Goal: Task Accomplishment & Management: Complete application form

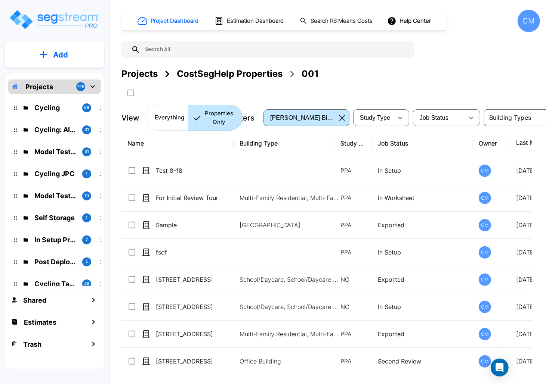
click at [49, 52] on button "Add" at bounding box center [54, 55] width 99 height 22
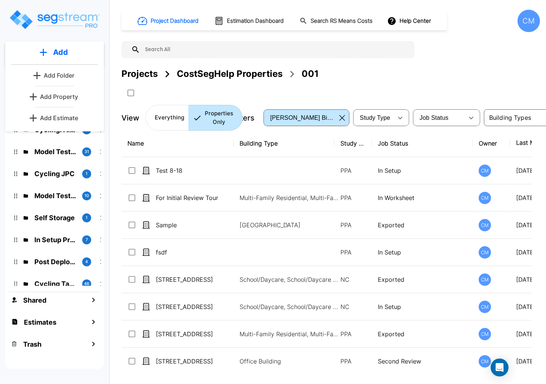
click at [54, 94] on p "Add Property" at bounding box center [59, 96] width 38 height 9
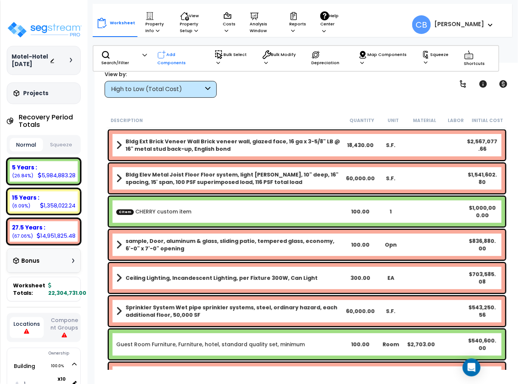
click at [165, 54] on icon at bounding box center [161, 54] width 9 height 9
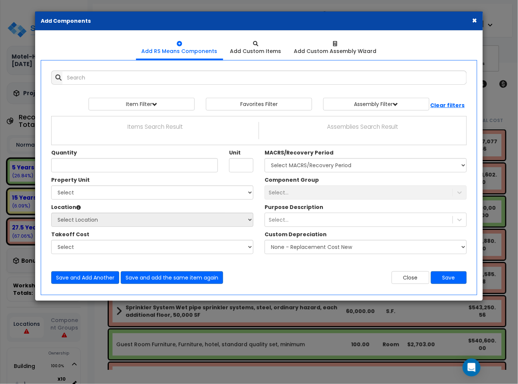
click at [310, 279] on div "Close Save" at bounding box center [365, 277] width 213 height 13
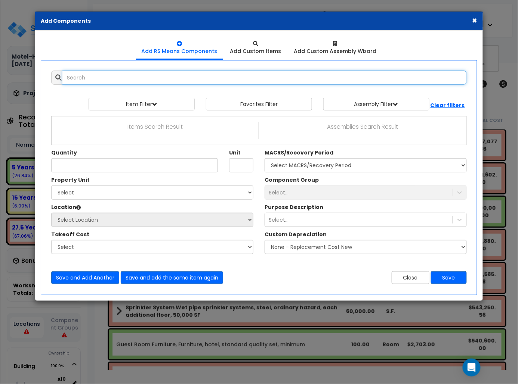
click at [102, 75] on input "text" at bounding box center [264, 78] width 404 height 14
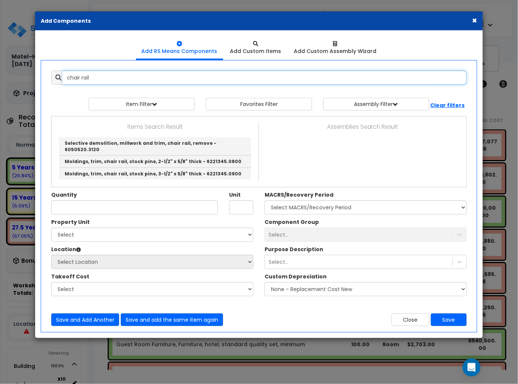
click at [84, 78] on input "chair rail" at bounding box center [264, 78] width 404 height 14
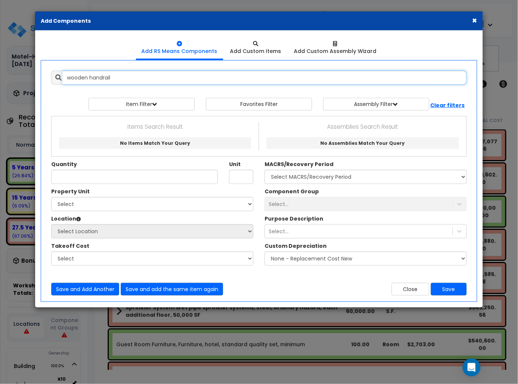
click at [131, 81] on input "wooden handrail" at bounding box center [264, 78] width 404 height 14
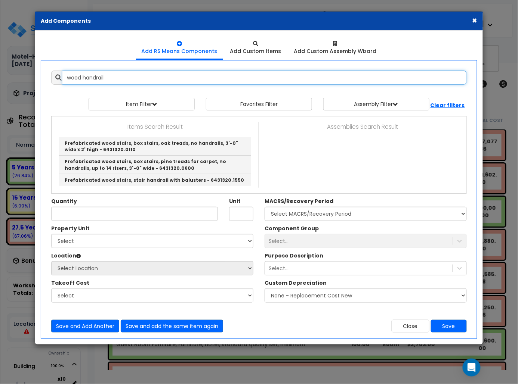
click at [131, 75] on input "wood handrail" at bounding box center [264, 78] width 404 height 14
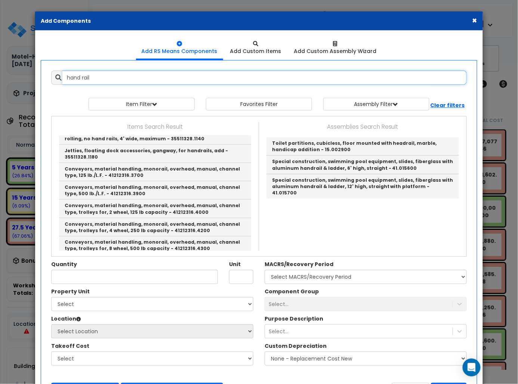
click at [119, 81] on input "hand rail" at bounding box center [264, 78] width 404 height 14
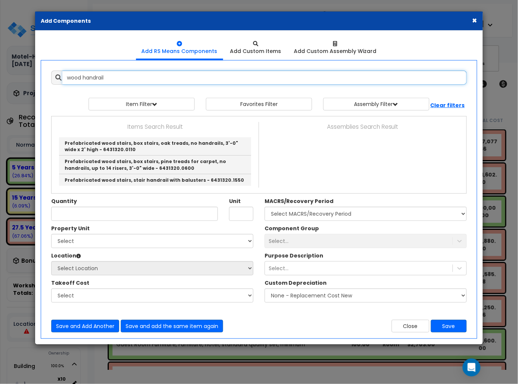
click at [122, 77] on input "wood handrail" at bounding box center [264, 78] width 404 height 14
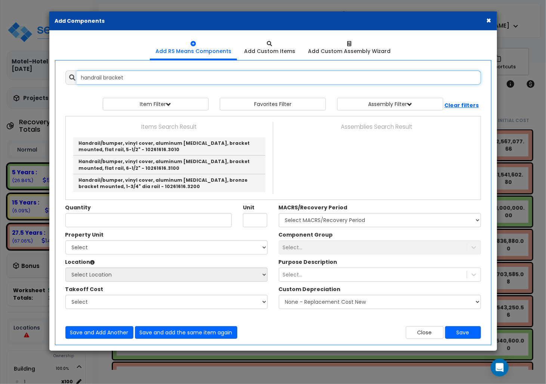
drag, startPoint x: 104, startPoint y: 75, endPoint x: 62, endPoint y: 73, distance: 41.9
click at [62, 73] on div "handrail bracket" at bounding box center [273, 78] width 426 height 14
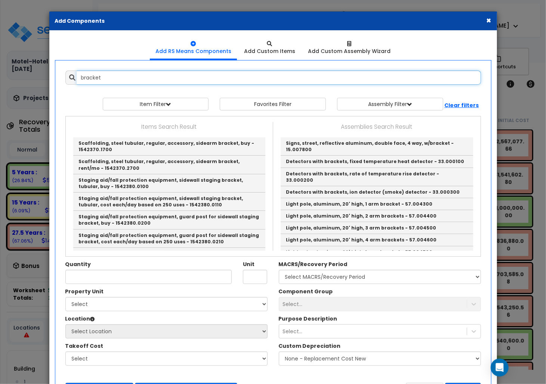
type input "bracket"
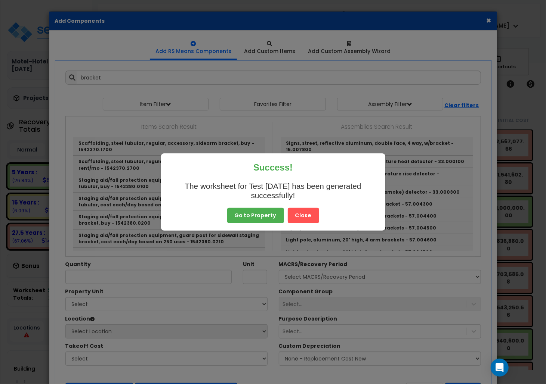
click at [300, 217] on button "Close" at bounding box center [303, 216] width 31 height 16
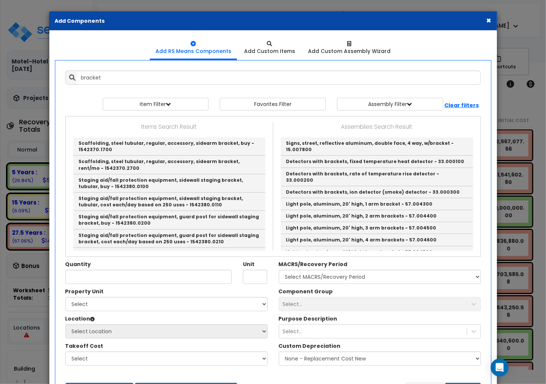
scroll to position [233, 0]
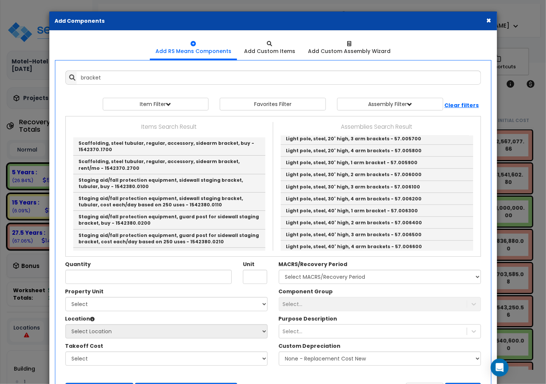
click at [492, 21] on div "× Add Components" at bounding box center [272, 21] width 447 height 19
click at [490, 22] on button "×" at bounding box center [488, 20] width 5 height 8
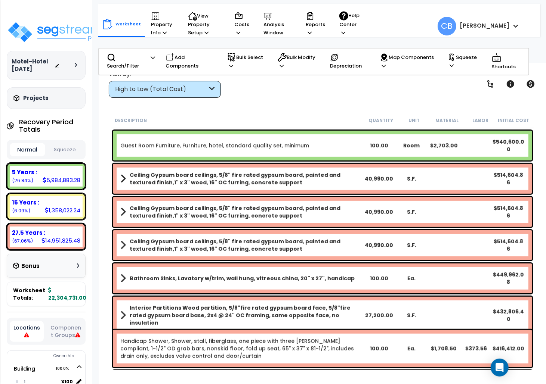
click at [490, 21] on div "Worksheet Property Info Property Setup Add Property Unit Template property Clon…" at bounding box center [295, 22] width 395 height 37
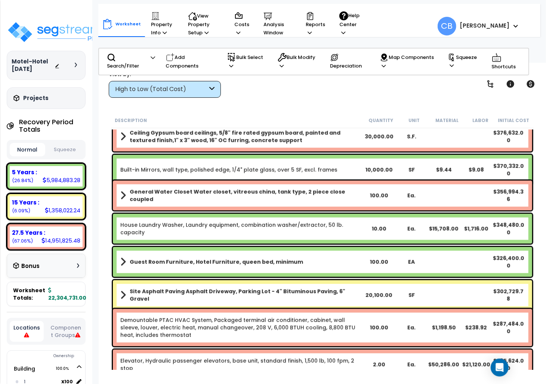
scroll to position [597, 0]
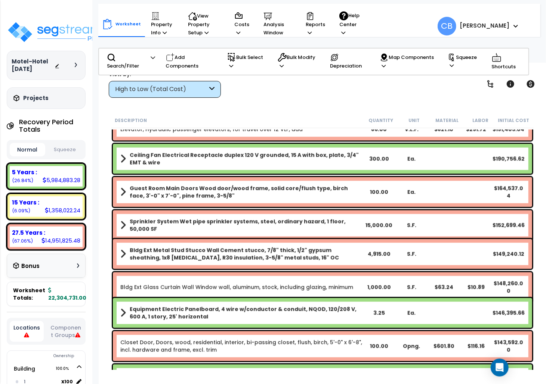
click at [232, 217] on div "Sprinkler System Wet pipe sprinkler systems, steel, ordinary hazard, 1 floor, 5…" at bounding box center [322, 226] width 419 height 30
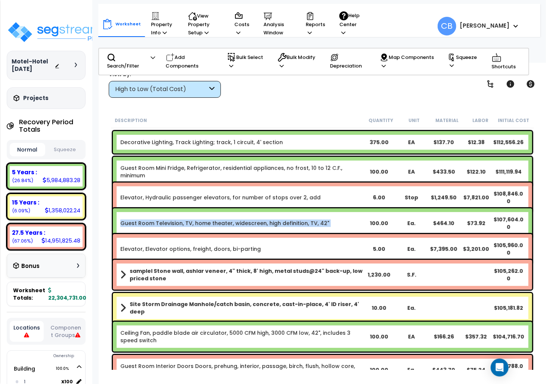
click at [232, 220] on link "Guest Room Television, TV, home theater, widescreen, high definition, TV, 42"" at bounding box center [224, 223] width 209 height 7
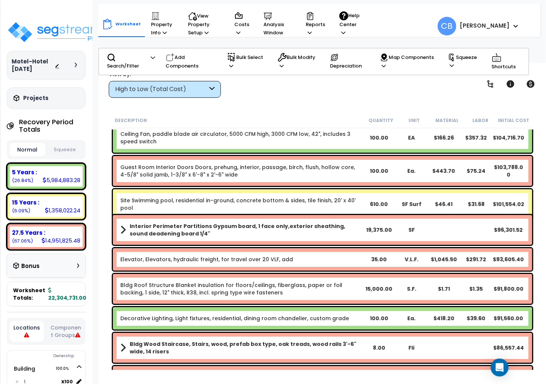
scroll to position [1742, 0]
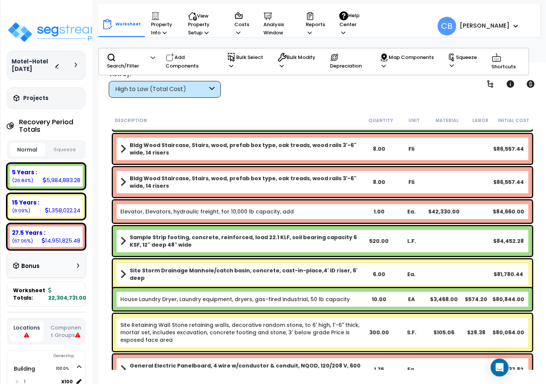
click at [232, 217] on div "Elevator, Elevators, hydraulic freight, for 10,000 lb capacity, add 1.00 Ea. $4…" at bounding box center [322, 212] width 419 height 22
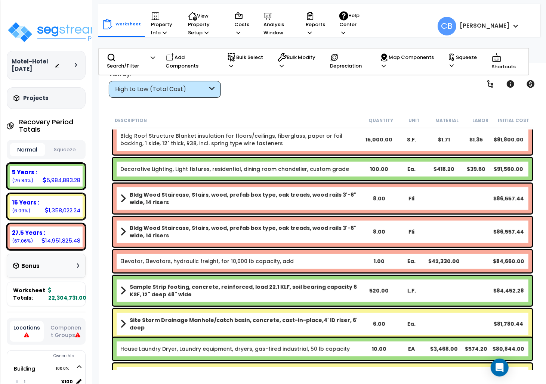
click at [232, 217] on div "Bldg Wood Staircase, Stairs, wood, prefab box type, oak treads, wood rails 3'-6…" at bounding box center [322, 232] width 419 height 30
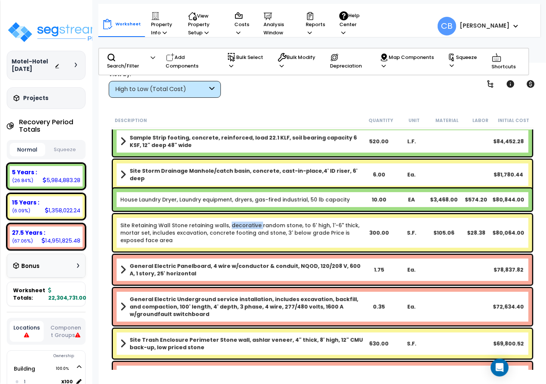
click at [232, 217] on div "Site Retaining Wall Stone retaining walls, decorative random stone, to 6' high,…" at bounding box center [322, 232] width 419 height 37
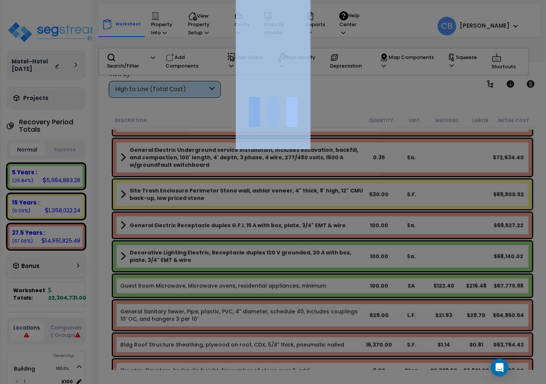
click at [232, 217] on div at bounding box center [273, 192] width 546 height 384
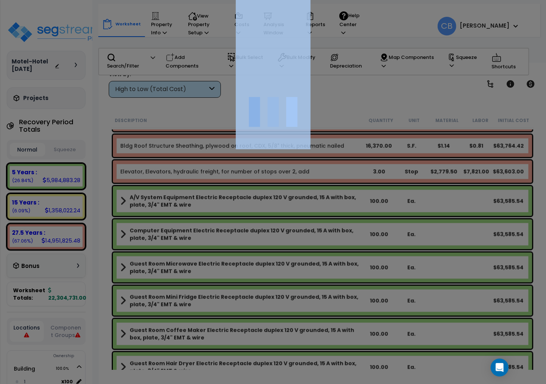
click at [232, 217] on div at bounding box center [273, 192] width 546 height 384
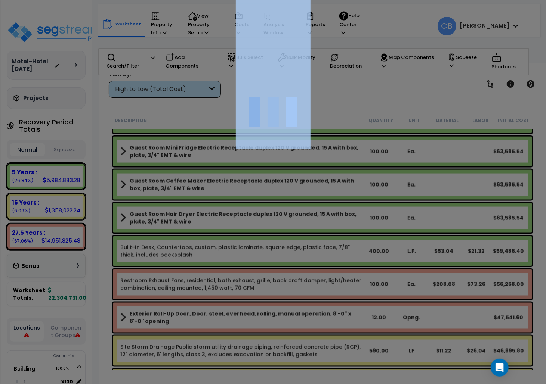
click at [232, 217] on div at bounding box center [273, 192] width 546 height 384
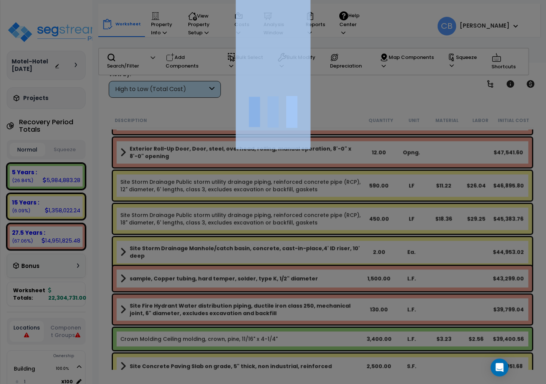
click at [232, 217] on div at bounding box center [273, 192] width 546 height 384
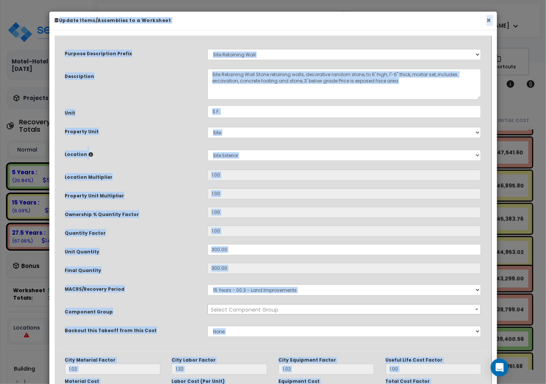
click at [486, 17] on button "×" at bounding box center [488, 20] width 5 height 8
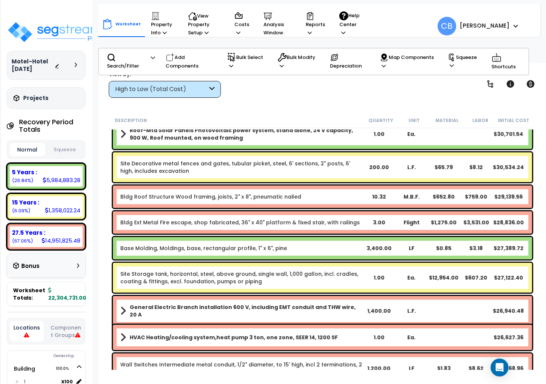
click at [386, 199] on div "10.32" at bounding box center [379, 196] width 32 height 7
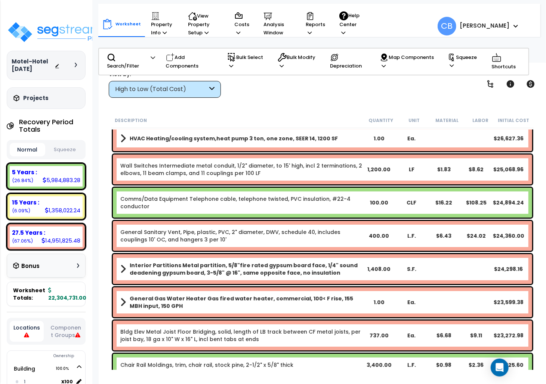
click at [386, 199] on div "100.00" at bounding box center [379, 202] width 32 height 7
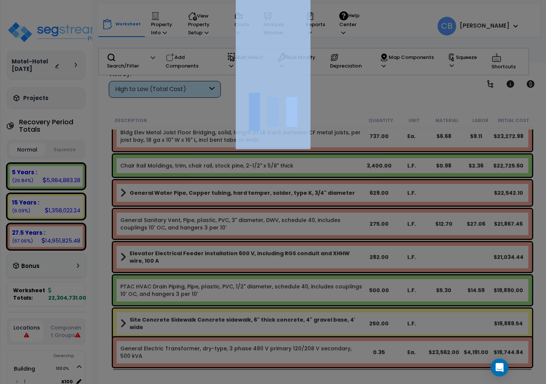
click at [386, 198] on div at bounding box center [273, 192] width 546 height 384
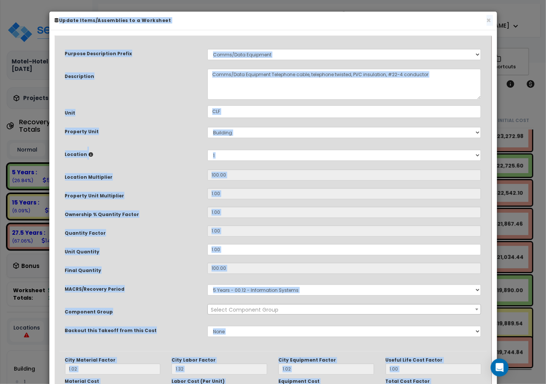
click at [387, 197] on input "1.00" at bounding box center [344, 193] width 274 height 11
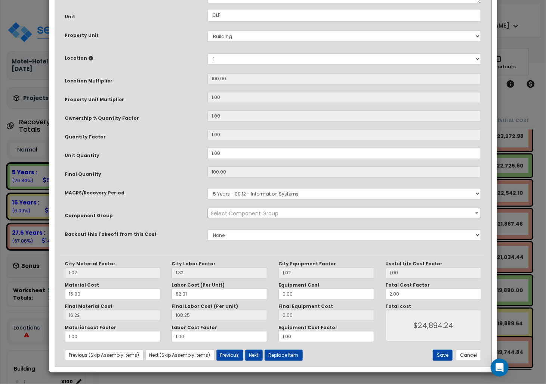
scroll to position [0, 0]
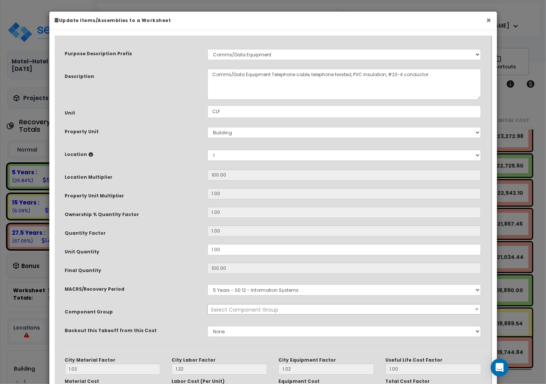
click at [490, 21] on button "×" at bounding box center [488, 20] width 5 height 8
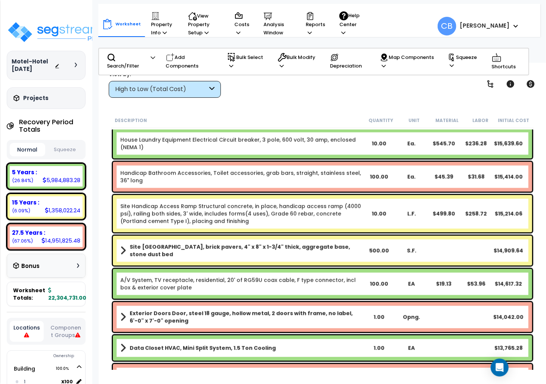
click at [417, 253] on div "S.F." at bounding box center [411, 250] width 32 height 7
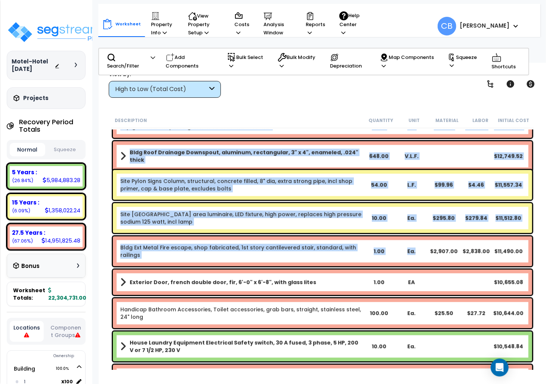
drag, startPoint x: 417, startPoint y: 253, endPoint x: 419, endPoint y: 258, distance: 5.1
click at [419, 258] on div "Bldg Ext Metal Fire escape, shop fabricated, 1st story cantilevered stair, stan…" at bounding box center [322, 251] width 419 height 30
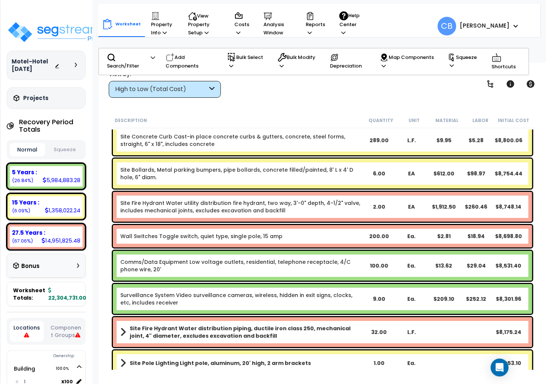
click at [419, 258] on div "Comms/Data Equipment Low voltage outlets, residential, telephone receptacle, 4/…" at bounding box center [322, 266] width 419 height 30
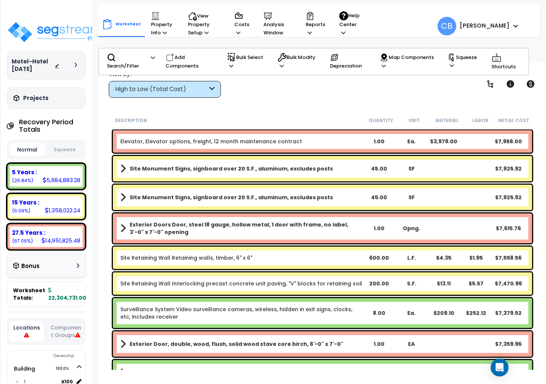
click at [419, 258] on div "L.F." at bounding box center [411, 257] width 32 height 7
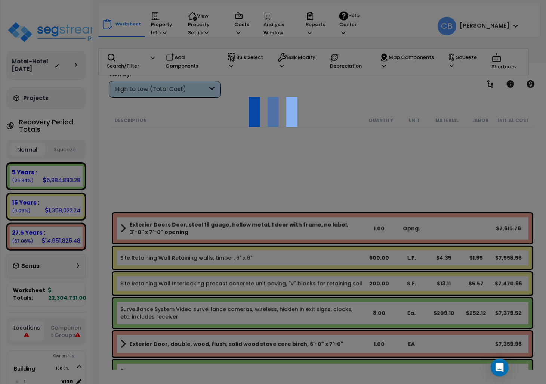
scroll to position [5327, 0]
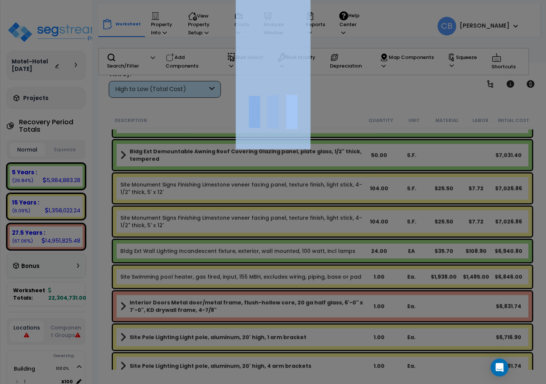
click at [419, 258] on div at bounding box center [273, 192] width 546 height 384
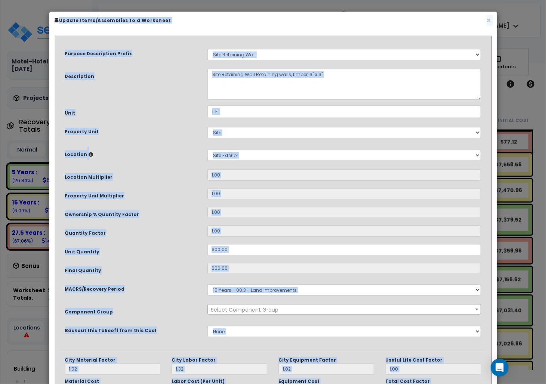
click at [491, 17] on div "× Update Items/Assemblies to a Worksheet" at bounding box center [272, 21] width 447 height 19
click at [487, 21] on button "×" at bounding box center [488, 20] width 5 height 8
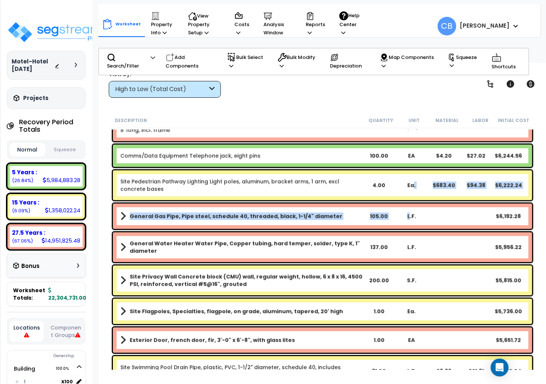
drag, startPoint x: 409, startPoint y: 212, endPoint x: 409, endPoint y: 219, distance: 6.3
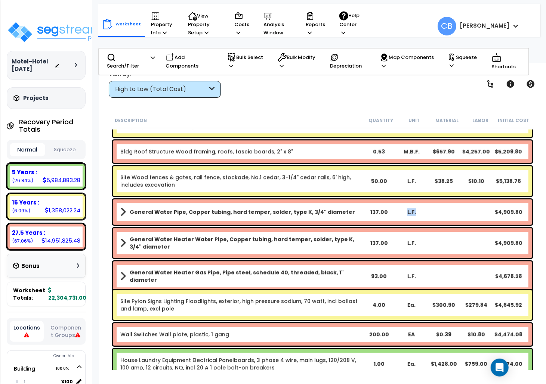
drag, startPoint x: 408, startPoint y: 220, endPoint x: 432, endPoint y: 221, distance: 23.9
click at [431, 220] on div "General Water Pipe, Copper tubing, hard temper, solder, type K, 3/4" diameter 1…" at bounding box center [322, 211] width 419 height 25
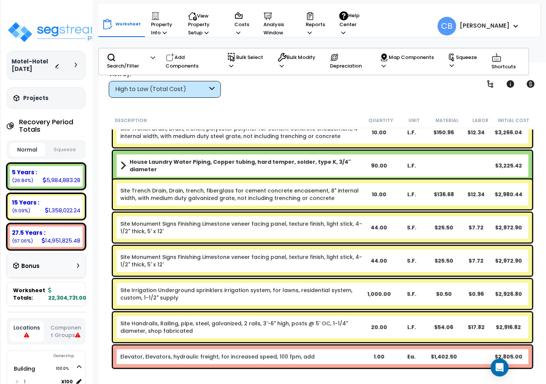
click at [207, 208] on div "Site Trench Drain, Drain, trench, fiberglass for cement concrete encasement, 8"…" at bounding box center [322, 195] width 419 height 30
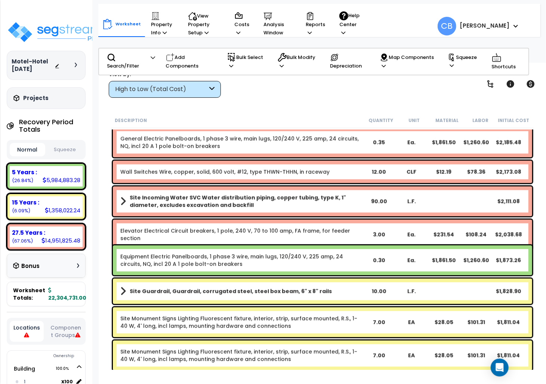
click at [291, 218] on div "Elevator Electrical Circuit breakers, 1 pole, 240 V, 70 to 100 amp, FA frame, f…" at bounding box center [322, 235] width 423 height 34
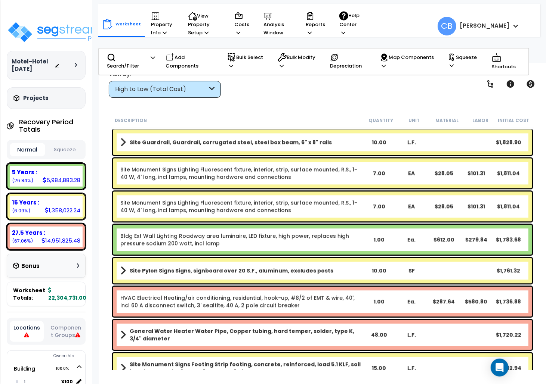
click at [291, 218] on div "Site Monument Signs Lighting Fluorescent fixture, interior, strip, surface moun…" at bounding box center [322, 207] width 419 height 30
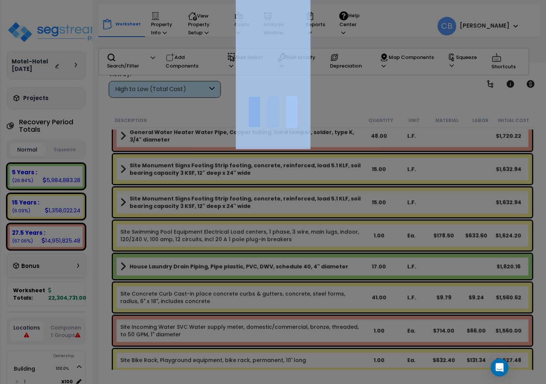
click at [291, 218] on div at bounding box center [273, 192] width 546 height 384
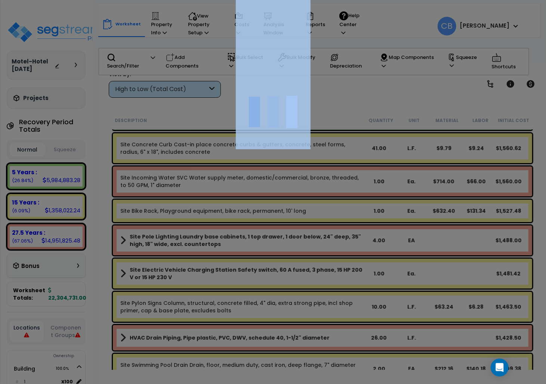
click at [291, 218] on div at bounding box center [273, 192] width 546 height 384
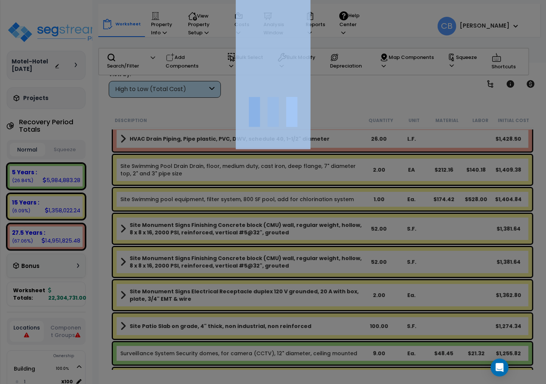
click at [291, 218] on div at bounding box center [273, 192] width 546 height 384
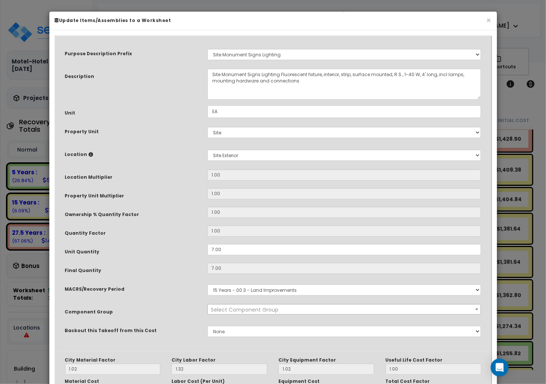
click at [291, 218] on input "1.00" at bounding box center [344, 212] width 274 height 11
click at [488, 21] on button "×" at bounding box center [488, 20] width 5 height 8
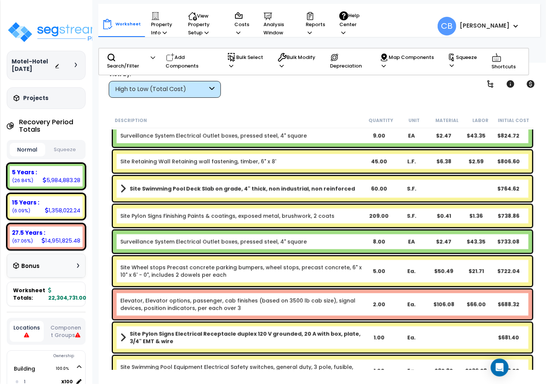
click at [318, 260] on div "Site Wheel stops Precast concrete parking bumpers, wheel stops, precast concret…" at bounding box center [322, 272] width 419 height 30
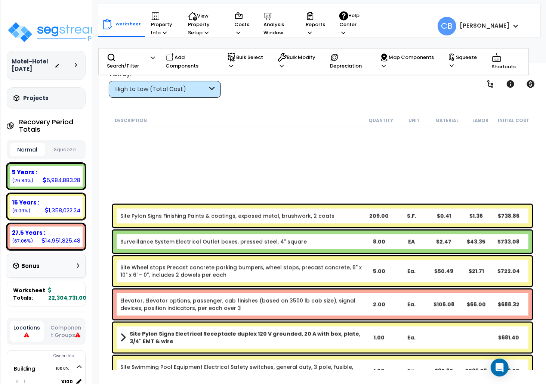
scroll to position [9062, 0]
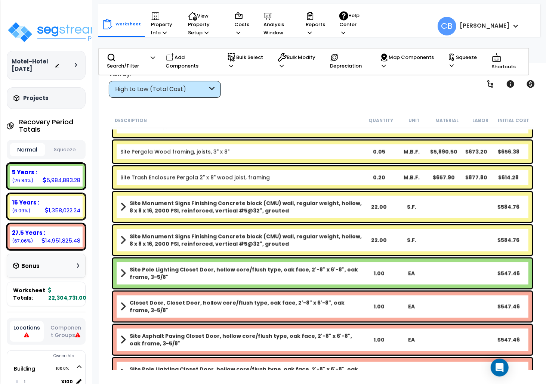
click at [310, 227] on div "Site Monument Signs Finishing Concrete block (CMU) wall, regular weight, hollow…" at bounding box center [322, 241] width 419 height 30
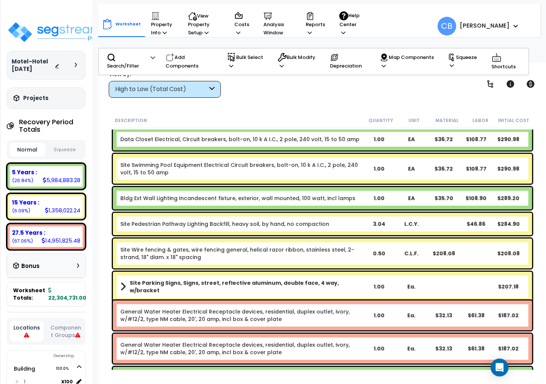
click at [307, 235] on div "Site Pedestrian Pathway Lighting Backfill, heavy soil, by hand, no compaction 3…" at bounding box center [322, 224] width 423 height 26
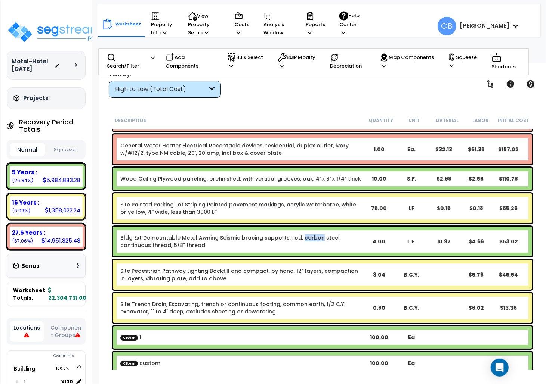
click at [308, 235] on link "Bldg Ext Demountable Metal Awning Seismic bracing supports, rod, carbon steel, …" at bounding box center [241, 241] width 242 height 15
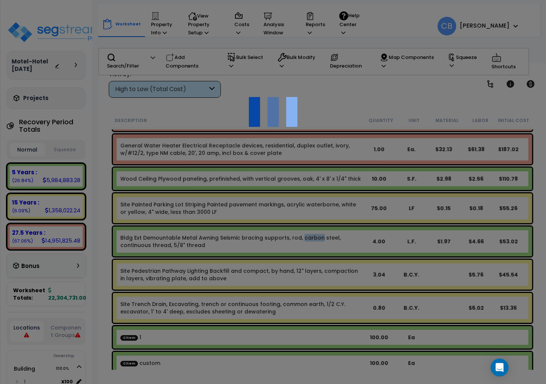
scroll to position [9714, 0]
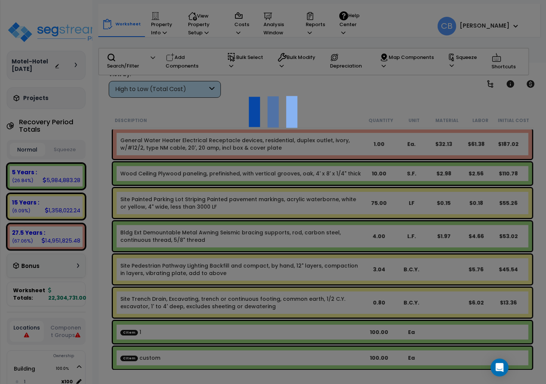
click at [309, 235] on div at bounding box center [273, 192] width 546 height 384
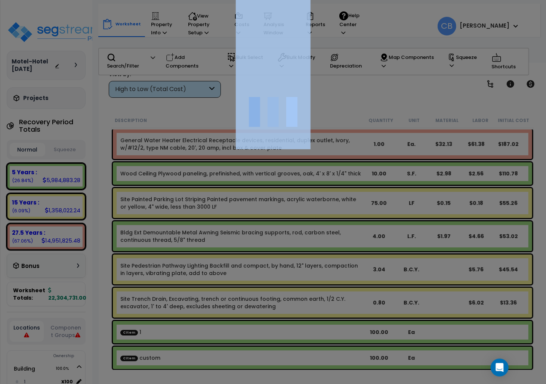
click at [309, 235] on div at bounding box center [273, 192] width 546 height 384
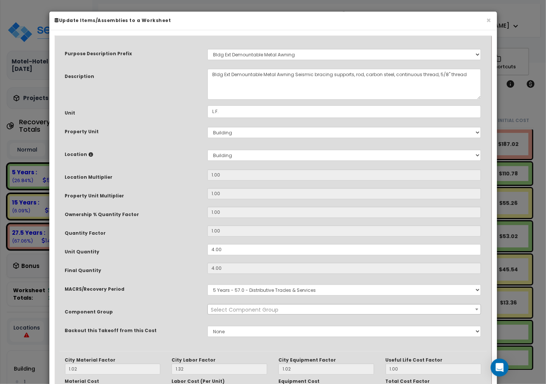
click at [310, 30] on div "We are Building your Property. So please grab a coffee and let us do the heavy …" at bounding box center [273, 15] width 546 height 30
click at [310, 235] on input "1.00" at bounding box center [344, 231] width 274 height 11
click at [492, 22] on div "× Update Items/Assemblies to a Worksheet" at bounding box center [272, 21] width 447 height 19
click at [489, 16] on button "×" at bounding box center [488, 20] width 5 height 8
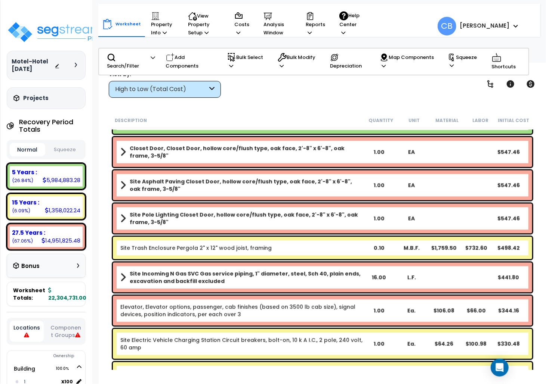
click at [230, 221] on b "Site Pole Lighting Closet Door, hollow core/flush type, oak face, 2'-8" x 6'-8"…" at bounding box center [246, 218] width 233 height 15
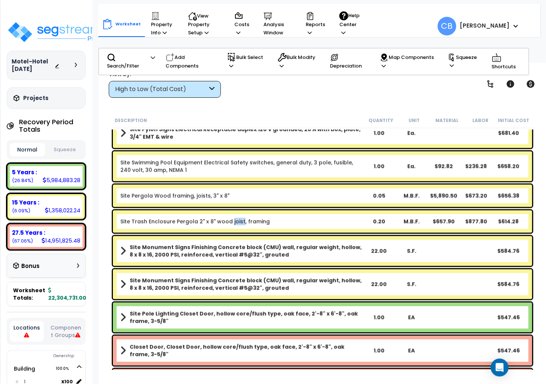
click at [230, 221] on link "Site Trash Enclosure Pergola 2" x 8" wood joist, framing" at bounding box center [194, 221] width 149 height 7
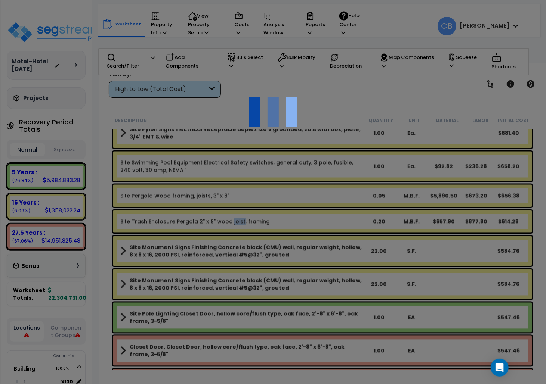
scroll to position [8818, 0]
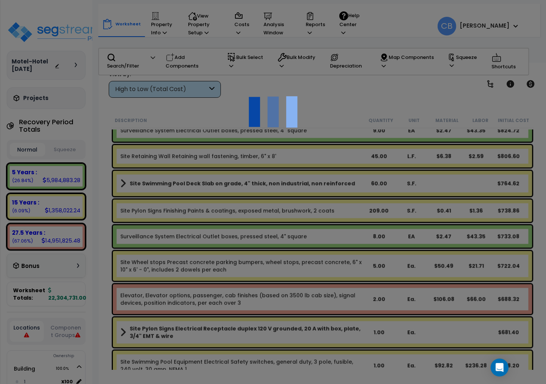
click at [235, 220] on div at bounding box center [273, 192] width 546 height 384
click at [255, 212] on div at bounding box center [273, 192] width 546 height 384
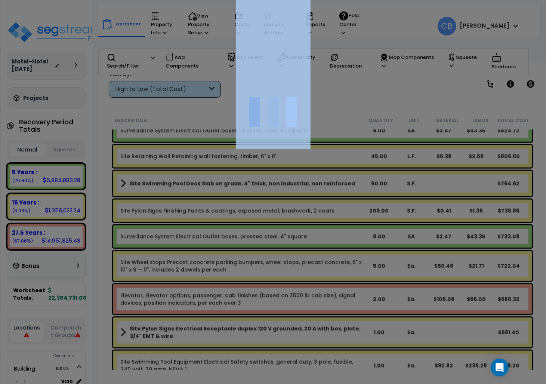
click at [255, 63] on div "We are Building your Property. So please grab a coffee and let us do the heavy …" at bounding box center [273, 48] width 546 height 30
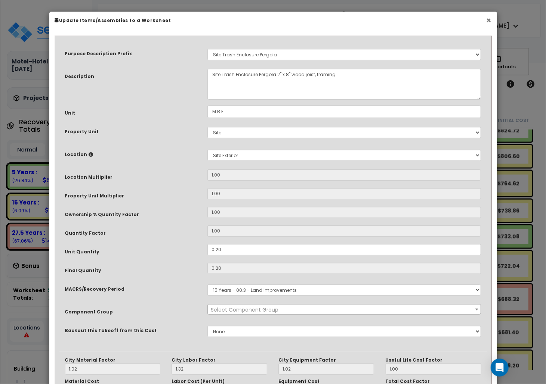
click at [488, 19] on button "×" at bounding box center [488, 20] width 5 height 8
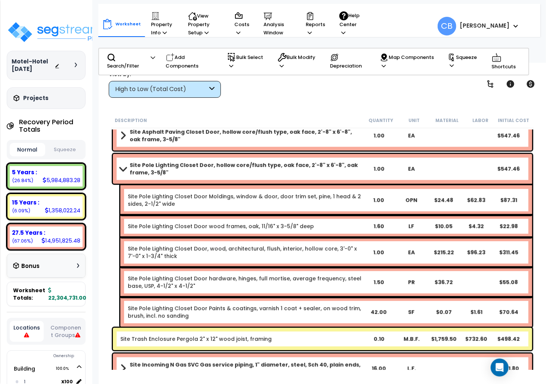
click at [338, 202] on link "Site Pole Lighting Closet Door Moldings, window & door, door trim set, pine, 1 …" at bounding box center [245, 200] width 234 height 15
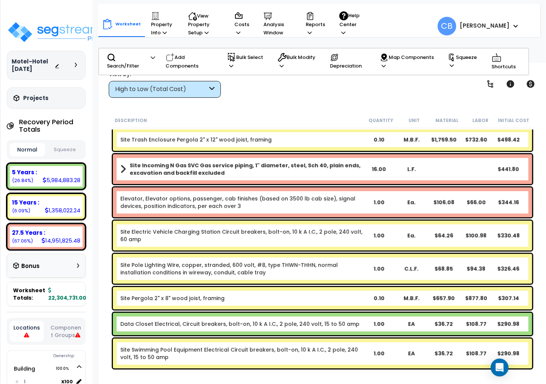
click at [338, 202] on link "Elevator, Elevator options, passenger, cab finishes (based on 3500 lb cab size)…" at bounding box center [241, 202] width 242 height 15
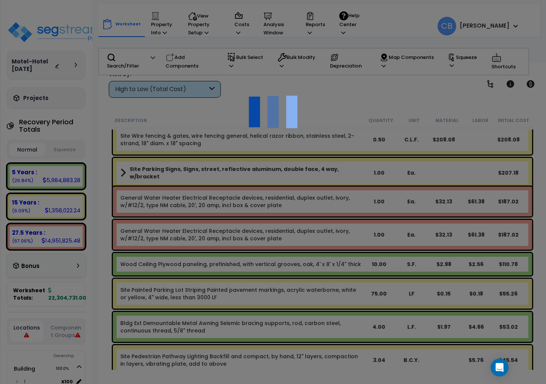
click at [338, 205] on div at bounding box center [273, 192] width 546 height 384
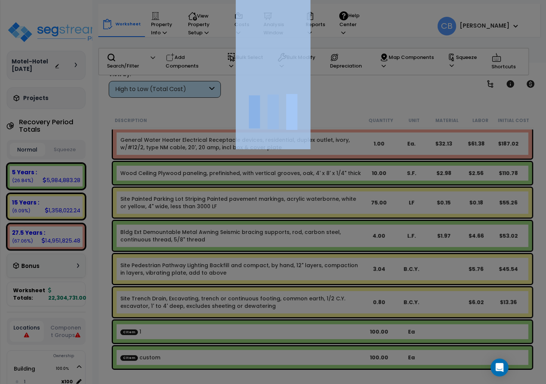
click at [338, 205] on div at bounding box center [273, 192] width 546 height 384
click at [339, 63] on div "We are Building your Property. So please grab a coffee and let us do the heavy …" at bounding box center [273, 48] width 546 height 30
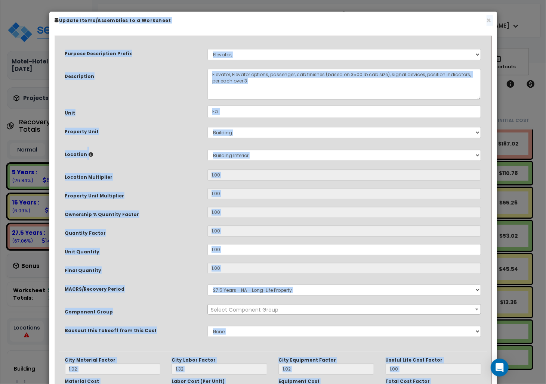
scroll to position [33, 0]
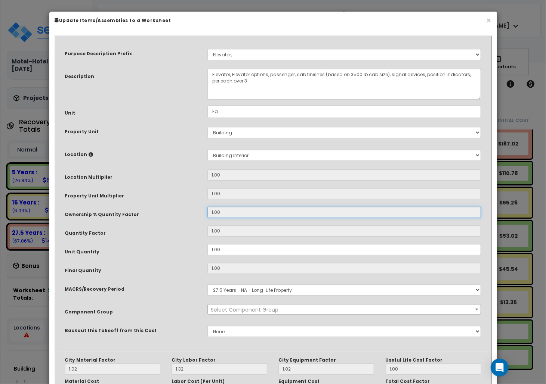
drag, startPoint x: 338, startPoint y: 205, endPoint x: 339, endPoint y: 218, distance: 12.7
click at [339, 218] on input "1.00" at bounding box center [344, 212] width 274 height 11
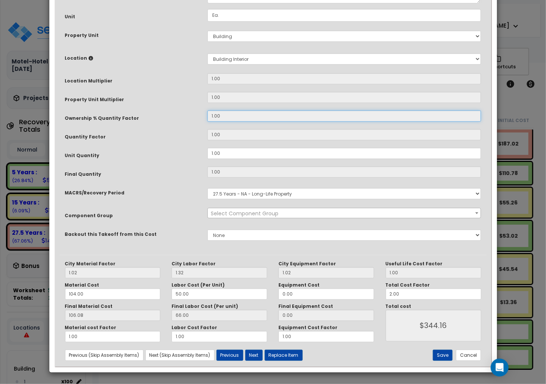
scroll to position [0, 0]
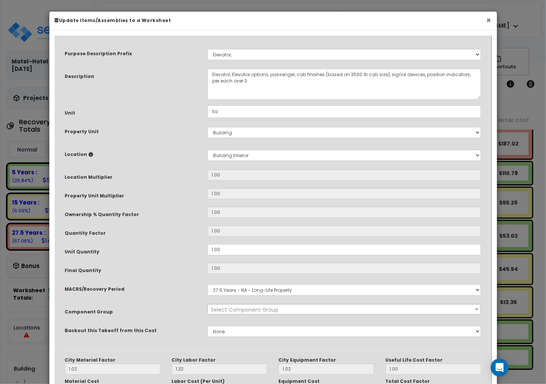
click at [487, 21] on button "×" at bounding box center [488, 20] width 5 height 8
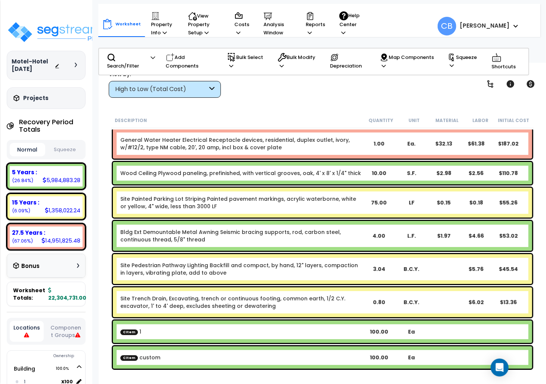
scroll to position [33, 0]
click at [300, 240] on link "Bldg Ext Demountable Metal Awning Seismic bracing supports, rod, carbon steel, …" at bounding box center [241, 236] width 242 height 15
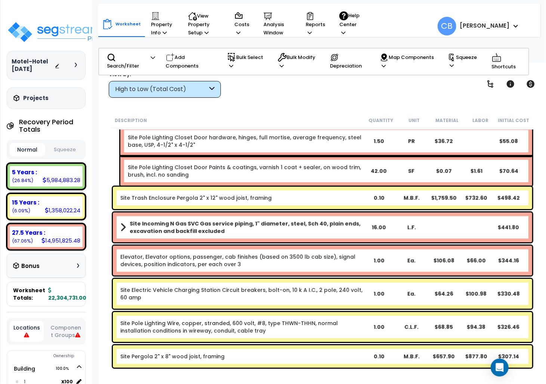
click at [300, 240] on div "Site Incoming N Gas SVC Gas service piping, 1" diameter, steel, Sch 40, plain e…" at bounding box center [322, 227] width 419 height 30
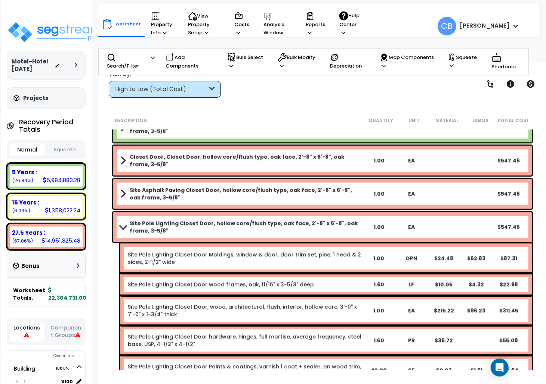
click at [300, 240] on div "Site Pole Lighting Closet Door, hollow core/flush type, oak face, 2'-8" x 6'-8"…" at bounding box center [322, 227] width 419 height 30
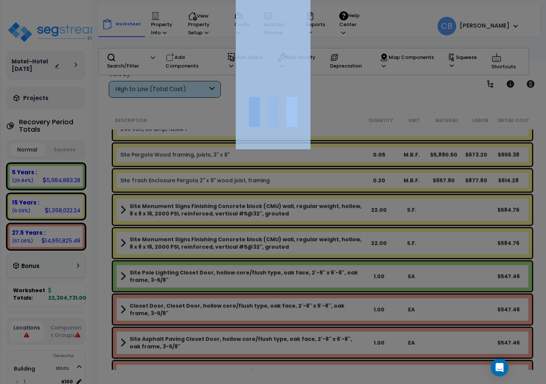
click at [300, 240] on div at bounding box center [273, 192] width 546 height 384
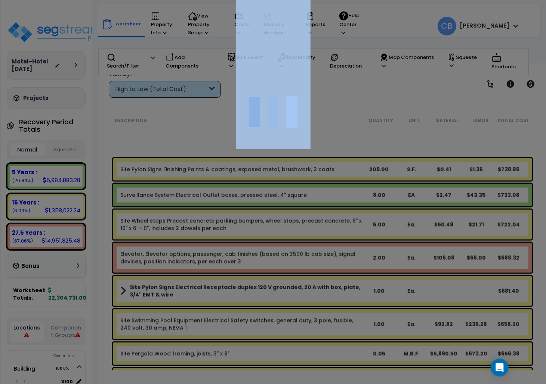
click at [300, 240] on div at bounding box center [273, 192] width 546 height 384
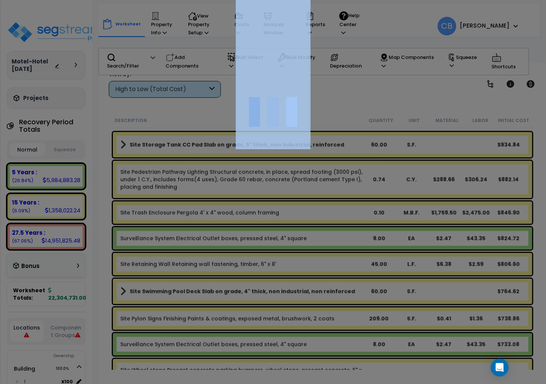
click at [300, 240] on div at bounding box center [273, 192] width 546 height 384
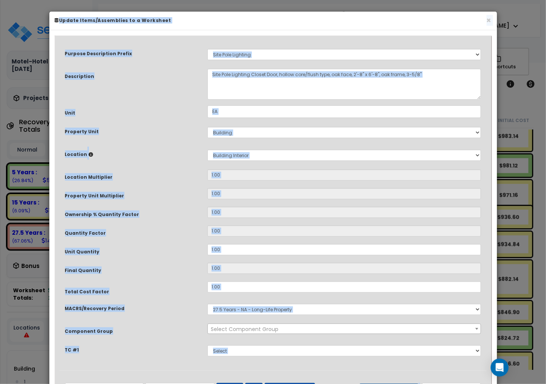
click at [300, 240] on div "Purpose Description Prefix Select A New Purpose Descrip A/V System A/V System E…" at bounding box center [272, 205] width 427 height 330
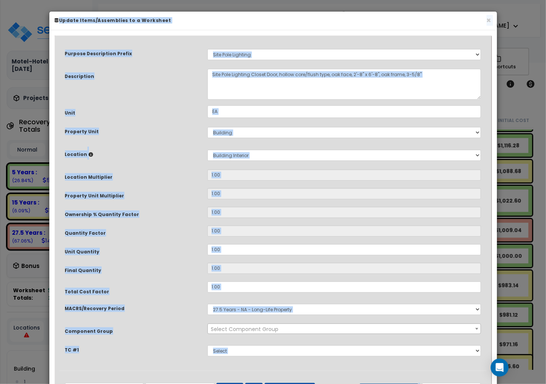
click at [300, 240] on div "Purpose Description Prefix Select A New Purpose Descrip A/V System A/V System E…" at bounding box center [272, 205] width 427 height 330
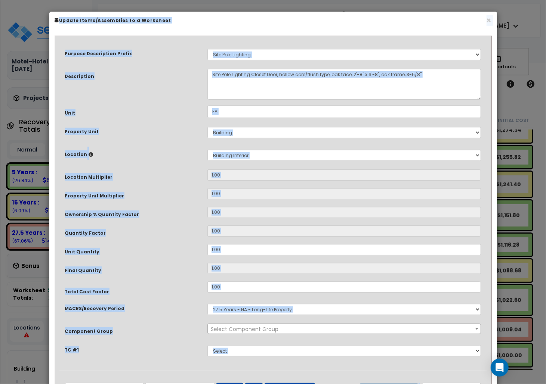
click at [300, 240] on div "Purpose Description Prefix Select A New Purpose Descrip A/V System A/V System E…" at bounding box center [272, 205] width 427 height 330
click at [491, 24] on div "× Update Items/Assemblies to a Worksheet" at bounding box center [272, 21] width 447 height 19
click at [485, 15] on div "× Update Items/Assemblies to a Worksheet" at bounding box center [272, 21] width 447 height 19
click at [484, 21] on h6 "Update Items/Assemblies to a Worksheet" at bounding box center [273, 20] width 436 height 6
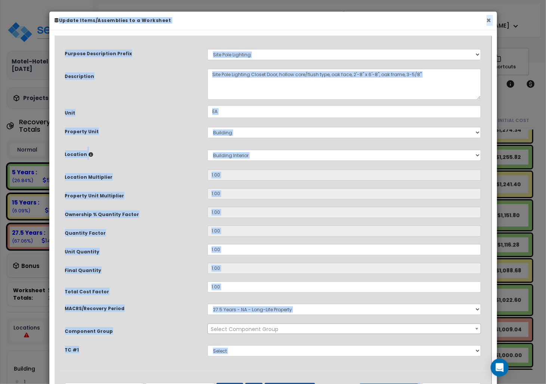
click at [488, 20] on button "×" at bounding box center [488, 20] width 5 height 8
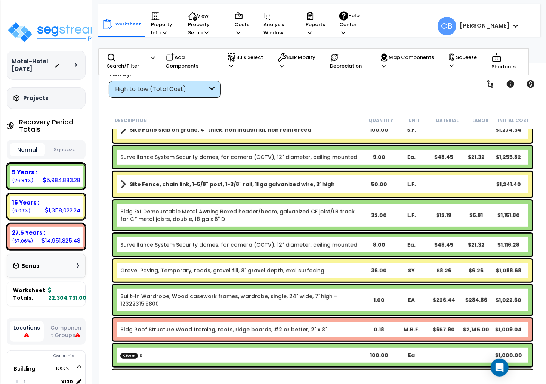
scroll to position [33, 0]
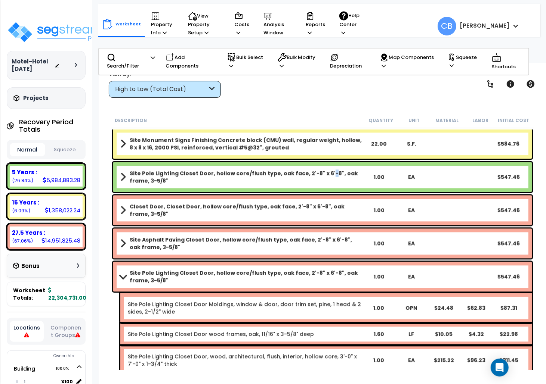
click at [320, 174] on b "Site Pole Lighting Closet Door, hollow core/flush type, oak face, 2'-8" x 6'-8"…" at bounding box center [246, 177] width 233 height 15
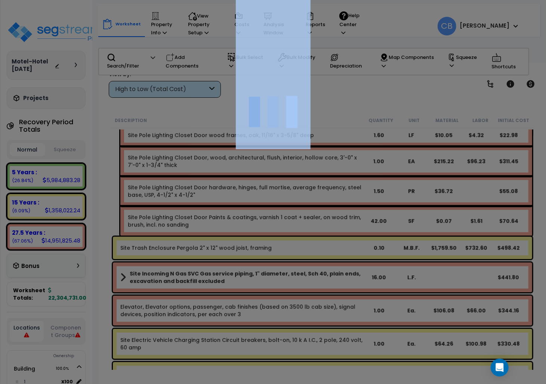
click at [320, 174] on div at bounding box center [273, 192] width 546 height 384
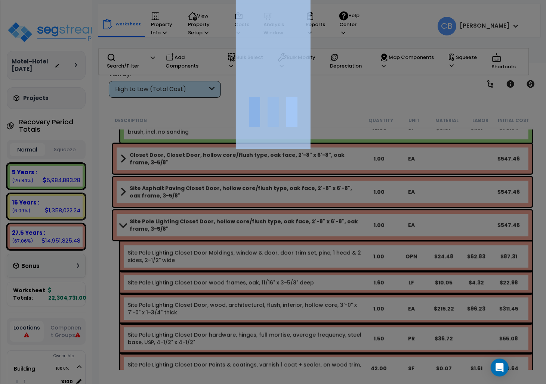
click at [320, 174] on div at bounding box center [273, 192] width 546 height 384
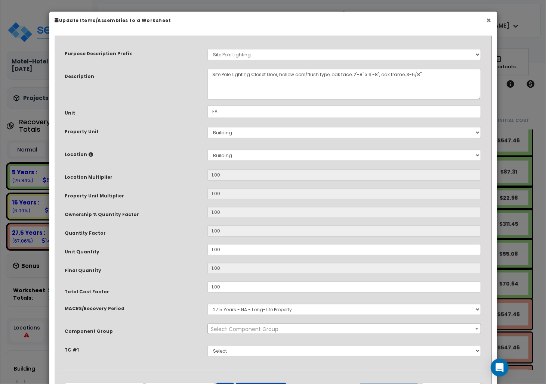
click at [487, 19] on button "×" at bounding box center [488, 20] width 5 height 8
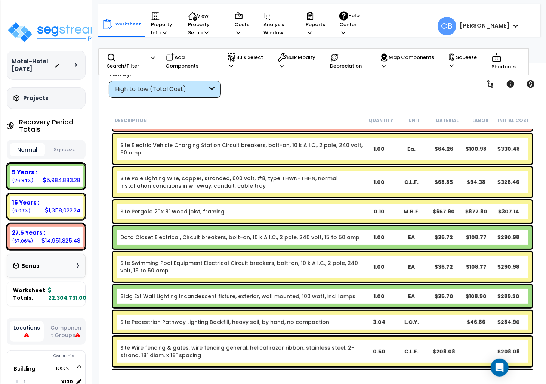
click at [351, 217] on div "Site Pergola 2" x 8" wood joist, framing 0.10 M.B.F. $657.90 $877.80 $307.14" at bounding box center [322, 212] width 419 height 22
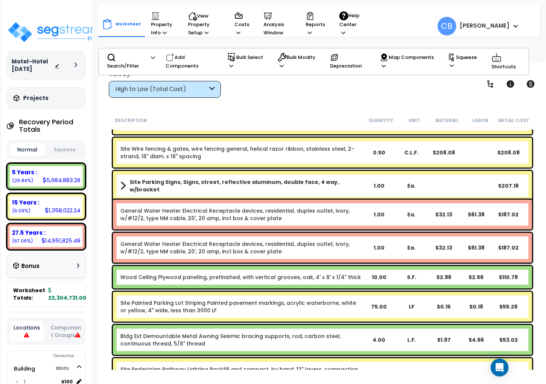
click at [351, 217] on link "General Water Heater Electrical Receptacle devices, residential, duplex outlet,…" at bounding box center [241, 214] width 242 height 15
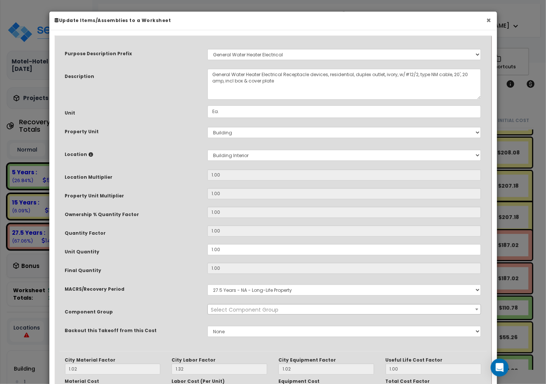
drag, startPoint x: 487, startPoint y: 21, endPoint x: 483, endPoint y: 28, distance: 8.4
click at [486, 21] on button "×" at bounding box center [488, 20] width 5 height 8
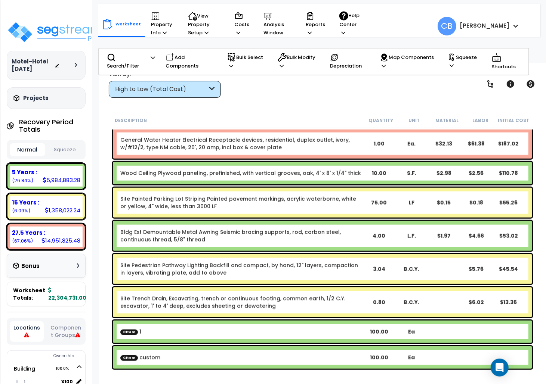
click at [330, 200] on link "Site Painted Parking Lot Striping Painted pavement markings, acrylic waterborne…" at bounding box center [241, 202] width 242 height 15
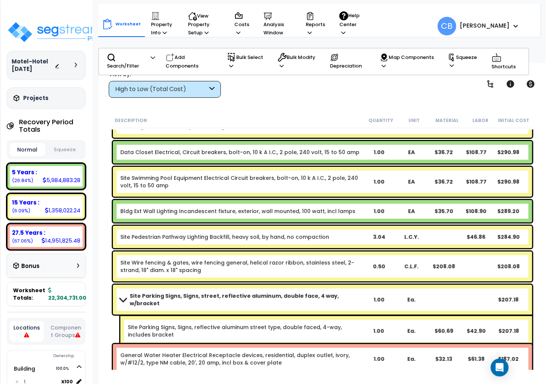
click at [332, 200] on div "Bldg Ext Wall Lighting Incandescent fixture, exterior, wall mounted, 100 watt, …" at bounding box center [322, 211] width 419 height 22
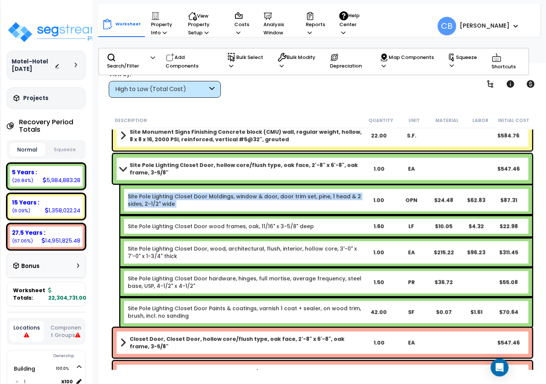
drag, startPoint x: 332, startPoint y: 200, endPoint x: 338, endPoint y: 198, distance: 6.4
click at [338, 198] on link "Site Pole Lighting Closet Door Moldings, window & door, door trim set, pine, 1 …" at bounding box center [245, 200] width 234 height 15
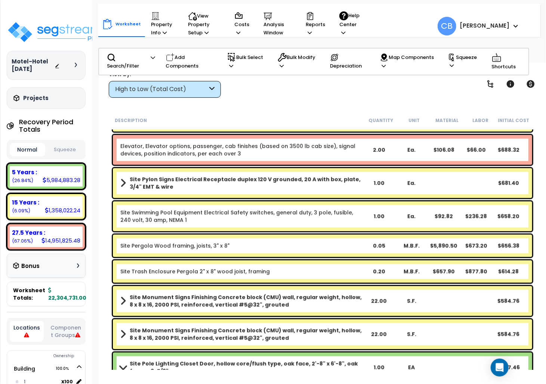
click at [338, 198] on div "Site Pylon Signs Electrical Receptacle duplex 120 V grounded, 20 A with box, pl…" at bounding box center [322, 184] width 423 height 34
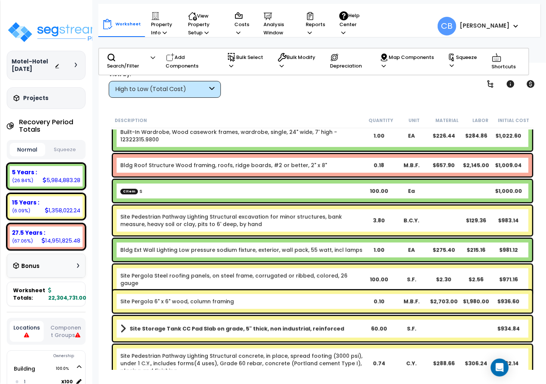
click at [338, 198] on div "CItem s 100.00 Ea $1,000.00" at bounding box center [322, 191] width 419 height 22
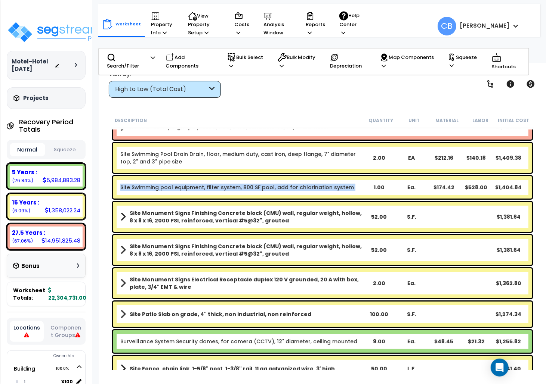
click at [338, 198] on div "Site Swimming pool equipment, filter system, 800 SF pool, add for chlorination …" at bounding box center [322, 187] width 423 height 26
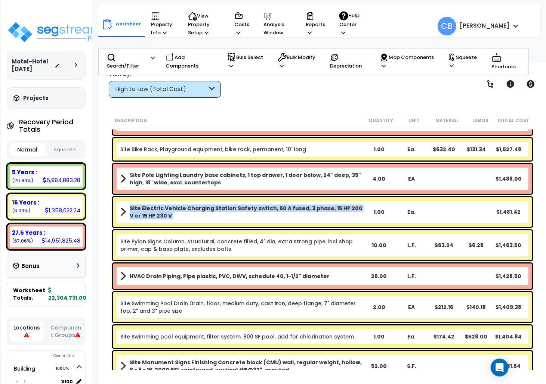
click at [338, 198] on div "Site Electric Vehicle Charging Station Safety switch, 60 A fused, 3 phase, 15 H…" at bounding box center [322, 212] width 419 height 30
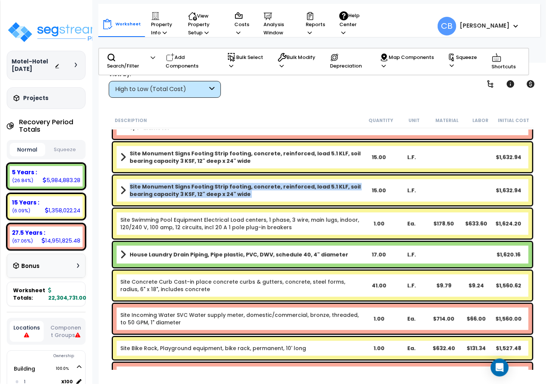
click at [338, 198] on div "Site Monument Signs Footing Strip footing, concrete, reinforced, load 5.1 KLF, …" at bounding box center [322, 191] width 419 height 30
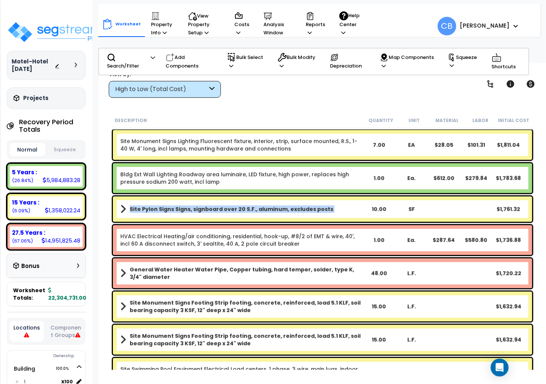
click at [338, 198] on div "Site Pylon Signs Signs, signboard over 20 S.F., aluminum, excludes posts 10.00 …" at bounding box center [322, 208] width 419 height 25
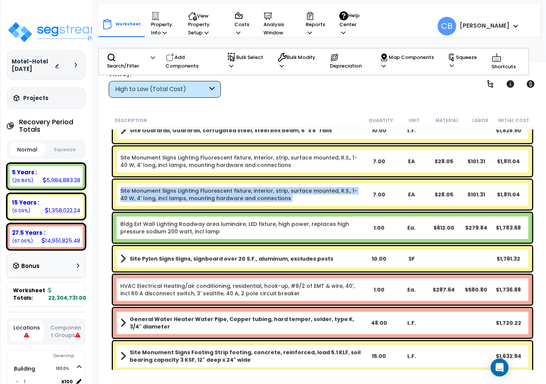
click at [338, 198] on link "Site Monument Signs Lighting Fluorescent fixture, interior, strip, surface moun…" at bounding box center [241, 194] width 242 height 15
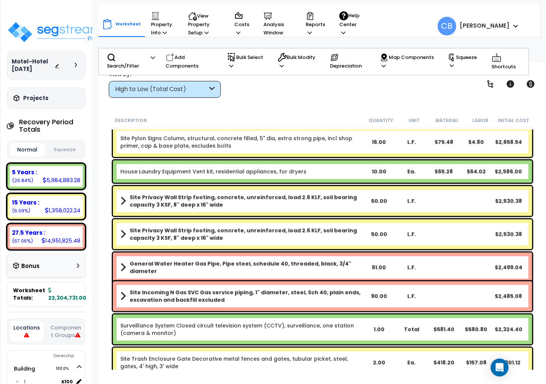
click at [333, 189] on div "Site Privacy Wall Strip footing, concrete, unreinforced, load 2.6 KLF, soil bea…" at bounding box center [322, 201] width 419 height 30
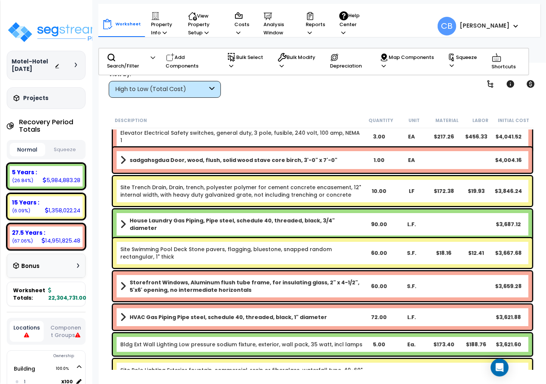
click at [333, 189] on link "Site Trench Drain, Drain, trench, polyester polymer for cement concrete encasem…" at bounding box center [241, 191] width 242 height 15
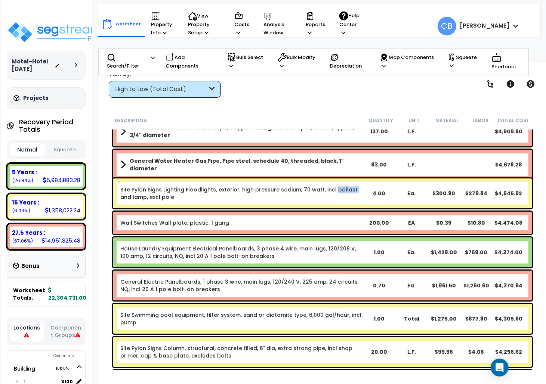
click at [333, 189] on link "Site Pylon Signs Lighting Floodlights, exterior, high pressure sodium, 70 watt,…" at bounding box center [241, 193] width 242 height 15
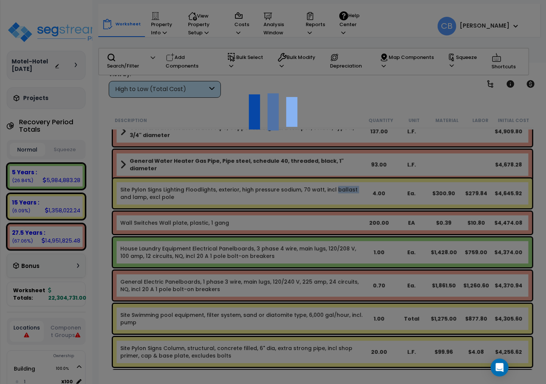
scroll to position [6186, 0]
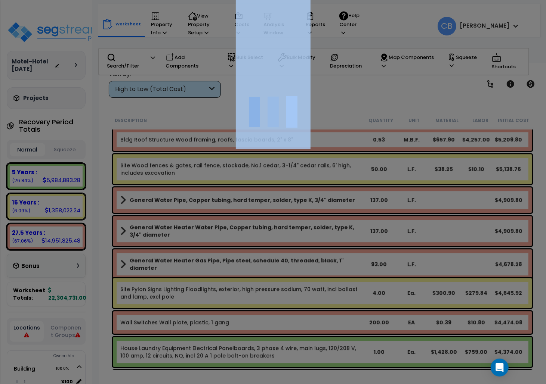
click at [333, 189] on div at bounding box center [273, 192] width 546 height 384
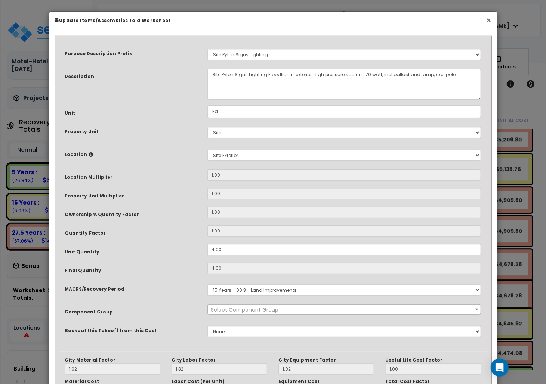
click at [490, 23] on button "×" at bounding box center [488, 20] width 5 height 8
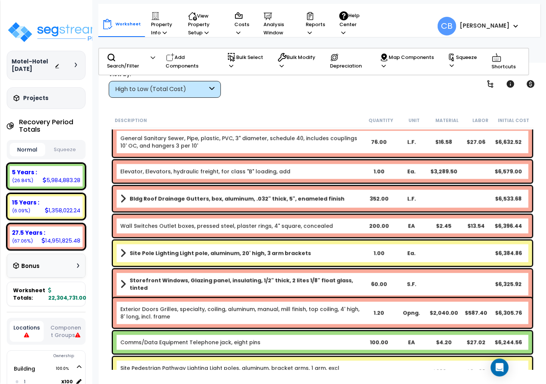
click at [288, 324] on div "Exterior Doors Grilles, specialty, coiling, aluminum, manual, mill finish, top …" at bounding box center [322, 313] width 419 height 30
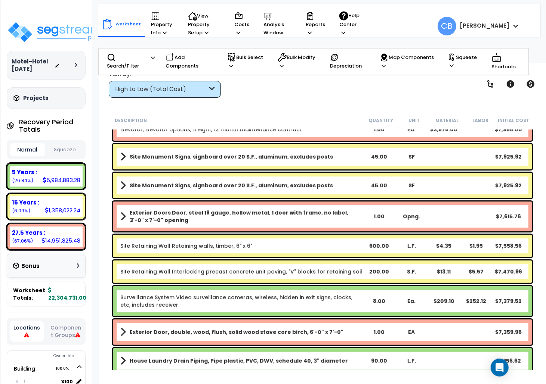
click at [288, 326] on div "Exterior Door, double, wood, flush, solid wood stave core birch, 6'-0" x 7'-0" …" at bounding box center [322, 332] width 419 height 25
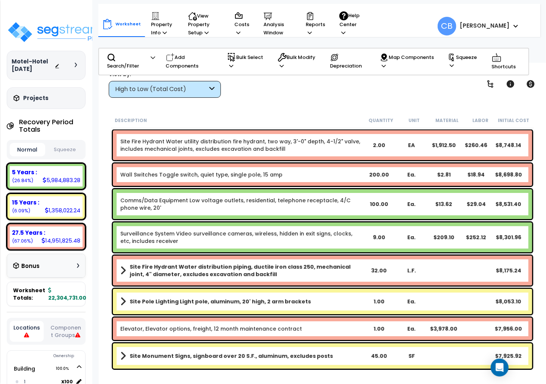
click at [288, 326] on link "Elevator, Elevator options, freight, 12 month maintenance contract" at bounding box center [210, 328] width 181 height 7
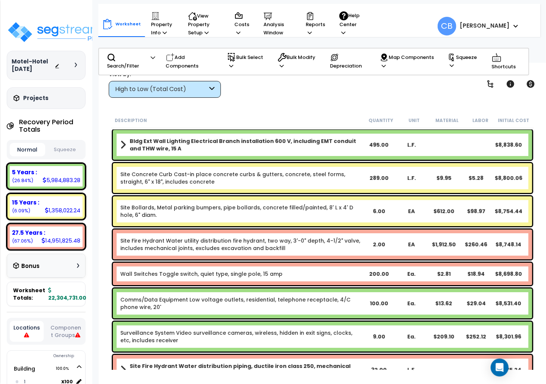
click at [288, 326] on div "Surveillance System Video surveillance cameras, wireless, hidden in exit signs,…" at bounding box center [322, 337] width 419 height 30
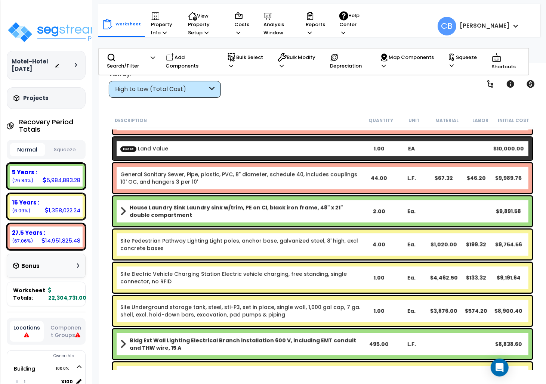
click at [288, 326] on div "Site Underground storage tank, steel, sti-P3, set in place, single wall, 1,000 …" at bounding box center [322, 311] width 423 height 34
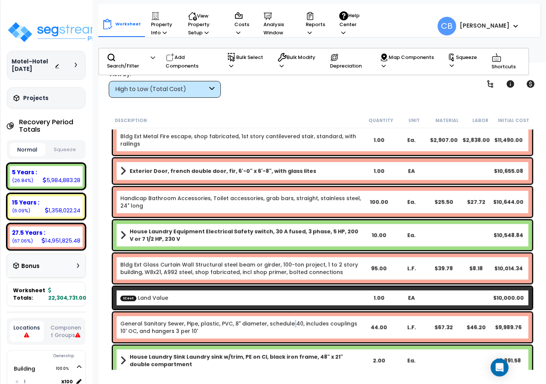
click at [288, 326] on link "General Sanitary Sewer, Pipe, plastic, PVC, 8" diameter, schedule 40, includes …" at bounding box center [241, 327] width 242 height 15
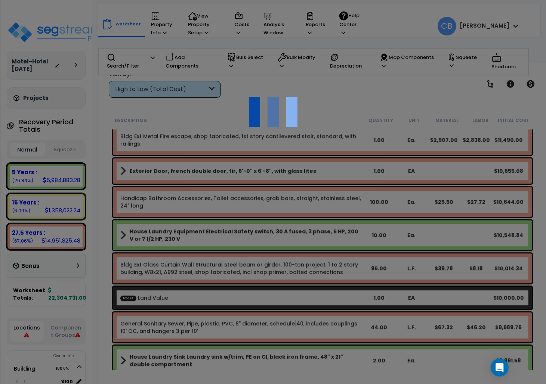
scroll to position [4244, 0]
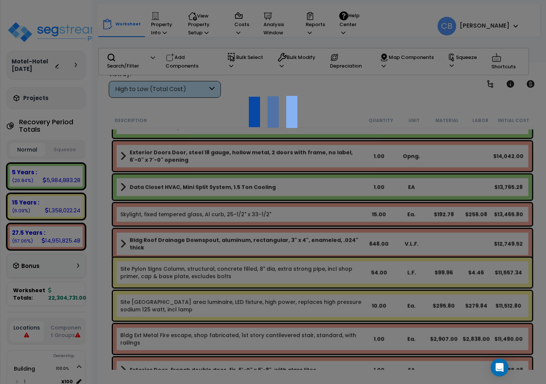
click at [288, 326] on div at bounding box center [273, 192] width 546 height 384
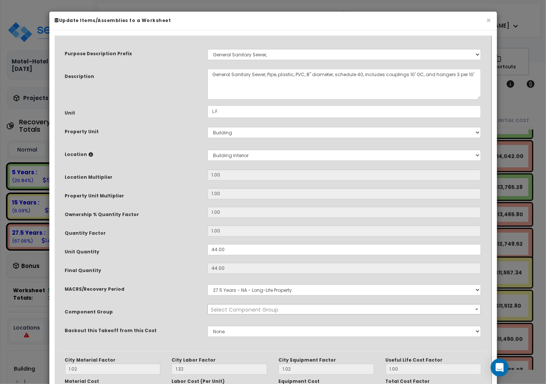
click at [288, 326] on div "Purpose Description Prefix Select A New Purpose Descrip A/V System A/V System E…" at bounding box center [272, 195] width 427 height 311
click at [484, 20] on h6 "Update Items/Assemblies to a Worksheet" at bounding box center [273, 20] width 436 height 6
click at [486, 20] on button "×" at bounding box center [488, 20] width 5 height 8
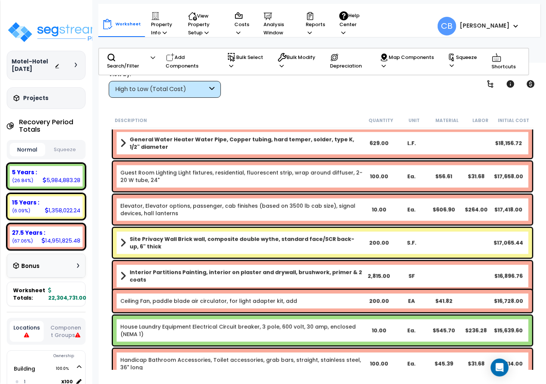
click at [274, 276] on b "Interior Partitions Painting, interior on plaster and drywall, brushwork, prime…" at bounding box center [246, 276] width 233 height 15
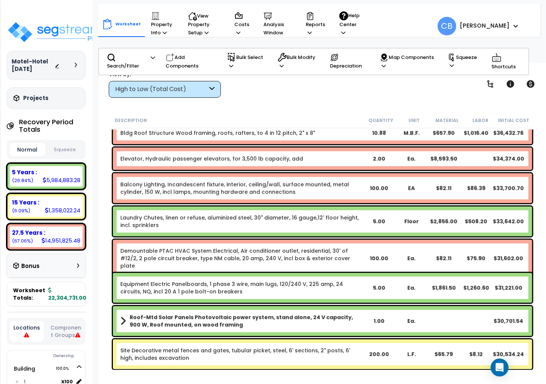
scroll to position [2651, 0]
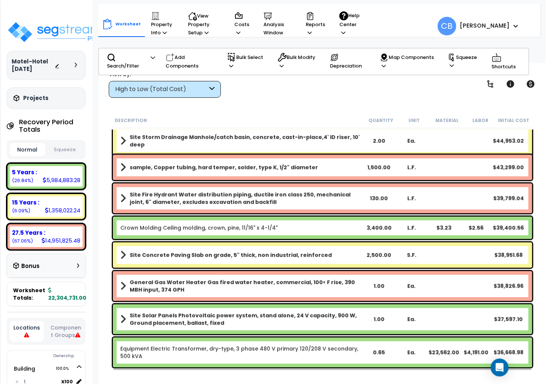
click at [174, 178] on div "sample, Copper tubing, hard temper, solder, type K, 1/2" diameter 1,500.00 L.F.…" at bounding box center [322, 167] width 419 height 25
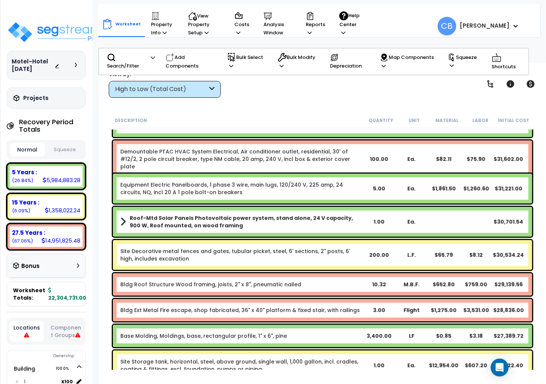
click at [337, 243] on div "Site Decorative metal fences and gates, tubular picket, steel, 6' sections, 2" …" at bounding box center [322, 255] width 419 height 30
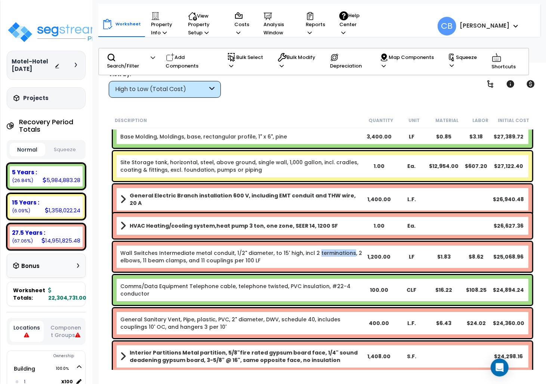
click at [337, 243] on div "Wall Switches Intermediate metal conduit, 1/2" diameter, to 15' high, incl 2 te…" at bounding box center [322, 257] width 419 height 30
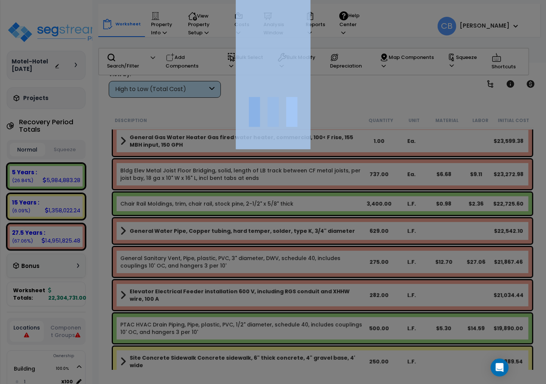
click at [337, 244] on div at bounding box center [273, 192] width 546 height 384
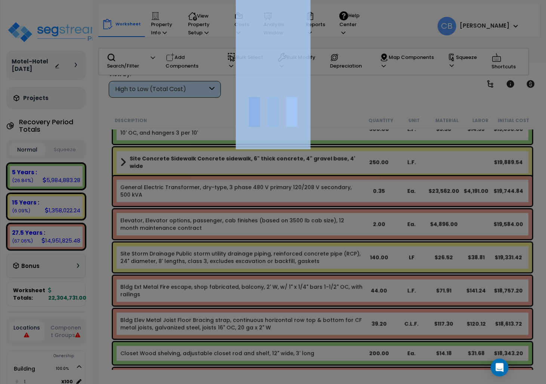
click at [338, 246] on div at bounding box center [273, 192] width 546 height 384
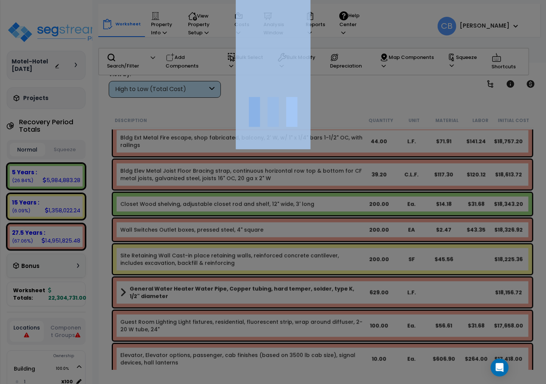
click at [338, 63] on div "We are Building your Property. So please grab a coffee and let us do the heavy …" at bounding box center [273, 48] width 546 height 30
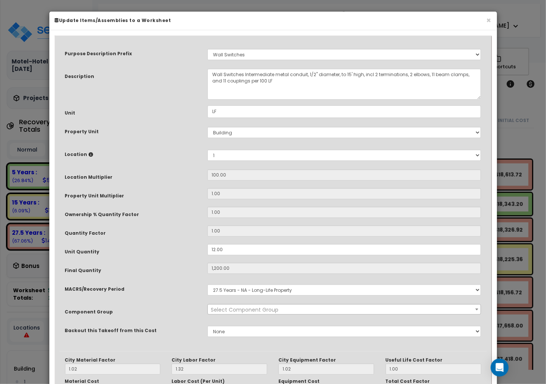
scroll to position [3945, 0]
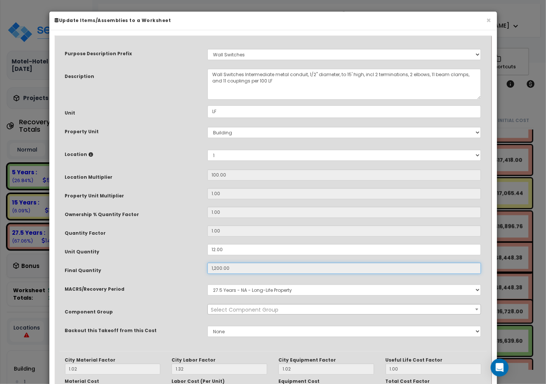
click at [343, 264] on input "1,200.00" at bounding box center [344, 268] width 274 height 11
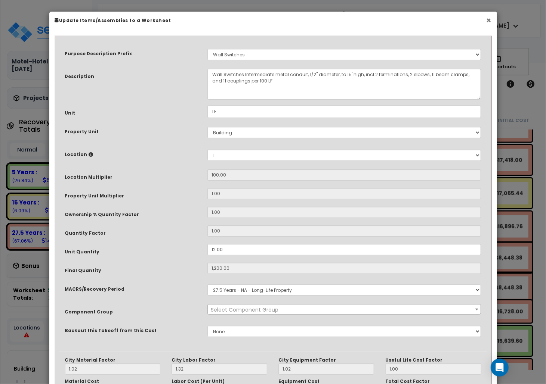
click at [489, 24] on button "×" at bounding box center [488, 20] width 5 height 8
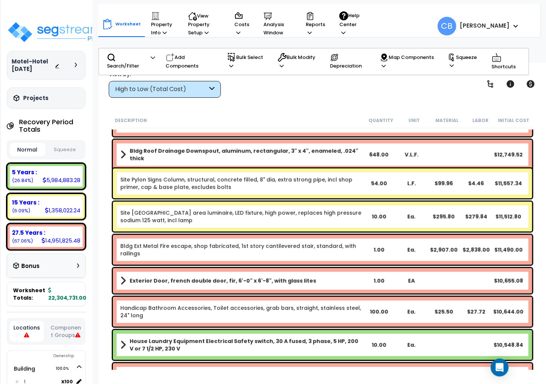
click at [365, 220] on div "Site Pole Lighting Roadway area luminaire, LED fixture, high power, replaces hi…" at bounding box center [322, 217] width 419 height 30
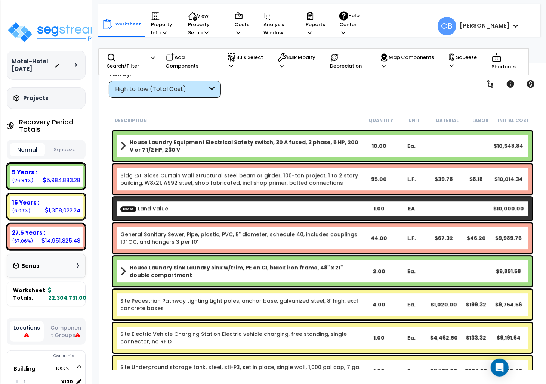
click at [252, 285] on div "House Laundry Sink Laundry sink w/trim, PE on CI, black iron frame, 48" x 21" d…" at bounding box center [322, 272] width 419 height 30
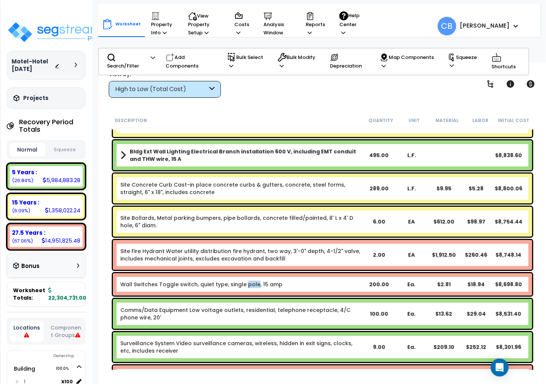
click at [252, 285] on link "Wall Switches Toggle switch, quiet type, single pole, 15 amp" at bounding box center [201, 284] width 162 height 7
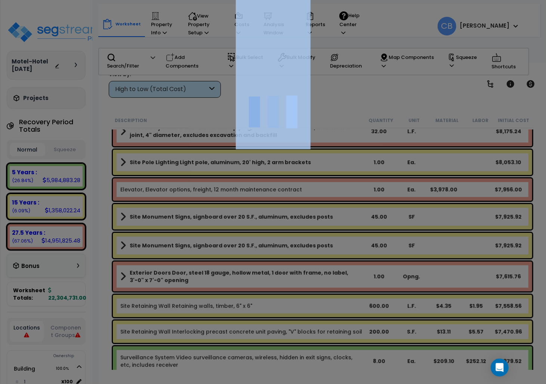
click at [252, 285] on div at bounding box center [273, 192] width 546 height 384
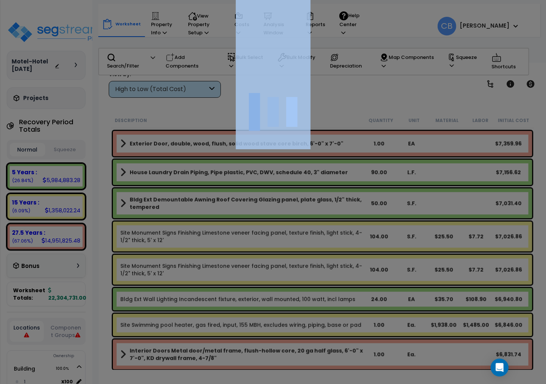
click at [252, 285] on div at bounding box center [273, 192] width 546 height 384
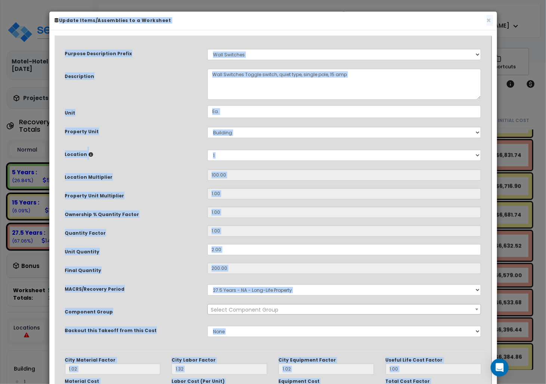
click at [250, 286] on form "Purpose Description Prefix Select A New Purpose Descrip A/V System A/V System E…" at bounding box center [272, 251] width 427 height 423
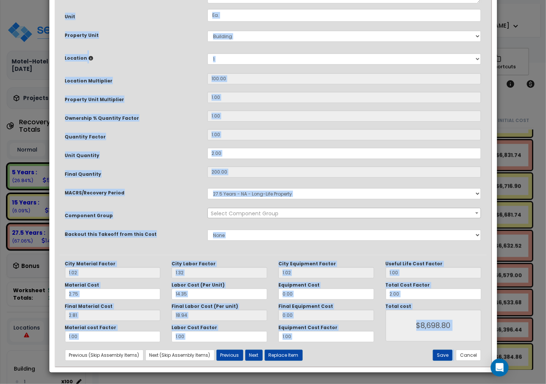
click at [250, 286] on div "Labor Cost (Per Unit) 14.35" at bounding box center [219, 291] width 107 height 18
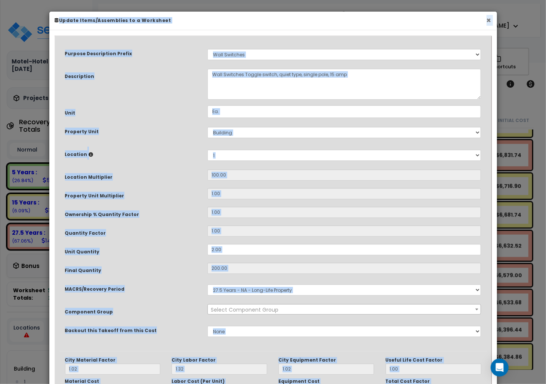
click at [490, 20] on button "×" at bounding box center [488, 20] width 5 height 8
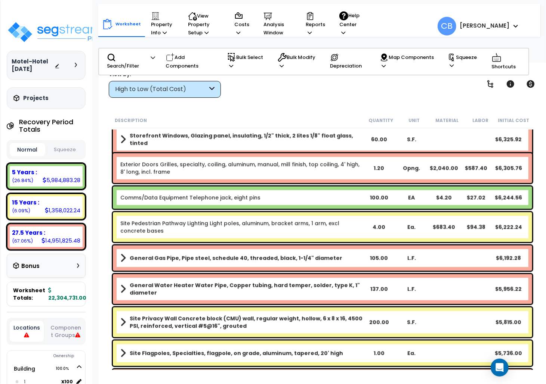
click at [245, 196] on link "Comms/Data Equipment Telephone jack, eight pins" at bounding box center [190, 197] width 140 height 7
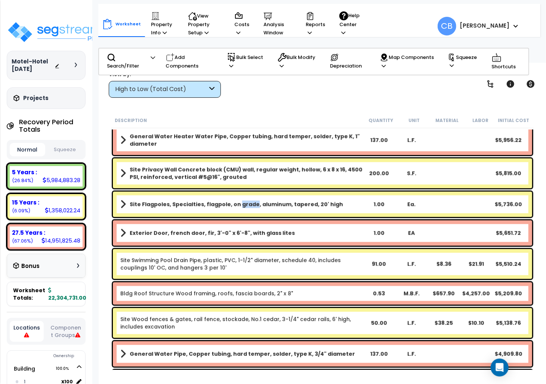
click at [245, 196] on div "Site Flagpoles, Specialties, flagpole, on grade, aluminum, tapered, 20' high 1.…" at bounding box center [322, 204] width 419 height 25
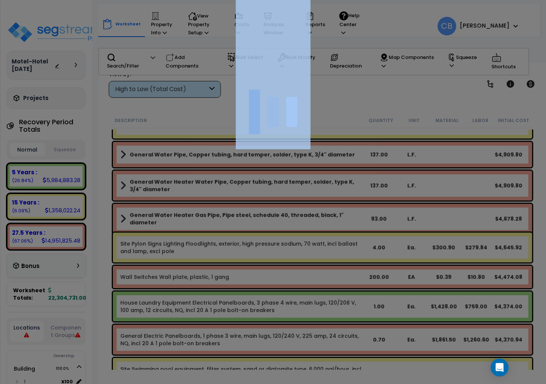
click at [245, 196] on div at bounding box center [273, 192] width 546 height 384
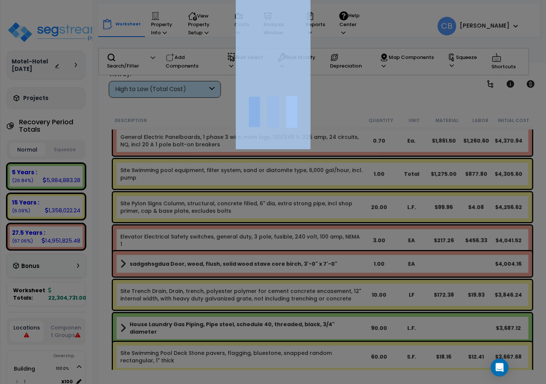
click at [245, 196] on div at bounding box center [273, 192] width 546 height 384
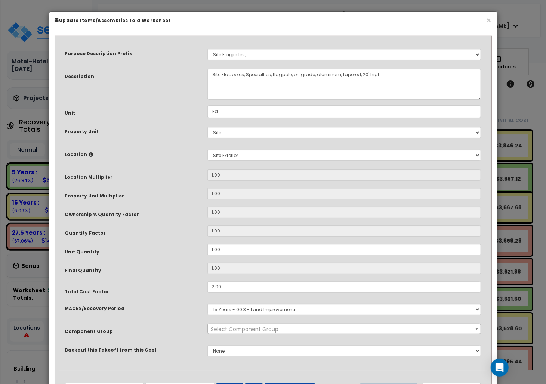
click at [245, 196] on input "1.00" at bounding box center [344, 193] width 274 height 11
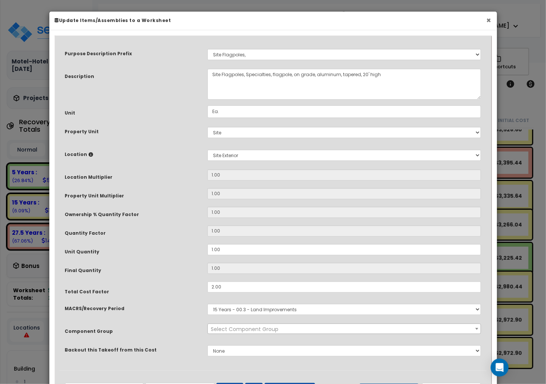
click at [487, 18] on button "×" at bounding box center [488, 20] width 5 height 8
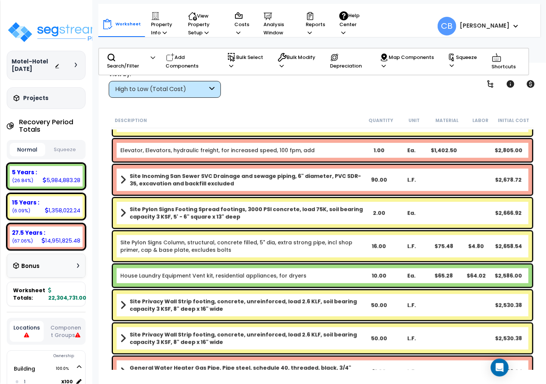
click at [268, 195] on div "Site Incoming San Sewer SVC Drainage and sewage piping, 6" diameter, PVC SDR-35…" at bounding box center [322, 180] width 423 height 34
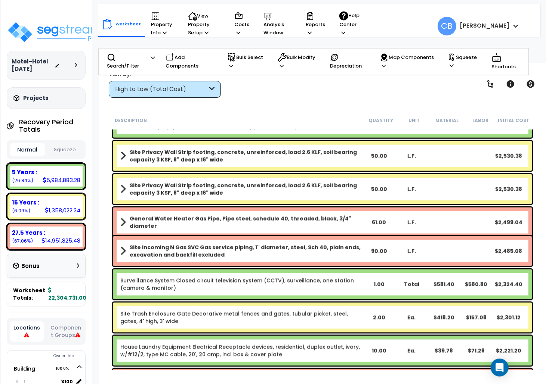
click at [268, 195] on b "Site Privacy Wall Strip footing, concrete, unreinforced, load 2.6 KLF, soil bea…" at bounding box center [246, 189] width 233 height 15
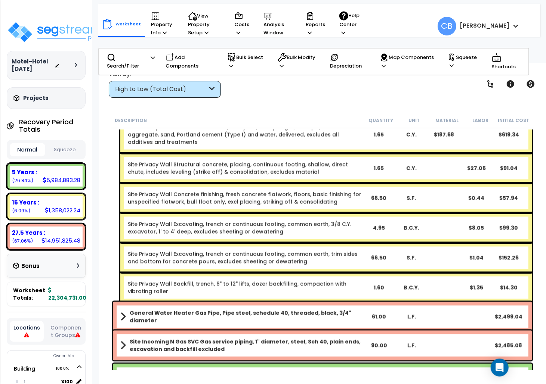
click at [268, 195] on link "Site Privacy Wall Concrete finishing, fresh concrete flatwork, floors, basic fi…" at bounding box center [245, 198] width 234 height 15
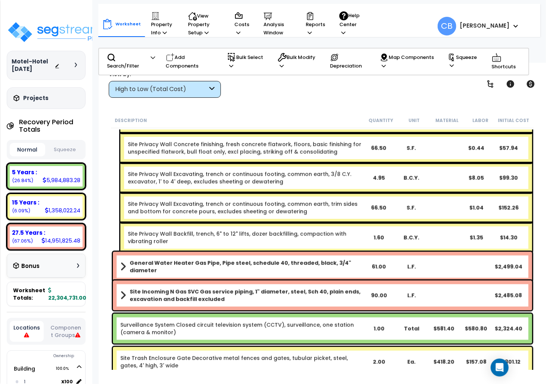
scroll to position [7430, 0]
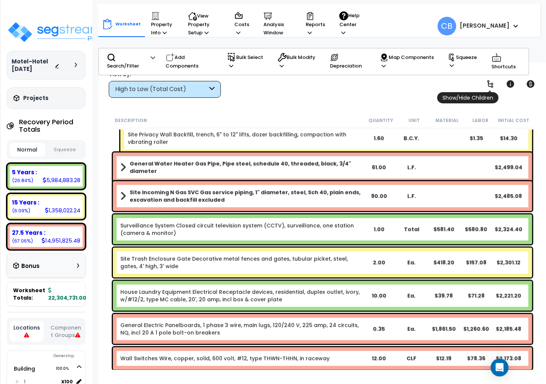
click at [488, 92] on span "Show/Hide Children" at bounding box center [467, 97] width 61 height 11
click at [491, 86] on icon at bounding box center [489, 84] width 9 height 9
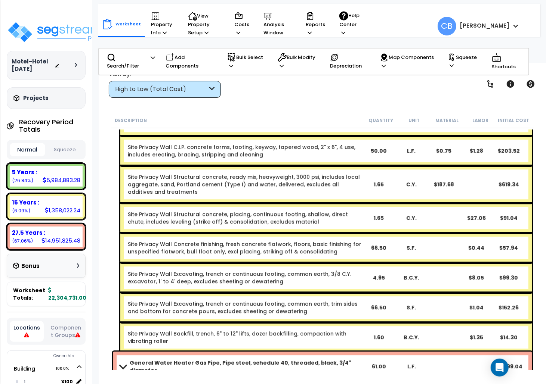
click at [302, 247] on link "Site Privacy Wall Concrete finishing, fresh concrete flatwork, floors, basic fi…" at bounding box center [245, 247] width 234 height 15
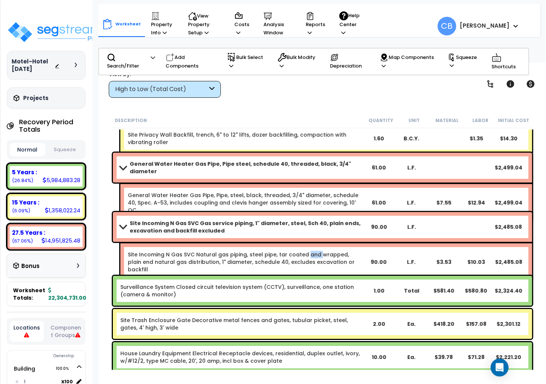
click at [302, 247] on div "Site Incoming N Gas SVC Natural gas piping, steel pipe, tar coated and wrapped,…" at bounding box center [326, 261] width 412 height 37
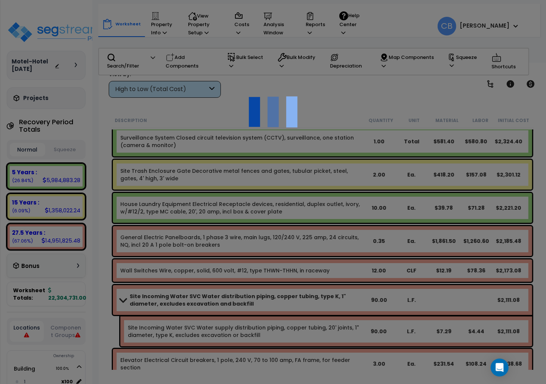
click at [302, 247] on div at bounding box center [273, 192] width 546 height 384
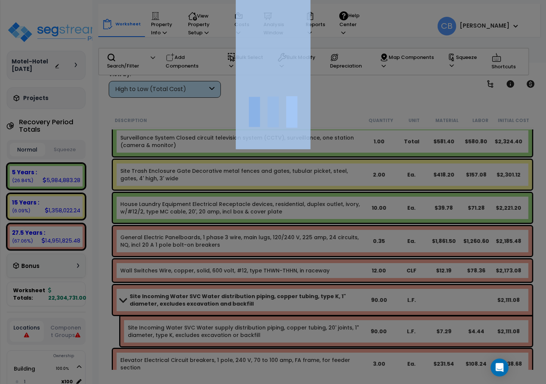
scroll to position [8277, 0]
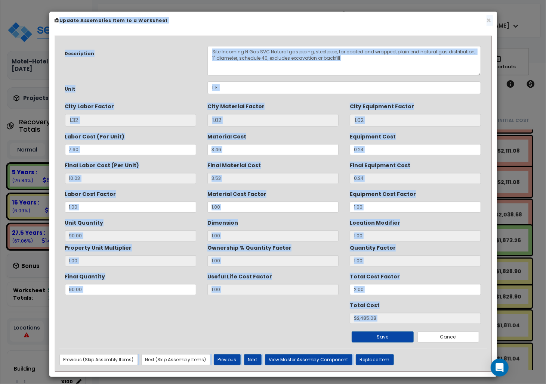
click at [485, 23] on h6 "Update Assemblies Item to a Worksheet" at bounding box center [273, 20] width 436 height 6
click at [493, 22] on div "× Update Assemblies Item to a Worksheet" at bounding box center [272, 21] width 447 height 19
click at [491, 19] on div "× Update Assemblies Item to a Worksheet" at bounding box center [272, 21] width 447 height 19
click at [488, 21] on button "×" at bounding box center [488, 20] width 5 height 8
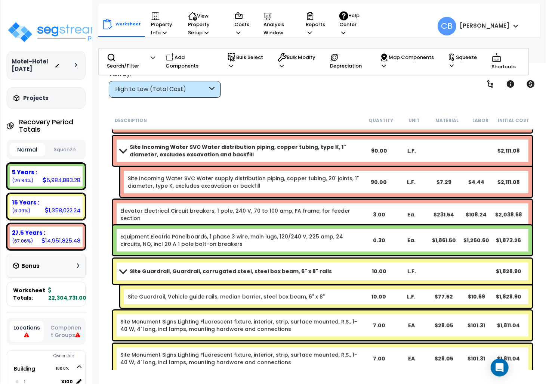
click at [332, 178] on link "Site Incoming Water SVC Water supply distribution piping, copper tubing, 20' jo…" at bounding box center [245, 182] width 234 height 15
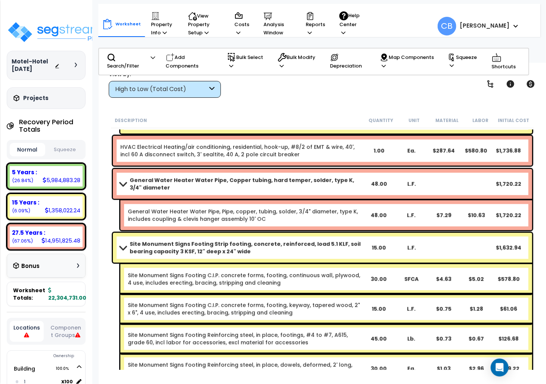
click at [332, 178] on b "General Water Heater Water Pipe, Copper tubing, hard temper, solder, type K, 3/…" at bounding box center [246, 184] width 233 height 15
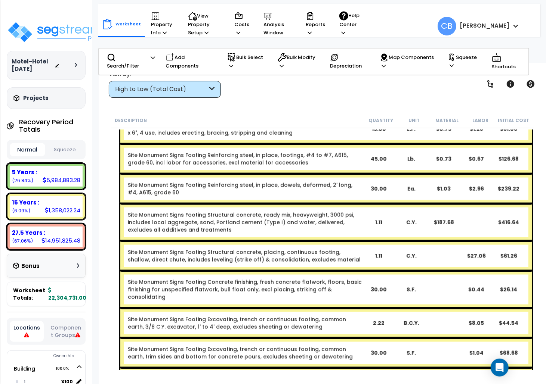
click at [332, 178] on div "Site Monument Signs Footing Reinforcing steel, in place, dowels, deformed, 2' l…" at bounding box center [326, 189] width 412 height 30
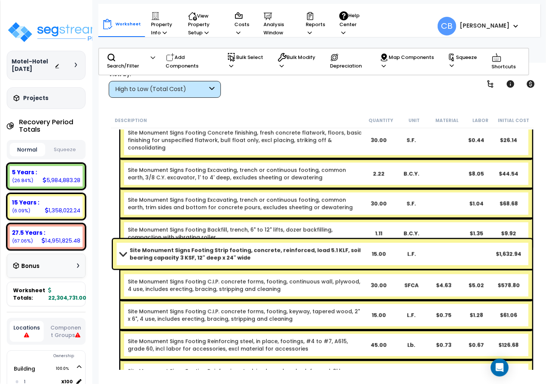
click at [332, 189] on div "Site Monument Signs Footing Excavating, trench or continuous footing, common ea…" at bounding box center [326, 204] width 412 height 30
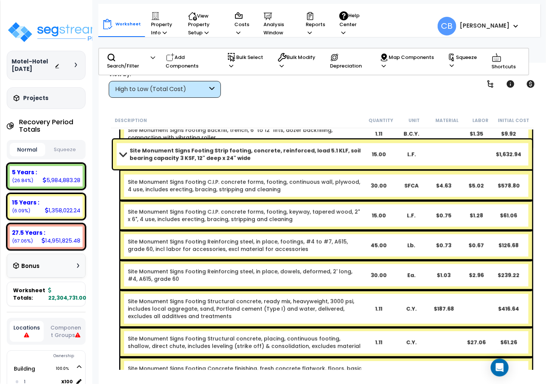
click at [332, 178] on link "Site Monument Signs Footing C.I.P. concrete forms, footing, continuous wall, pl…" at bounding box center [245, 185] width 234 height 15
click at [331, 178] on link "Site Monument Signs Footing C.I.P. concrete forms, footing, continuous wall, pl…" at bounding box center [245, 185] width 234 height 15
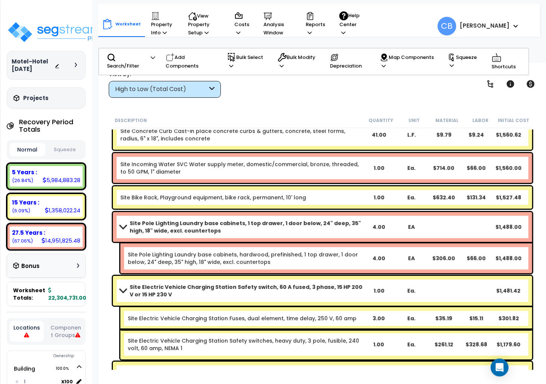
click at [331, 178] on div "Site Incoming Water SVC Water supply meter, domestic/commercial, bronze, thread…" at bounding box center [322, 168] width 419 height 30
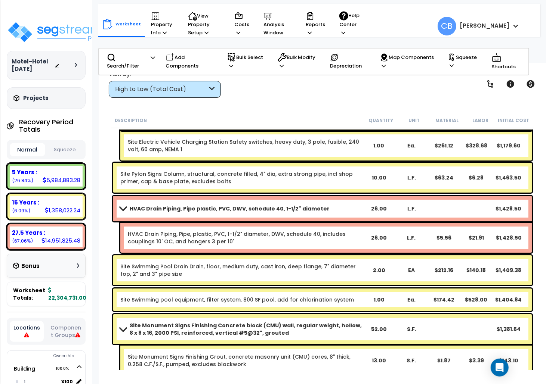
click at [331, 178] on link "Site Pylon Signs Column, structural, concrete filled, 4" dia, extra strong pipe…" at bounding box center [241, 177] width 242 height 15
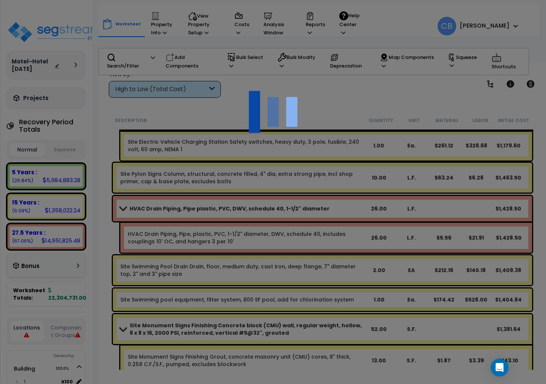
scroll to position [9920, 0]
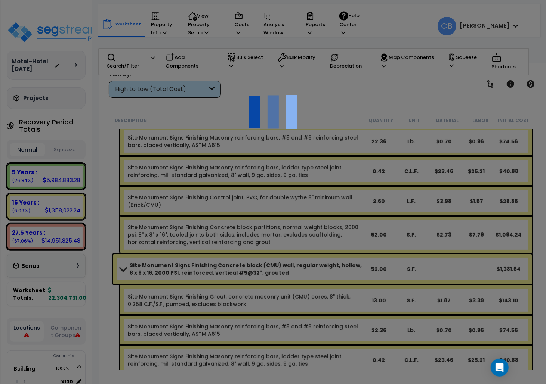
click at [333, 205] on div at bounding box center [273, 192] width 546 height 384
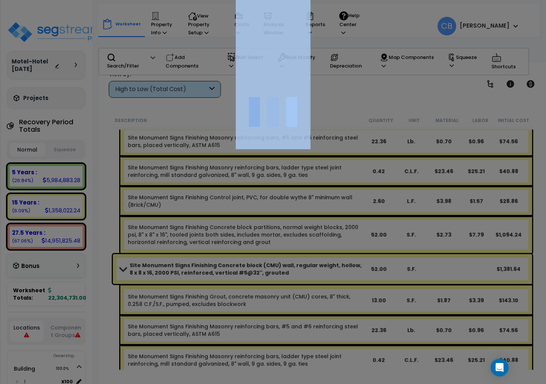
click at [333, 205] on div at bounding box center [273, 192] width 546 height 384
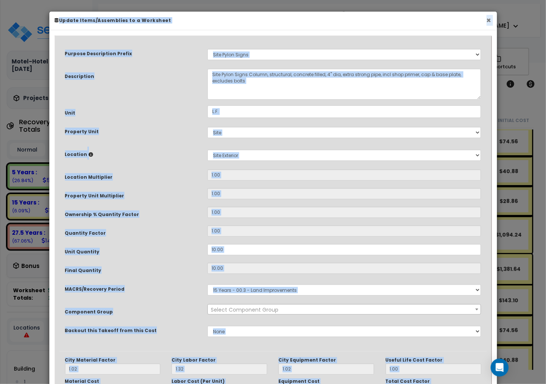
click at [489, 20] on button "×" at bounding box center [488, 20] width 5 height 8
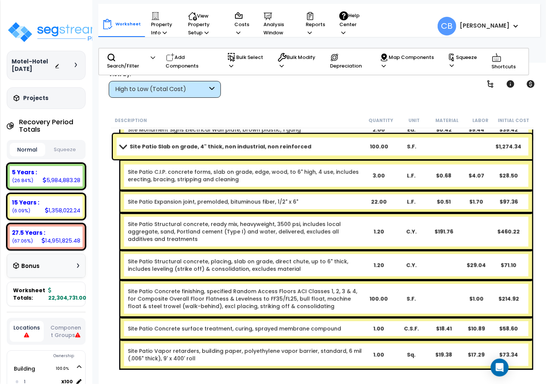
click at [285, 221] on link "Site Patio Structural concrete, ready mix, heavyweight, 3500 psi, includes loca…" at bounding box center [245, 232] width 234 height 22
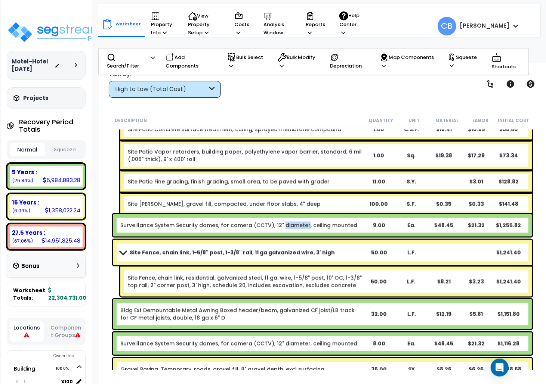
click at [285, 220] on div "Surveillance System Security domes, for camera (CCTV), 12" diameter, ceiling mo…" at bounding box center [322, 225] width 419 height 22
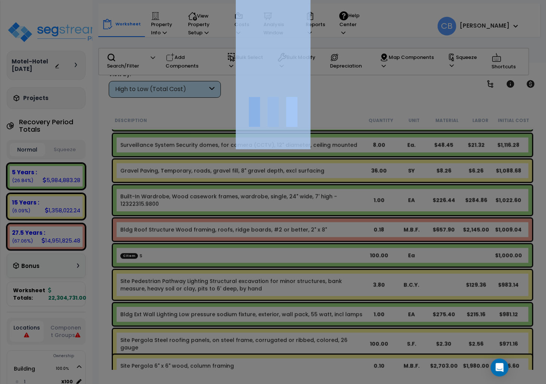
click at [285, 220] on div at bounding box center [273, 192] width 546 height 384
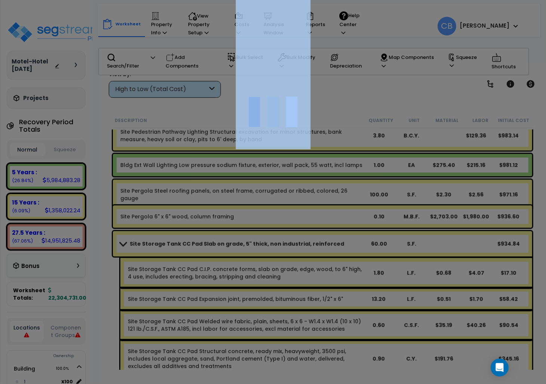
click at [285, 220] on div at bounding box center [273, 192] width 546 height 384
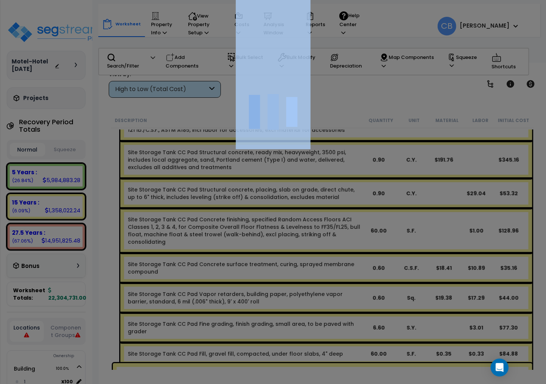
click at [285, 220] on div at bounding box center [273, 192] width 546 height 384
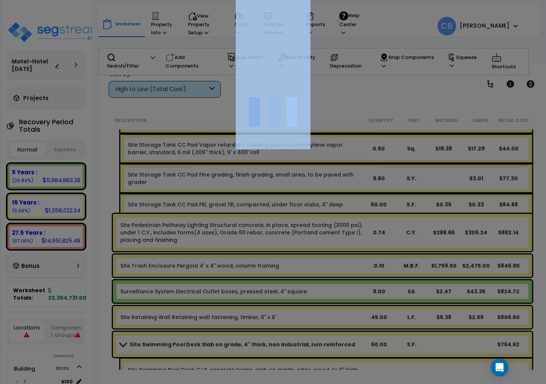
click at [285, 220] on div at bounding box center [273, 192] width 546 height 384
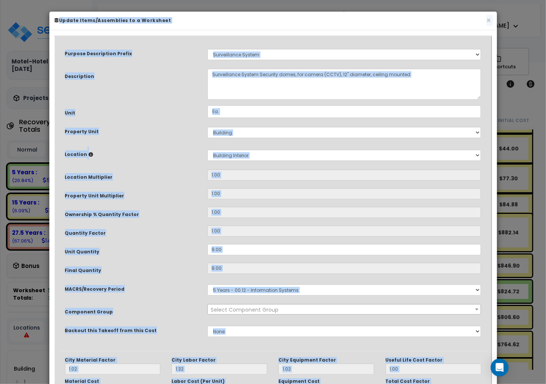
click at [285, 220] on div "Ownership % Quantity Factor 1.00" at bounding box center [272, 213] width 427 height 13
click at [492, 24] on div "× Update Items/Assemblies to a Worksheet" at bounding box center [272, 21] width 447 height 19
click at [487, 22] on button "×" at bounding box center [488, 20] width 5 height 8
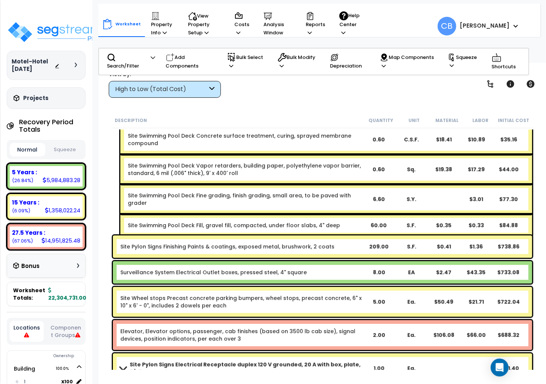
click at [380, 198] on div "6.60" at bounding box center [379, 199] width 32 height 7
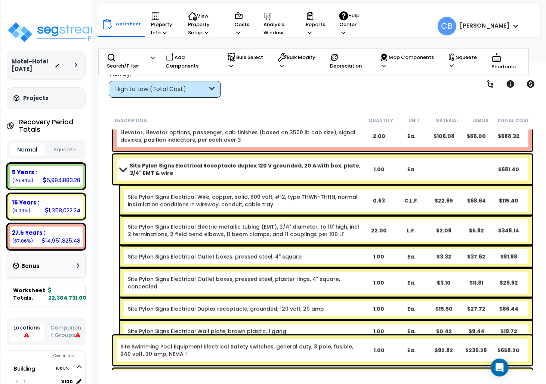
click at [380, 198] on div "0.63" at bounding box center [379, 200] width 32 height 7
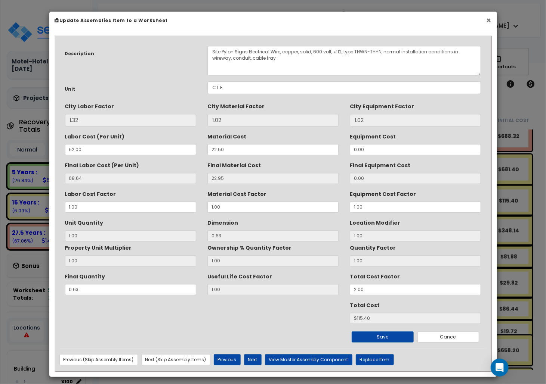
click at [487, 19] on button "×" at bounding box center [488, 20] width 5 height 8
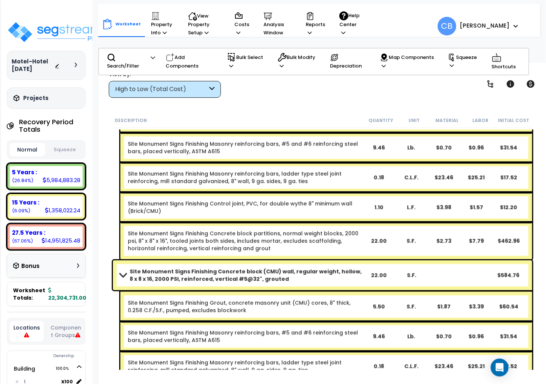
click at [239, 200] on link "Site Monument Signs Finishing Control joint, PVC, for double wythe 8" minimum w…" at bounding box center [245, 207] width 234 height 15
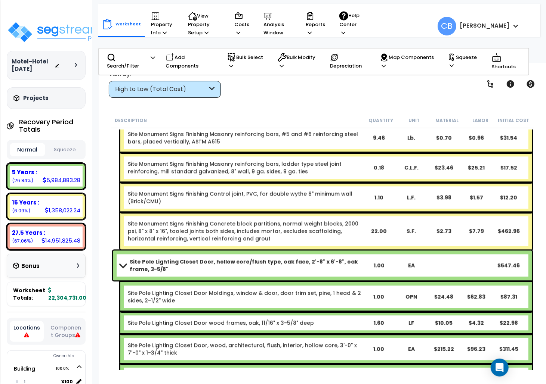
click at [239, 199] on link "Site Monument Signs Finishing Control joint, PVC, for double wythe 8" minimum w…" at bounding box center [245, 197] width 234 height 15
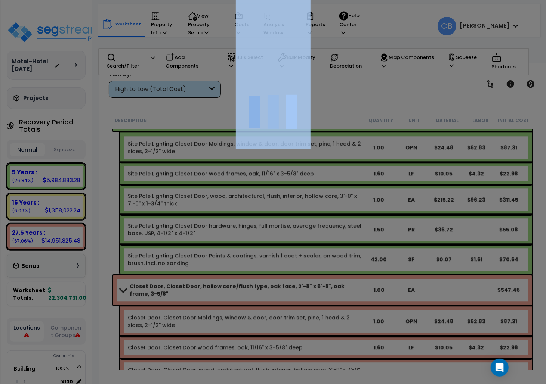
click at [239, 199] on div at bounding box center [273, 192] width 546 height 384
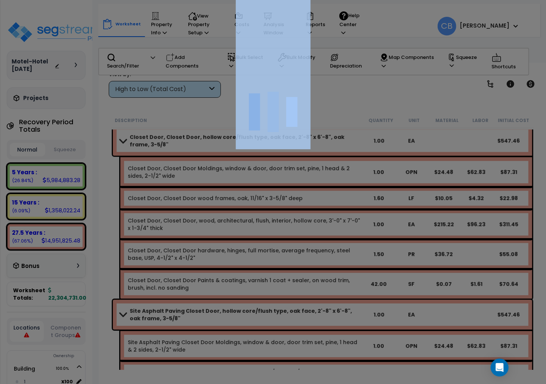
click at [239, 199] on div at bounding box center [273, 192] width 546 height 384
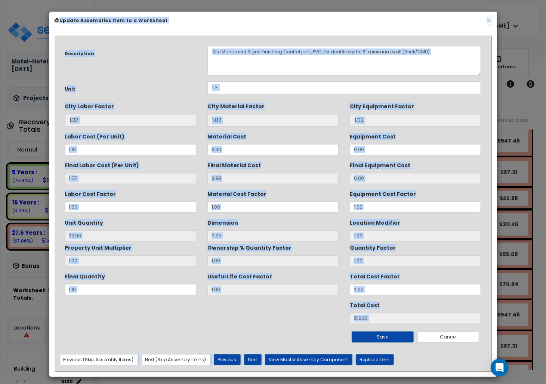
scroll to position [12858, 0]
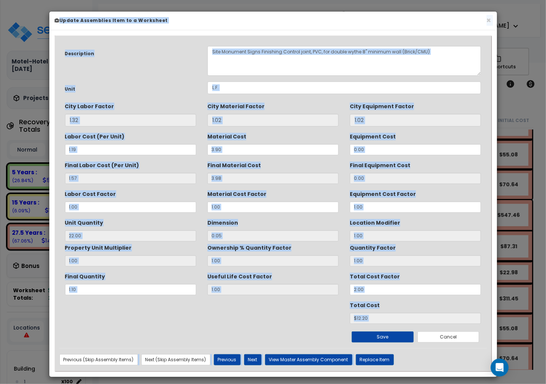
click at [239, 199] on div "Material Cost Factor 1.00" at bounding box center [272, 200] width 131 height 25
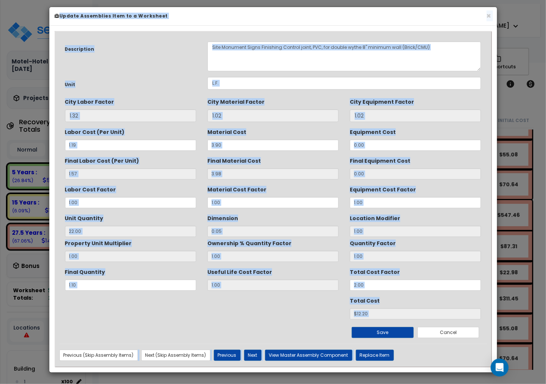
click at [239, 199] on input "1.00" at bounding box center [272, 202] width 131 height 11
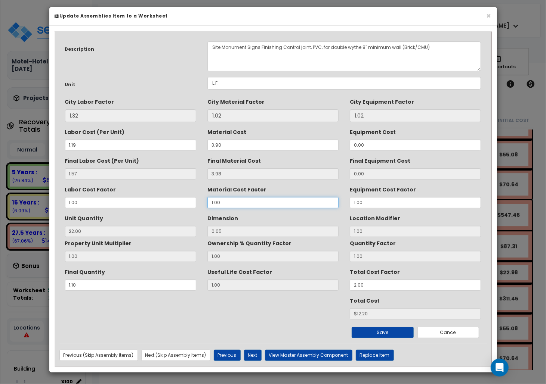
click at [239, 199] on input "1.00" at bounding box center [272, 202] width 131 height 11
click at [488, 16] on button "×" at bounding box center [488, 16] width 5 height 8
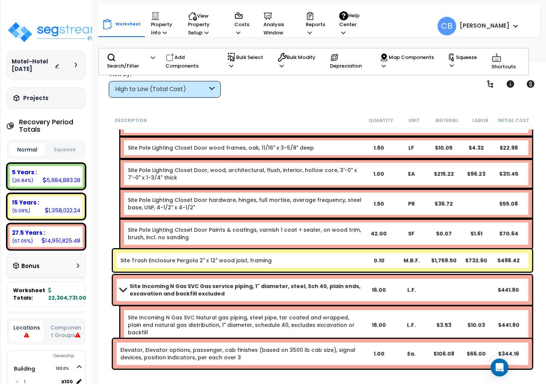
click at [277, 230] on link "Site Pole Lighting Closet Door Paints & coatings, varnish 1 coat + sealer, on w…" at bounding box center [245, 233] width 234 height 15
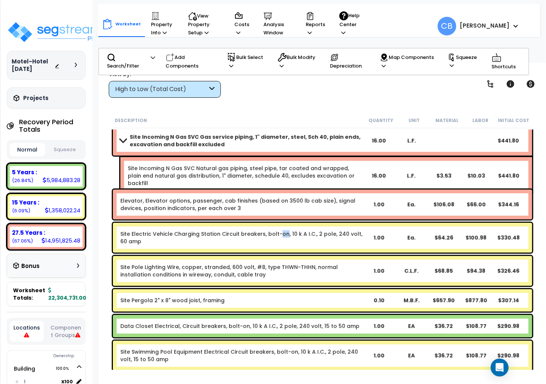
click at [277, 230] on link "Site Electric Vehicle Charging Station Circuit breakers, bolt-on, 10 k A I.C., …" at bounding box center [241, 237] width 242 height 15
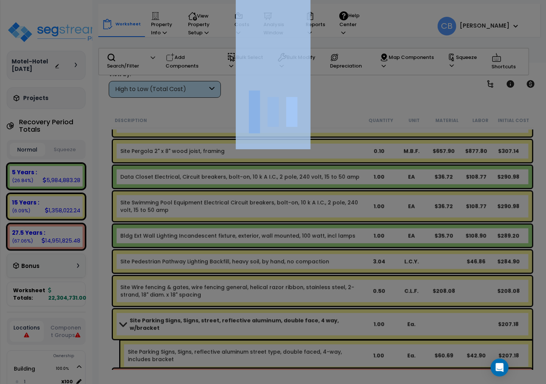
click at [277, 230] on div at bounding box center [273, 192] width 546 height 384
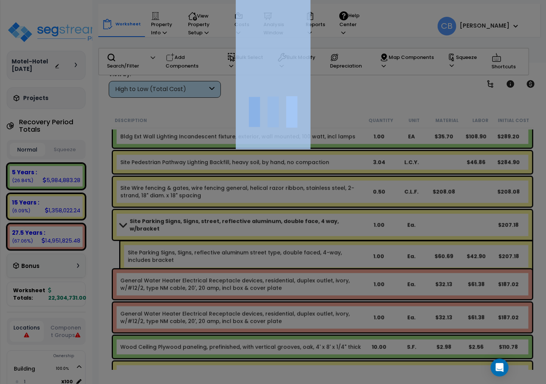
click at [277, 230] on div at bounding box center [273, 192] width 546 height 384
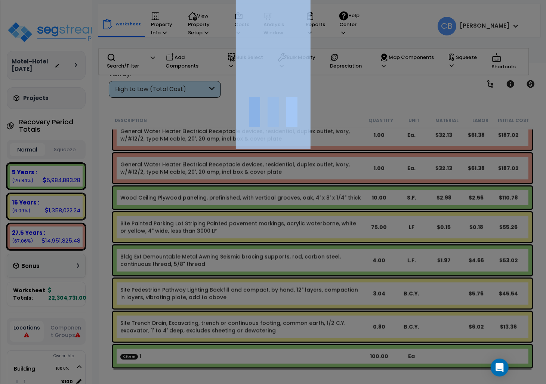
click at [279, 230] on div at bounding box center [273, 192] width 546 height 384
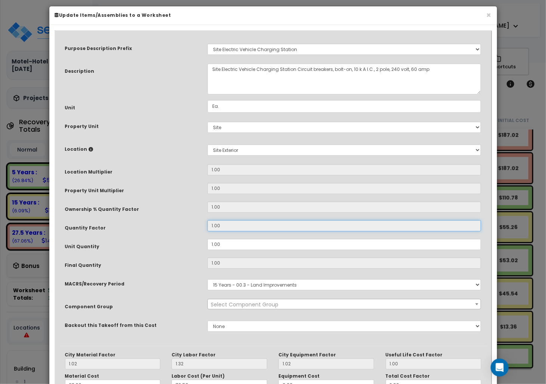
scroll to position [0, 0]
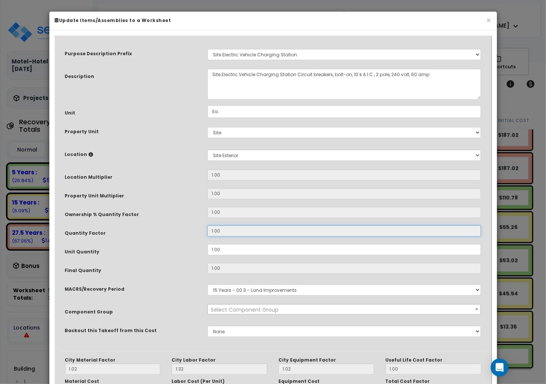
click at [279, 230] on input "1.00" at bounding box center [344, 231] width 274 height 11
click at [489, 18] on button "×" at bounding box center [488, 20] width 5 height 8
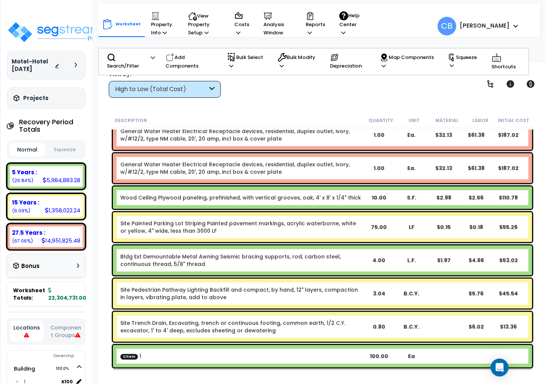
scroll to position [13729, 0]
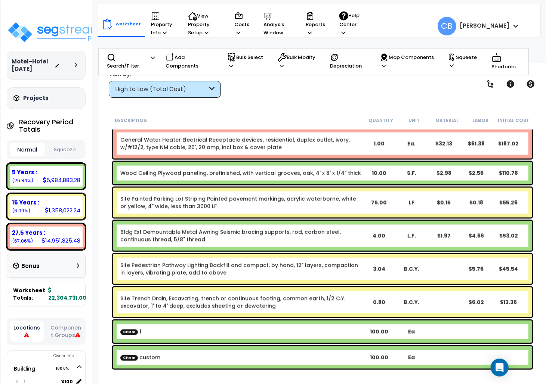
click at [313, 208] on link "Site Painted Parking Lot Striping Painted pavement markings, acrylic waterborne…" at bounding box center [241, 202] width 242 height 15
click at [315, 206] on link "Site Painted Parking Lot Striping Painted pavement markings, acrylic waterborne…" at bounding box center [241, 202] width 242 height 15
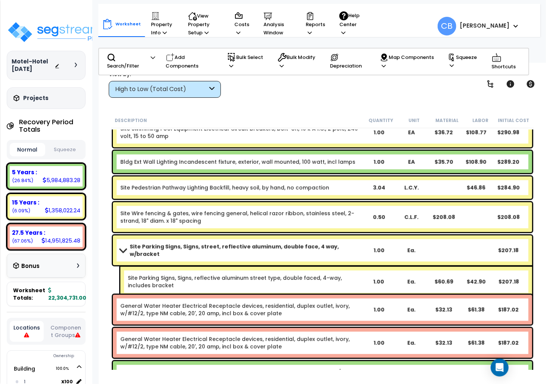
click at [316, 206] on div "Site Wire fencing & gates, wire fencing general, helical razor ribbon, stainles…" at bounding box center [322, 217] width 419 height 30
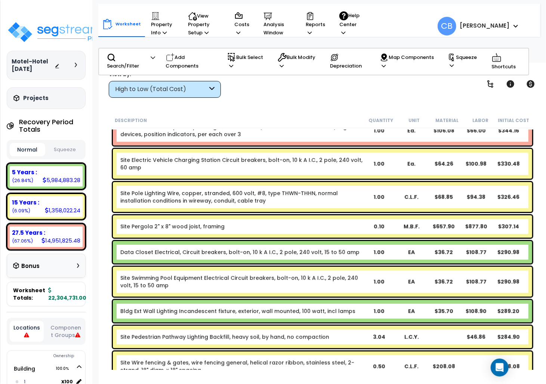
click at [316, 206] on div "Site Pole Lighting Wire, copper, stranded, 600 volt, #8, type THWN-THHN, normal…" at bounding box center [322, 197] width 419 height 30
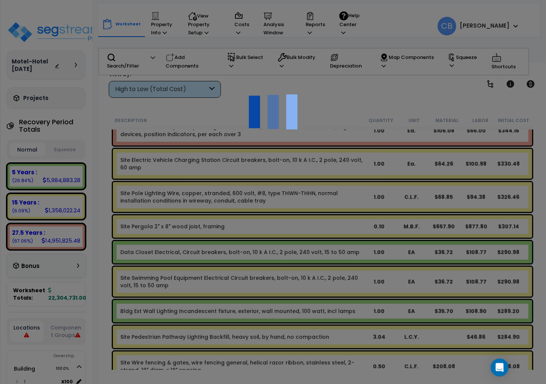
scroll to position [0, 0]
click at [317, 206] on div at bounding box center [273, 192] width 546 height 384
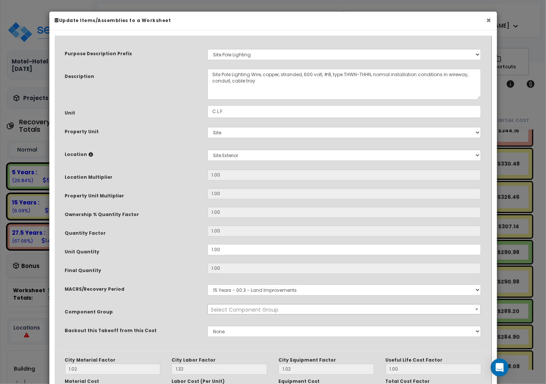
click at [487, 22] on button "×" at bounding box center [488, 20] width 5 height 8
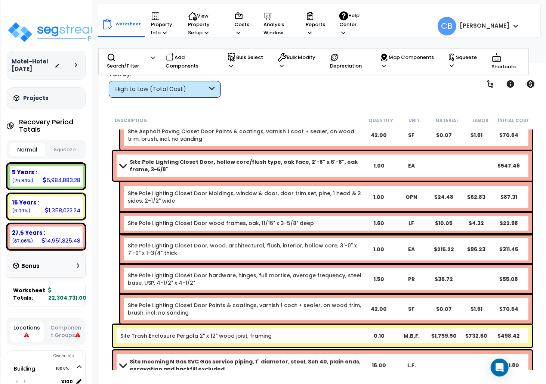
click at [275, 207] on div "Site Pole Lighting Closet Door Moldings, window & door, door trim set, pine, 1 …" at bounding box center [326, 197] width 412 height 30
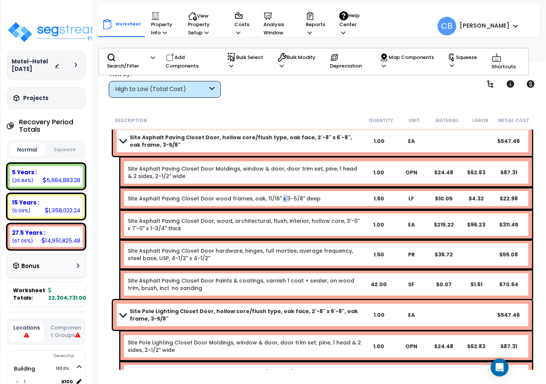
click at [275, 207] on div "Site Asphalt Paving Closet Door wood frames, oak, 11/16" x 3-5/8" deep 1.60 LF …" at bounding box center [326, 198] width 412 height 22
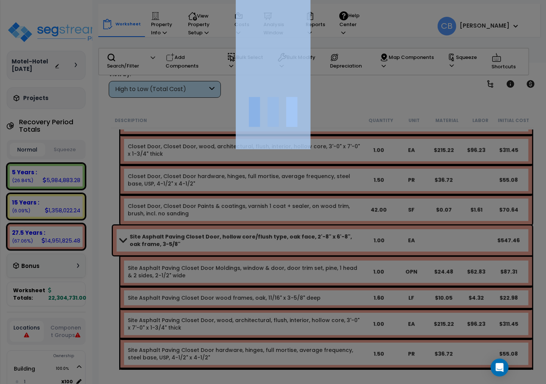
click at [275, 207] on div at bounding box center [273, 192] width 546 height 384
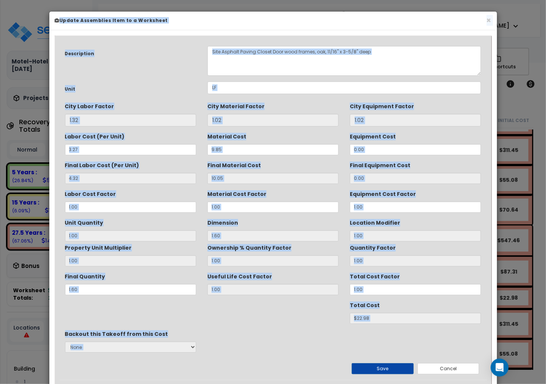
scroll to position [12683, 0]
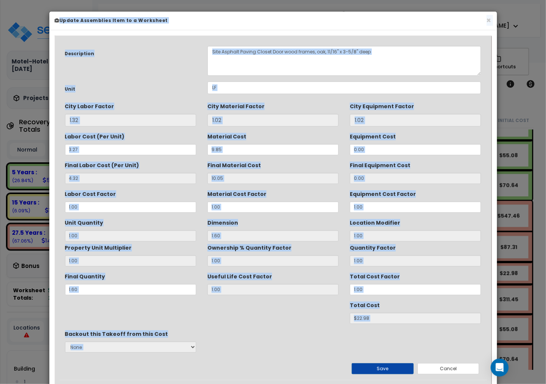
click at [275, 207] on input "1.00" at bounding box center [272, 207] width 131 height 11
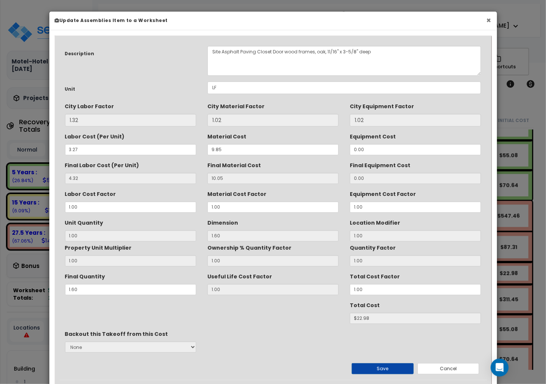
click at [489, 20] on button "×" at bounding box center [488, 20] width 5 height 8
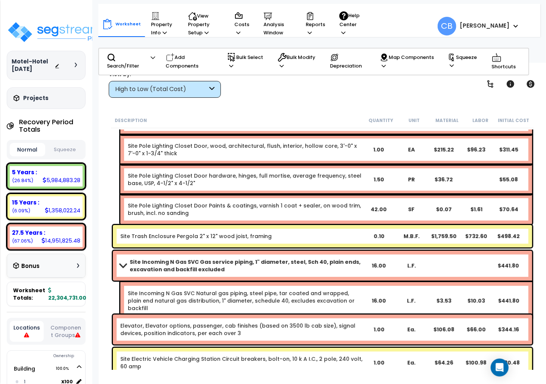
click at [320, 202] on link "Site Pole Lighting Closet Door Paints & coatings, varnish 1 coat + sealer, on w…" at bounding box center [245, 209] width 234 height 15
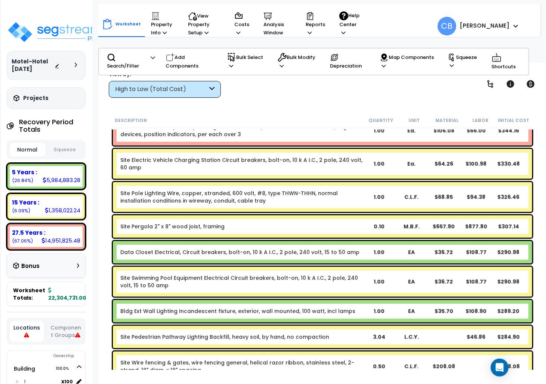
click at [320, 201] on link "Site Pole Lighting Wire, copper, stranded, 600 volt, #8, type THWN-THHN, normal…" at bounding box center [241, 197] width 242 height 15
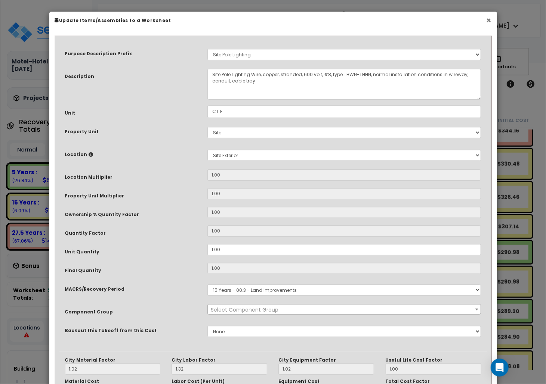
click at [490, 17] on button "×" at bounding box center [488, 20] width 5 height 8
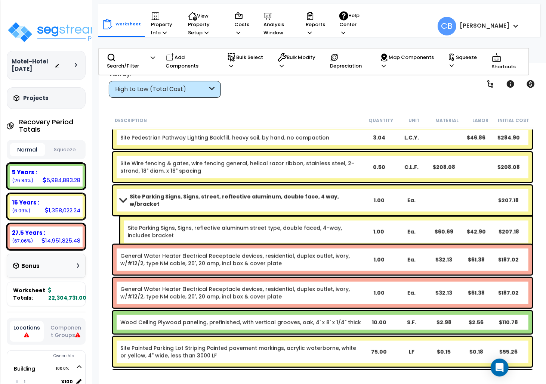
scroll to position [13729, 0]
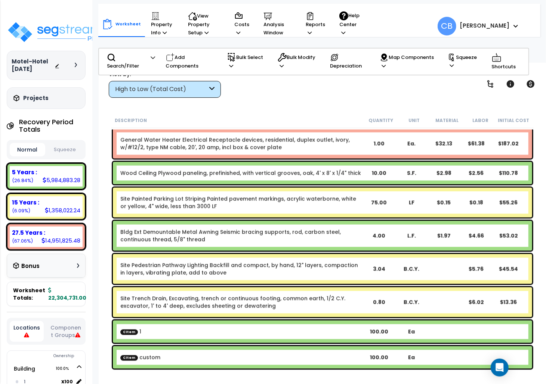
click at [341, 224] on div "Bldg Ext Demountable Metal Awning Seismic bracing supports, rod, carbon steel, …" at bounding box center [322, 236] width 419 height 30
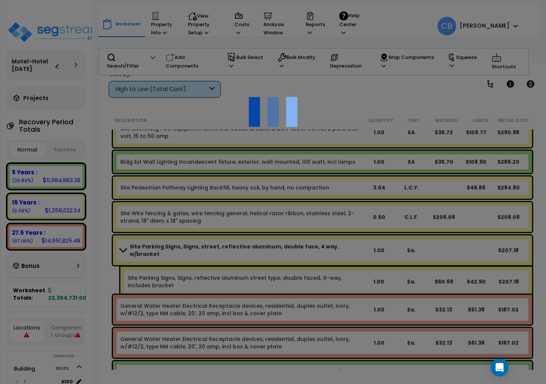
click at [341, 223] on div at bounding box center [273, 192] width 546 height 384
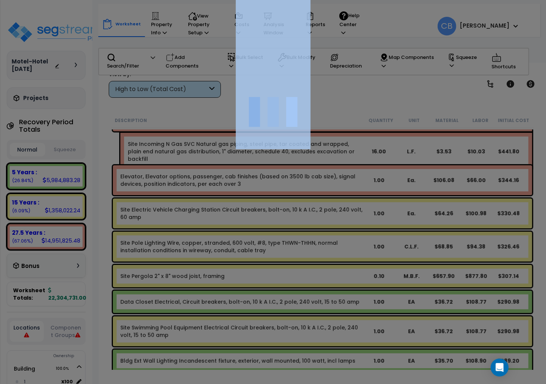
click at [341, 223] on div at bounding box center [273, 192] width 546 height 384
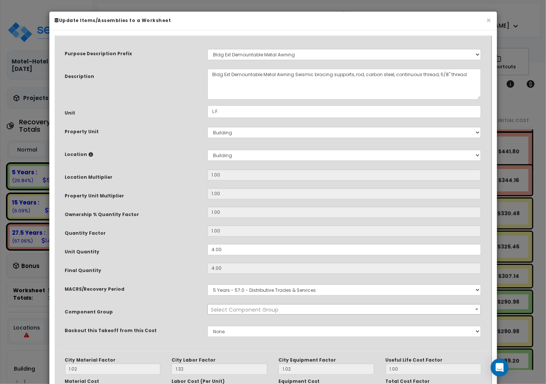
click at [341, 223] on div "Purpose Description Prefix Select A New Purpose Descrip A/V System A/V System E…" at bounding box center [272, 195] width 427 height 311
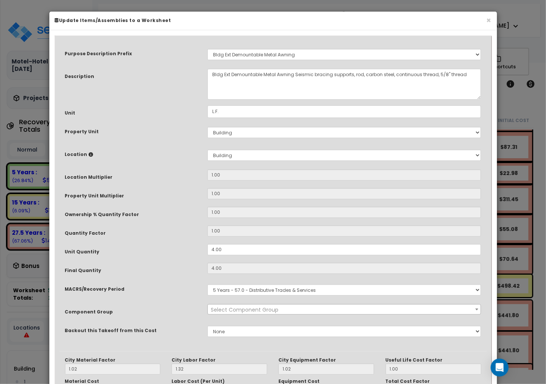
scroll to position [12982, 0]
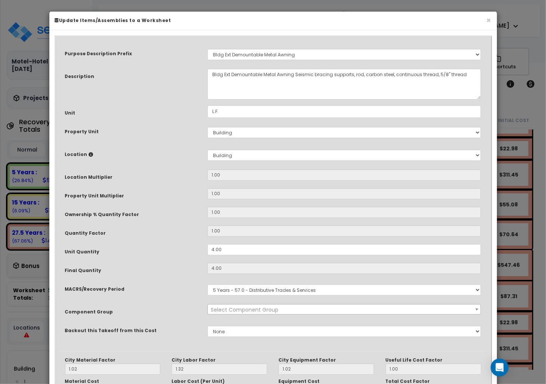
click at [343, 220] on div "Purpose Description Prefix Select A New Purpose Descrip A/V System A/V System E…" at bounding box center [272, 195] width 427 height 311
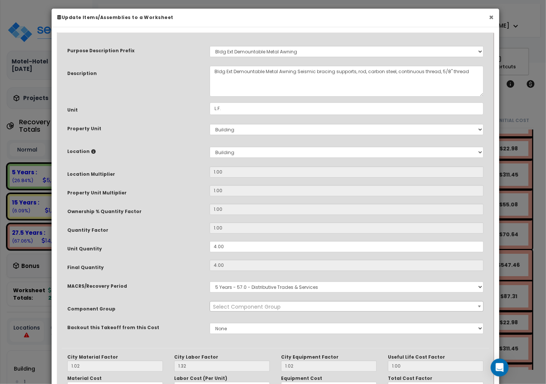
click at [488, 15] on button "×" at bounding box center [490, 17] width 5 height 8
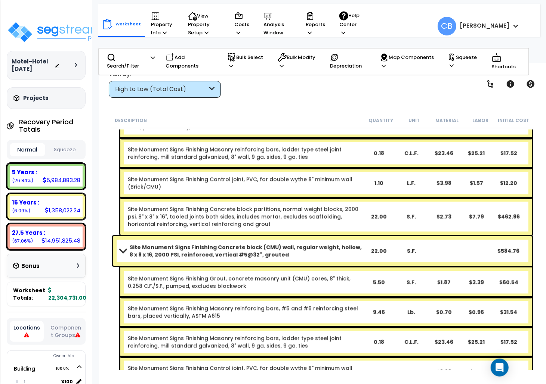
click at [307, 212] on link "Site Monument Signs Finishing Concrete block partitions, normal weight blocks, …" at bounding box center [245, 217] width 234 height 22
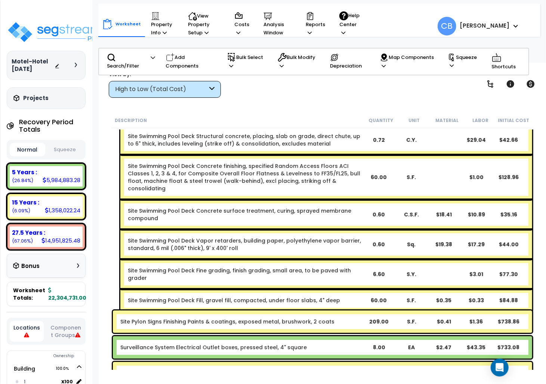
click at [307, 212] on link "Site Swimming Pool Deck Concrete surface treatment, curing, sprayed membrane co…" at bounding box center [245, 214] width 234 height 15
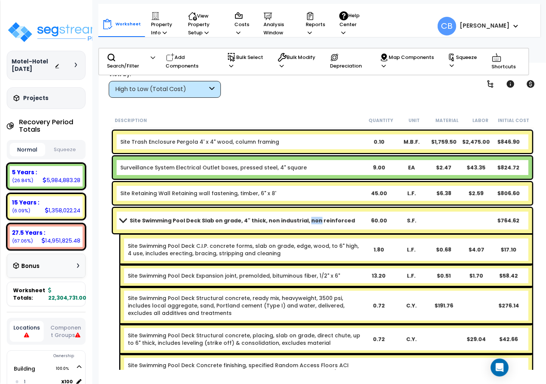
click at [308, 212] on div "Site Swimming Pool Deck Slab on grade, 4" thick, non industrial, non reinforced…" at bounding box center [322, 220] width 419 height 25
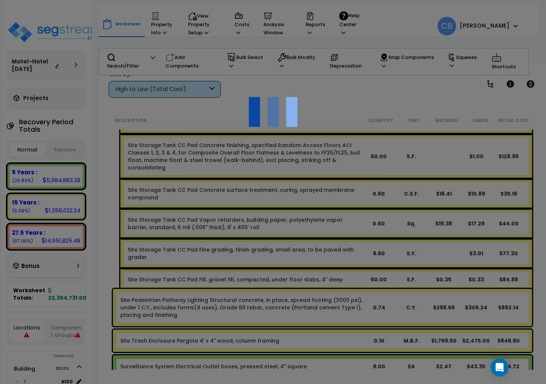
click at [308, 212] on div at bounding box center [273, 192] width 546 height 384
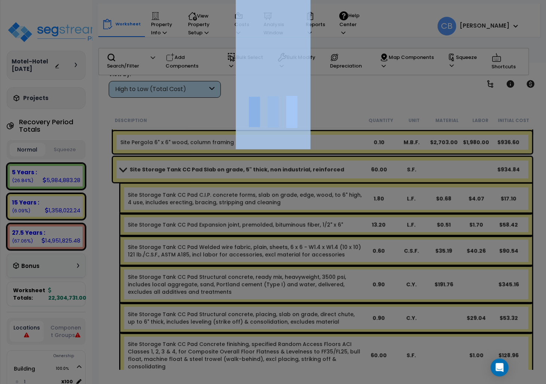
click at [308, 212] on div at bounding box center [273, 192] width 546 height 384
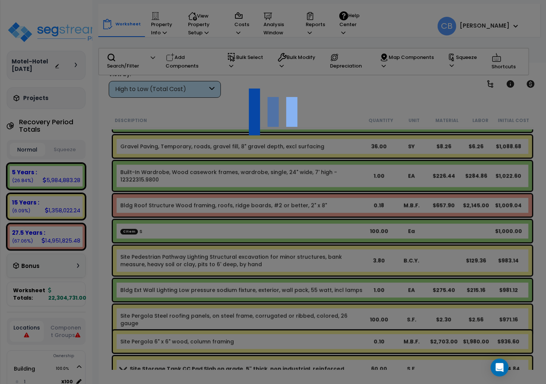
click at [308, 63] on div "We are Building your Property. So please grab a coffee and let us do the heavy …" at bounding box center [273, 48] width 546 height 30
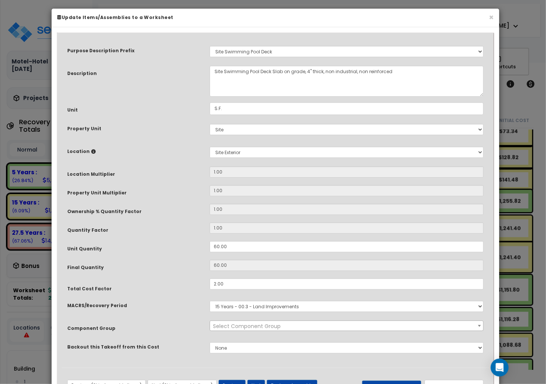
click at [308, 212] on input "1.00" at bounding box center [346, 209] width 274 height 11
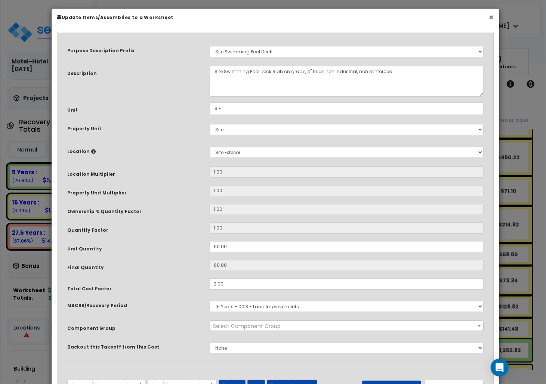
click at [488, 20] on button "×" at bounding box center [490, 17] width 5 height 8
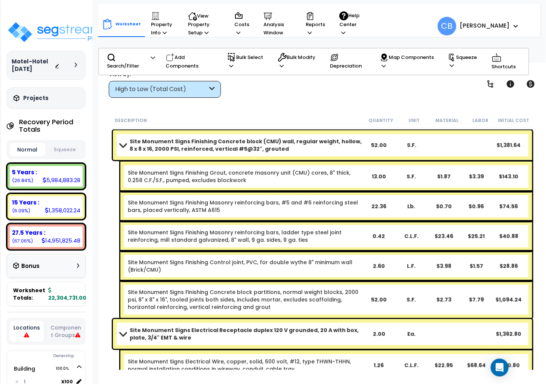
click at [263, 260] on link "Site Monument Signs Finishing Control joint, PVC, for double wythe 8" minimum w…" at bounding box center [245, 266] width 234 height 15
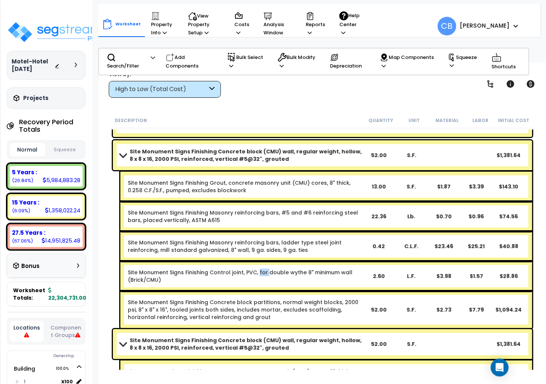
click at [263, 261] on div "Site Monument Signs Finishing Control joint, PVC, for double wythe 8" minimum w…" at bounding box center [326, 276] width 412 height 30
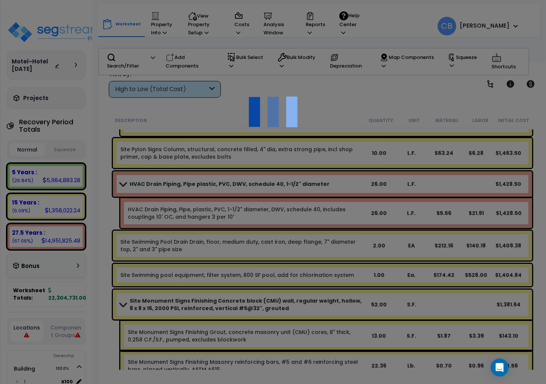
click at [263, 63] on div "We are Building your Property. So please grab a coffee and let us do the heavy …" at bounding box center [273, 48] width 546 height 30
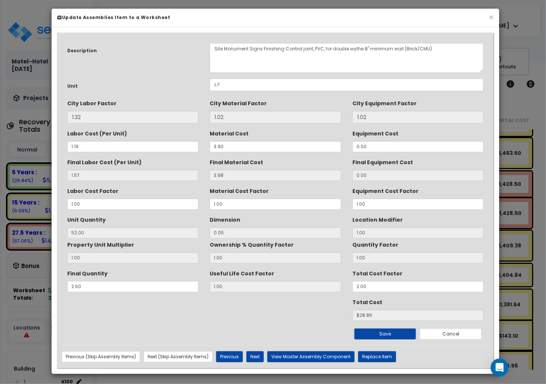
scroll to position [9496, 0]
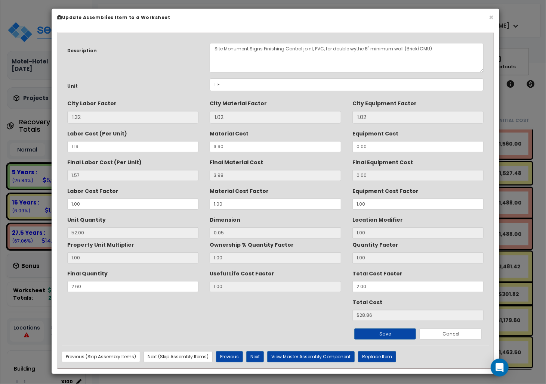
click at [520, 42] on div "× Update Assemblies Item to a Worksheet Description Site Monument Signs Finishi…" at bounding box center [273, 192] width 546 height 384
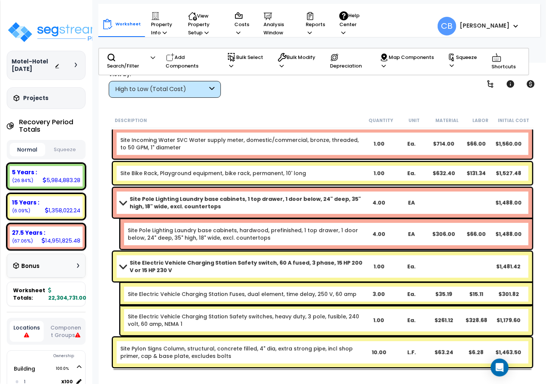
click at [258, 193] on div "Site Pole Lighting Laundry base cabinets, 1 top drawer, 1 door below, 24" deep,…" at bounding box center [322, 203] width 419 height 30
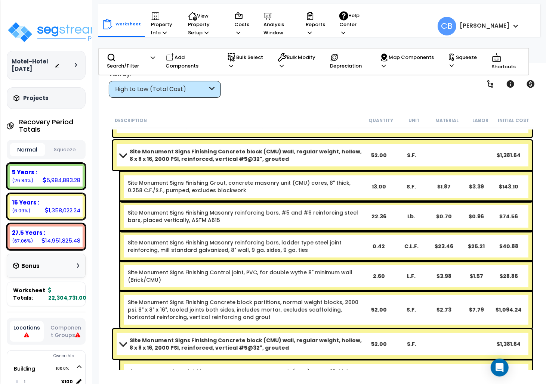
click at [258, 193] on link "Site Monument Signs Finishing Grout, concrete masonry unit (CMU) cores, 8" thic…" at bounding box center [245, 186] width 234 height 15
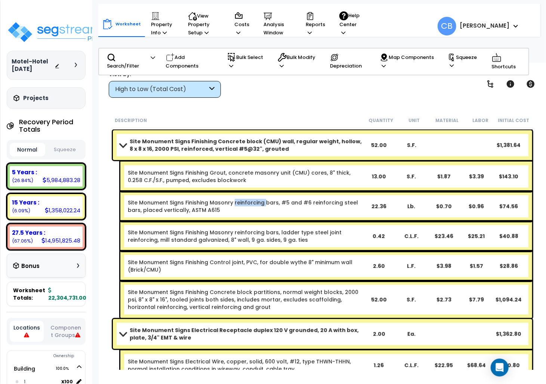
click at [258, 193] on div "Site Monument Signs Finishing Masonry reinforcing bars, #5 and #6 reinforcing s…" at bounding box center [326, 207] width 412 height 30
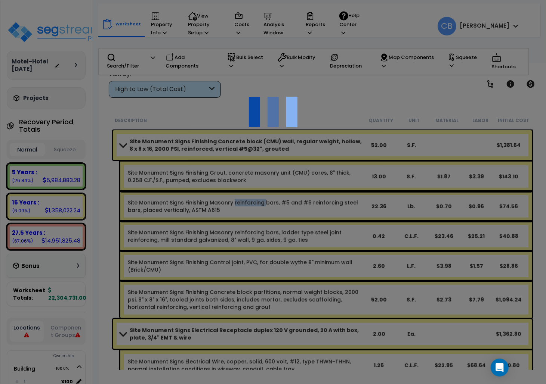
scroll to position [10193, 0]
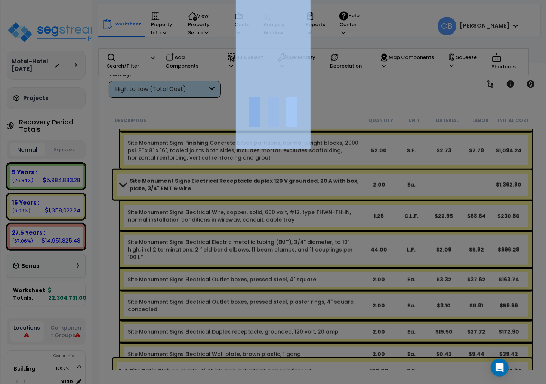
click at [258, 193] on div at bounding box center [273, 192] width 546 height 384
click at [0, 0] on input "Material Cost Factor" at bounding box center [0, 0] width 0 height 0
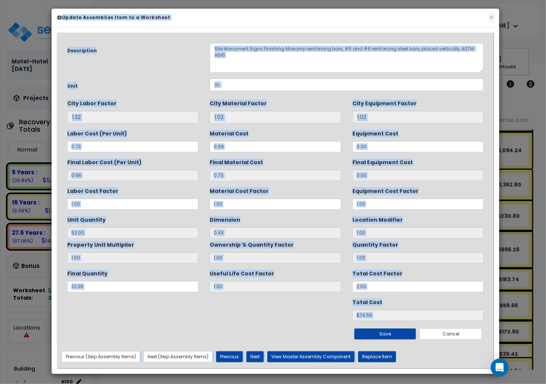
click at [258, 193] on label "Material Cost Factor" at bounding box center [238, 190] width 59 height 10
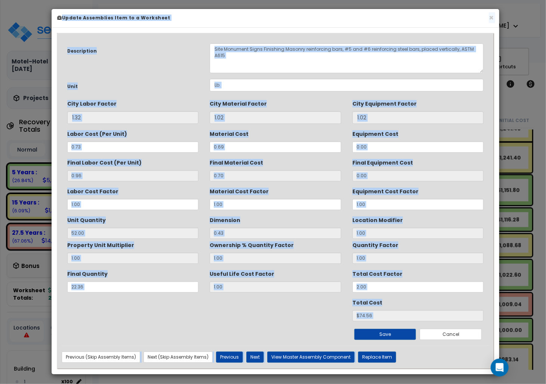
click at [258, 194] on label "Material Cost Factor" at bounding box center [238, 190] width 59 height 10
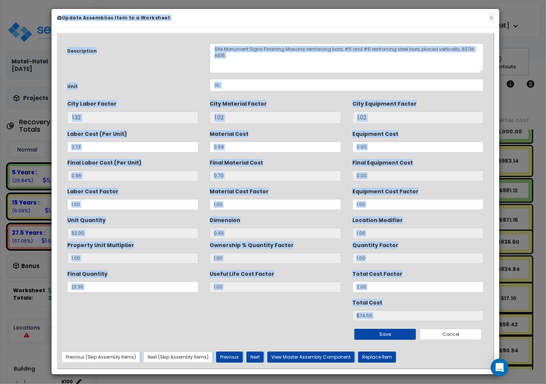
click at [258, 194] on label "Material Cost Factor" at bounding box center [238, 190] width 59 height 10
click at [0, 0] on input "Material Cost Factor" at bounding box center [0, 0] width 0 height 0
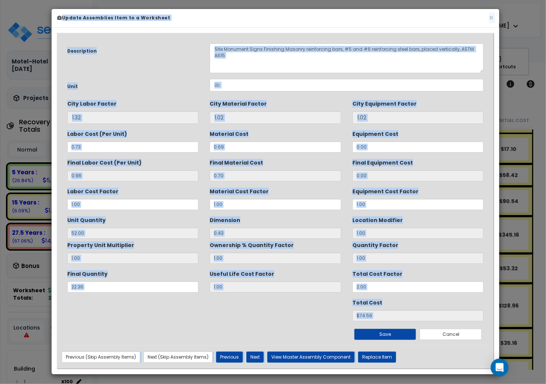
click at [258, 194] on label "Material Cost Factor" at bounding box center [238, 190] width 59 height 10
click at [0, 0] on input "Material Cost Factor" at bounding box center [0, 0] width 0 height 0
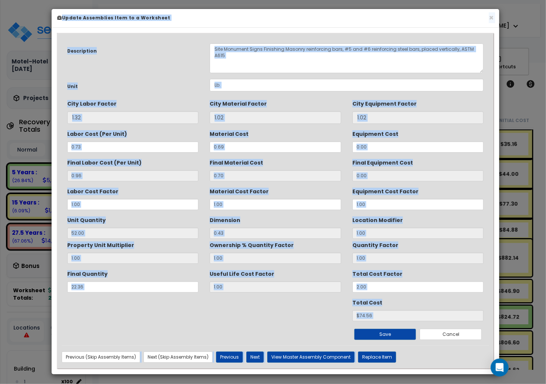
click at [297, 221] on div "Dimension 0.43" at bounding box center [274, 226] width 131 height 25
click at [489, 18] on button "×" at bounding box center [490, 18] width 5 height 8
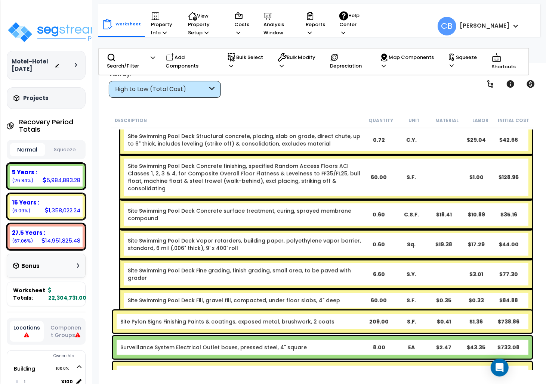
click at [329, 221] on div "Site Swimming Pool Deck Concrete surface treatment, curing, sprayed membrane co…" at bounding box center [326, 215] width 412 height 30
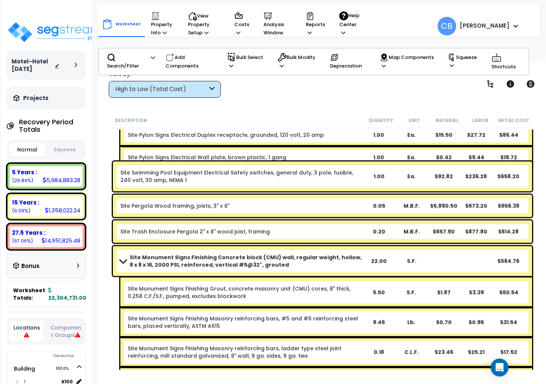
click at [329, 221] on div "Site Trash Enclosure Pergola 2" x 8" wood joist, framing 0.20 M.B.F. $657.90 $8…" at bounding box center [322, 232] width 419 height 22
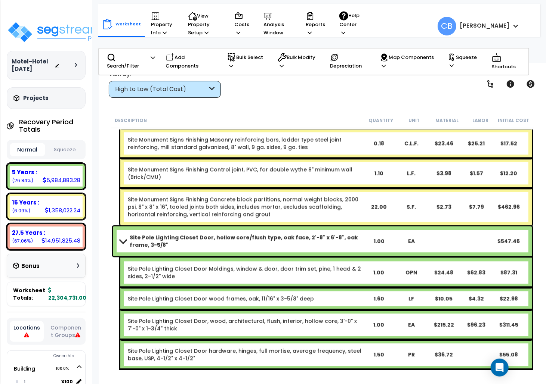
click at [329, 221] on div "Site Monument Signs Finishing Concrete block partitions, normal weight blocks, …" at bounding box center [326, 206] width 412 height 37
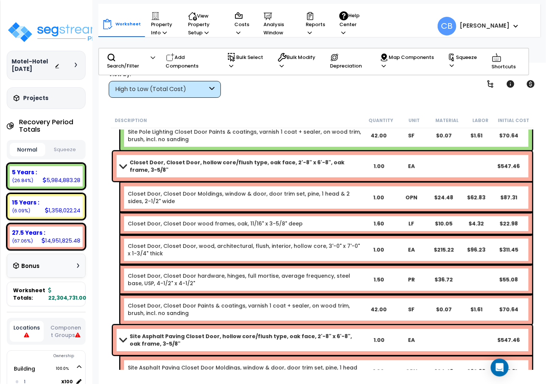
click at [329, 221] on b "Closet Door, Closet Door wood frames, oak, 11/16" x 3-5/8" deep" at bounding box center [245, 223] width 234 height 7
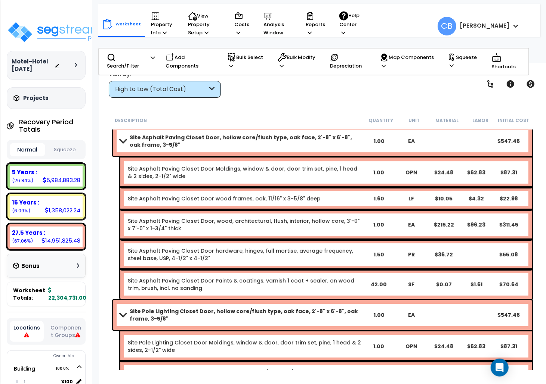
click at [339, 210] on div "Site Asphalt Paving Closet Door, wood, architectural, flush, interior, hollow c…" at bounding box center [326, 225] width 412 height 30
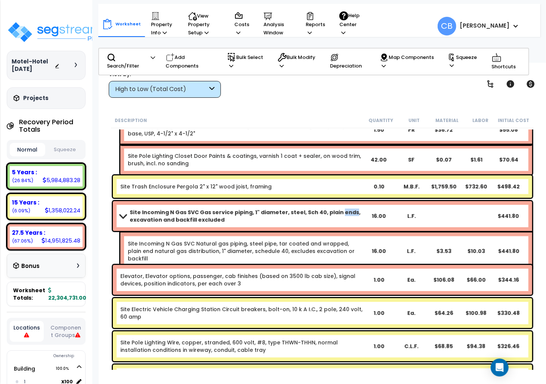
click at [339, 209] on b "Site Incoming N Gas SVC Gas service piping, 1" diameter, steel, Sch 40, plain e…" at bounding box center [246, 216] width 233 height 15
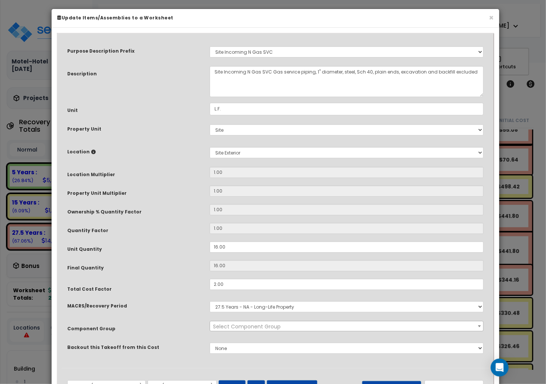
click at [487, 19] on h6 "Update Items/Assemblies to a Worksheet" at bounding box center [275, 18] width 436 height 6
click at [492, 17] on button "×" at bounding box center [490, 18] width 5 height 8
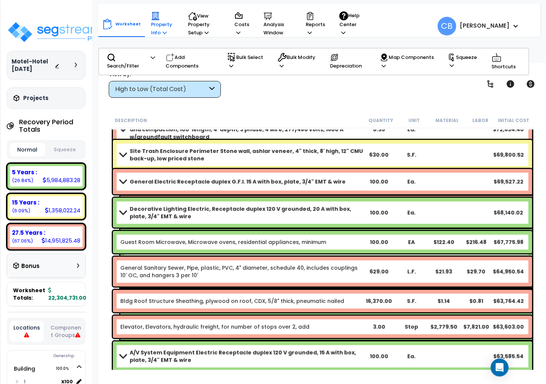
scroll to position [0, 0]
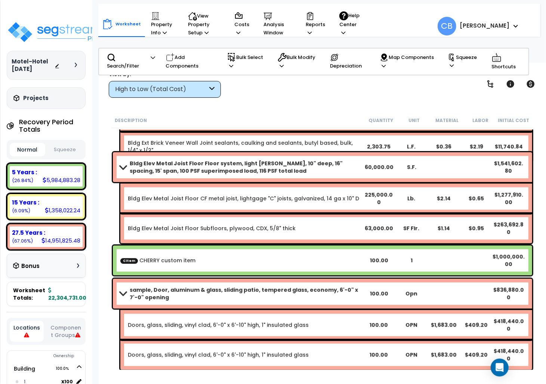
click at [228, 167] on b "Bldg Elev Metal Joist Floor Floor system, light gage steel, 10" deep, 16" spaci…" at bounding box center [246, 167] width 233 height 15
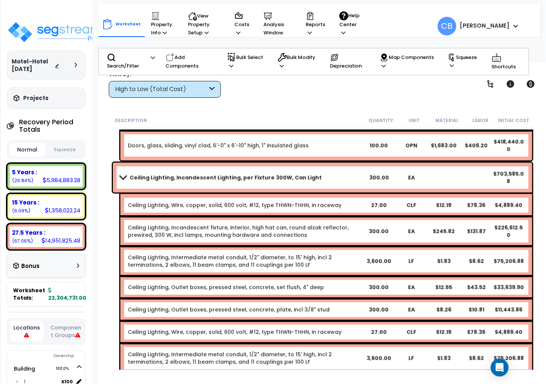
click at [224, 175] on b "Ceiling Lighting, Incandescent Lighting, per Fixture 300W, Can Light" at bounding box center [226, 177] width 192 height 7
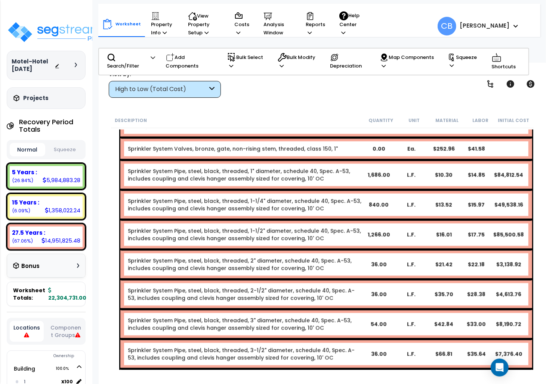
scroll to position [448, 0]
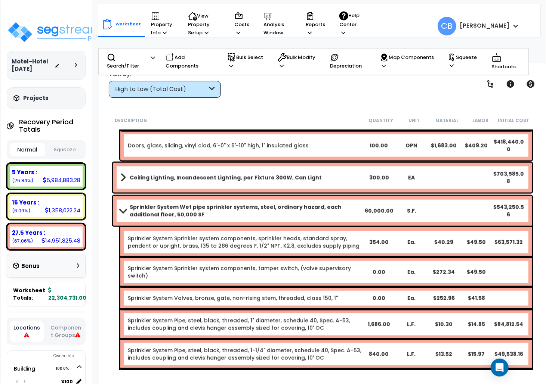
click at [139, 176] on b "Ceiling Lighting, Incandescent Lighting, per Fixture 300W, Can Light" at bounding box center [226, 177] width 192 height 7
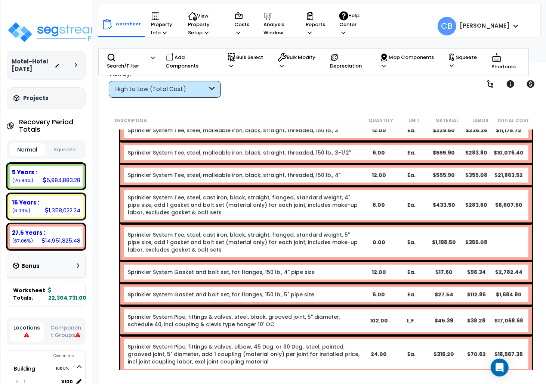
click at [347, 231] on link "Sprinkler System Tee, steel, cast iron, black, straight, flanged, standard weig…" at bounding box center [245, 242] width 234 height 22
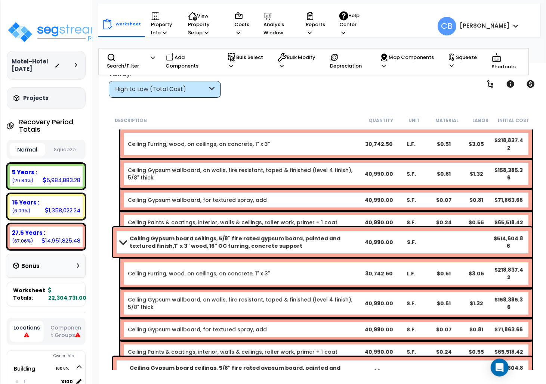
click at [332, 219] on b "Ceiling Paints & coatings, interior, walls & ceilings, roller work, primer + 1 …" at bounding box center [245, 222] width 234 height 7
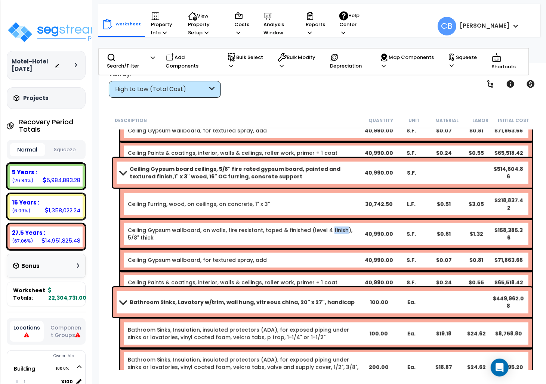
click at [332, 219] on div "Ceiling Gypsum wallboard, on walls, fire resistant, taped & finished (level 4 f…" at bounding box center [326, 234] width 412 height 30
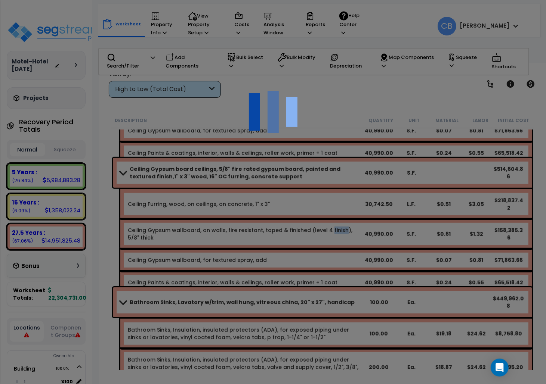
scroll to position [33, 0]
click at [332, 30] on div "We are Building your Property. So please grab a coffee and let us do the heavy …" at bounding box center [273, 15] width 546 height 30
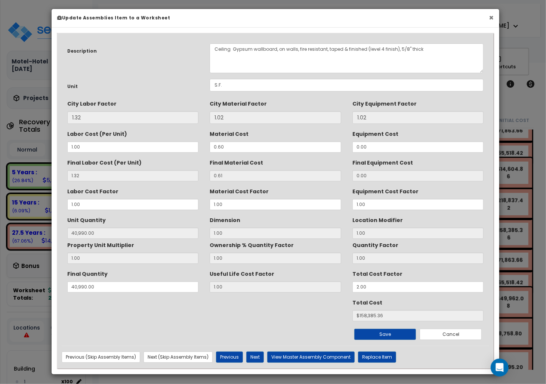
click at [492, 18] on button "×" at bounding box center [490, 18] width 5 height 8
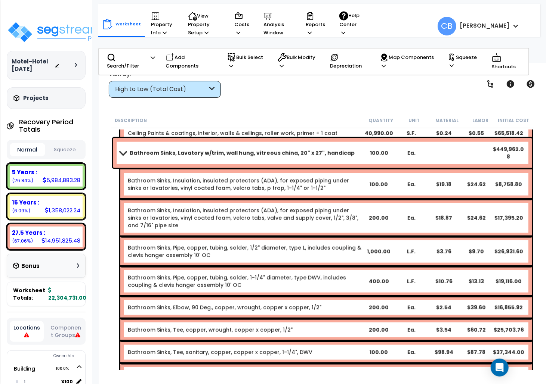
click at [242, 249] on link "Bathroom Sinks, Pipe, copper, tubing, solder, 1/2" diameter, type L, includes c…" at bounding box center [245, 251] width 234 height 15
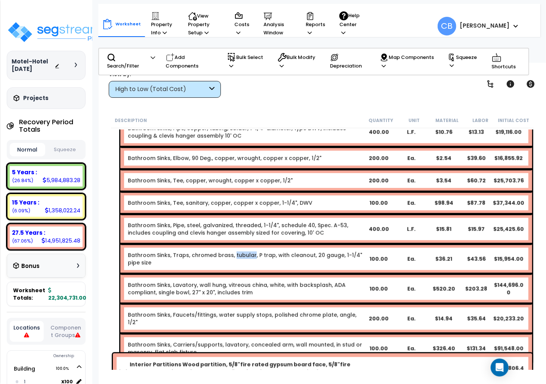
click at [242, 252] on link "Bathroom Sinks, Traps, chromed brass, tubular, P trap, with cleanout, 20 gauge,…" at bounding box center [245, 259] width 234 height 15
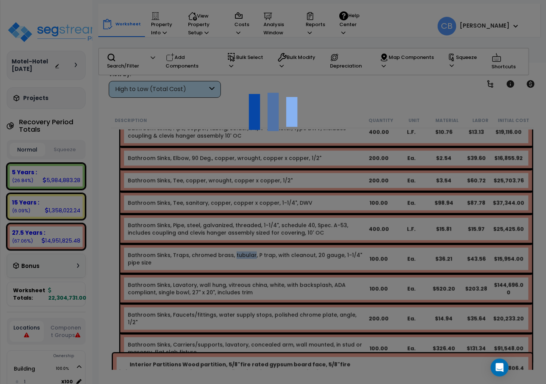
scroll to position [2340, 0]
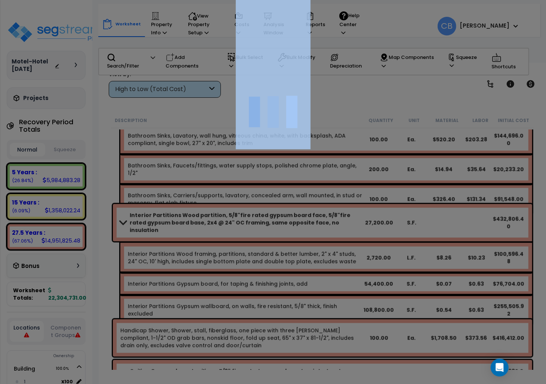
click at [242, 249] on div at bounding box center [273, 192] width 546 height 384
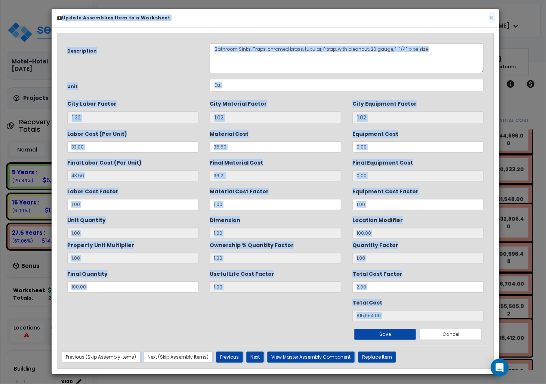
click at [462, 63] on textarea "Bathroom Sinks, Traps, chromed brass, tubular, P trap, with cleanout, 20 gauge,…" at bounding box center [346, 58] width 274 height 30
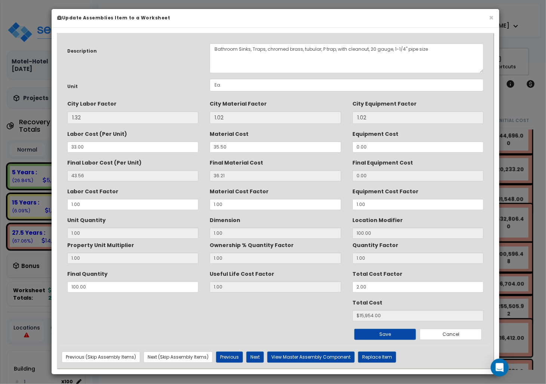
click at [486, 17] on h6 "Update Assemblies Item to a Worksheet" at bounding box center [275, 18] width 436 height 6
click at [488, 17] on button "×" at bounding box center [490, 18] width 5 height 8
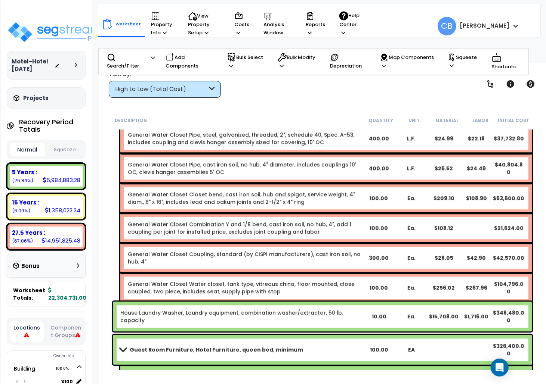
click at [275, 238] on div "General Water Closet Combination Y and 1/8 bend, cast iron soil, no hub, 4", ad…" at bounding box center [326, 228] width 412 height 30
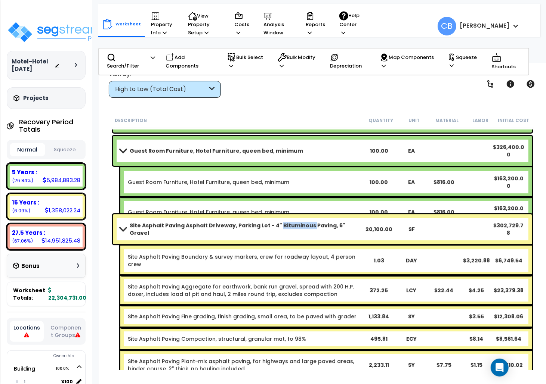
click at [275, 238] on div "Site Asphalt Paving Asphalt Driveway, Parking Lot - 4" Bituminous Paving, 6" Gr…" at bounding box center [322, 229] width 419 height 30
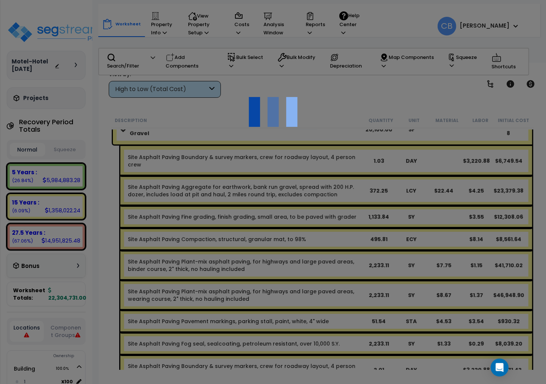
scroll to position [3186, 0]
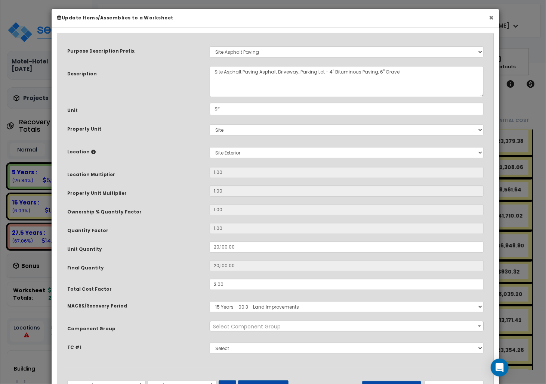
click at [488, 17] on button "×" at bounding box center [490, 18] width 5 height 8
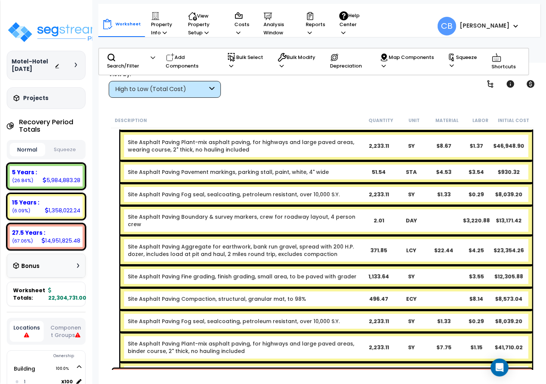
scroll to position [3386, 0]
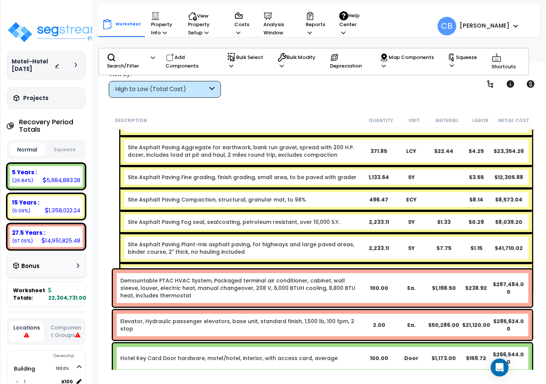
click at [351, 271] on link "Site Asphalt Paving Plant-mix asphalt paving, for highways and large paved area…" at bounding box center [245, 278] width 234 height 15
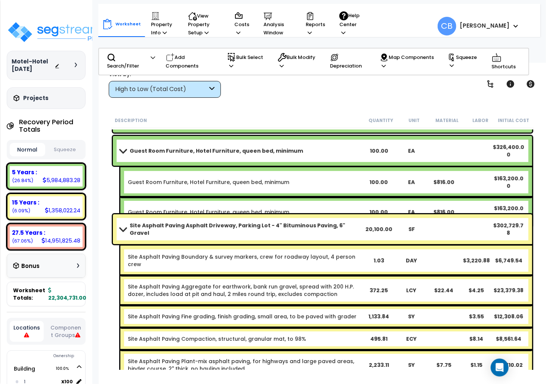
click at [351, 246] on div "Site Asphalt Paving Boundary & survey markers, crew for roadway layout, 4 perso…" at bounding box center [326, 261] width 412 height 30
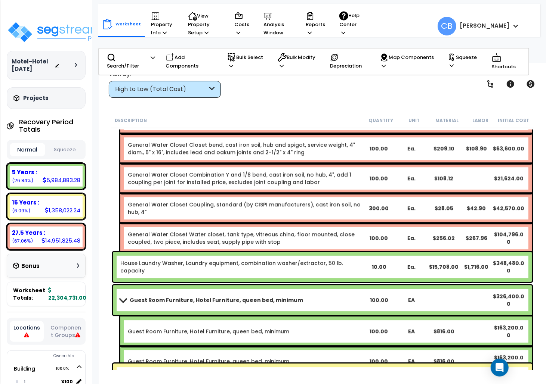
click at [351, 243] on div "General Water Closet Water closet, tank type, vitreous china, floor mounted, cl…" at bounding box center [326, 238] width 412 height 30
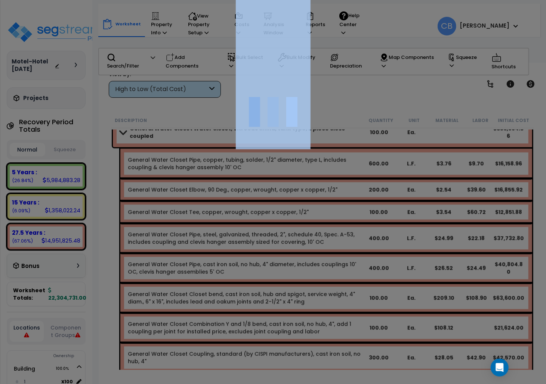
click at [351, 243] on div at bounding box center [273, 192] width 546 height 384
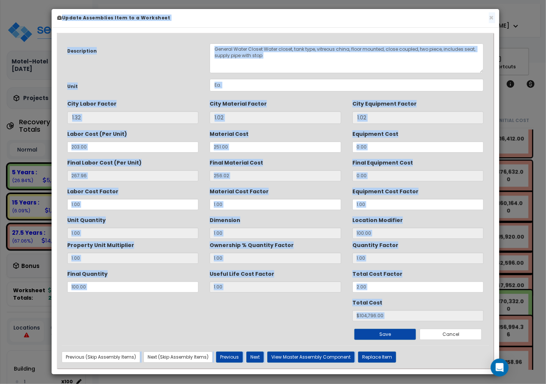
click at [351, 243] on div "Quantity Factor 1.00" at bounding box center [418, 251] width 142 height 25
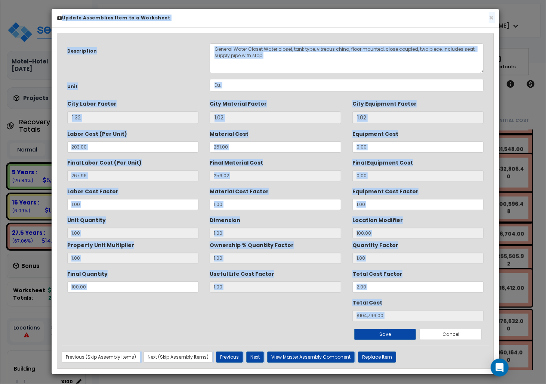
scroll to position [2340, 0]
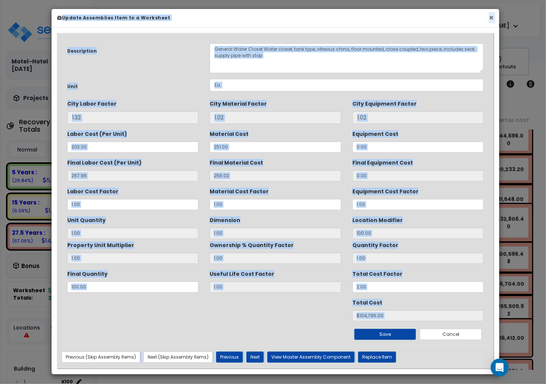
click at [491, 18] on button "×" at bounding box center [490, 18] width 5 height 8
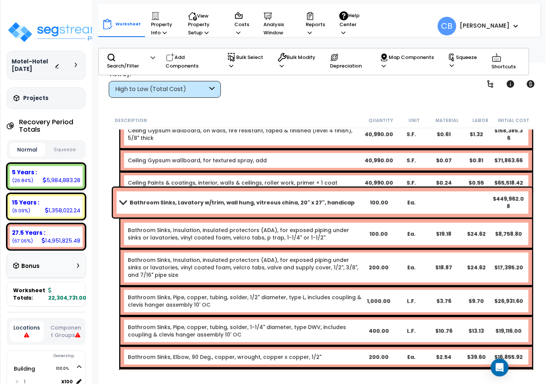
click at [323, 278] on div "Bathroom Sinks, Insulation, insulated protectors (ADA), for exposed piping unde…" at bounding box center [326, 267] width 412 height 37
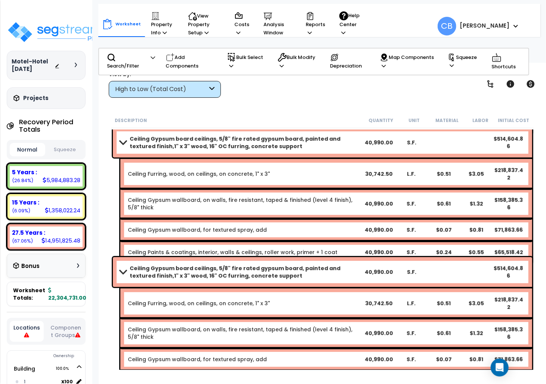
click at [323, 278] on b "Ceiling Gypsum board ceilings, 5/8" fire rated gypsum board, painted and textur…" at bounding box center [246, 272] width 233 height 15
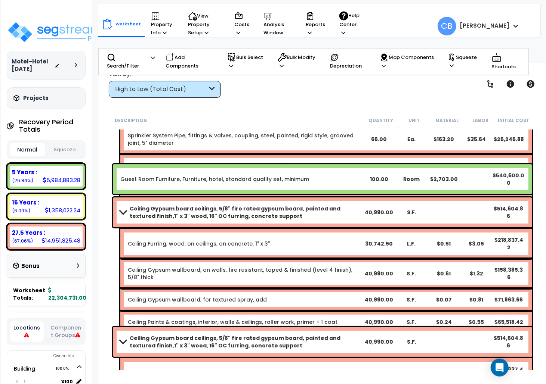
click at [323, 278] on div "Ceiling Gypsum board ceilings, 5/8" fire rated gypsum board, painted and textur…" at bounding box center [322, 266] width 423 height 140
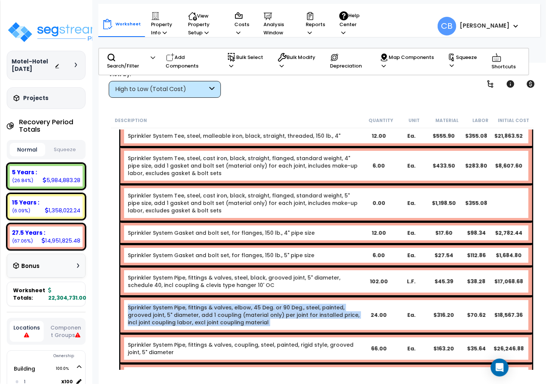
click at [323, 304] on link "Sprinkler System Pipe, fittings & valves, elbow, 45 Deg. or 90 Deg., steel, pai…" at bounding box center [245, 315] width 234 height 22
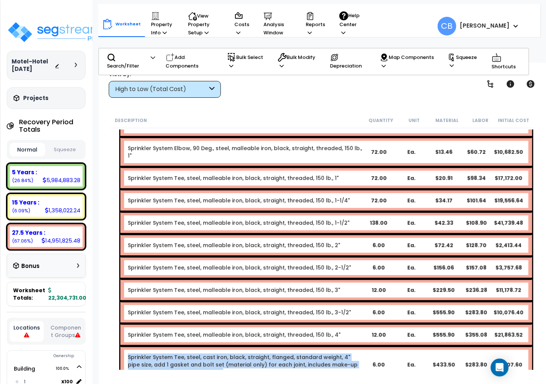
click at [323, 278] on div "Sprinkler System Wet pipe sprinkler systems, steel, ordinary hazard, each addit…" at bounding box center [322, 158] width 423 height 901
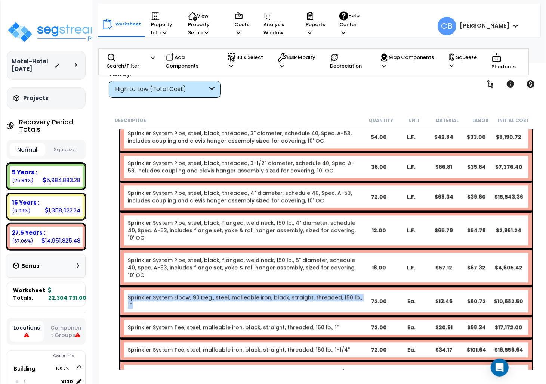
click at [323, 294] on link "Sprinkler System Elbow, 90 Deg., steel, malleable iron, black, straight, thread…" at bounding box center [245, 301] width 234 height 15
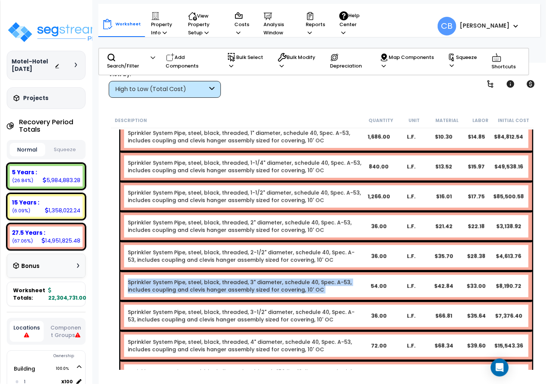
click at [323, 279] on link "Sprinkler System Pipe, steel, black, threaded, 3" diameter, schedule 40, Spec. …" at bounding box center [245, 286] width 234 height 15
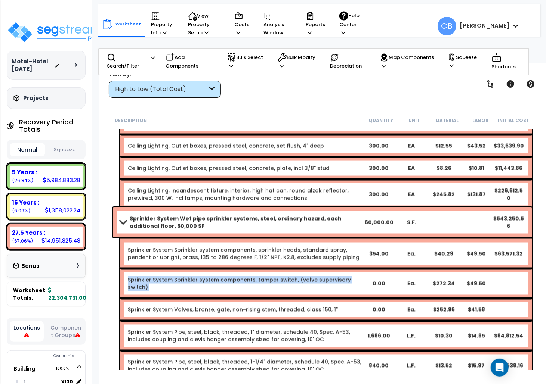
click at [323, 278] on link "Sprinkler System Sprinkler system components, tamper switch, (valve supervisory…" at bounding box center [245, 283] width 234 height 15
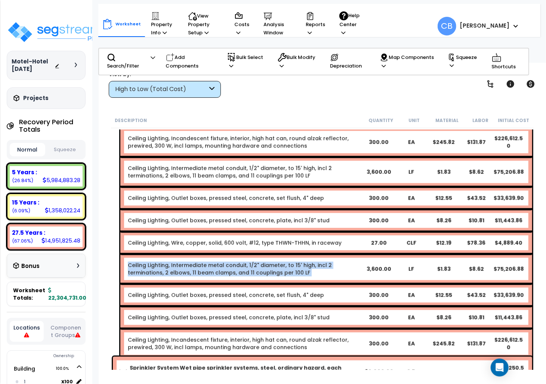
click at [323, 278] on div "Ceiling Lighting, Intermediate metal conduit, 1/2" diameter, to 15' high, incl …" at bounding box center [326, 269] width 412 height 30
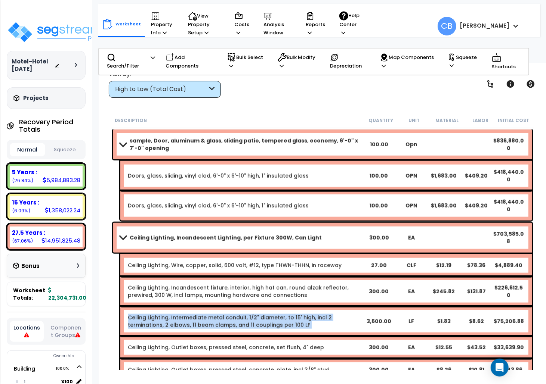
click at [323, 278] on div "Ceiling Lighting, Incandescent Lighting, per Fixture 300W, Can Light 300.00 EA …" at bounding box center [322, 365] width 423 height 289
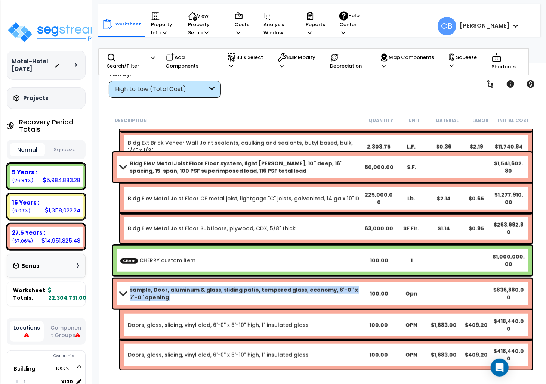
click at [323, 278] on div "sample, Door, aluminum & glass, sliding patio, tempered glass, economy, 6'-0" x…" at bounding box center [322, 324] width 423 height 95
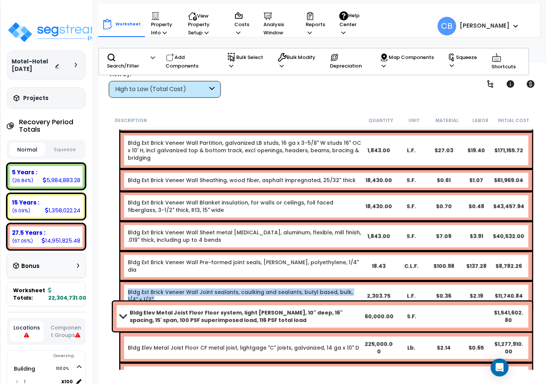
click at [323, 289] on link "Bldg Ext Brick Veneer Wall Joint sealants, caulking and sealants, butyl based, …" at bounding box center [245, 296] width 234 height 15
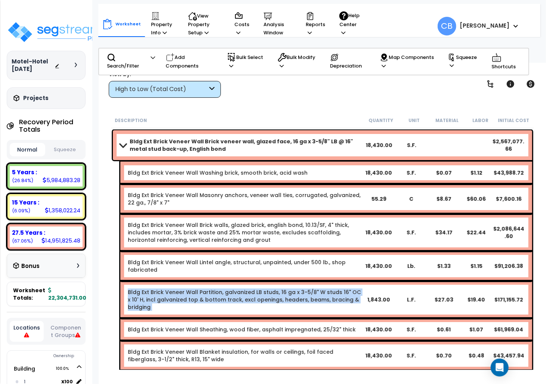
click at [323, 281] on div "Bldg Ext Brick Veneer Wall Partition, galvanized LB studs, 16 ga x 3-5/8" W stu…" at bounding box center [326, 299] width 412 height 37
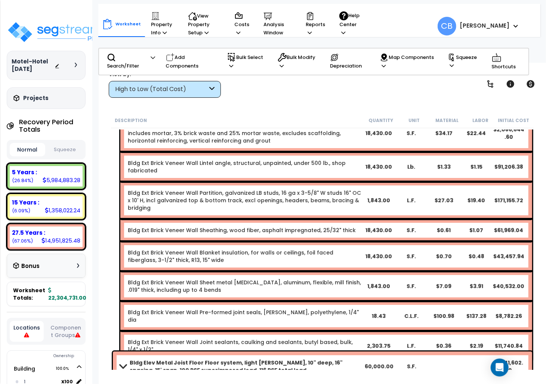
click at [323, 237] on div "Bldg Ext Brick Veneer Wall Sheathing, wood fiber, asphalt impregnated, 25/32" t…" at bounding box center [326, 230] width 412 height 22
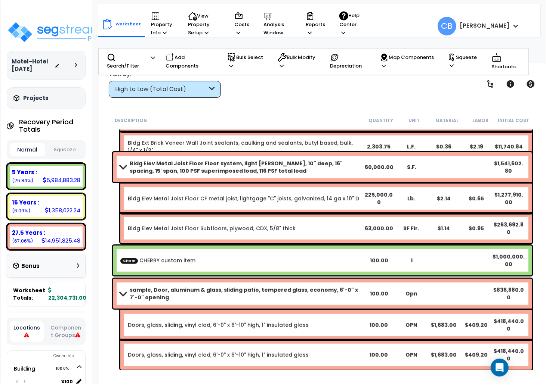
click at [323, 237] on div "Bldg Elev Metal Joist Floor Subfloors, plywood, CDX, 5/8" thick 63,000.00 SF Fl…" at bounding box center [326, 229] width 412 height 30
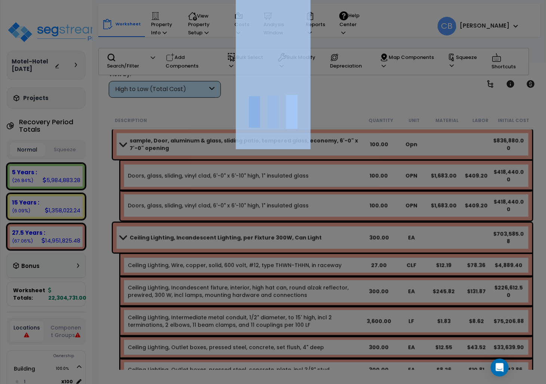
click at [323, 237] on div at bounding box center [273, 192] width 546 height 384
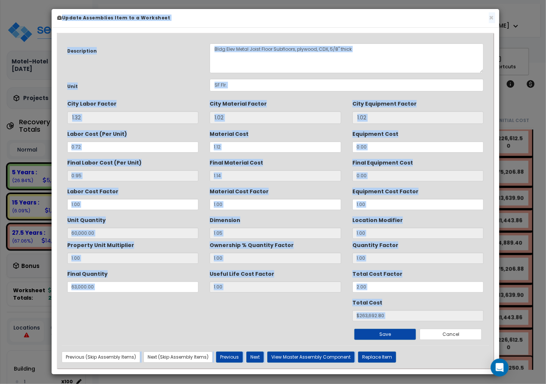
click at [493, 17] on div "× Update Assemblies Item to a Worksheet" at bounding box center [275, 18] width 447 height 19
click at [491, 21] on button "×" at bounding box center [490, 18] width 5 height 8
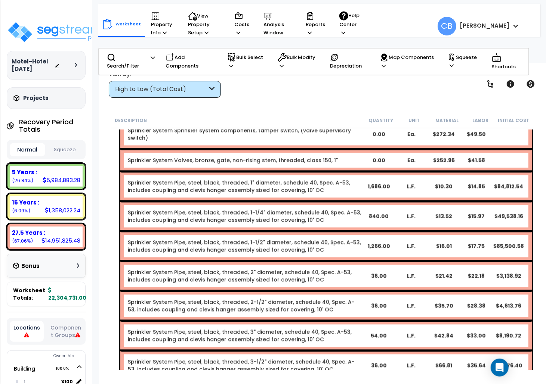
click at [348, 209] on link "Sprinkler System Pipe, steel, black, threaded, 1-1/4" diameter, schedule 40, Sp…" at bounding box center [245, 216] width 234 height 15
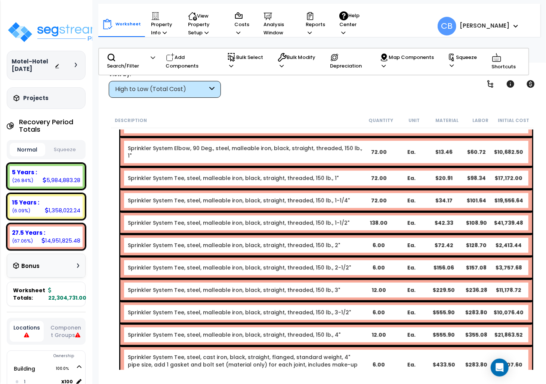
click at [348, 234] on div "Sprinkler System Tee, steel, malleable iron, black, straight, threaded, 150 lb.…" at bounding box center [326, 245] width 412 height 22
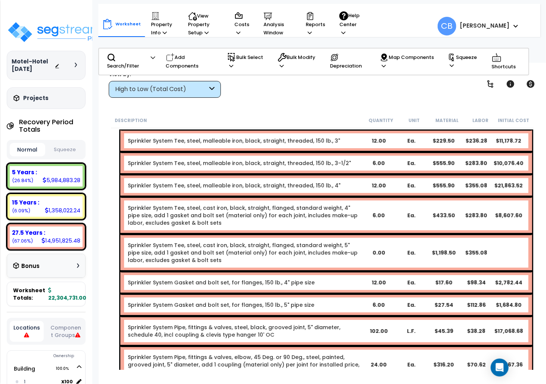
click at [348, 242] on link "Sprinkler System Tee, steel, cast iron, black, straight, flanged, standard weig…" at bounding box center [245, 253] width 234 height 22
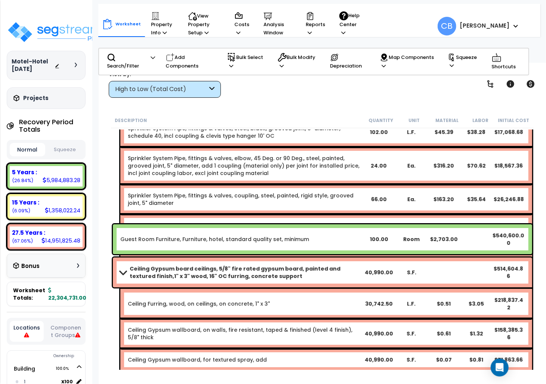
click at [348, 244] on b "Sprinkler System Valves, iron body, gate, OS&Y, flanged, 125 lb., 5"" at bounding box center [245, 247] width 234 height 7
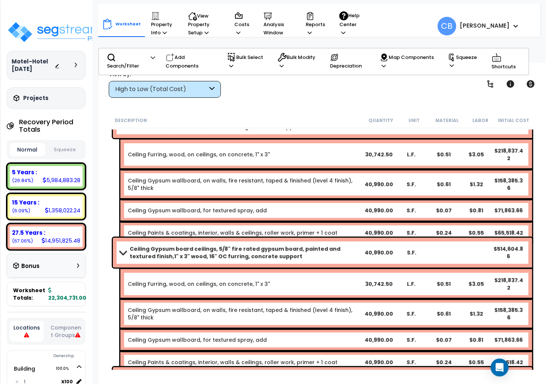
click at [348, 208] on div "Ceiling Gypsum wallboard, for textured spray, add 40,990.00 S.F. $0.07 $0.81 $7…" at bounding box center [326, 210] width 412 height 22
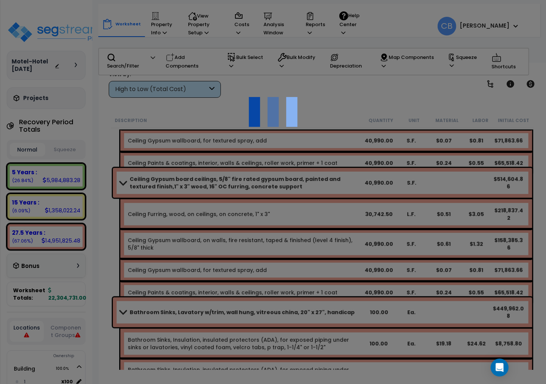
click at [348, 208] on div at bounding box center [273, 192] width 546 height 384
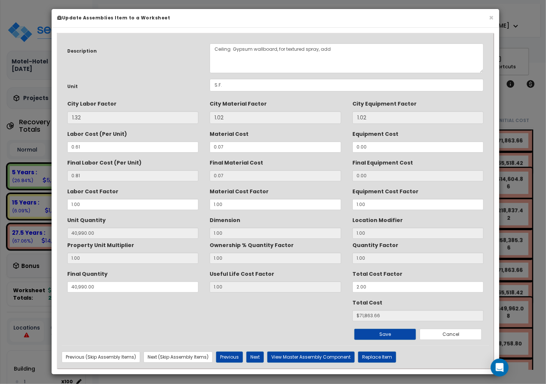
scroll to position [2091, 0]
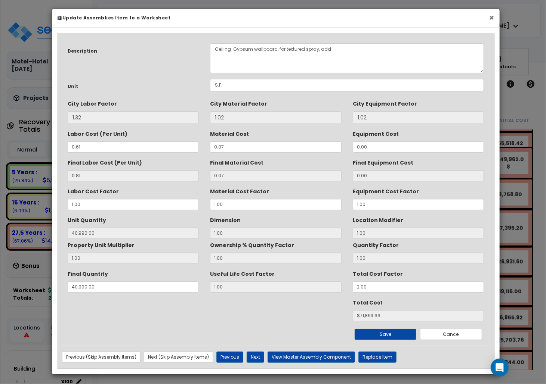
drag, startPoint x: 486, startPoint y: 16, endPoint x: 493, endPoint y: 18, distance: 7.3
click at [489, 17] on h6 "Update Assemblies Item to a Worksheet" at bounding box center [276, 18] width 436 height 6
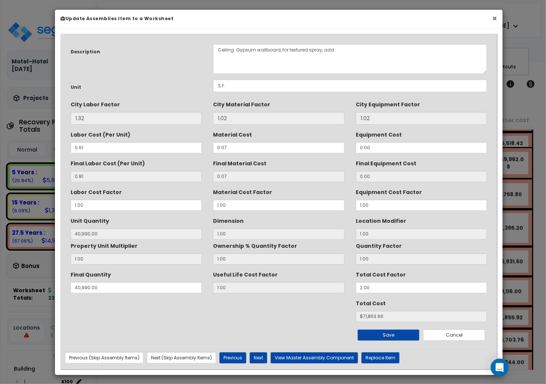
click at [493, 18] on button "×" at bounding box center [494, 19] width 5 height 8
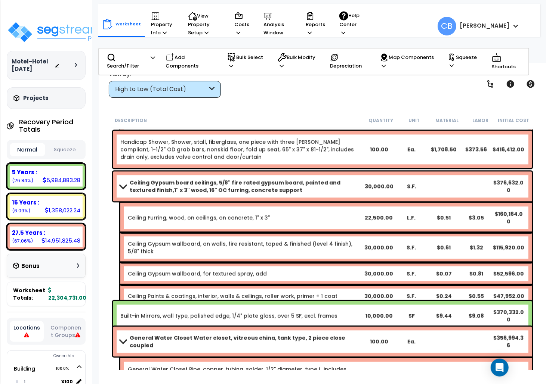
click at [326, 240] on link "Ceiling Gypsum wallboard, on walls, fire resistant, taped & finished (level 4 f…" at bounding box center [245, 247] width 234 height 15
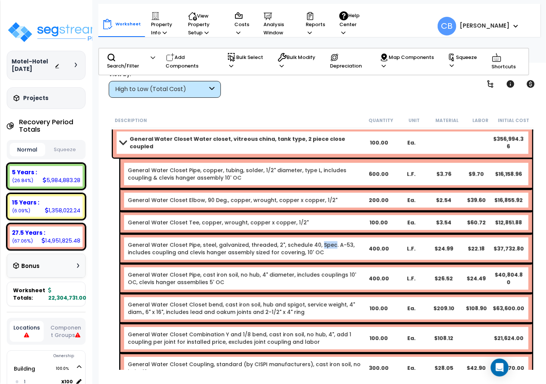
click at [326, 235] on div "General Water Closet Pipe, steel, galvanized, threaded, 2", schedule 40, Spec. …" at bounding box center [326, 249] width 412 height 30
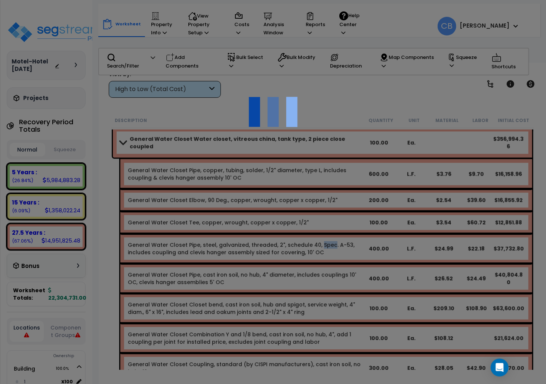
scroll to position [2987, 0]
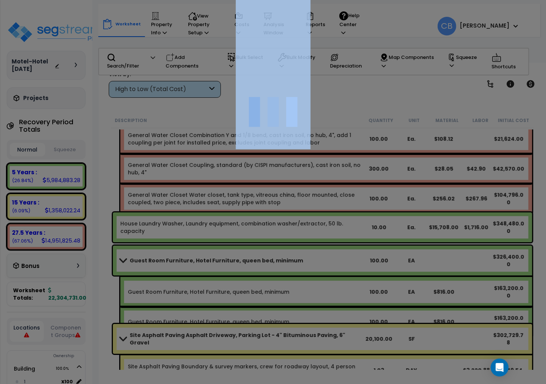
click at [326, 235] on div at bounding box center [273, 192] width 546 height 384
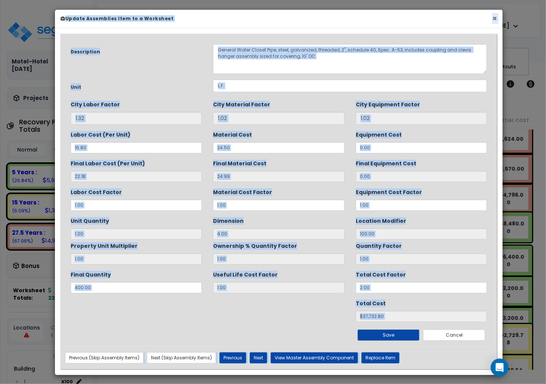
click at [496, 21] on button "×" at bounding box center [494, 19] width 5 height 8
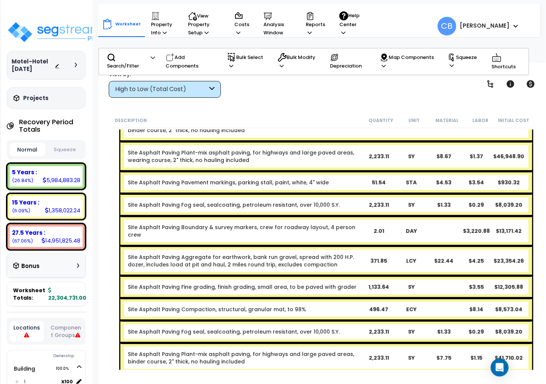
click at [420, 196] on div "Site Asphalt Paving Fog seal, sealcoating, petroleum resistant, over 10,000 S.Y…" at bounding box center [326, 205] width 412 height 22
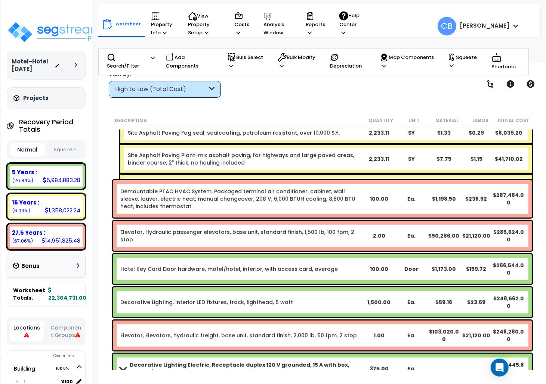
click at [421, 196] on div "Ea." at bounding box center [411, 198] width 32 height 7
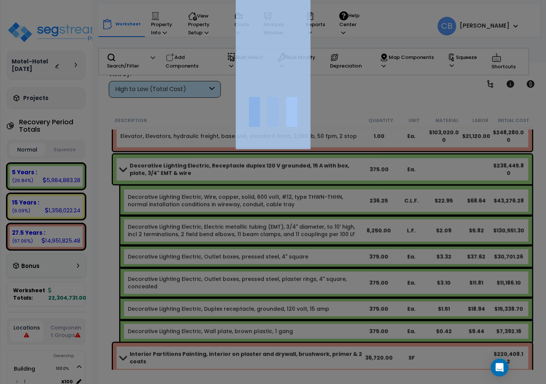
click at [421, 196] on div at bounding box center [273, 192] width 546 height 384
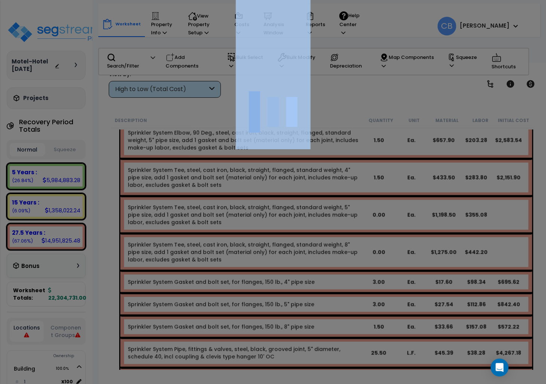
click at [421, 196] on div at bounding box center [273, 192] width 546 height 384
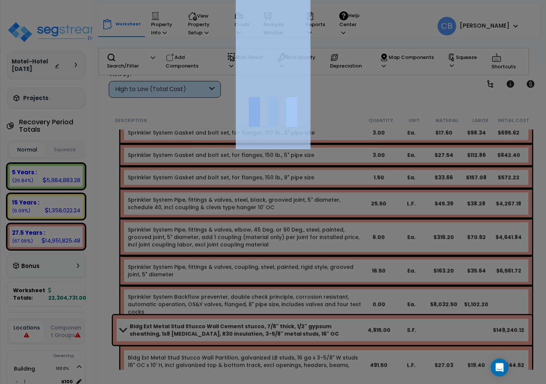
click at [423, 196] on div at bounding box center [273, 192] width 546 height 384
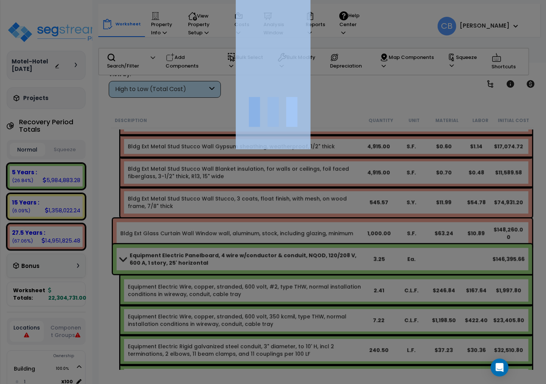
click at [423, 196] on div at bounding box center [273, 192] width 546 height 384
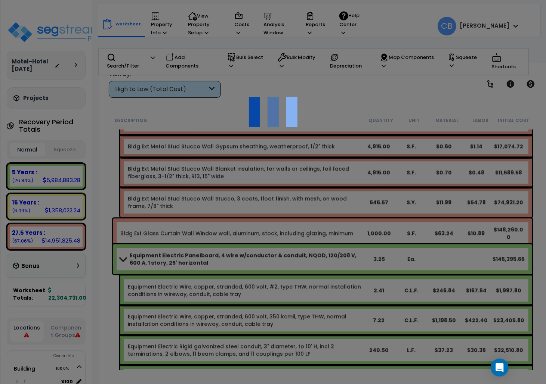
scroll to position [4580, 0]
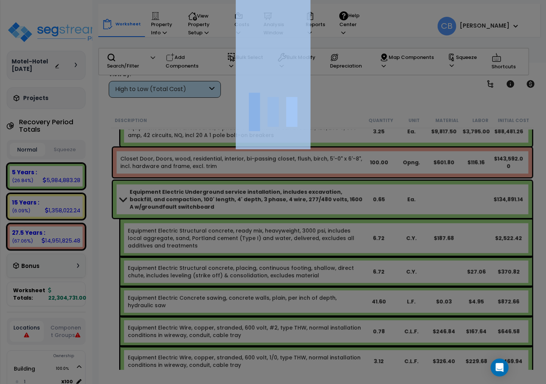
click at [423, 196] on div at bounding box center [273, 192] width 546 height 384
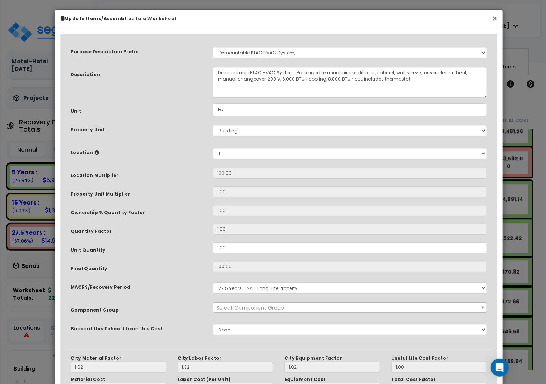
click at [494, 19] on button "×" at bounding box center [494, 19] width 5 height 8
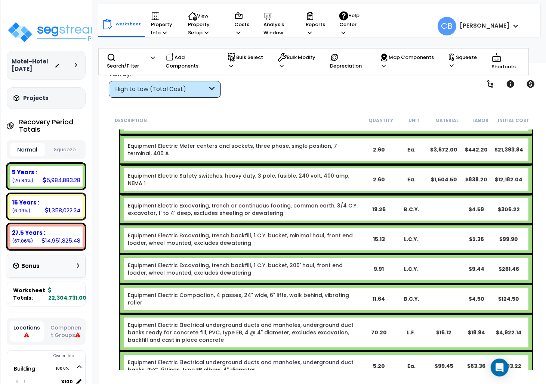
click at [270, 232] on link "Equipment Electric Excavating, trench backfill, 1 C.Y. bucket, minimal haul, fr…" at bounding box center [245, 239] width 234 height 15
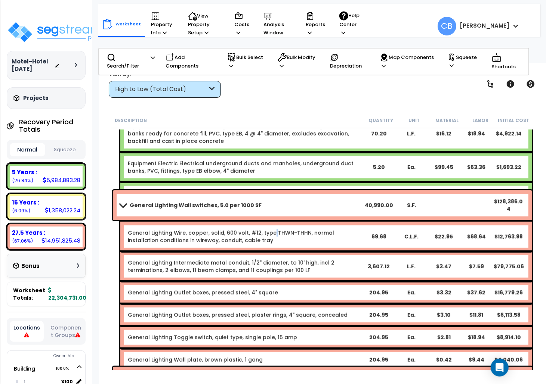
click at [270, 229] on link "General Lighting Wire, copper, solid, 600 volt, #12, type THWN-THHN, normal ins…" at bounding box center [245, 236] width 234 height 15
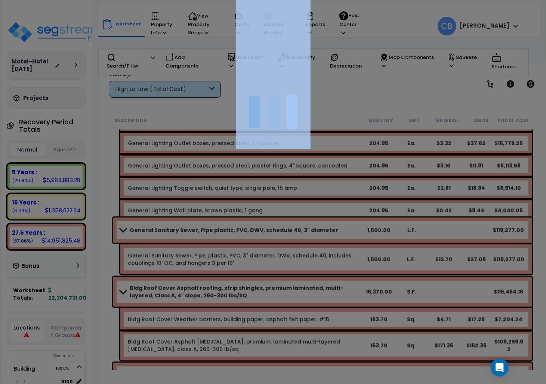
click at [270, 226] on div at bounding box center [273, 192] width 546 height 384
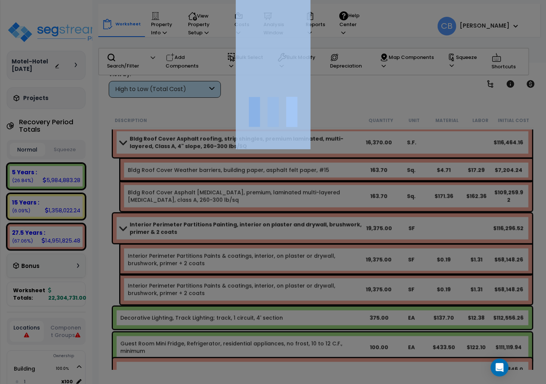
click at [270, 30] on div "We are Building your Property. So please grab a coffee and let us do the heavy …" at bounding box center [273, 15] width 546 height 30
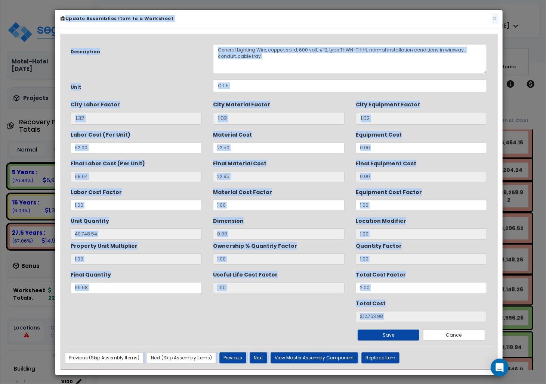
scroll to position [5626, 0]
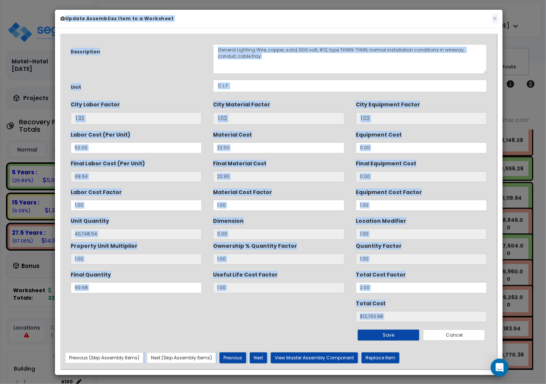
click at [459, 118] on input "1.02" at bounding box center [421, 118] width 131 height 13
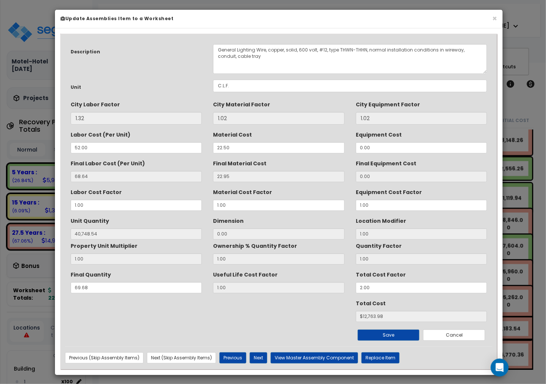
click at [490, 16] on h6 "Update Assemblies Item to a Worksheet" at bounding box center [278, 18] width 436 height 6
click at [489, 22] on div "× Update Assemblies Item to a Worksheet" at bounding box center [278, 19] width 447 height 19
click at [491, 22] on div "× Update Assemblies Item to a Worksheet" at bounding box center [278, 19] width 447 height 19
click at [493, 18] on button "×" at bounding box center [494, 19] width 5 height 8
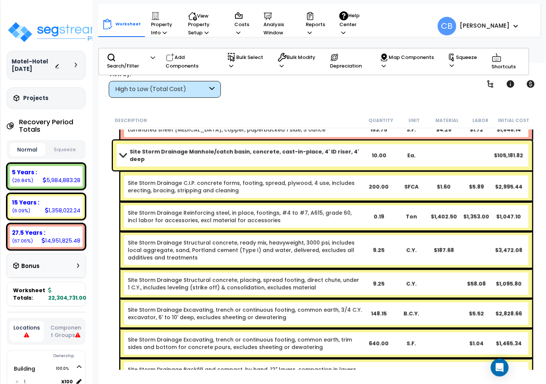
click at [273, 232] on div "Site Storm Drainage Structural concrete, ready mix, heavyweight, 3000 psi, incl…" at bounding box center [326, 250] width 412 height 37
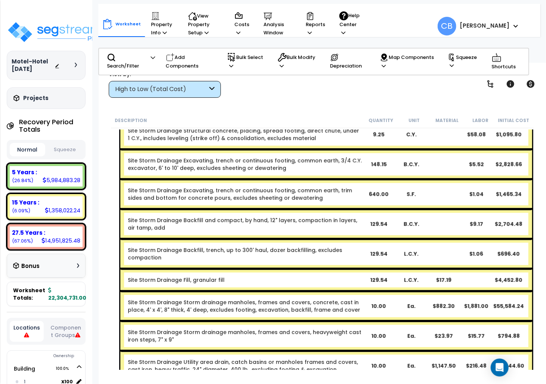
drag, startPoint x: 273, startPoint y: 226, endPoint x: 279, endPoint y: 230, distance: 7.0
click at [278, 229] on div "Site Storm Drainage Backfill and compact, by hand, 12" layers, compaction in la…" at bounding box center [326, 224] width 412 height 30
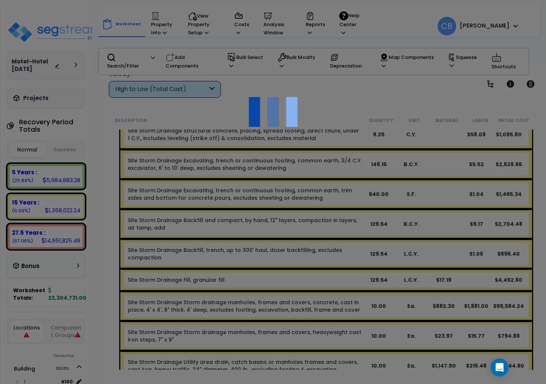
click at [280, 30] on div "We are Building your Property. So please grab a coffee and let us do the heavy …" at bounding box center [273, 15] width 546 height 30
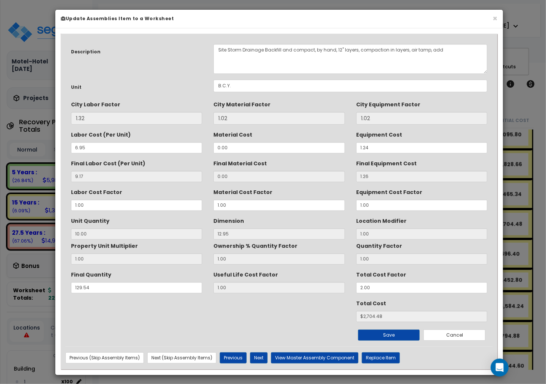
scroll to position [5, 0]
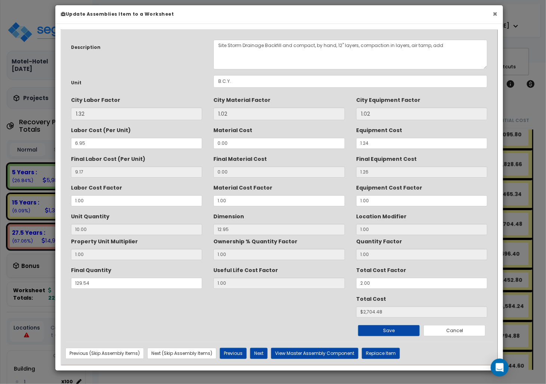
click at [493, 15] on button "×" at bounding box center [494, 14] width 5 height 8
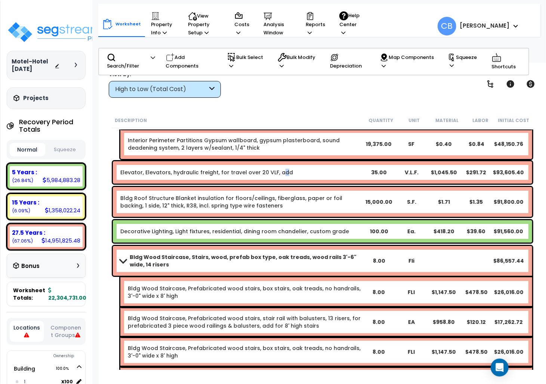
click at [279, 171] on link "Elevator, Elevators, hydraulic freight, for travel over 20 VLF, add" at bounding box center [206, 172] width 173 height 7
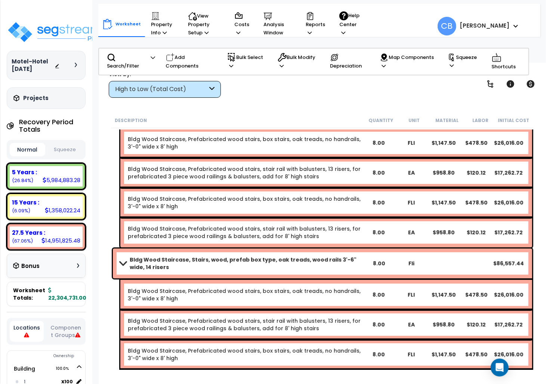
click at [279, 171] on link "Bldg Wood Staircase, Prefabricated wood stairs, stair rail with balusters, 13 r…" at bounding box center [245, 172] width 234 height 15
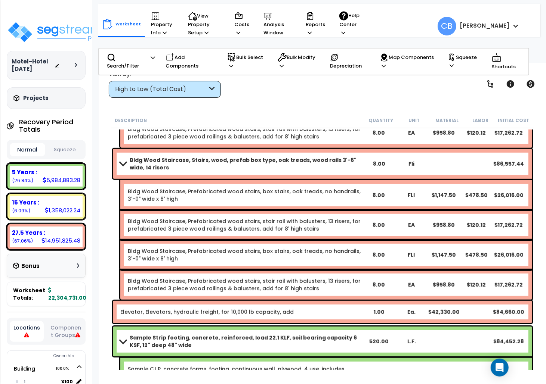
click at [279, 171] on b "Bldg Wood Staircase, Stairs, wood, prefab box type, oak treads, wood rails 3'-6…" at bounding box center [246, 163] width 233 height 15
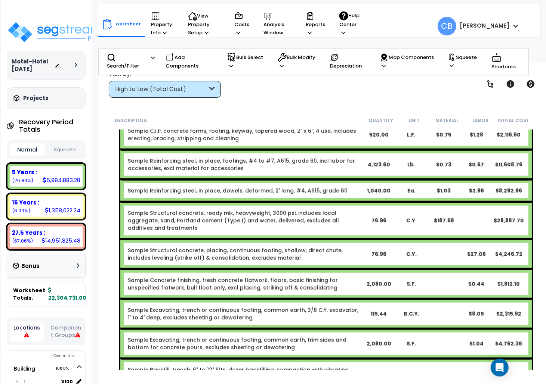
click at [279, 171] on div "Sample Reinforcing steel, in place, footings, #4 to #7, A615, grade 60, incl la…" at bounding box center [326, 165] width 412 height 30
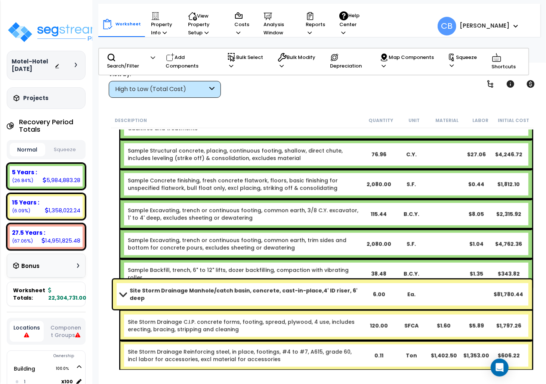
click at [279, 171] on div "Sample Concrete finishing, fresh concrete flatwork, floors, basic finishing for…" at bounding box center [326, 185] width 412 height 30
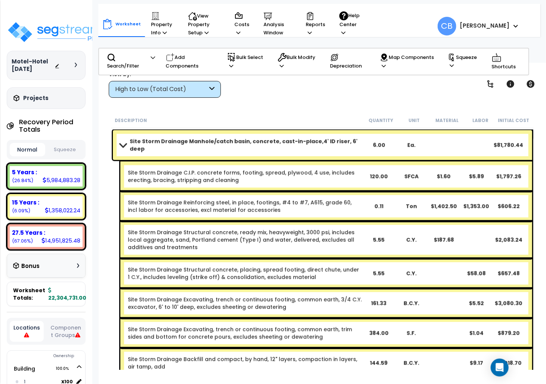
click at [280, 171] on link "Site Storm Drainage C.I.P. concrete forms, footing, spread, plywood, 4 use, inc…" at bounding box center [245, 176] width 234 height 15
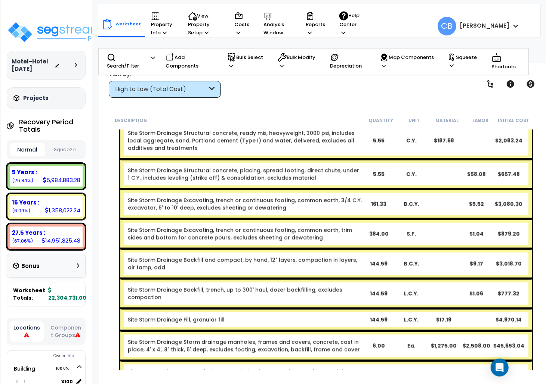
click at [280, 171] on link "Site Storm Drainage Structural concrete, placing, spread footing, direct chute,…" at bounding box center [245, 174] width 234 height 15
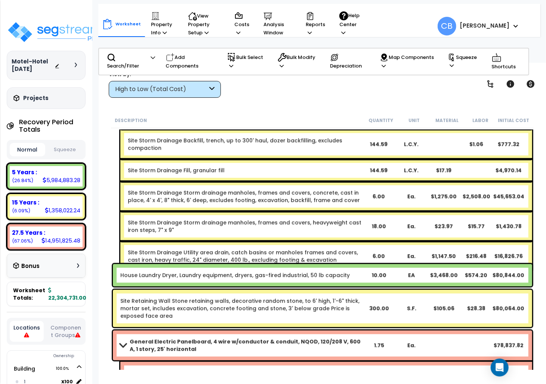
click at [280, 171] on div "Site Storm Drainage Fill, granular fill 144.59 L.C.Y. $17.19 $4,970.14" at bounding box center [326, 170] width 412 height 22
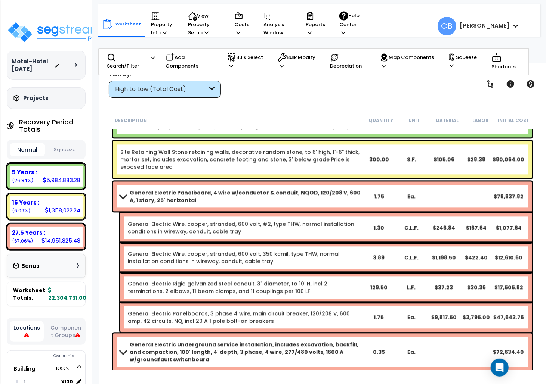
click at [280, 171] on div "Site Retaining Wall Stone retaining walls, decorative random stone, to 6' high,…" at bounding box center [322, 159] width 419 height 37
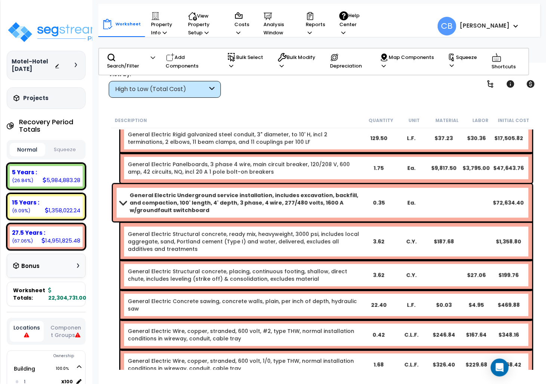
click at [281, 171] on link "General Electric Panelboards, 3 phase 4 wire, main circuit breaker, 120/208 V, …" at bounding box center [245, 168] width 234 height 15
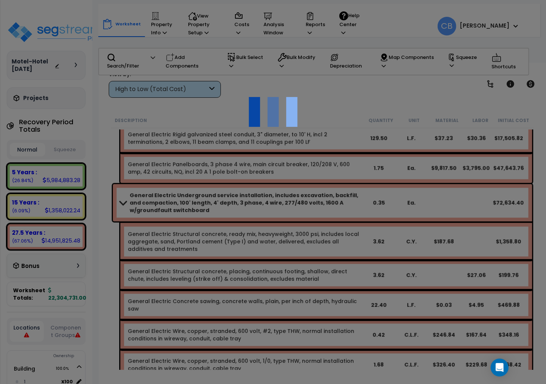
scroll to position [7867, 0]
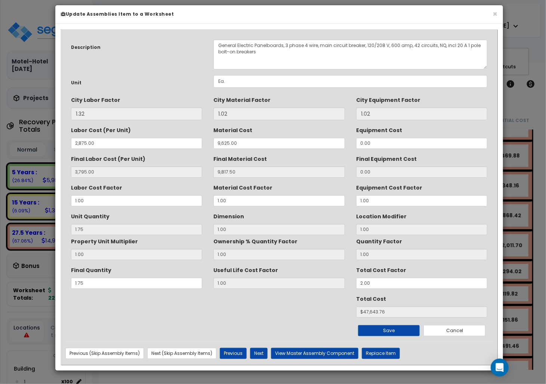
click at [281, 30] on div "We are Building your Property. So please grab a coffee and let us do the heavy …" at bounding box center [273, 15] width 546 height 30
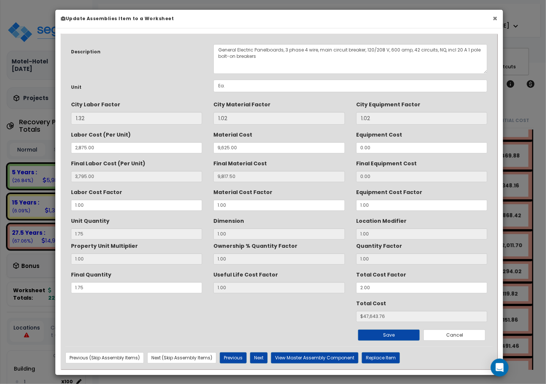
click at [494, 17] on button "×" at bounding box center [494, 19] width 5 height 8
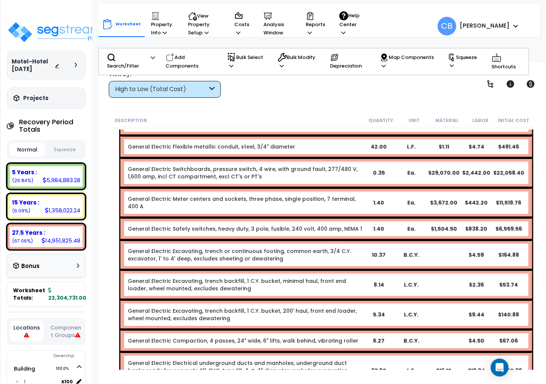
click at [338, 195] on link "General Electric Meter centers and sockets, three phase, single position, 7 ter…" at bounding box center [245, 202] width 234 height 15
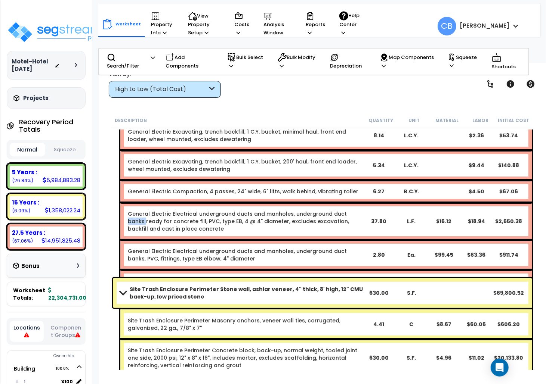
click at [338, 203] on div "General Electric Electrical underground ducts and manholes, underground duct ba…" at bounding box center [326, 221] width 412 height 37
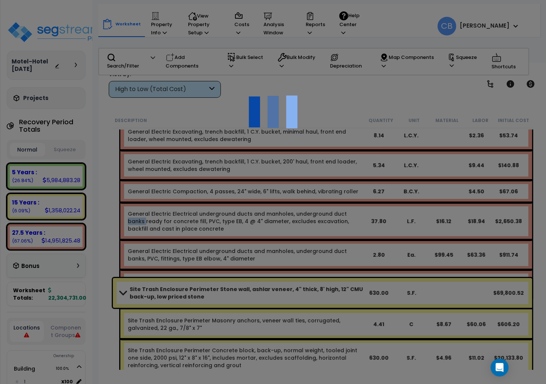
scroll to position [8365, 0]
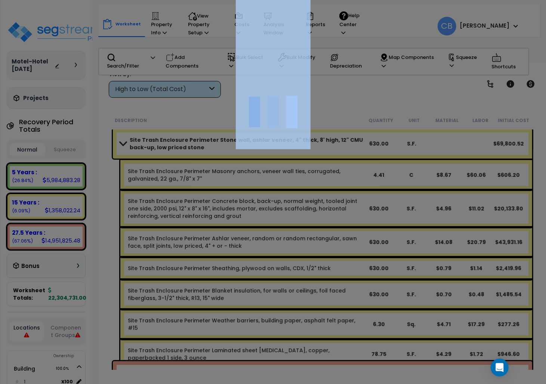
click at [338, 182] on div at bounding box center [273, 192] width 546 height 384
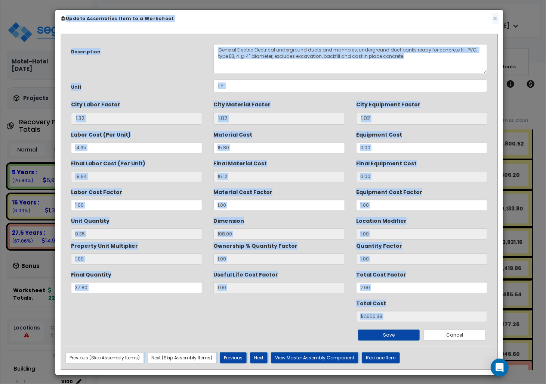
scroll to position [5, 0]
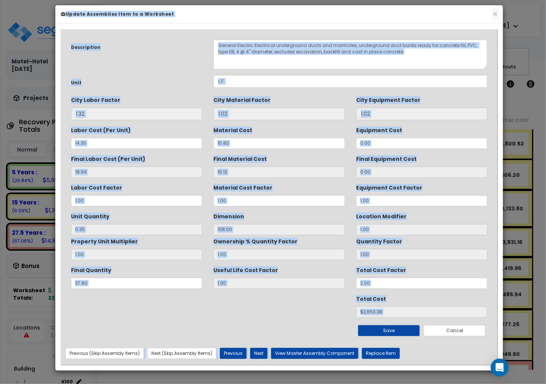
click at [347, 114] on div "City Material Factor 1.02" at bounding box center [279, 107] width 142 height 27
click at [431, 118] on input "1.02" at bounding box center [421, 114] width 131 height 13
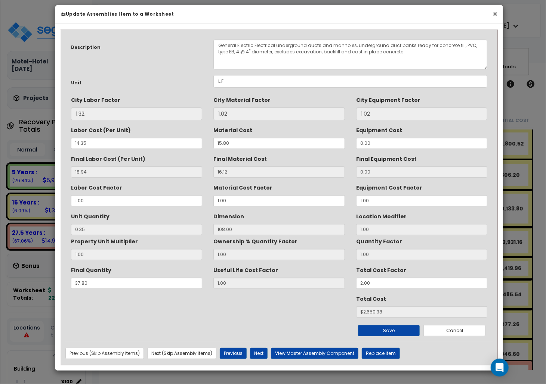
click at [495, 10] on button "×" at bounding box center [494, 14] width 5 height 8
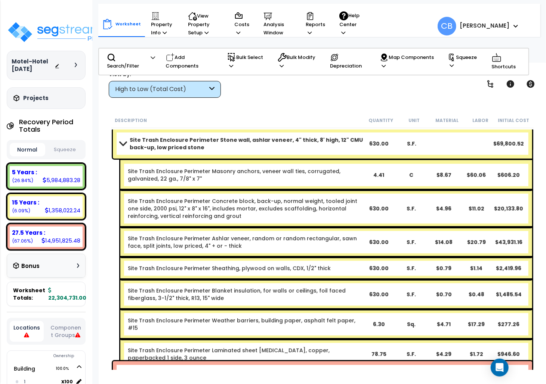
click at [211, 224] on div "Site Trash Enclosure Perimeter Concrete block, back-up, normal weight, tooled j…" at bounding box center [326, 208] width 412 height 37
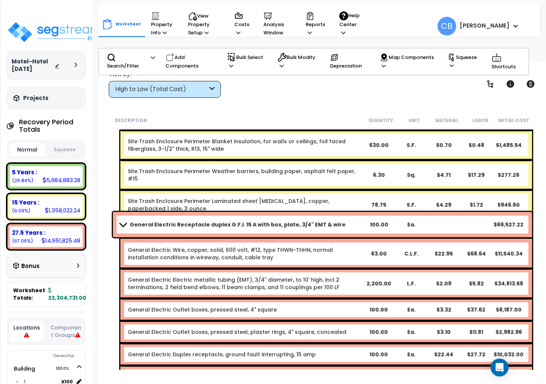
click at [223, 226] on b "General Electric Receptacle duplex G.F.I. 15 A with box, plate, 3/4" EMT & wire" at bounding box center [238, 224] width 216 height 7
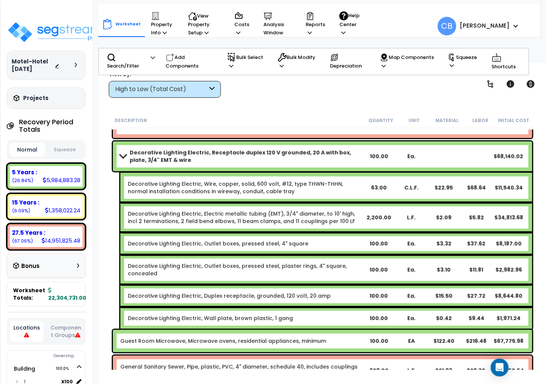
click at [312, 263] on link "Decorative Lighting Electric, Outlet boxes, pressed steel, plaster rings, 4" sq…" at bounding box center [245, 270] width 234 height 15
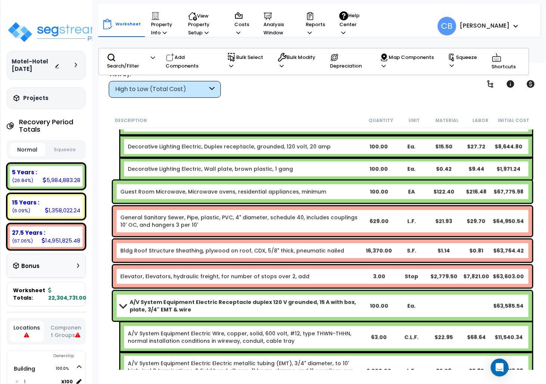
click at [312, 264] on div "Elevator, Elevators, hydraulic freight, for number of stops over 2, add 3.00 St…" at bounding box center [322, 277] width 423 height 26
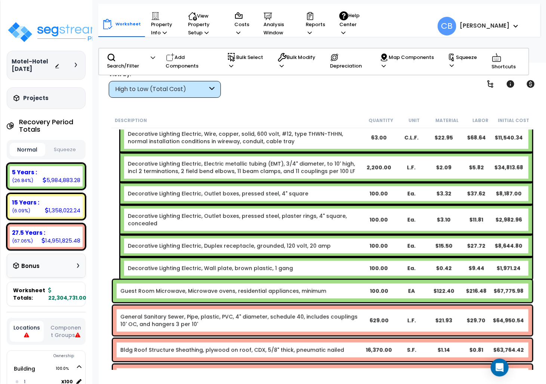
scroll to position [8514, 0]
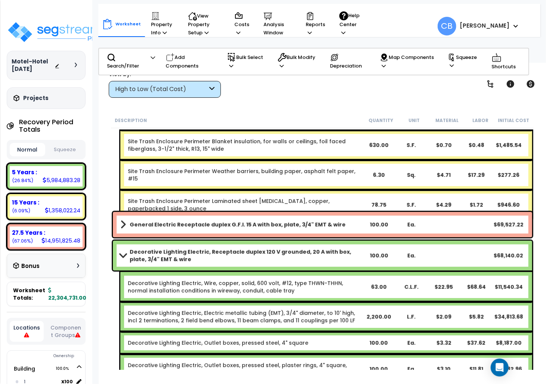
click at [196, 226] on b "General Electric Receptacle duplex G.F.I. 15 A with box, plate, 3/4" EMT & wire" at bounding box center [238, 224] width 216 height 7
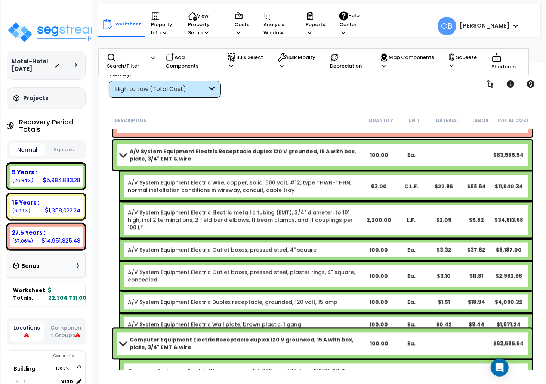
click at [285, 269] on link "A/V System Equipment Electric Outlet boxes, pressed steel, plaster rings, 4" sq…" at bounding box center [245, 276] width 234 height 15
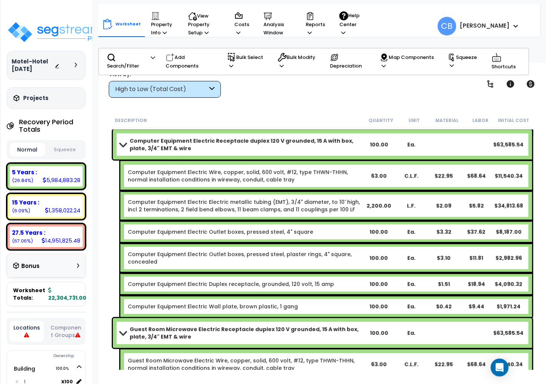
click at [285, 267] on div "Computer Equipment Electric Outlet boxes, pressed steel, plaster rings, 4" squa…" at bounding box center [326, 258] width 412 height 30
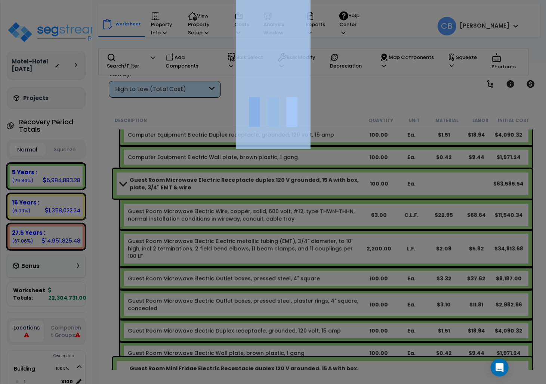
click at [285, 267] on div at bounding box center [273, 192] width 546 height 384
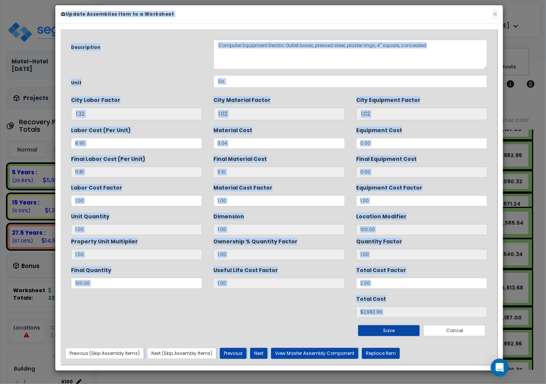
scroll to position [0, 0]
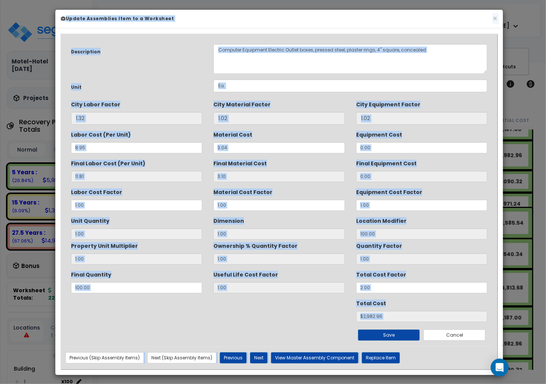
click at [455, 120] on input "1.02" at bounding box center [421, 118] width 131 height 13
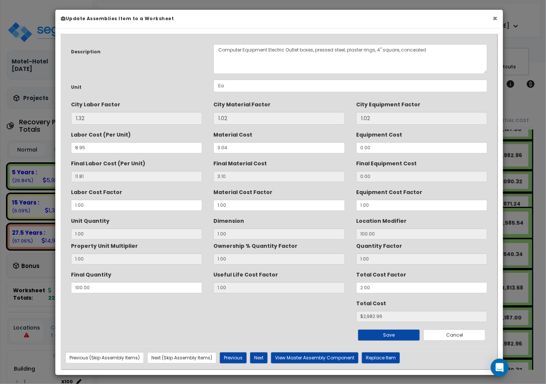
click at [496, 19] on button "×" at bounding box center [494, 19] width 5 height 8
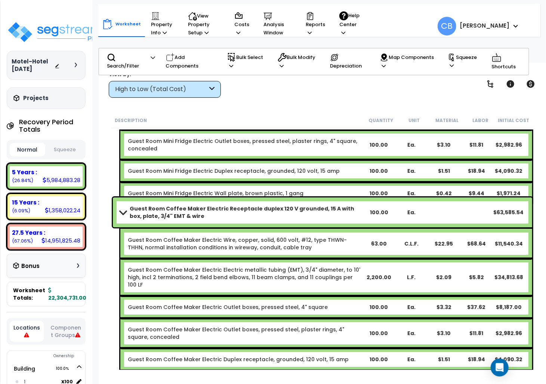
click at [290, 217] on b "Guest Room Coffee Maker Electric Receptacle duplex 120 V grounded, 15 A with bo…" at bounding box center [246, 212] width 233 height 15
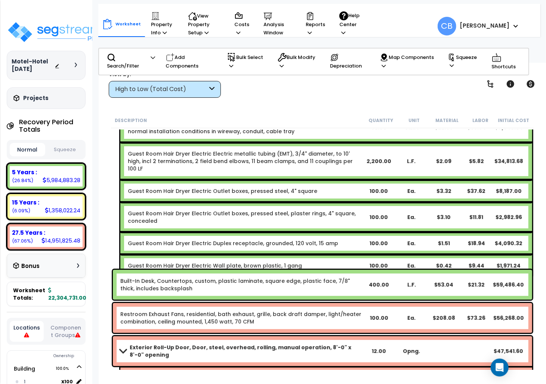
click at [292, 218] on div "Guest Room Hair Dryer Electric Outlet boxes, pressed steel, plaster rings, 4" s…" at bounding box center [326, 217] width 412 height 30
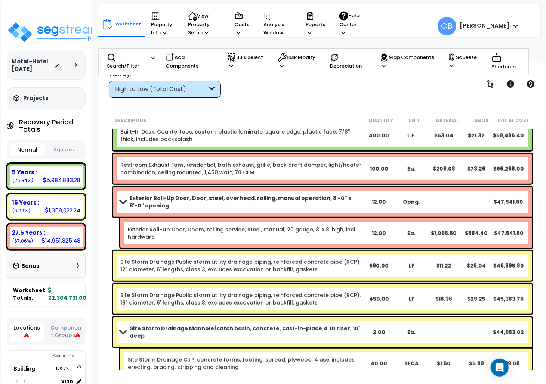
click at [292, 218] on div "Exterior Roll-Up Door, Doors, rolling service, steel, manual, 20 gauge, 8' x 8'…" at bounding box center [326, 233] width 412 height 30
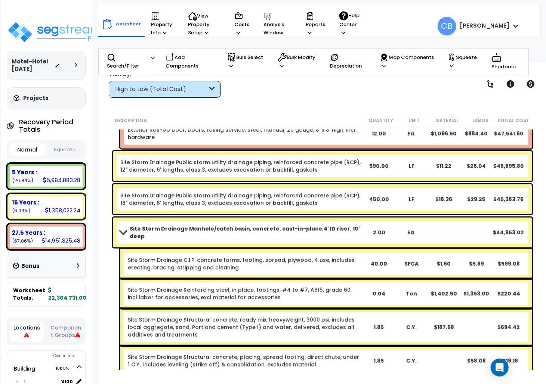
click at [293, 219] on div "Site Storm Drainage Manhole/catch basin, concrete, cast-in-place,4' ID riser, 1…" at bounding box center [322, 233] width 419 height 30
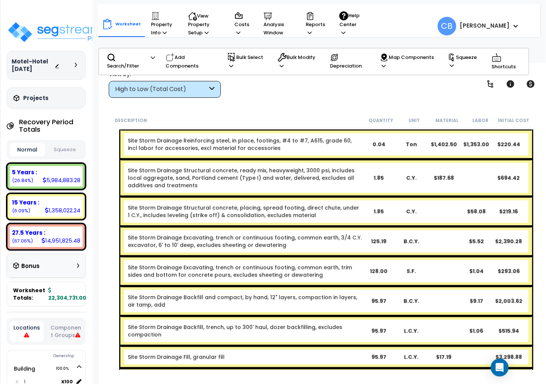
click at [293, 219] on div "Site Storm Drainage Structural concrete, placing, spread footing, direct chute,…" at bounding box center [326, 212] width 412 height 30
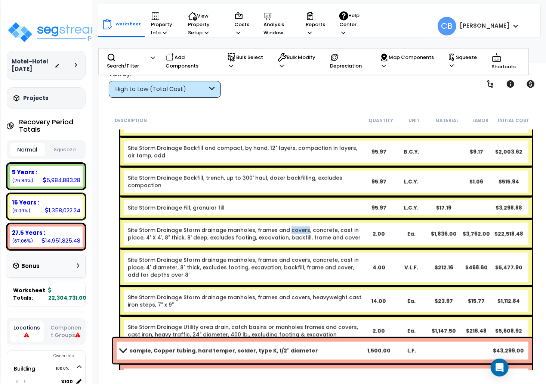
click at [293, 227] on link "Site Storm Drainage Storm drainage manholes, frames and covers, concrete, cast …" at bounding box center [245, 234] width 234 height 15
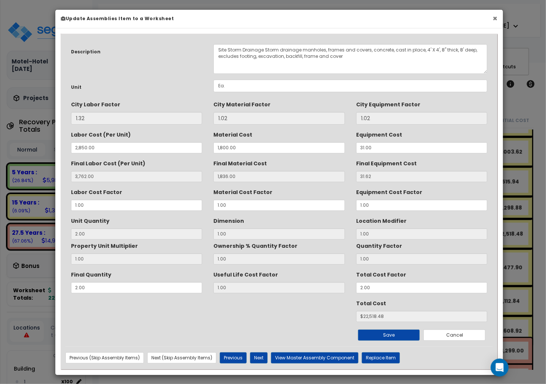
click at [492, 20] on button "×" at bounding box center [494, 19] width 5 height 8
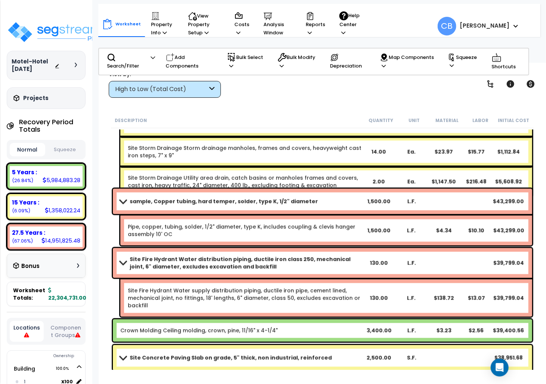
scroll to position [10705, 0]
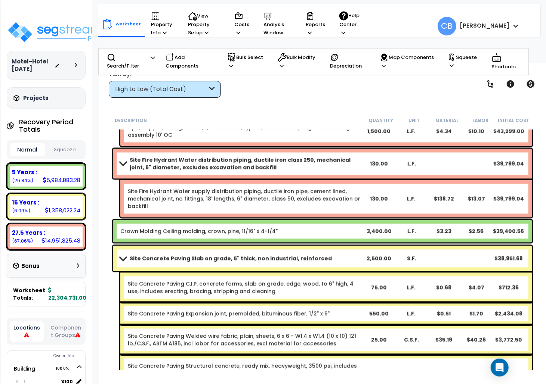
click at [234, 289] on link "Site Concrete Paving C.I.P. concrete forms, slab on grade, edge, wood, to 6" hi…" at bounding box center [245, 287] width 234 height 15
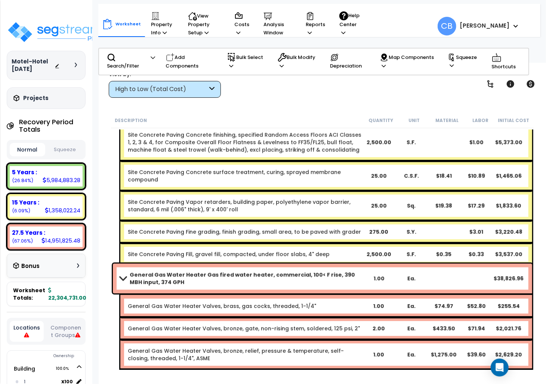
scroll to position [11053, 0]
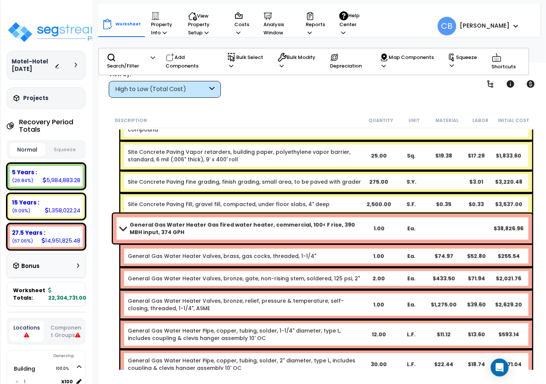
click at [278, 265] on div "General Gas Water Heater Valves, brass, gas cocks, threaded, 1-1/4" 1.00 Ea. $7…" at bounding box center [326, 256] width 412 height 22
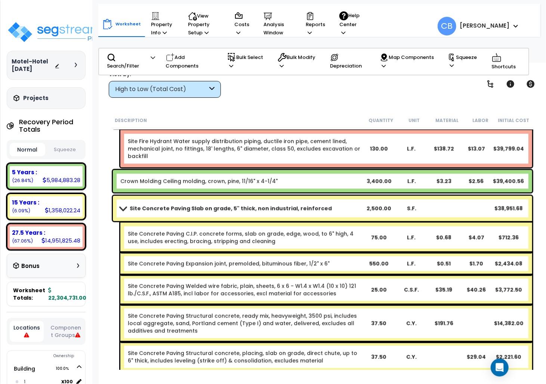
click at [278, 265] on link "Site Concrete Paving Expansion joint, premolded, bituminous fiber, 1/2" x 6"" at bounding box center [229, 263] width 202 height 7
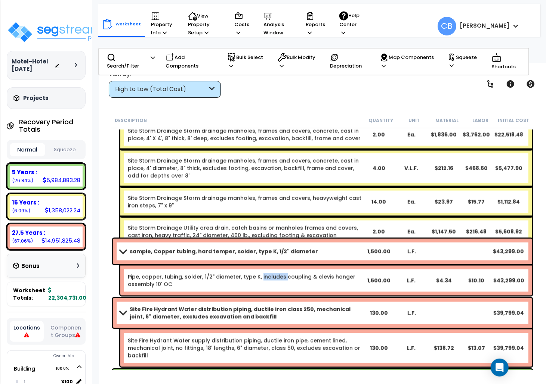
click at [278, 266] on div "Pipe, copper, tubing, solder, 1/2" diameter, type K, includes coupling & clevis…" at bounding box center [326, 281] width 412 height 30
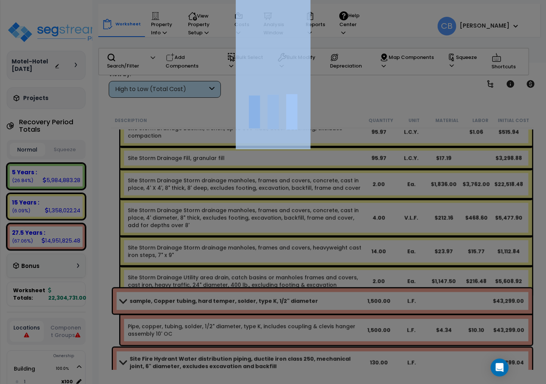
click at [278, 265] on div at bounding box center [273, 192] width 546 height 384
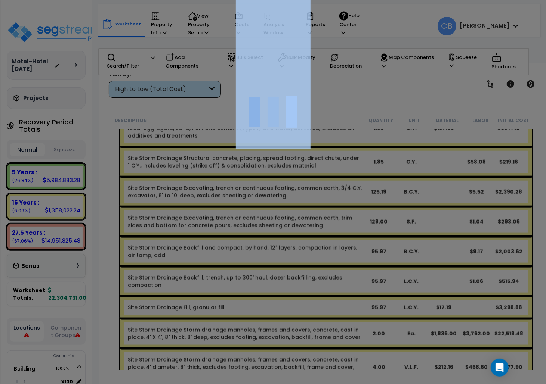
click at [278, 265] on div at bounding box center [273, 192] width 546 height 384
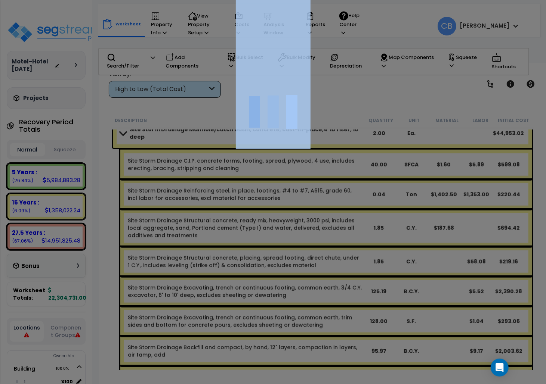
click at [278, 265] on div at bounding box center [273, 192] width 546 height 384
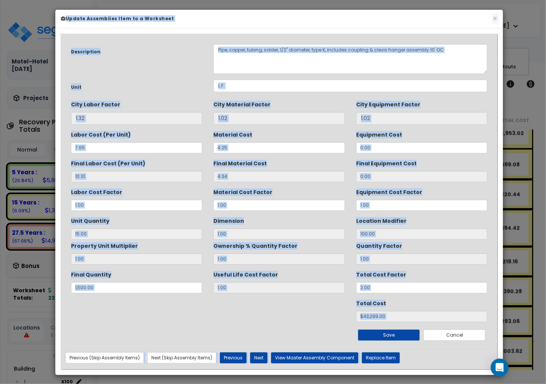
click at [285, 271] on div "Useful Life Cost Factor 1.00" at bounding box center [278, 280] width 131 height 25
click at [497, 21] on div "× Update Assemblies Item to a Worksheet" at bounding box center [278, 19] width 447 height 19
click at [491, 15] on div "× Update Assemblies Item to a Worksheet" at bounding box center [278, 19] width 447 height 19
click at [493, 16] on button "×" at bounding box center [494, 19] width 5 height 8
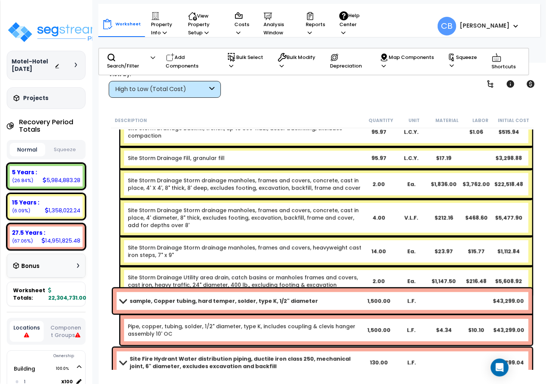
click at [332, 210] on link "Site Storm Drainage Storm drainage manholes, frames and covers, concrete, cast …" at bounding box center [245, 218] width 234 height 22
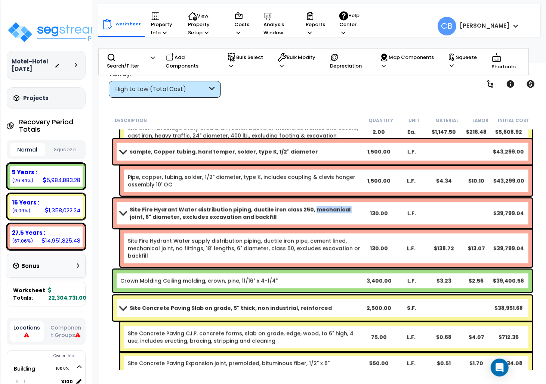
click at [332, 210] on b "Site Fire Hydrant Water distribution piping, ductile iron class 250, mechanical…" at bounding box center [246, 213] width 233 height 15
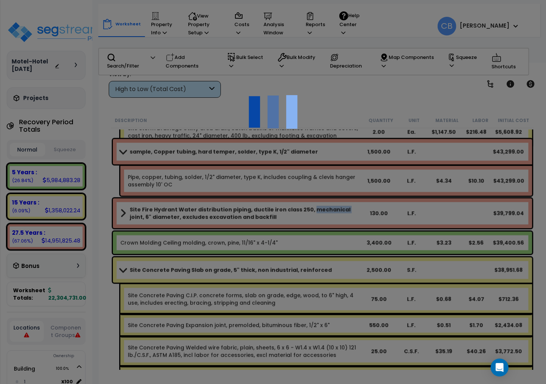
scroll to position [10804, 0]
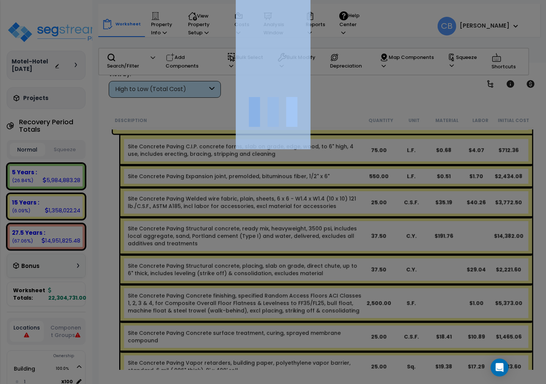
click at [331, 210] on div at bounding box center [273, 192] width 546 height 384
click at [331, 30] on div "We are Building your Property. So please grab a coffee and let us do the heavy …" at bounding box center [273, 15] width 546 height 30
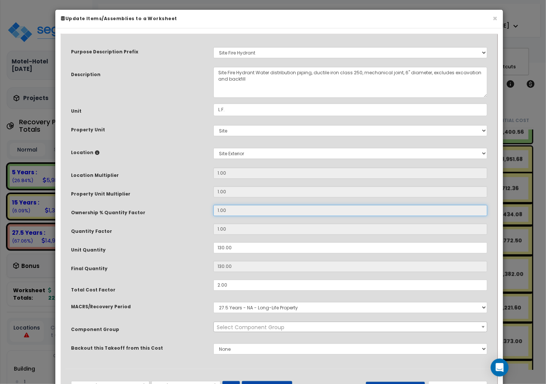
click at [331, 210] on input "1.00" at bounding box center [350, 210] width 274 height 11
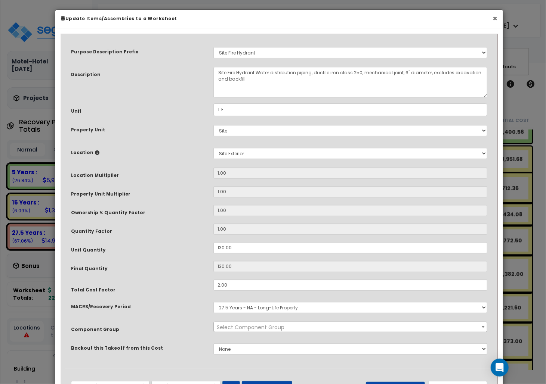
click at [494, 18] on button "×" at bounding box center [494, 19] width 5 height 8
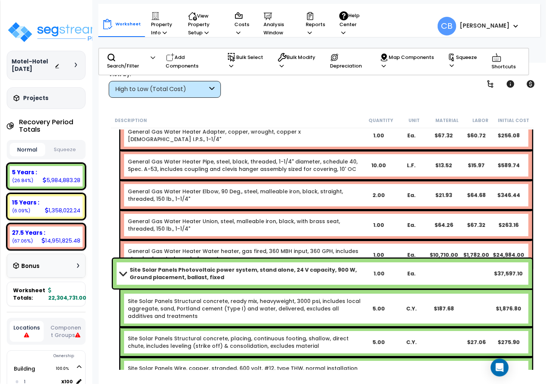
click at [309, 248] on link "General Gas Water Heater Water heater, gas fired, 360 MBH input, 360 GPH, inclu…" at bounding box center [245, 255] width 234 height 15
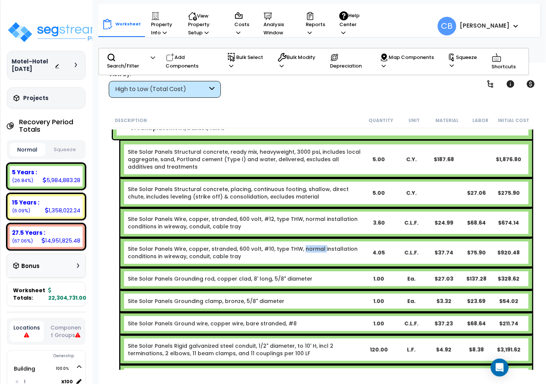
click at [309, 242] on div "Site Solar Panels Wire, copper, stranded, 600 volt, #10, type THW, normal insta…" at bounding box center [326, 253] width 412 height 30
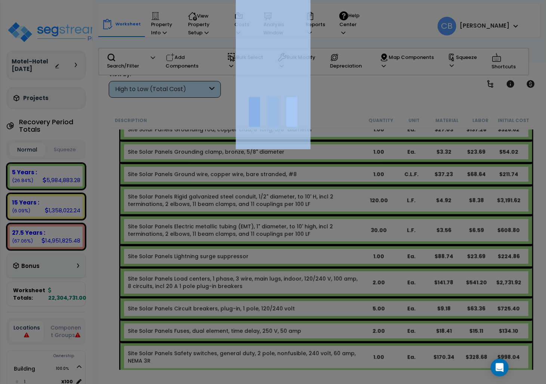
click at [309, 242] on div at bounding box center [273, 192] width 546 height 384
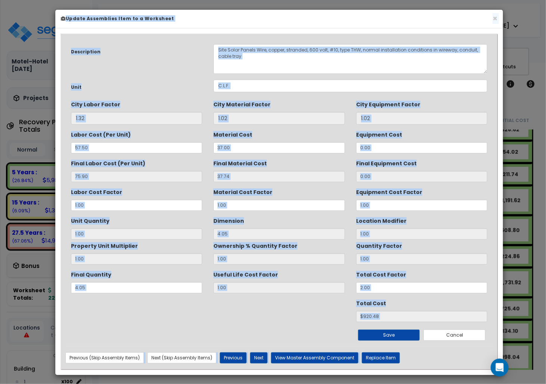
scroll to position [11850, 0]
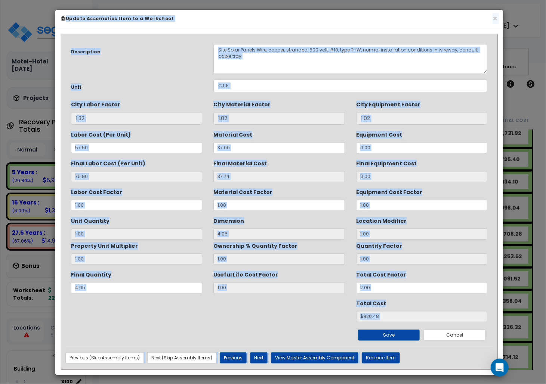
click at [310, 242] on div "Ownership % Quantity Factor 1.00" at bounding box center [278, 252] width 131 height 25
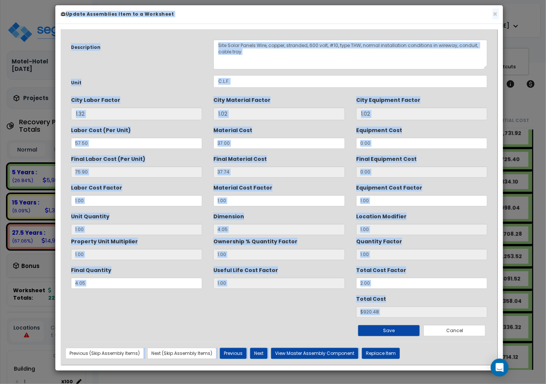
scroll to position [0, 0]
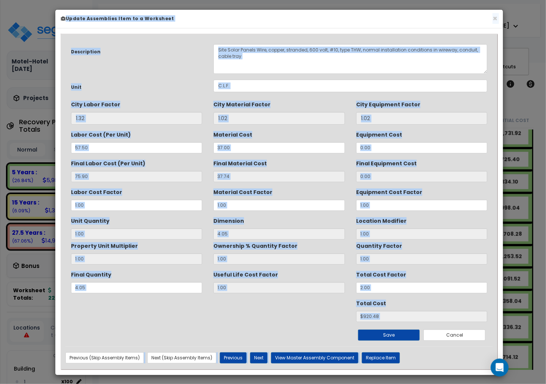
click at [477, 27] on div "× Update Assemblies Item to a Worksheet" at bounding box center [278, 19] width 447 height 19
click at [493, 22] on button "×" at bounding box center [494, 19] width 5 height 8
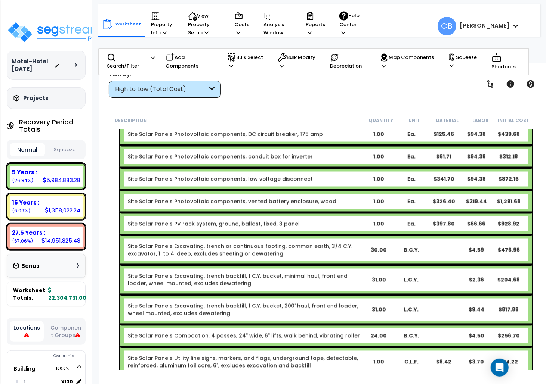
click at [311, 239] on div "Site Solar Panels Excavating, trench or continuous footing, common earth, 3/4 C…" at bounding box center [326, 250] width 412 height 30
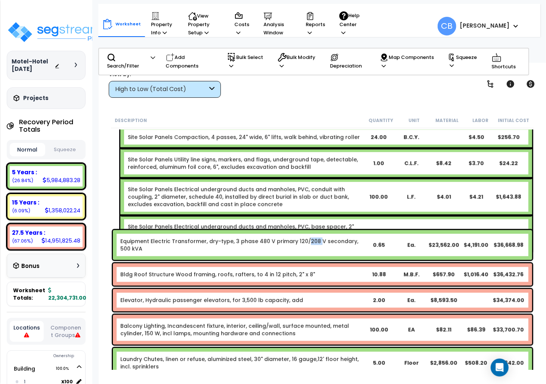
click at [311, 239] on link "Equipment Electric Transformer, dry-type, 3 phase 480 V primary 120/208 V secon…" at bounding box center [241, 245] width 242 height 15
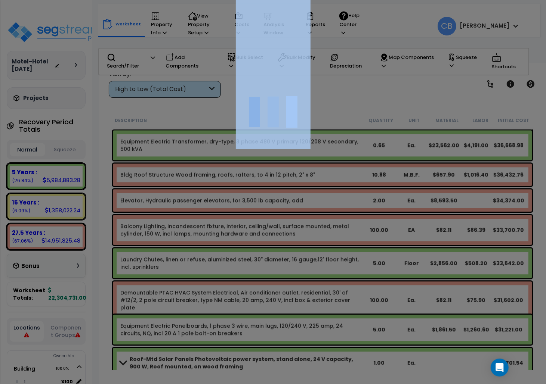
click at [311, 239] on div at bounding box center [273, 192] width 546 height 384
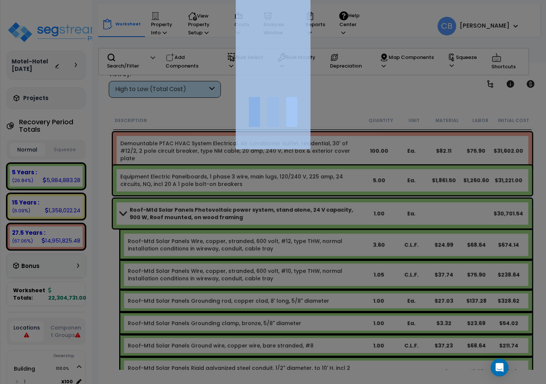
click at [311, 239] on div at bounding box center [273, 192] width 546 height 384
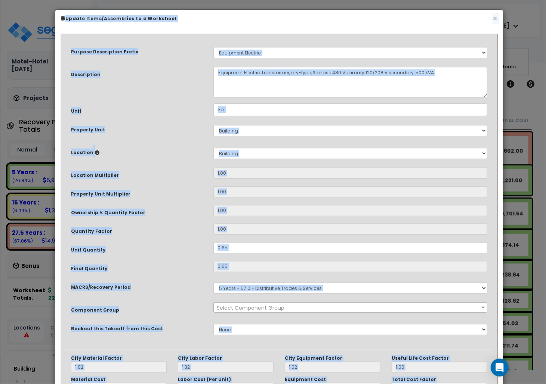
click at [497, 21] on div "× Update Items/Assemblies to a Worksheet" at bounding box center [278, 19] width 447 height 19
click at [490, 19] on h6 "Update Items/Assemblies to a Worksheet" at bounding box center [279, 18] width 436 height 6
click at [497, 18] on div "× Update Items/Assemblies to a Worksheet" at bounding box center [278, 19] width 447 height 19
click at [495, 20] on button "×" at bounding box center [494, 19] width 5 height 8
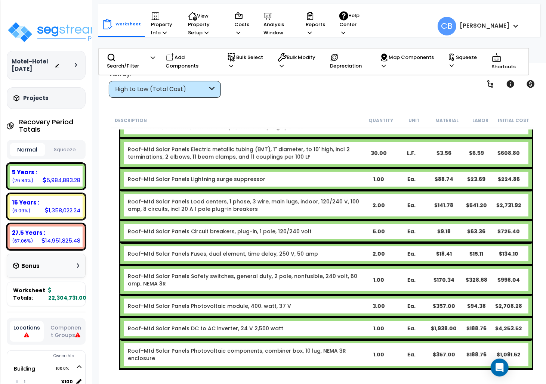
click at [324, 199] on link "Roof-Mtd Solar Panels Load centers, 1 phase, 3 wire, main lugs, indoor, 120/240…" at bounding box center [245, 205] width 234 height 15
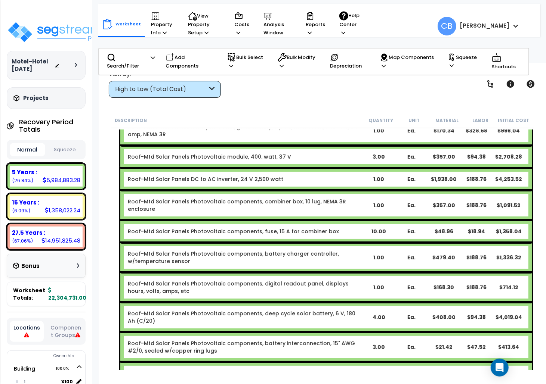
click at [324, 199] on link "Roof-Mtd Solar Panels Photovoltaic components, combiner box, 10 lug, NEMA 3R en…" at bounding box center [245, 205] width 234 height 15
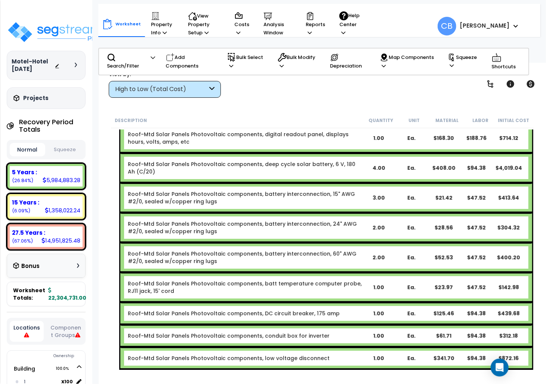
click at [313, 161] on link "Roof-Mtd Solar Panels Photovoltaic components, deep cycle solar battery, 6 V, 1…" at bounding box center [245, 168] width 234 height 15
click at [261, 254] on div "Roof-Mtd Solar Panels Photovoltaic components, battery interconnection, 60" AWG…" at bounding box center [326, 258] width 412 height 30
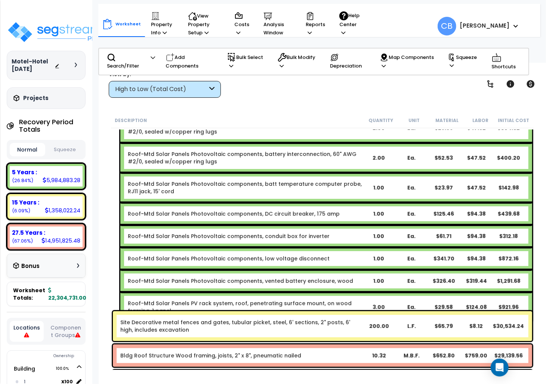
click at [263, 255] on div "Roof-Mtd Solar Panels Photovoltaic components, low voltage disconnect 1.00 Ea. …" at bounding box center [326, 259] width 412 height 22
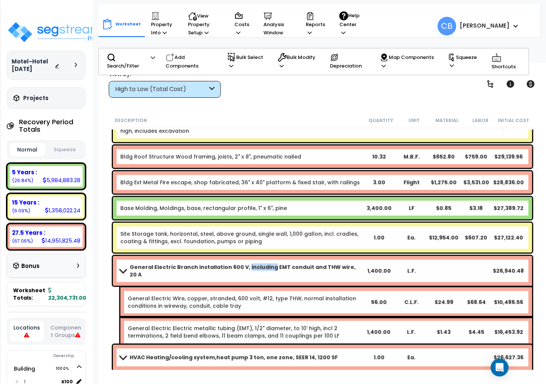
click at [264, 256] on div "General Electric Branch installation 600 V, including EMT conduit and THW wire,…" at bounding box center [322, 271] width 419 height 30
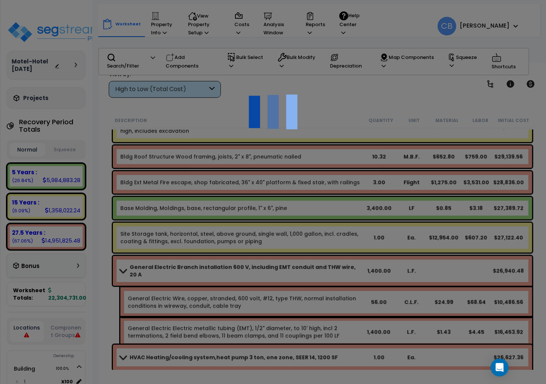
click at [264, 256] on div at bounding box center [273, 192] width 546 height 384
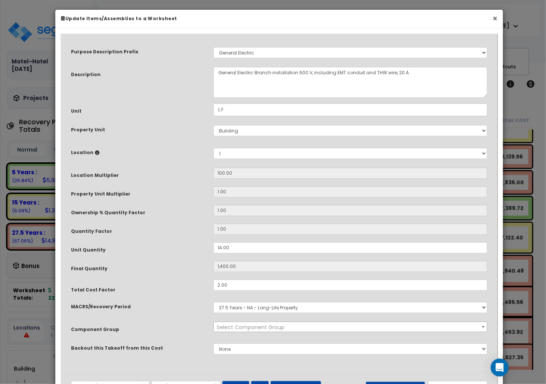
click at [494, 15] on button "×" at bounding box center [494, 19] width 5 height 8
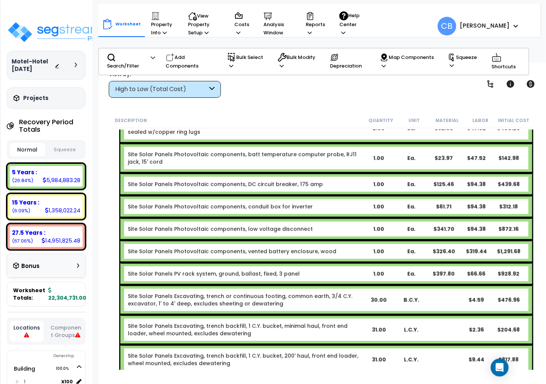
click at [335, 315] on div "Site Solar Panels Excavating, trench backfill, 1 C.Y. bucket, minimal haul, fro…" at bounding box center [326, 330] width 412 height 30
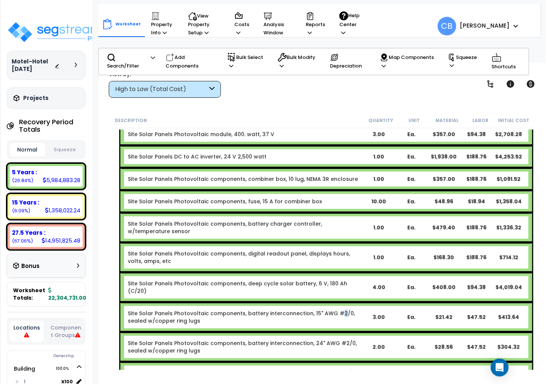
click at [335, 310] on link "Site Solar Panels Photovoltaic components, battery interconnection, 15" AWG #2/…" at bounding box center [245, 317] width 234 height 15
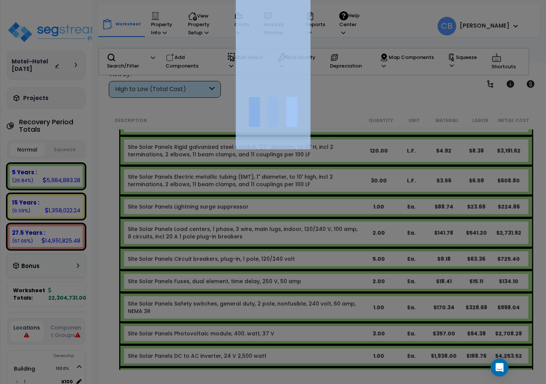
click at [335, 296] on div at bounding box center [273, 192] width 546 height 384
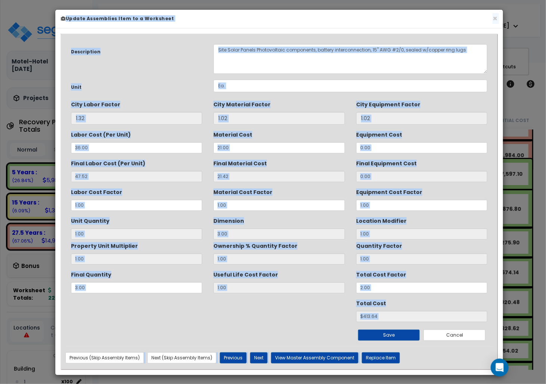
scroll to position [11452, 0]
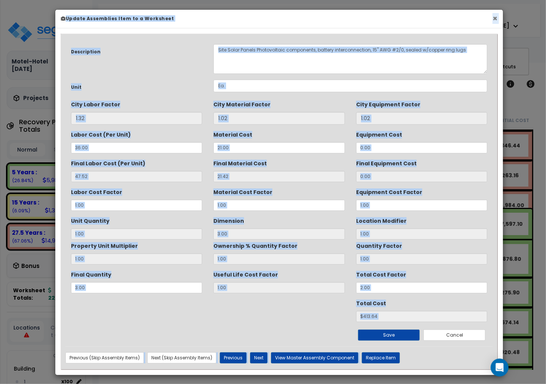
click at [494, 19] on button "×" at bounding box center [494, 19] width 5 height 8
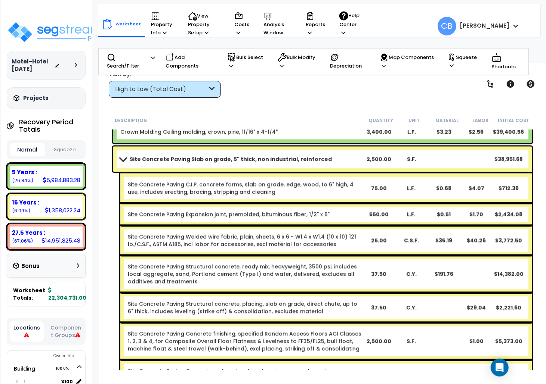
scroll to position [10605, 0]
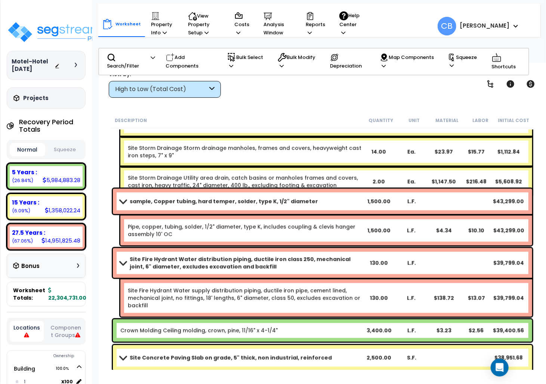
click at [350, 297] on link "Site Fire Hydrant Water supply distribution piping, ductile iron pipe, cement l…" at bounding box center [245, 298] width 234 height 22
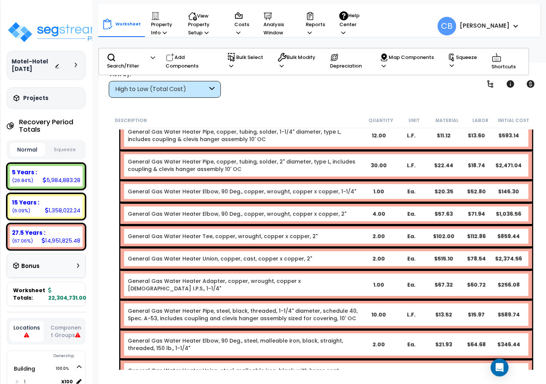
click at [430, 300] on div "General Gas Water Heater Pipe, steel, black, threaded, 1-1/4" diameter, schedul…" at bounding box center [326, 315] width 412 height 30
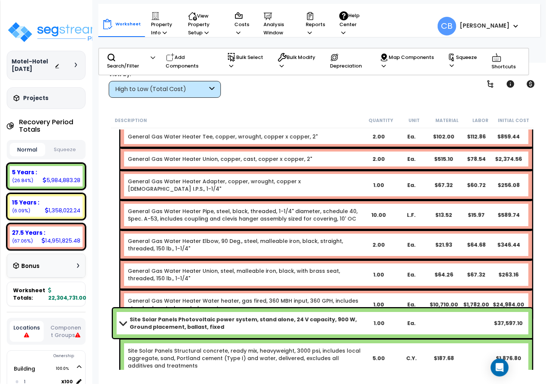
click at [466, 301] on div "General Gas Water Heater Water heater, gas fired, 360 MBH input, 360 GPH, inclu…" at bounding box center [326, 305] width 412 height 30
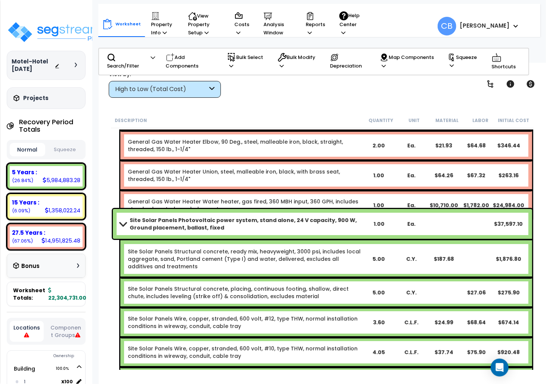
click at [466, 301] on div "Site Solar Panels Structural concrete, placing, continuous footing, shallow, di…" at bounding box center [326, 293] width 412 height 30
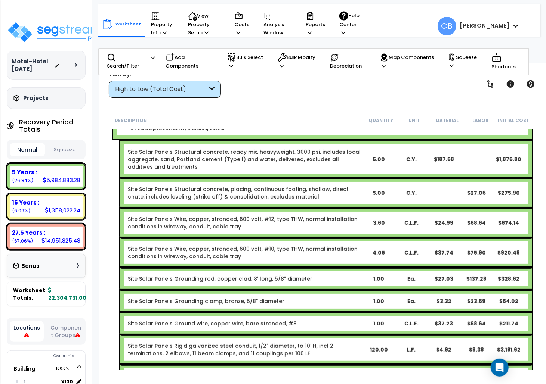
scroll to position [11651, 0]
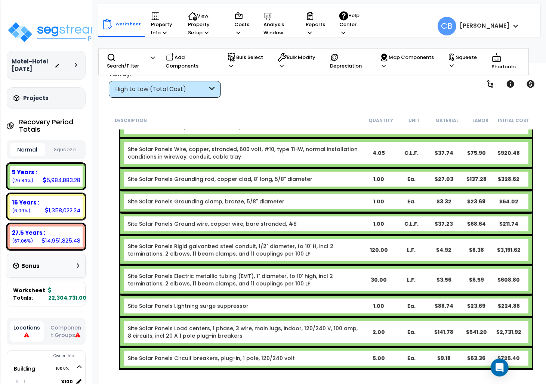
click at [466, 302] on div "$23.69" at bounding box center [476, 305] width 32 height 7
click at [323, 273] on link "Site Solar Panels Electric metallic tubing (EMT), 1" diameter, to 10' high, inc…" at bounding box center [245, 280] width 234 height 15
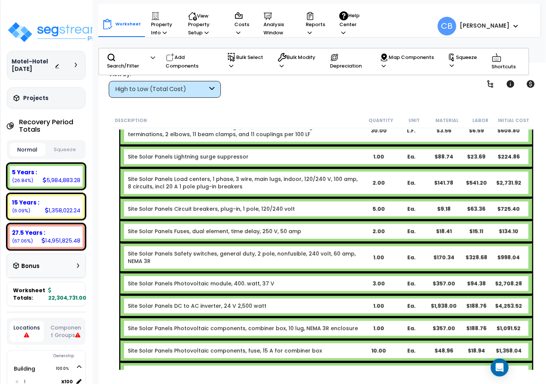
click at [323, 280] on b "Site Solar Panels Photovoltaic module, 400. watt, 37 V" at bounding box center [245, 283] width 234 height 7
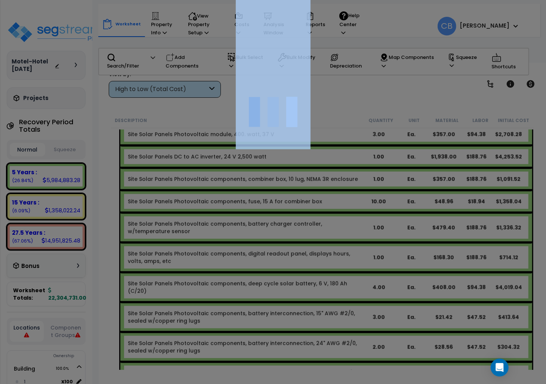
click at [323, 272] on div at bounding box center [273, 192] width 546 height 384
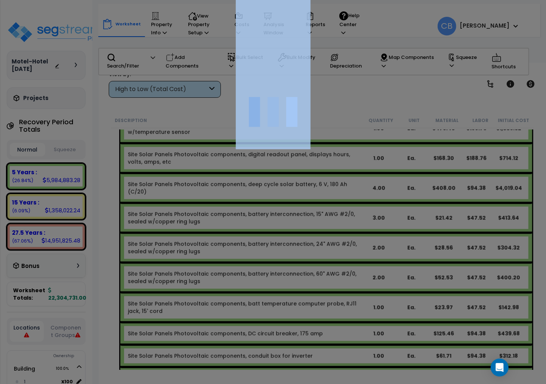
click at [323, 272] on div at bounding box center [273, 192] width 546 height 384
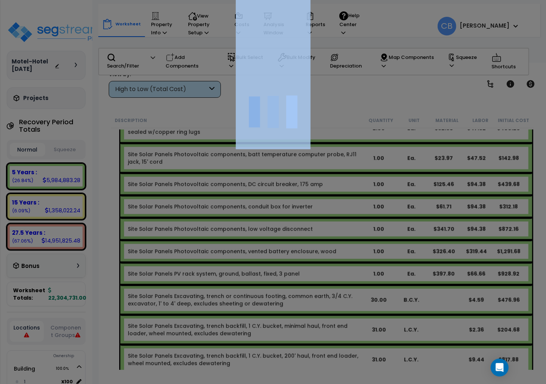
click at [323, 272] on div at bounding box center [273, 192] width 546 height 384
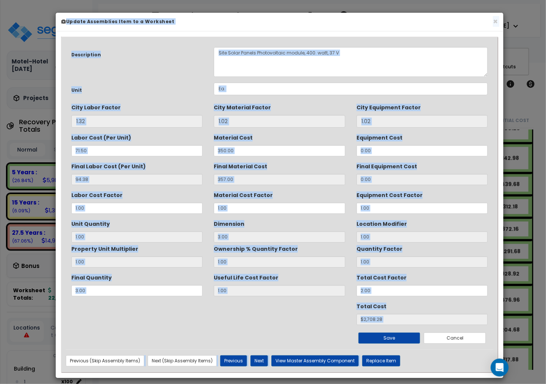
click at [323, 276] on div "Useful Life Cost Factor 1.00" at bounding box center [279, 283] width 131 height 25
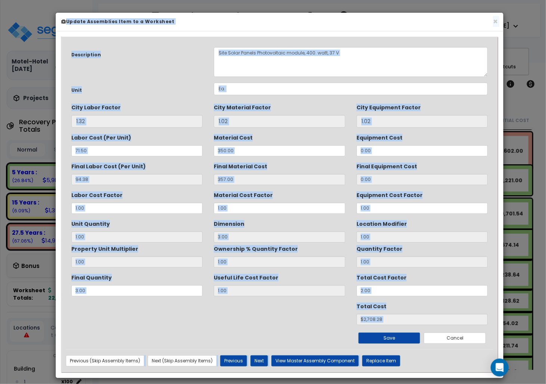
click at [323, 276] on div "Useful Life Cost Factor 1.00" at bounding box center [279, 283] width 131 height 25
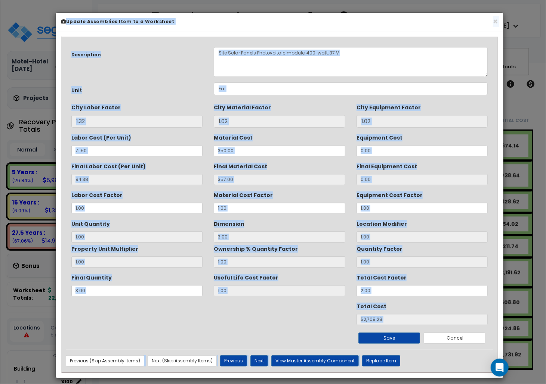
click at [323, 276] on div "Useful Life Cost Factor 1.00" at bounding box center [279, 283] width 131 height 25
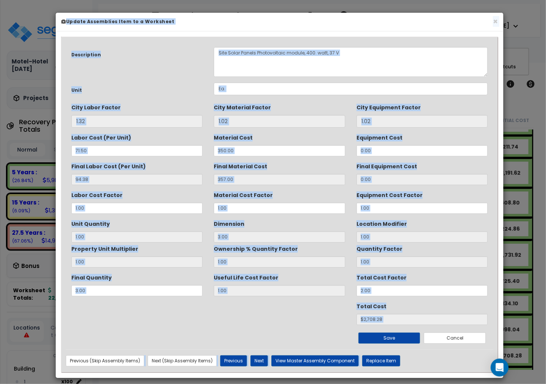
click at [323, 276] on div "Useful Life Cost Factor 1.00" at bounding box center [279, 283] width 131 height 25
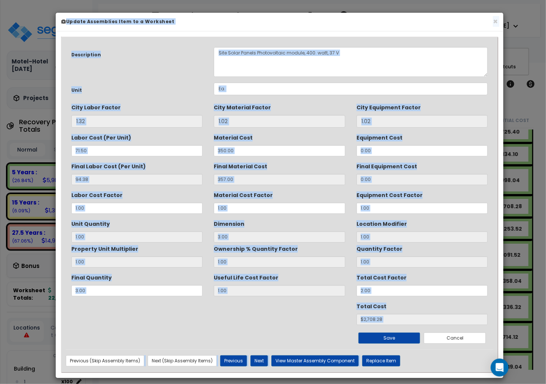
click at [323, 276] on div "Useful Life Cost Factor 1.00" at bounding box center [279, 283] width 131 height 25
click at [493, 23] on button "×" at bounding box center [495, 22] width 5 height 8
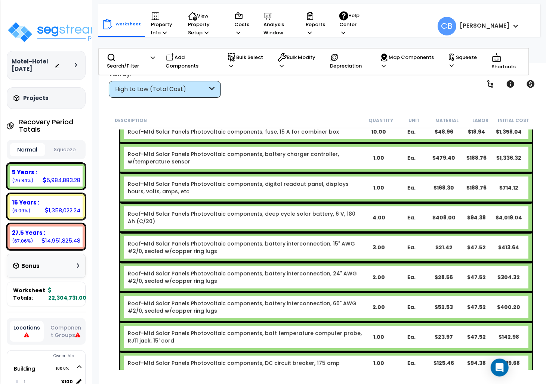
scroll to position [13344, 0]
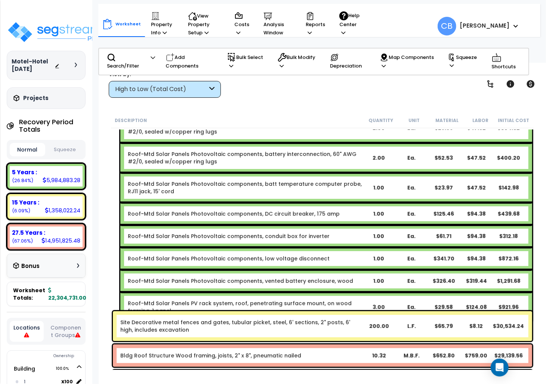
click at [260, 248] on div "Roof-Mtd Solar Panels Photovoltaic components, low voltage disconnect 1.00 Ea. …" at bounding box center [326, 259] width 412 height 22
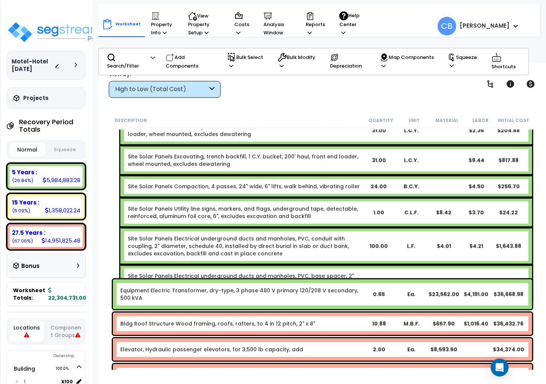
scroll to position [12248, 0]
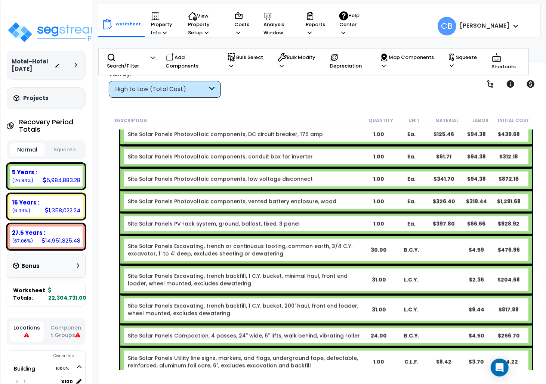
click at [324, 240] on div "Site Solar Panels Excavating, trench or continuous footing, common earth, 3/4 C…" at bounding box center [326, 250] width 412 height 30
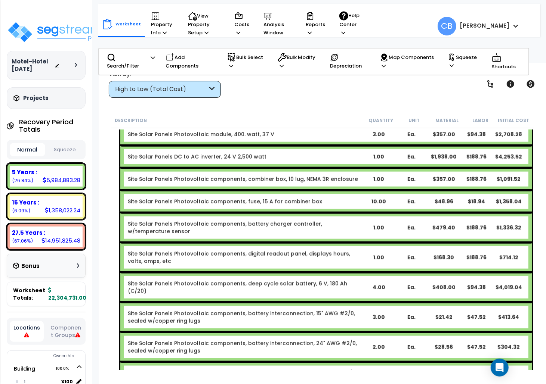
click at [324, 250] on link "Site Solar Panels Photovoltaic components, digital readout panel, displays hour…" at bounding box center [245, 257] width 234 height 15
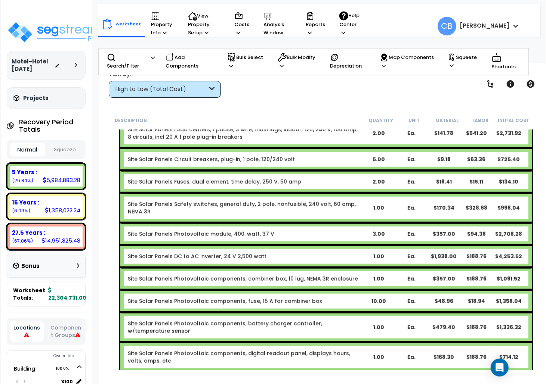
click at [324, 245] on div "Site Solar Panels DC to AC inverter, 24 V 2,500 watt 1.00 Ea. $1,938.00 $188.76…" at bounding box center [326, 256] width 412 height 22
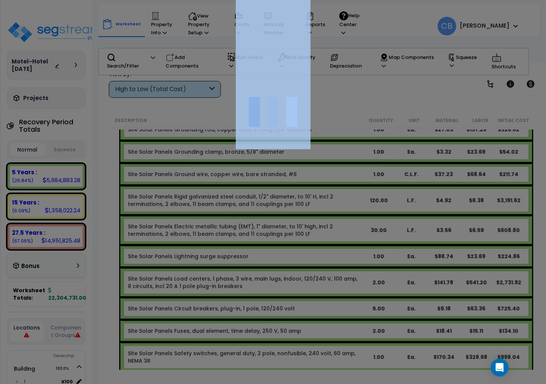
click at [324, 240] on div at bounding box center [273, 192] width 546 height 384
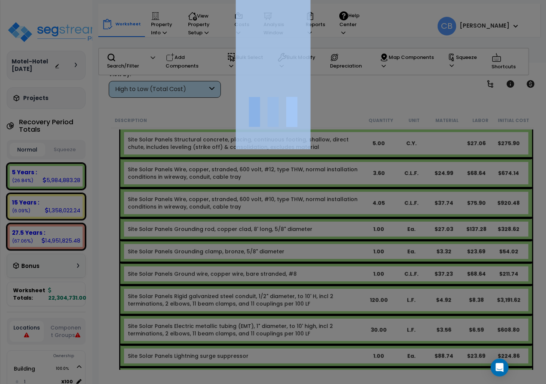
click at [324, 240] on div at bounding box center [273, 192] width 546 height 384
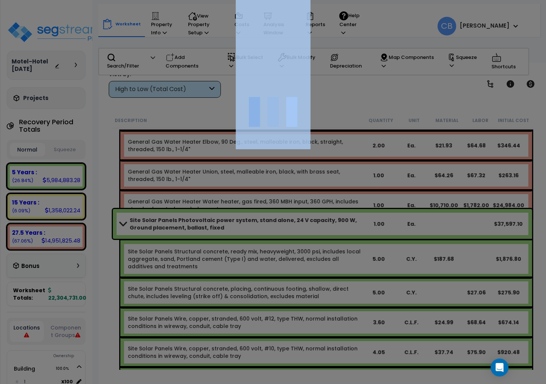
click at [324, 240] on div at bounding box center [273, 192] width 546 height 384
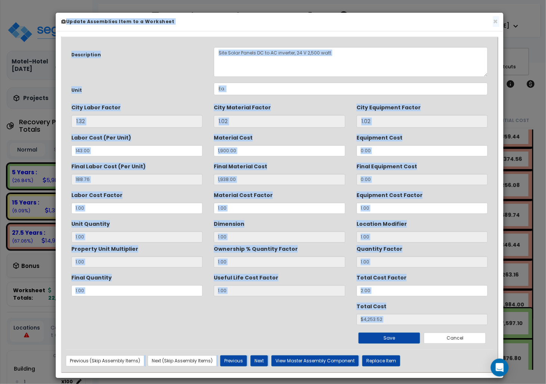
click at [324, 30] on div "We are Building your Property. So please grab a coffee and let us do the heavy …" at bounding box center [273, 15] width 546 height 30
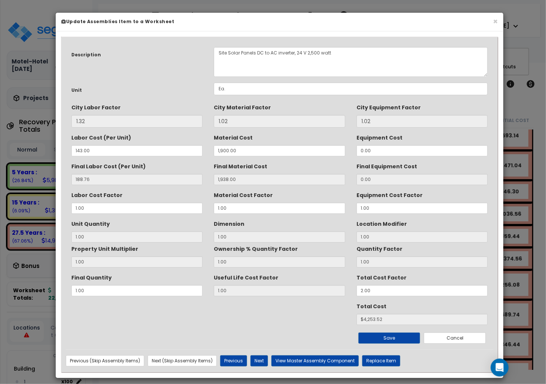
click at [324, 240] on input "1.00" at bounding box center [279, 237] width 131 height 11
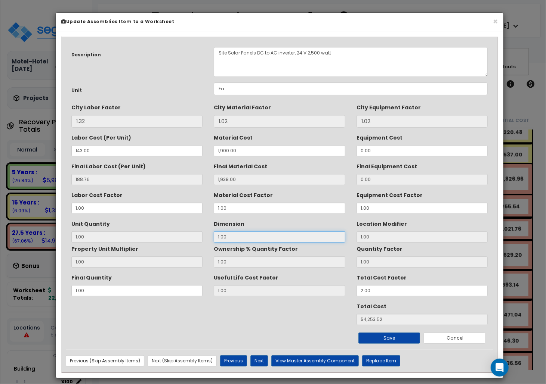
click at [324, 240] on input "1.00" at bounding box center [279, 237] width 131 height 11
click at [495, 21] on button "×" at bounding box center [495, 22] width 5 height 8
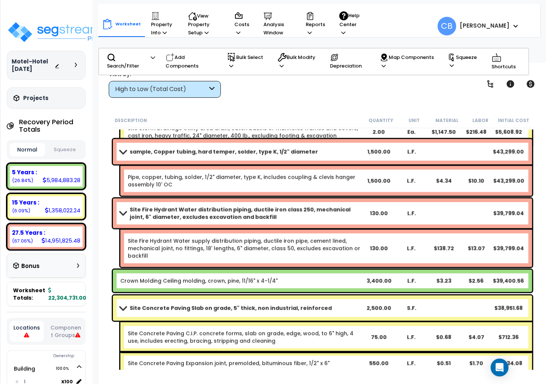
click at [340, 308] on link "Site Concrete Paving Slab on grade, 5" thick, non industrial, reinforced" at bounding box center [241, 308] width 242 height 10
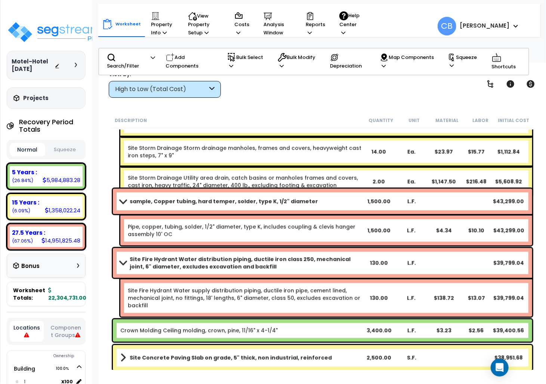
click at [340, 308] on link "Site Fire Hydrant Water supply distribution piping, ductile iron pipe, cement l…" at bounding box center [245, 298] width 234 height 22
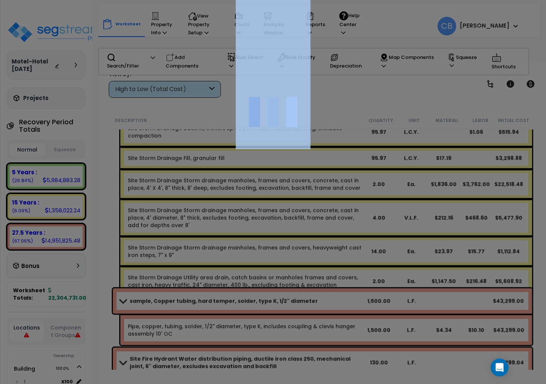
click at [340, 308] on div at bounding box center [273, 192] width 546 height 384
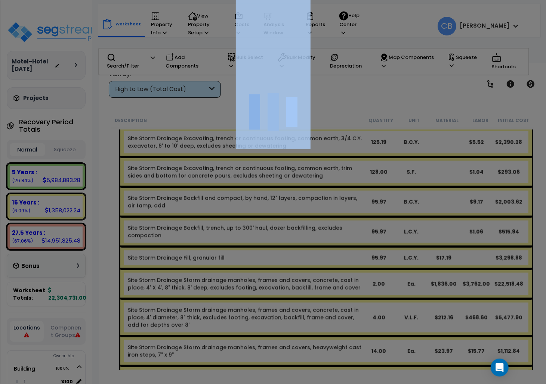
click at [340, 308] on div at bounding box center [273, 192] width 546 height 384
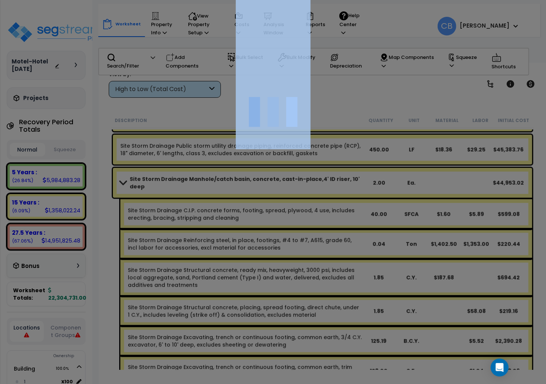
click at [340, 308] on div at bounding box center [273, 192] width 546 height 384
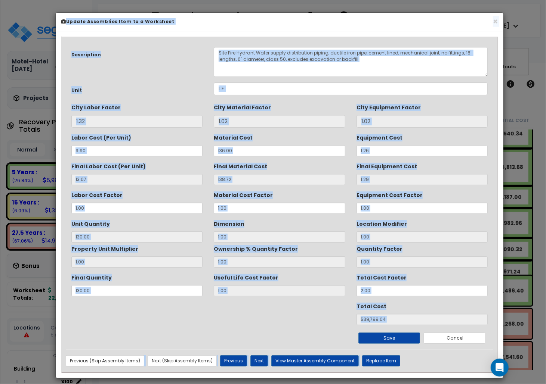
click at [340, 308] on div "Total Cost $39,799.04" at bounding box center [279, 312] width 427 height 25
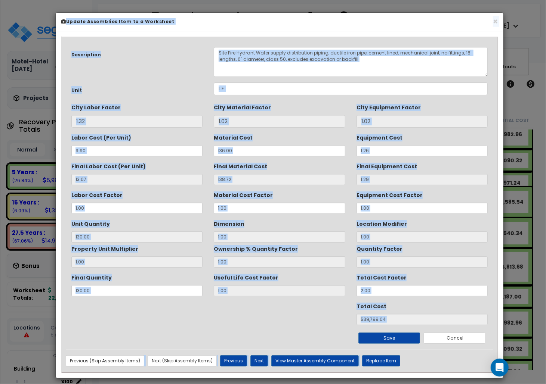
click at [340, 308] on div "Total Cost $39,799.04" at bounding box center [279, 312] width 427 height 25
click at [491, 23] on h6 "Update Assemblies Item to a Worksheet" at bounding box center [279, 21] width 436 height 6
click at [497, 20] on button "×" at bounding box center [495, 22] width 5 height 8
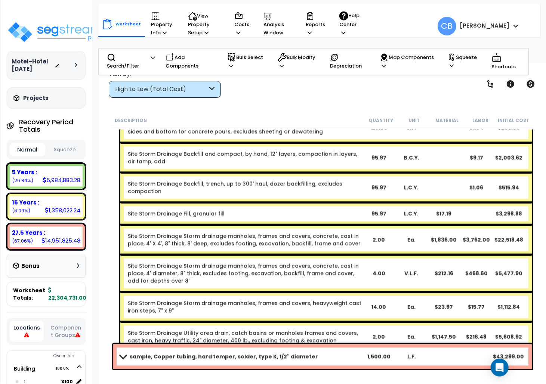
click at [320, 265] on link "Site Storm Drainage Storm drainage manholes, frames and covers, concrete, cast …" at bounding box center [245, 274] width 234 height 22
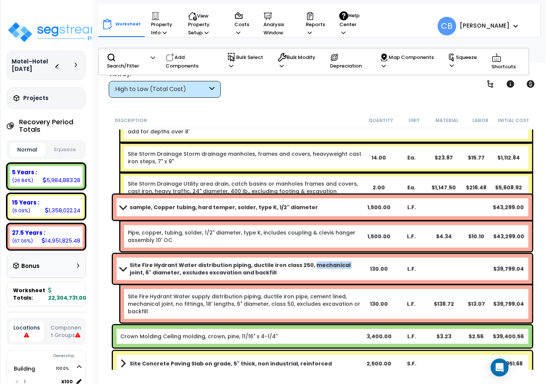
click at [320, 265] on b "Site Fire Hydrant Water distribution piping, ductile iron class 250, mechanical…" at bounding box center [246, 269] width 233 height 15
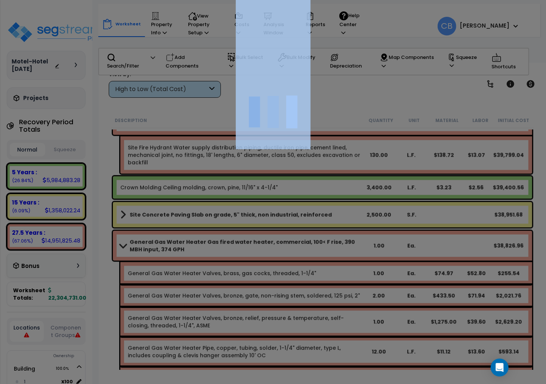
click at [320, 265] on div at bounding box center [273, 192] width 546 height 384
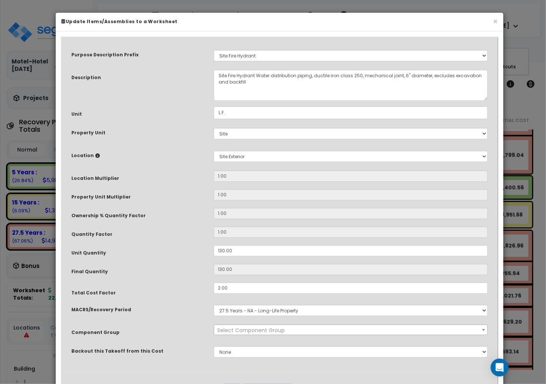
click at [354, 241] on div "Purpose Description Prefix Select A New Purpose Descrip A/V System A/V System E…" at bounding box center [279, 206] width 427 height 330
click at [495, 18] on button "×" at bounding box center [495, 22] width 5 height 8
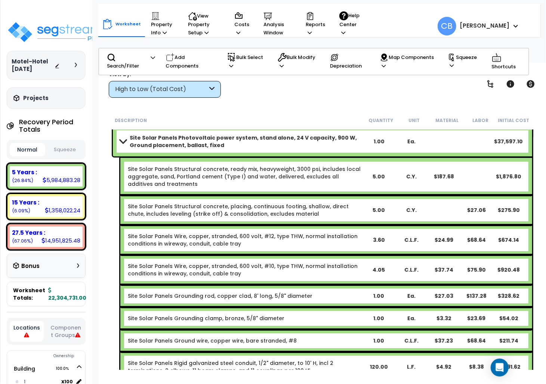
click at [369, 189] on div "Site Solar Panels Structural concrete, ready mix, heavyweight, 3000 psi, includ…" at bounding box center [326, 176] width 412 height 37
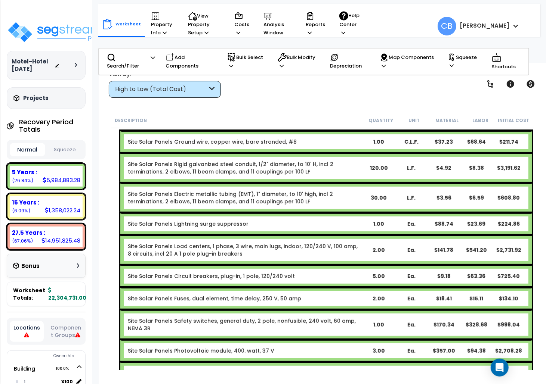
click at [369, 194] on div "30.00" at bounding box center [379, 197] width 32 height 7
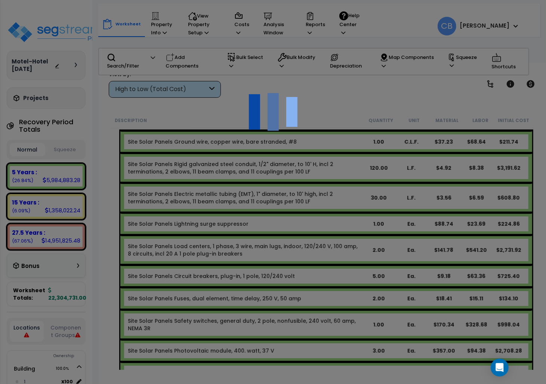
scroll to position [11750, 0]
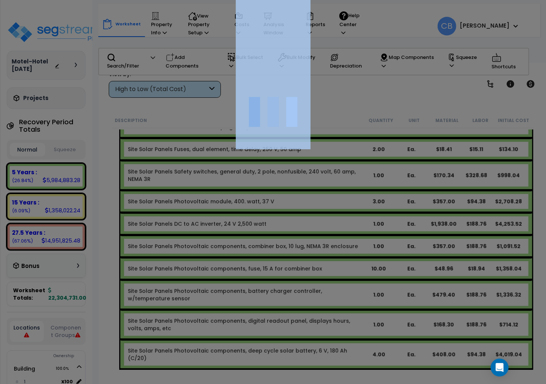
click at [369, 189] on div at bounding box center [273, 192] width 546 height 384
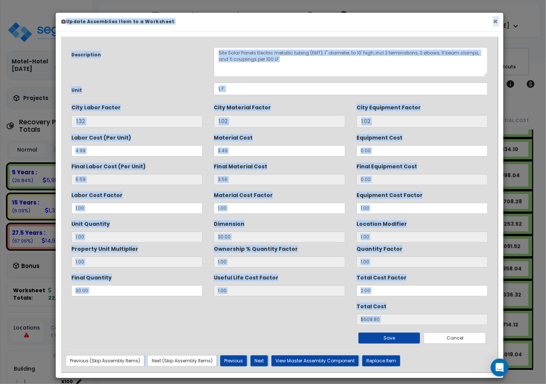
click at [495, 21] on button "×" at bounding box center [495, 22] width 5 height 8
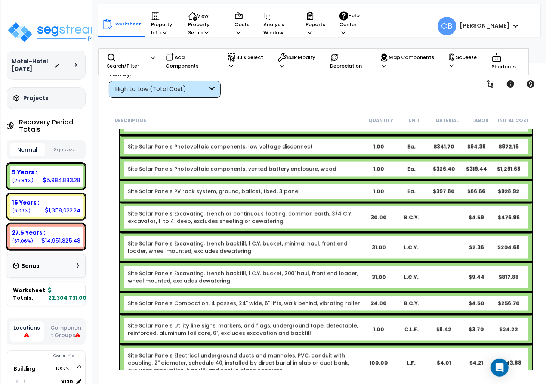
click at [364, 233] on div "Site Solar Panels Excavating, trench backfill, 1 C.Y. bucket, minimal haul, fro…" at bounding box center [326, 248] width 412 height 30
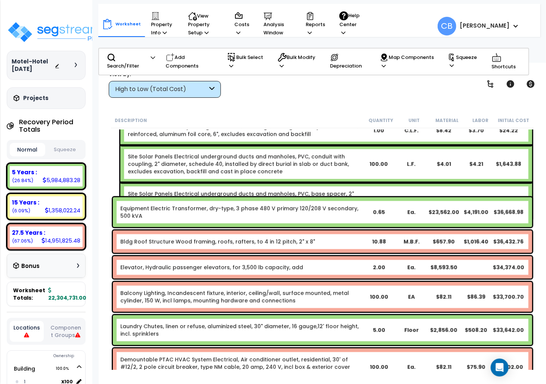
click at [364, 214] on div "0.65" at bounding box center [379, 212] width 32 height 7
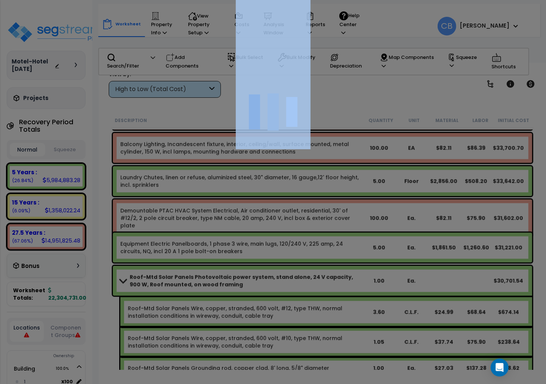
click at [364, 214] on div at bounding box center [273, 192] width 546 height 384
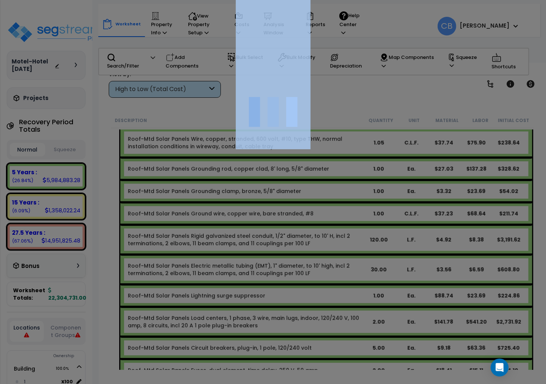
click at [364, 214] on div at bounding box center [273, 192] width 546 height 384
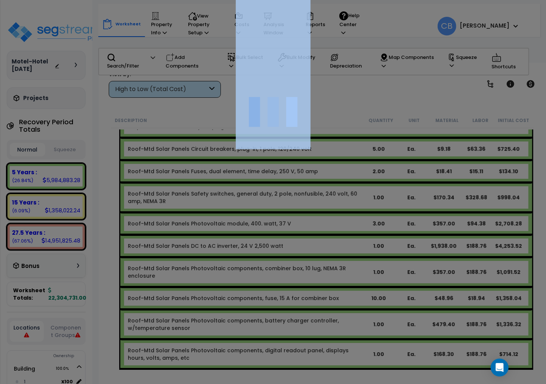
click at [364, 214] on div at bounding box center [273, 192] width 546 height 384
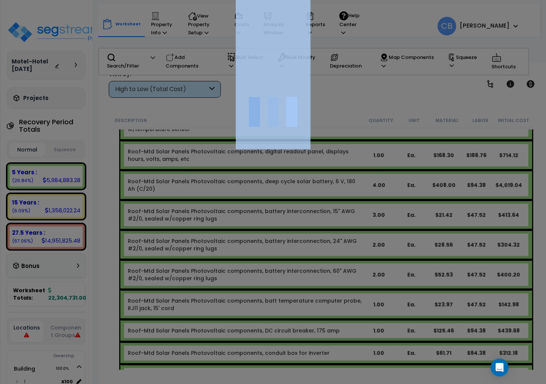
click at [364, 214] on div at bounding box center [273, 192] width 546 height 384
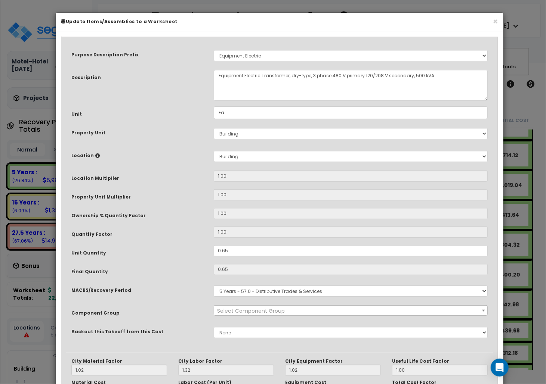
scroll to position [13493, 0]
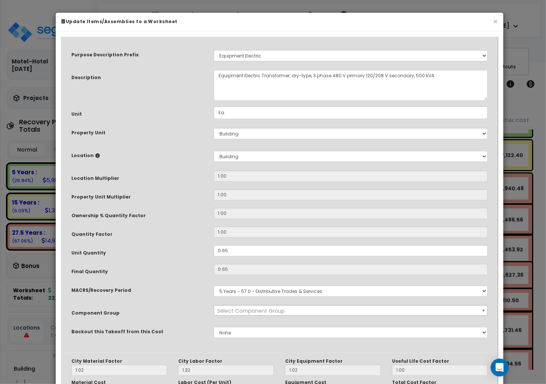
click at [364, 214] on input "1.00" at bounding box center [351, 213] width 274 height 11
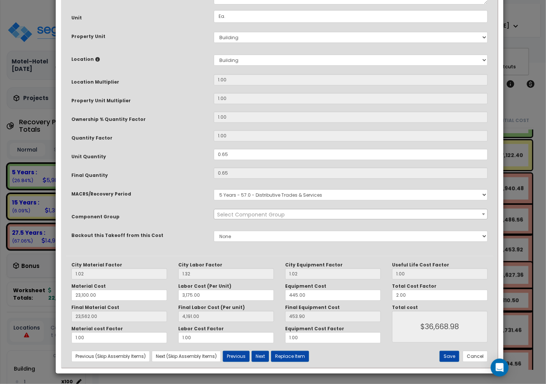
click at [364, 214] on span "Select Component Group" at bounding box center [350, 214] width 273 height 10
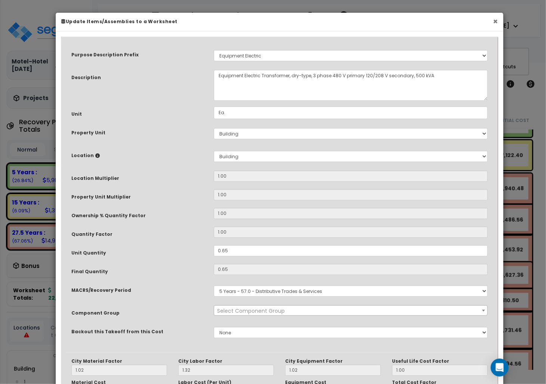
click at [493, 22] on button "×" at bounding box center [495, 22] width 5 height 8
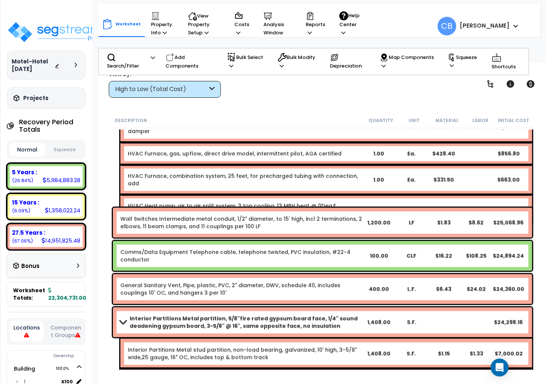
click at [335, 280] on div "General Sanitary Vent, Pipe, plastic, PVC, 2" diameter, DWV, schedule 40, inclu…" at bounding box center [322, 289] width 419 height 30
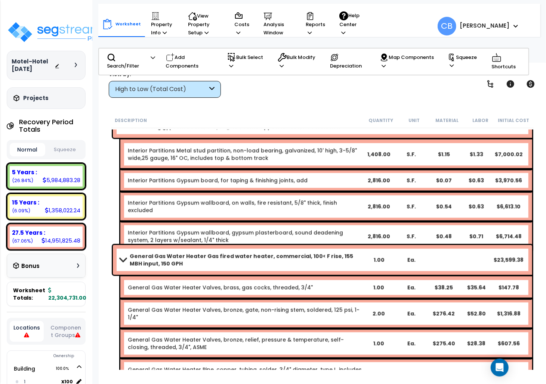
click at [335, 278] on div "General Gas Water Heater Valves, brass, gas cocks, threaded, 3/4" 1.00 Ea. $38.…" at bounding box center [326, 288] width 412 height 22
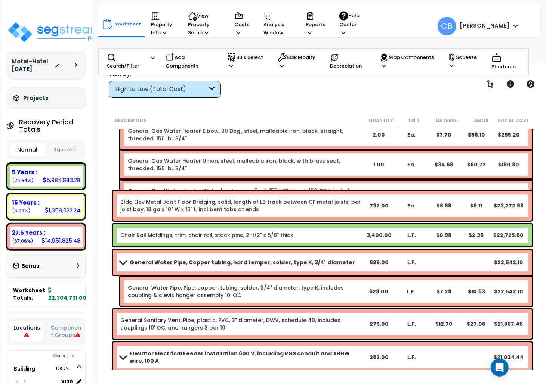
click at [333, 273] on div "General Water Pipe, Copper tubing, hard temper, solder, type K, 3/4" diameter 6…" at bounding box center [322, 262] width 419 height 25
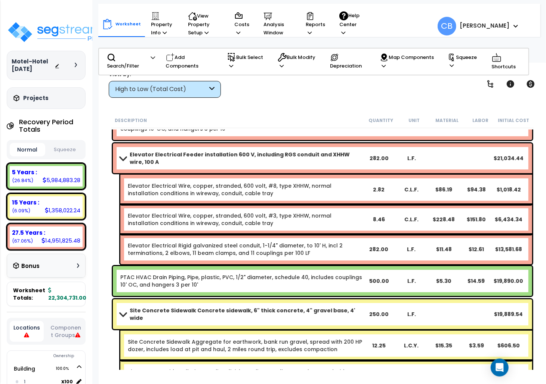
click at [332, 235] on div "Elevator Electrical Rigid galvanized steel conduit, 1-1/4" diameter, to 10' H, …" at bounding box center [326, 250] width 412 height 30
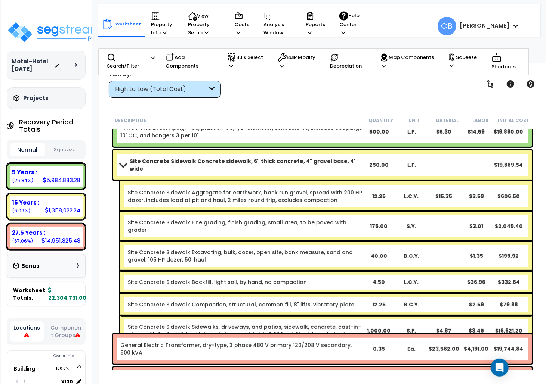
scroll to position [14887, 0]
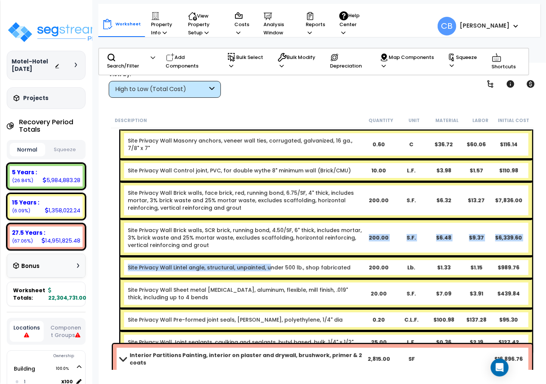
drag, startPoint x: 332, startPoint y: 233, endPoint x: 274, endPoint y: 234, distance: 58.6
click at [274, 234] on div "Site Privacy Wall Brick wall, composite double wythe, standard face/SCR back-up…" at bounding box center [322, 199] width 423 height 311
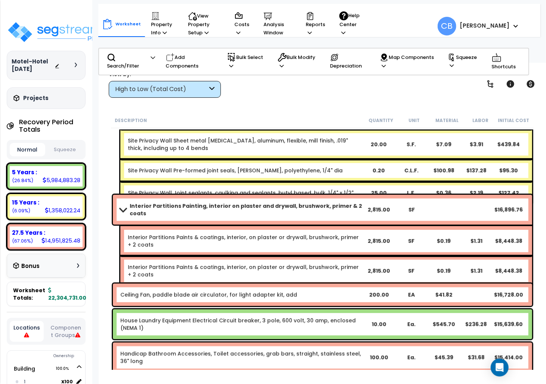
click at [138, 215] on div "Interior Partitions Painting, interior on plaster and drywall, brushwork, prime…" at bounding box center [322, 210] width 419 height 30
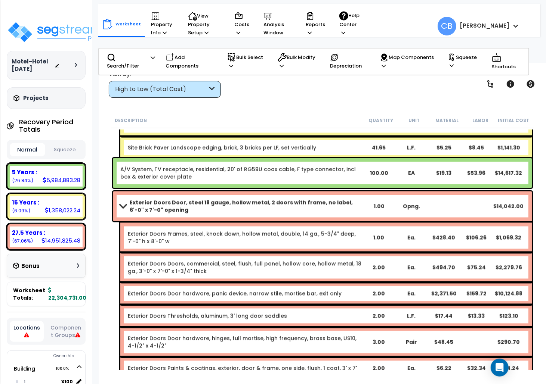
click at [137, 215] on div "Exterior Doors Door, steel 18 gauge, hollow metal, 2 doors with frame, no label…" at bounding box center [322, 207] width 419 height 30
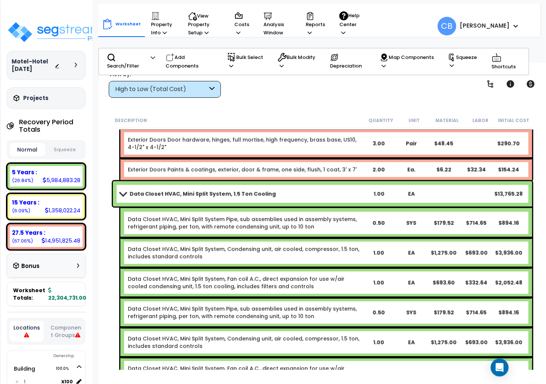
click at [131, 217] on link "Data Closet HVAC, Mini Split System Pipe, sub assemblies used in assembly syste…" at bounding box center [245, 222] width 234 height 15
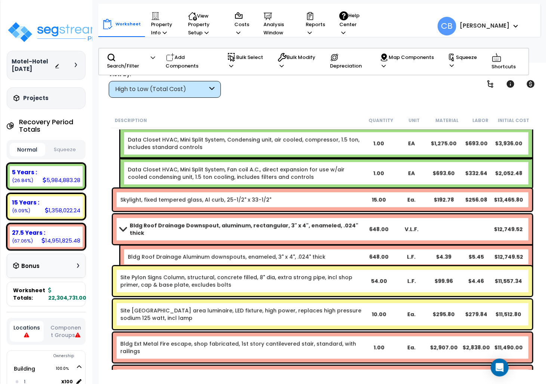
click at [131, 217] on div "Bldg Roof Drainage Downspout, aluminum, rectangular, 3" x 4", enameled, .024" t…" at bounding box center [322, 229] width 419 height 30
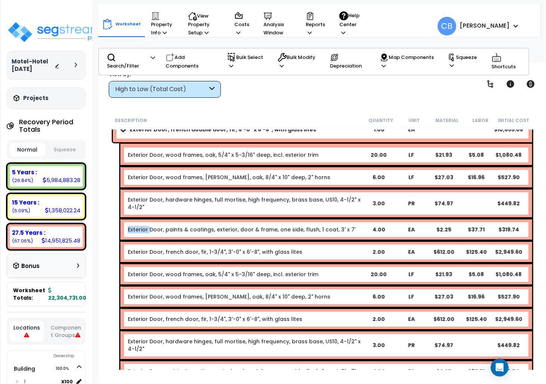
click at [131, 218] on div "Exterior Door, paints & coatings, exterior, door & frame, one side, flush, 1 co…" at bounding box center [326, 229] width 412 height 22
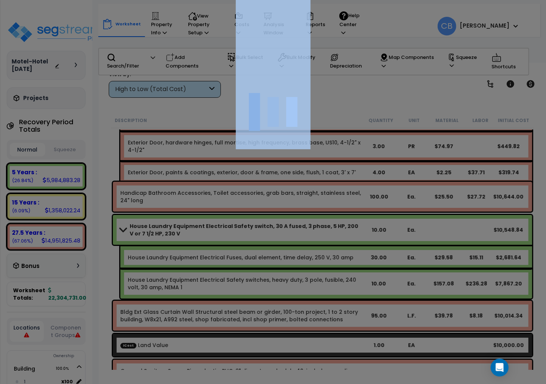
click at [131, 217] on div at bounding box center [273, 192] width 546 height 384
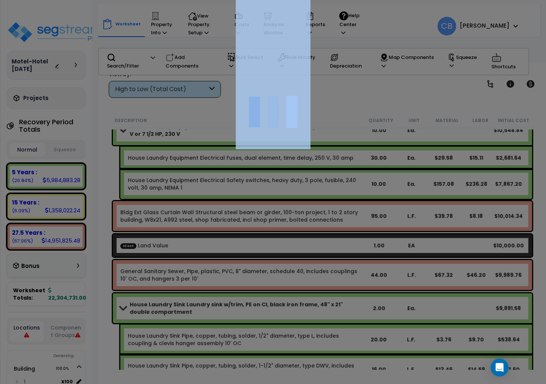
click at [131, 217] on div at bounding box center [273, 192] width 546 height 384
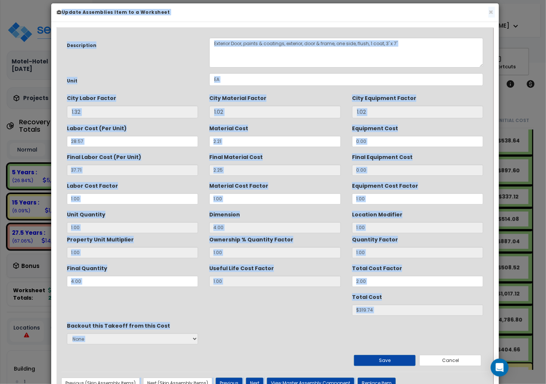
click at [485, 0] on div "× Update Assemblies Item to a Worksheet Description Exterior Door, paints & coa…" at bounding box center [273, 192] width 546 height 384
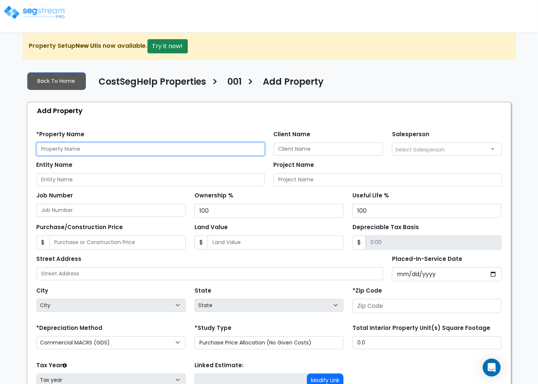
click at [95, 147] on input "text" at bounding box center [151, 149] width 228 height 13
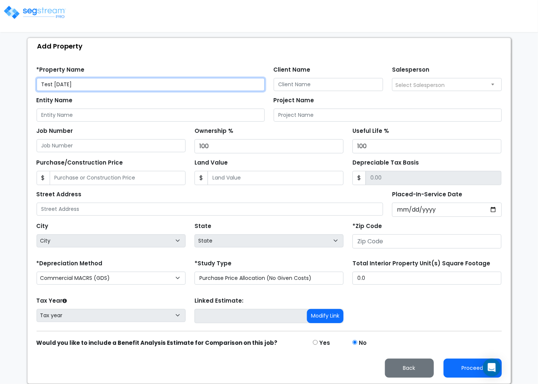
type input "Test [DATE]"
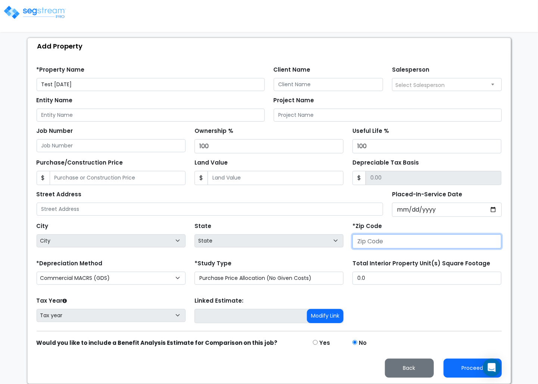
click at [397, 243] on input "number" at bounding box center [427, 242] width 149 height 14
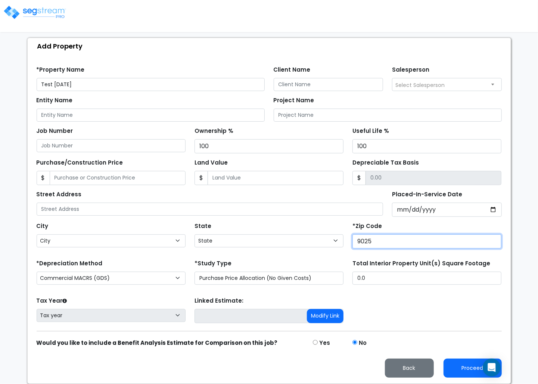
type input "90250"
select select "CA"
type input "90250"
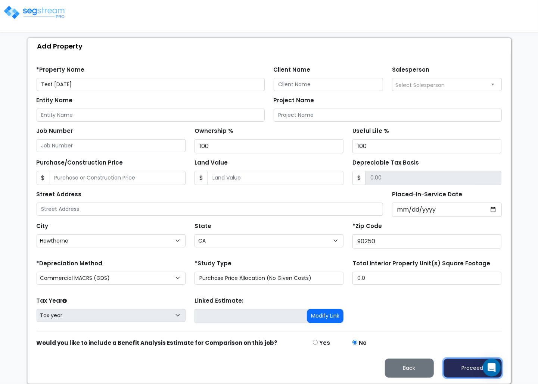
click at [459, 361] on button "Proceed" at bounding box center [473, 368] width 58 height 19
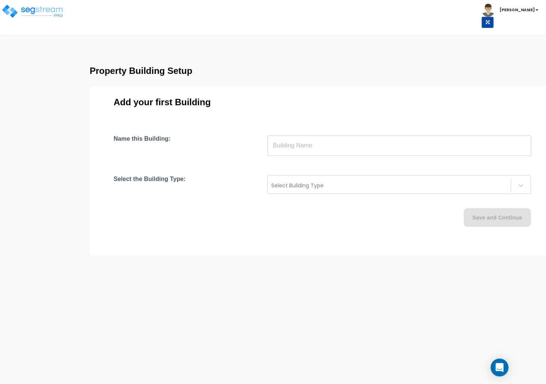
click at [263, 225] on div "Save and Continue" at bounding box center [322, 217] width 417 height 19
click at [287, 144] on input "text" at bounding box center [399, 145] width 264 height 21
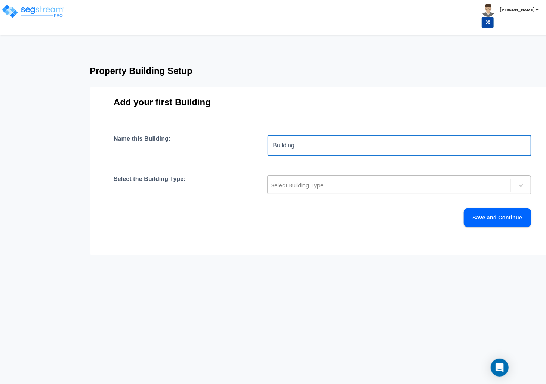
type input "Building"
click at [295, 187] on div at bounding box center [389, 185] width 236 height 9
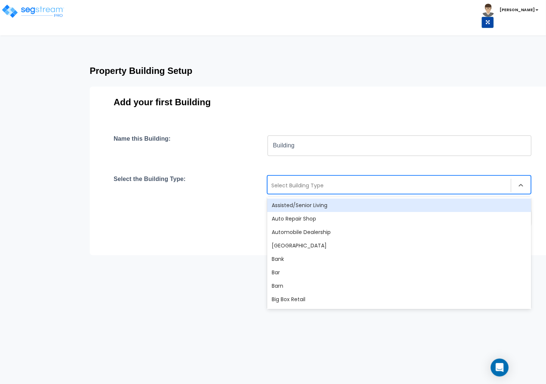
click at [298, 202] on div "Assisted/Senior Living" at bounding box center [399, 205] width 264 height 13
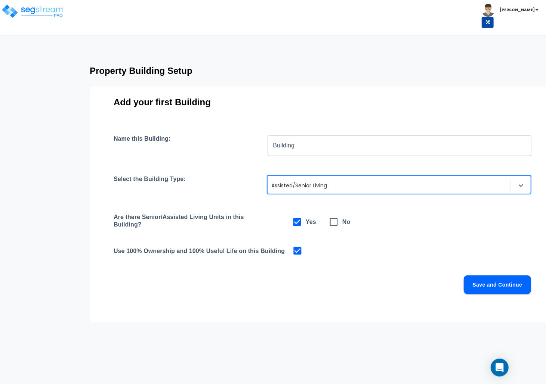
click at [490, 294] on div "Name this Building: Building ​ Select the Building Type: option Assisted/Senior…" at bounding box center [334, 223] width 440 height 177
click at [471, 284] on button "Save and Continue" at bounding box center [496, 285] width 67 height 19
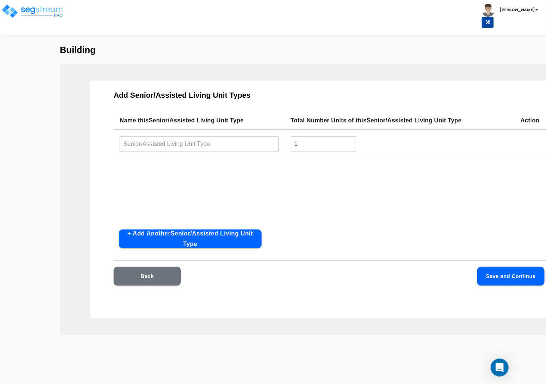
click at [163, 146] on input "text" at bounding box center [198, 144] width 159 height 16
type input "unit"
click at [496, 273] on button "Save and Continue" at bounding box center [510, 276] width 67 height 19
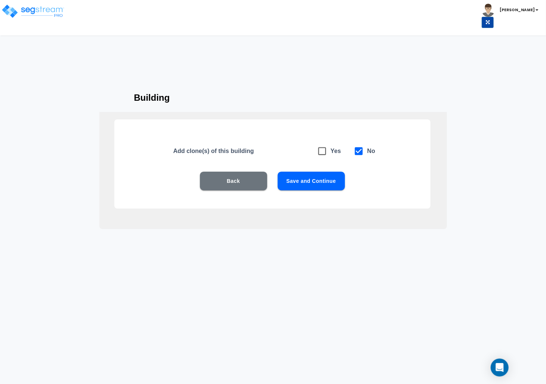
click at [316, 187] on button "Save and Continue" at bounding box center [310, 181] width 67 height 19
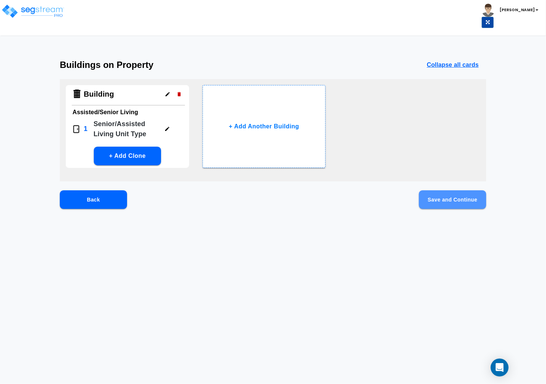
click at [476, 208] on button "Save and Continue" at bounding box center [452, 199] width 67 height 19
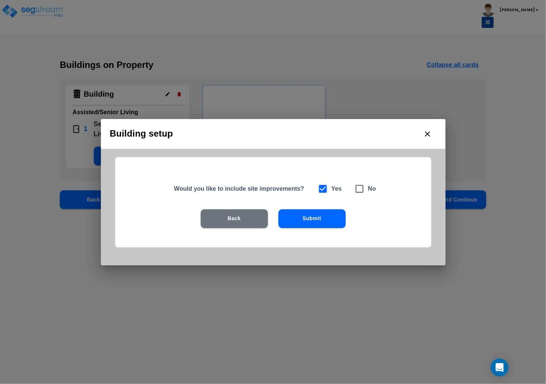
click at [456, 201] on div "Building setup Would you like to include site improvements? Yes No Back Submit" at bounding box center [273, 192] width 546 height 384
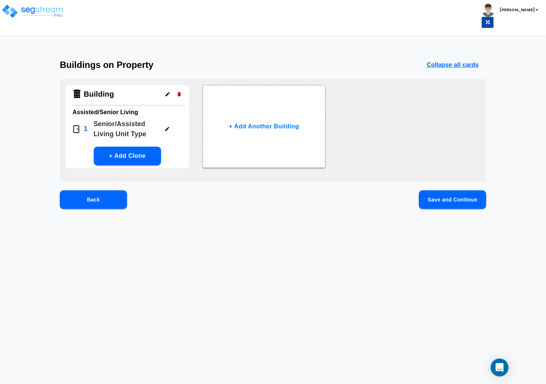
click at [460, 205] on button "Save and Continue" at bounding box center [452, 199] width 67 height 19
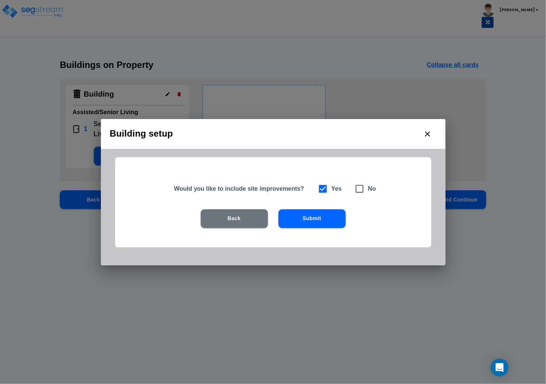
click at [360, 191] on icon at bounding box center [359, 189] width 10 height 10
checkbox input "false"
checkbox input "true"
click at [326, 214] on button "Submit" at bounding box center [311, 218] width 67 height 19
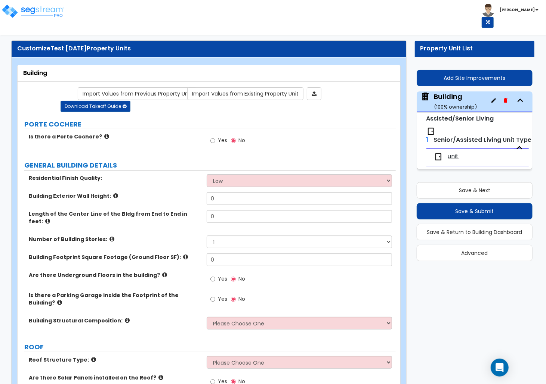
click at [176, 192] on div "Residential Finish Quality: Low Average High" at bounding box center [207, 183] width 378 height 18
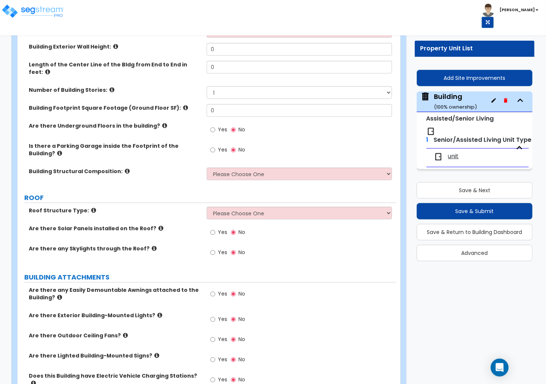
click at [294, 273] on label "BUILDING ATTACHMENTS" at bounding box center [209, 278] width 371 height 10
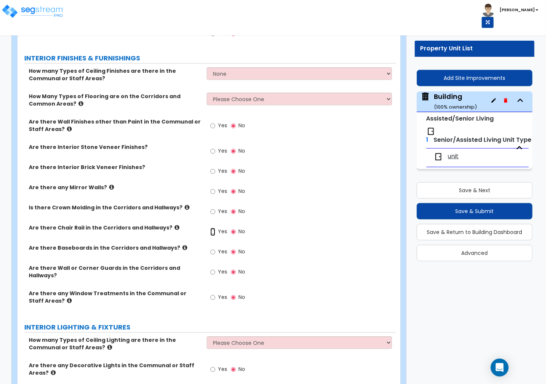
click at [214, 228] on input "Yes" at bounding box center [212, 232] width 5 height 8
radio input "true"
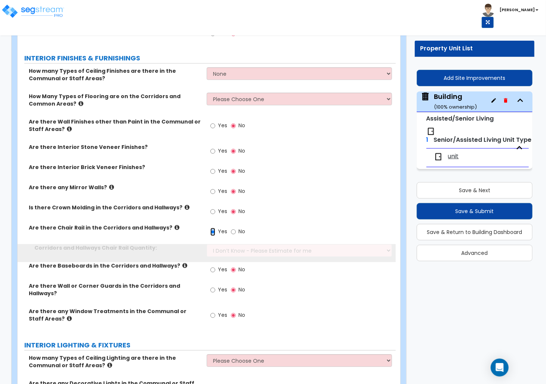
click at [210, 228] on input "Yes" at bounding box center [212, 232] width 5 height 8
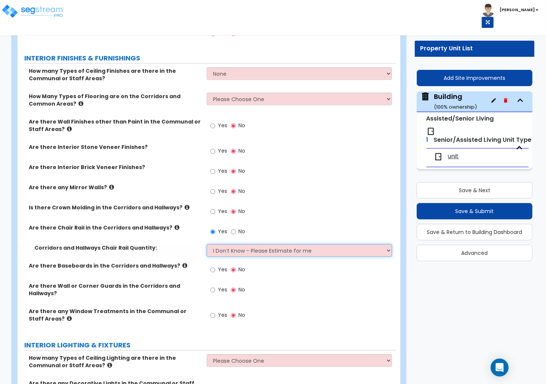
click at [247, 244] on select "I Don’t Know - Please Estimate for me I want to Enter the Linear Footage" at bounding box center [299, 250] width 185 height 13
select select "1"
click at [207, 244] on select "I Don’t Know - Please Estimate for me I want to Enter the Linear Footage" at bounding box center [299, 250] width 185 height 13
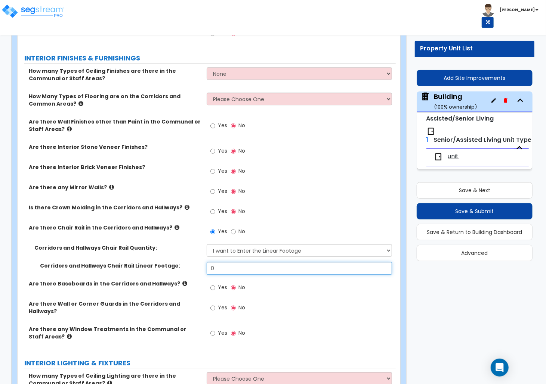
drag, startPoint x: 173, startPoint y: 252, endPoint x: 150, endPoint y: 252, distance: 22.4
click at [150, 262] on div "Corridors and Hallways Chair Rail Linear Footage: 0" at bounding box center [207, 271] width 378 height 18
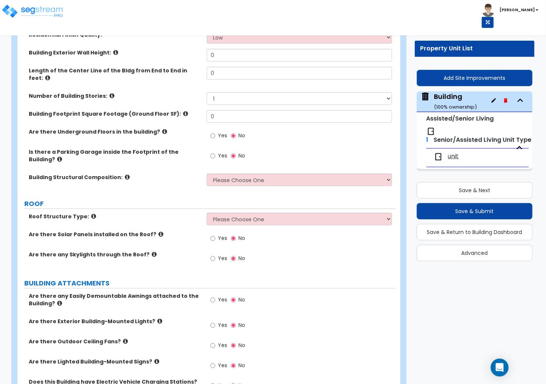
scroll to position [0, 0]
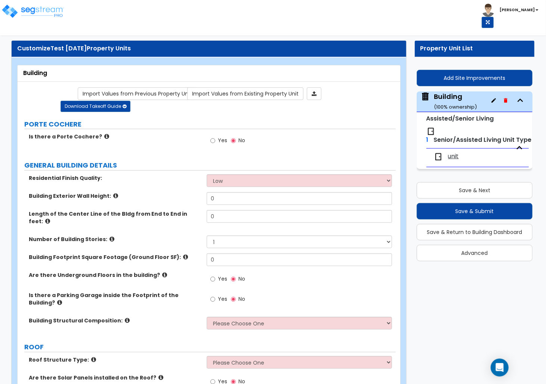
type input "100"
drag, startPoint x: 214, startPoint y: 227, endPoint x: 177, endPoint y: 226, distance: 37.0
click at [177, 226] on div "Length of the Center Line of the Bldg from End to End in feet: 0" at bounding box center [207, 222] width 378 height 25
type input "100"
click at [226, 254] on input "0" at bounding box center [299, 260] width 185 height 13
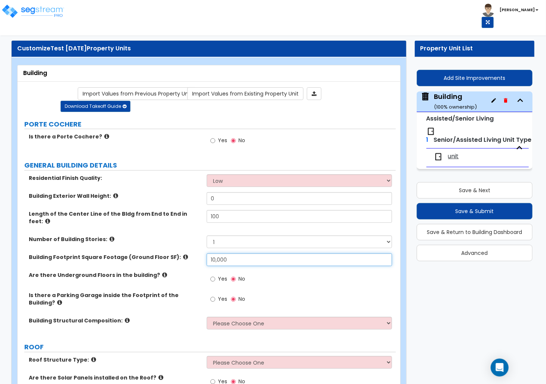
type input "10,000"
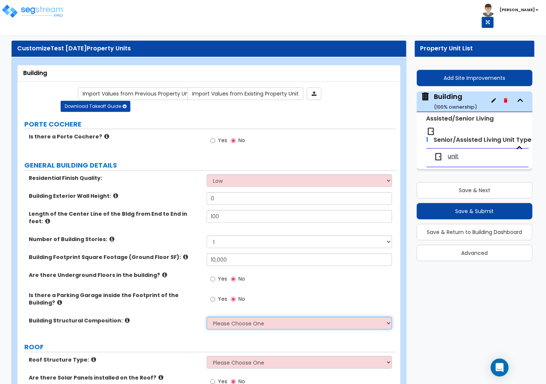
drag, startPoint x: 232, startPoint y: 312, endPoint x: 232, endPoint y: 317, distance: 4.5
click at [232, 317] on select "Please Choose One Reinforced Concrete Structural Steel Brick Masonry CMU Masonr…" at bounding box center [299, 323] width 185 height 13
select select "6"
click at [207, 317] on select "Please Choose One Reinforced Concrete Structural Steel Brick Masonry CMU Masonr…" at bounding box center [299, 323] width 185 height 13
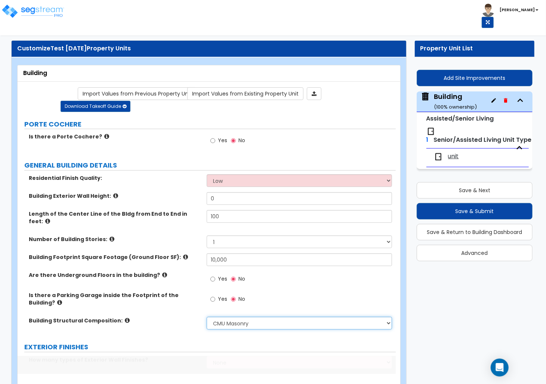
scroll to position [149, 0]
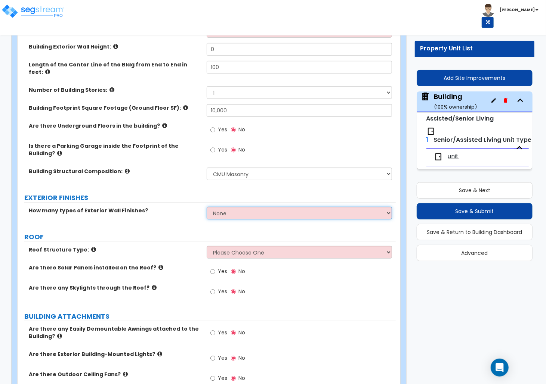
drag, startPoint x: 215, startPoint y: 198, endPoint x: 215, endPoint y: 207, distance: 8.6
click at [215, 207] on select "None 1 2 3" at bounding box center [299, 213] width 185 height 13
click at [207, 207] on select "None 1 2 3" at bounding box center [299, 213] width 185 height 13
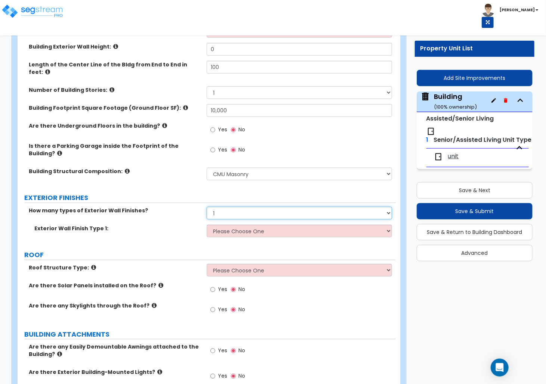
click at [215, 207] on select "None 1 2 3" at bounding box center [299, 213] width 185 height 13
select select "0"
click at [207, 207] on select "None 1 2 3" at bounding box center [299, 213] width 185 height 13
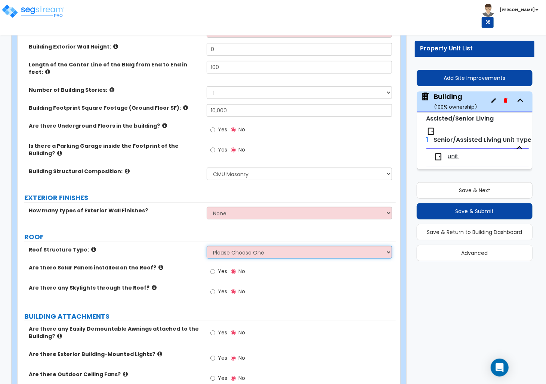
click at [224, 246] on select "Please Choose One Gable Roof Flat Roof Hybrid Gable & Flat Roof" at bounding box center [299, 252] width 185 height 13
select select "1"
click at [207, 246] on select "Please Choose One Gable Roof Flat Roof Hybrid Gable & Flat Roof" at bounding box center [299, 252] width 185 height 13
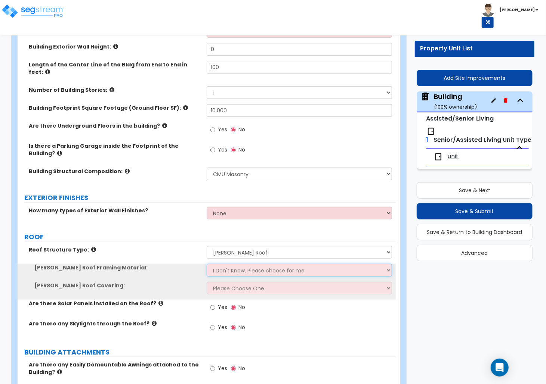
click at [223, 264] on select "I Don't Know, Please choose for me Metal Wood" at bounding box center [299, 270] width 185 height 13
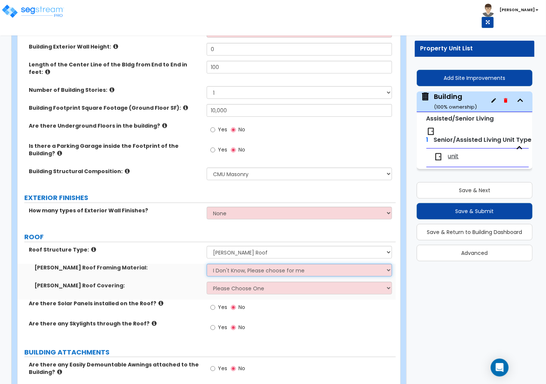
select select "1"
click at [207, 264] on select "I Don't Know, Please choose for me Metal Wood" at bounding box center [299, 270] width 185 height 13
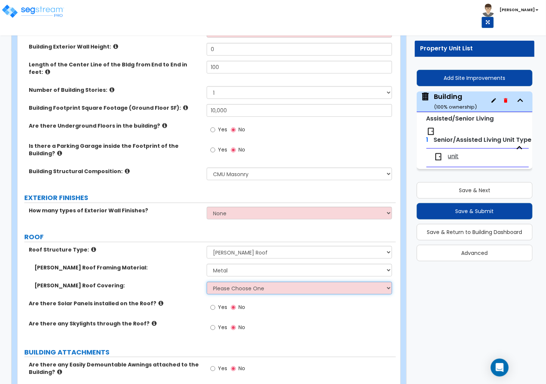
click at [223, 282] on select "Please Choose One Asphalt Shingle Clay Tile Wood Shingle Metal Shingle Standing…" at bounding box center [299, 288] width 185 height 13
select select "1"
click at [207, 282] on select "Please Choose One Asphalt Shingle Clay Tile Wood Shingle Metal Shingle Standing…" at bounding box center [299, 288] width 185 height 13
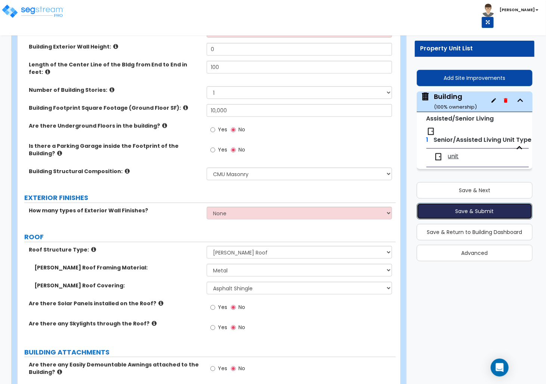
click at [430, 211] on button "Save & Submit" at bounding box center [474, 211] width 116 height 16
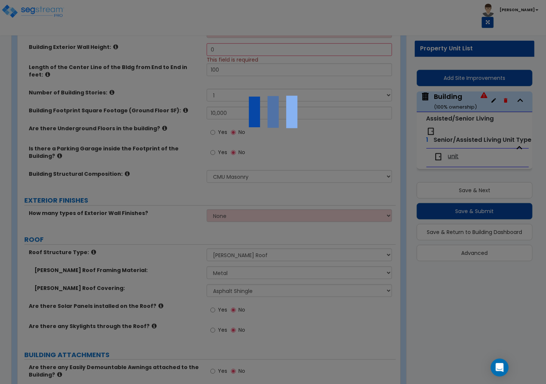
click at [243, 126] on img at bounding box center [273, 112] width 75 height 75
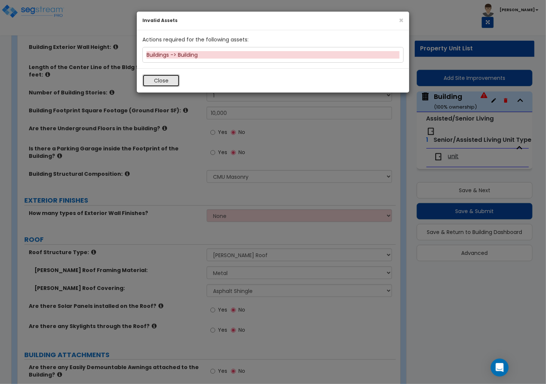
click at [164, 81] on button "Close" at bounding box center [160, 80] width 37 height 13
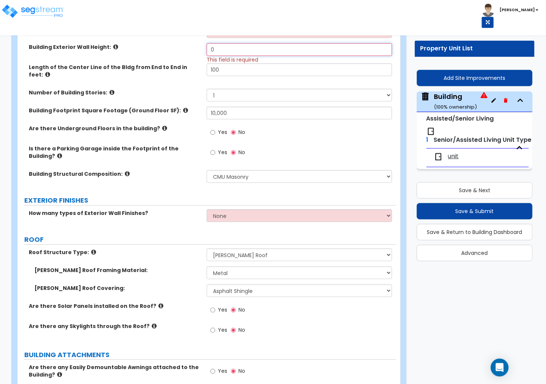
drag, startPoint x: 220, startPoint y: 53, endPoint x: 178, endPoint y: 53, distance: 41.1
click at [178, 53] on div "Building Exterior Wall Height: 0 This field is required" at bounding box center [207, 53] width 378 height 20
type input "10"
click at [437, 222] on div "Save & Next Save & Submit Save & Return to Building Dashboard Advanced" at bounding box center [474, 219] width 116 height 84
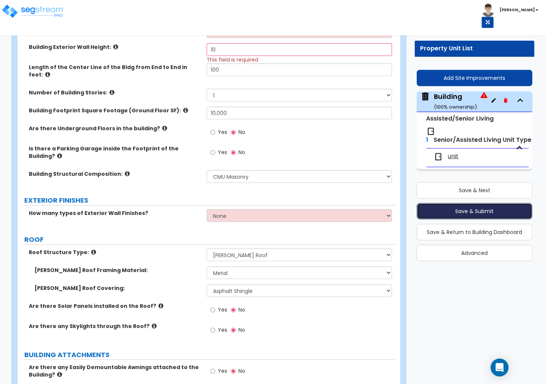
click at [429, 209] on button "Save & Submit" at bounding box center [474, 211] width 116 height 16
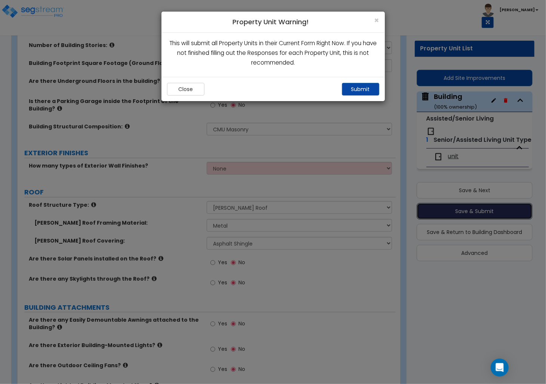
scroll to position [149, 0]
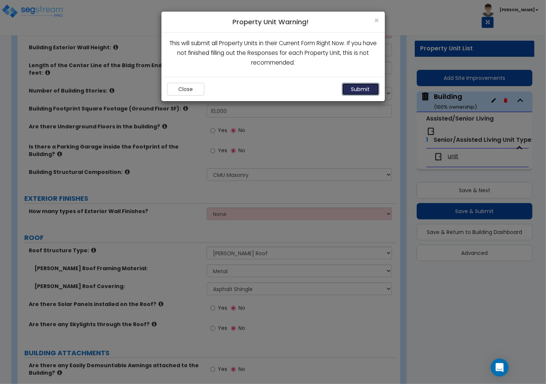
click at [352, 88] on button "Submit" at bounding box center [360, 89] width 37 height 13
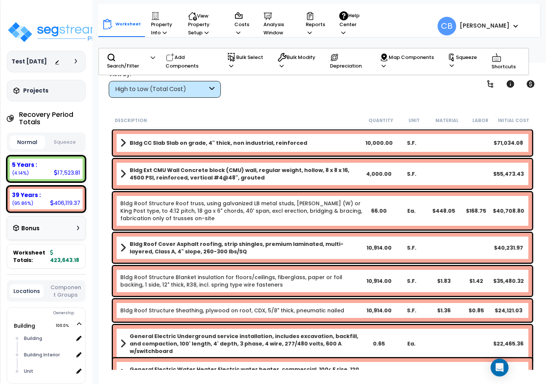
click at [322, 117] on div "Description" at bounding box center [239, 120] width 249 height 7
click at [115, 57] on icon at bounding box center [111, 57] width 9 height 9
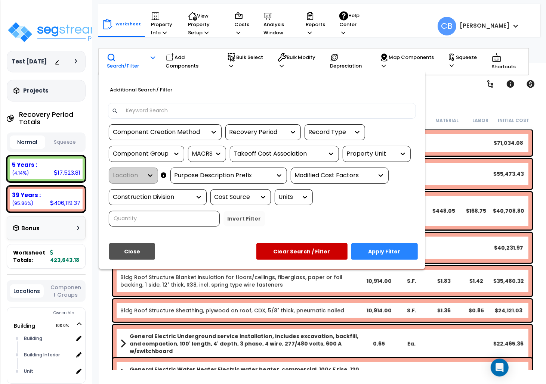
click at [140, 117] on div at bounding box center [262, 111] width 308 height 16
click at [134, 117] on div at bounding box center [262, 111] width 308 height 16
click at [165, 110] on input at bounding box center [266, 110] width 290 height 11
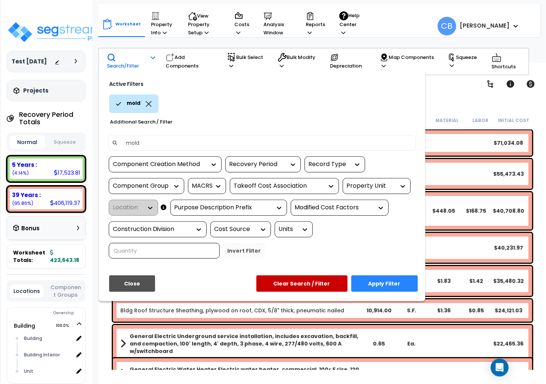
type input "mold"
click at [201, 262] on div "Component Creation Method Recovery Period Record Type Component Group MACRS Tak…" at bounding box center [261, 210] width 319 height 108
click at [379, 288] on button "Apply Filter" at bounding box center [384, 284] width 66 height 16
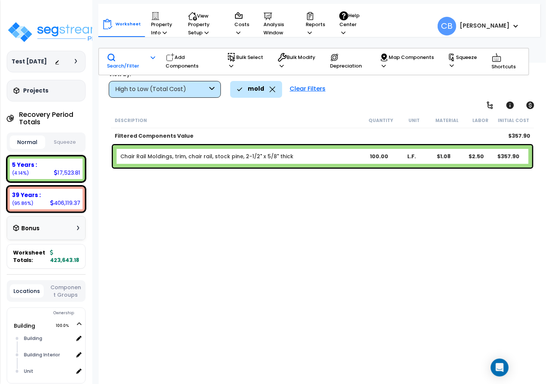
scroll to position [33, 0]
click at [284, 233] on div "Description Quantity Unit Material Labor Initial Cost Filtered Components Value…" at bounding box center [322, 241] width 425 height 257
click at [282, 236] on div "Description Quantity Unit Material Labor Initial Cost Filtered Components Value…" at bounding box center [322, 241] width 425 height 257
click at [271, 87] on icon at bounding box center [272, 90] width 6 height 6
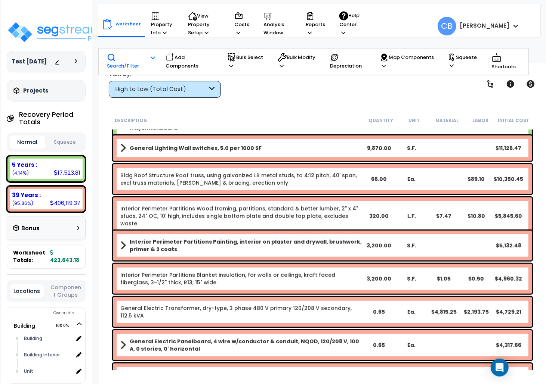
click at [276, 193] on div "Bldg Roof Structure Roof truss, using galvanized LB metal studs, to 4:12 pitch,…" at bounding box center [322, 179] width 419 height 30
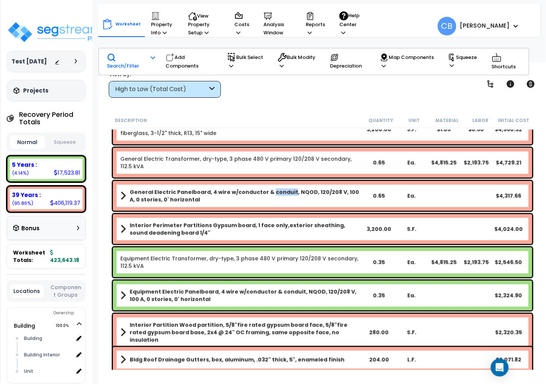
click at [276, 193] on b "General Electric Panelboard, 4 wire w/conductor & conduit, NQOD, 120/208 V, 100…" at bounding box center [246, 196] width 233 height 15
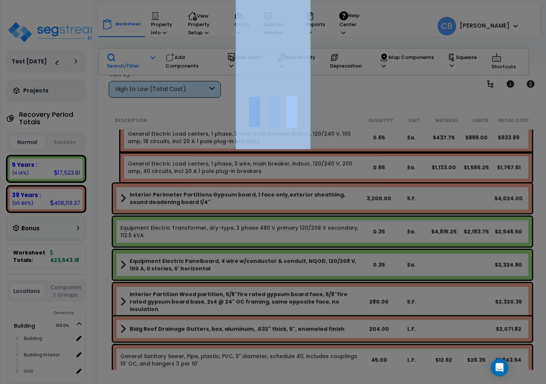
click at [276, 193] on div at bounding box center [273, 192] width 546 height 384
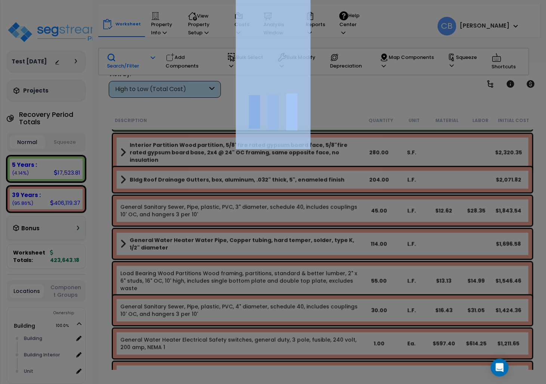
click at [276, 193] on div at bounding box center [273, 192] width 546 height 384
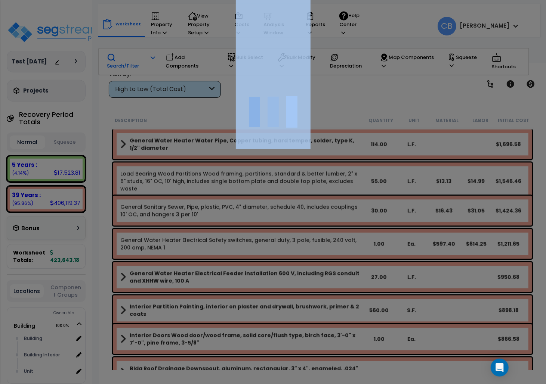
click at [276, 193] on div at bounding box center [273, 192] width 546 height 384
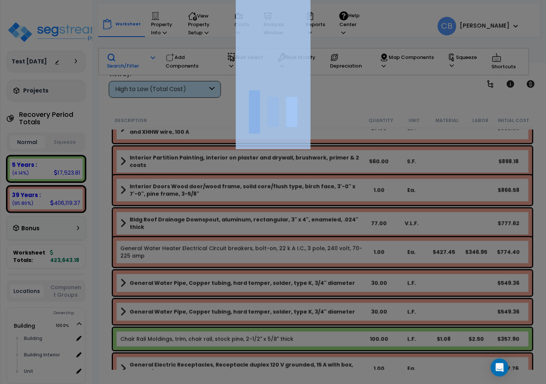
click at [276, 193] on div at bounding box center [273, 192] width 546 height 384
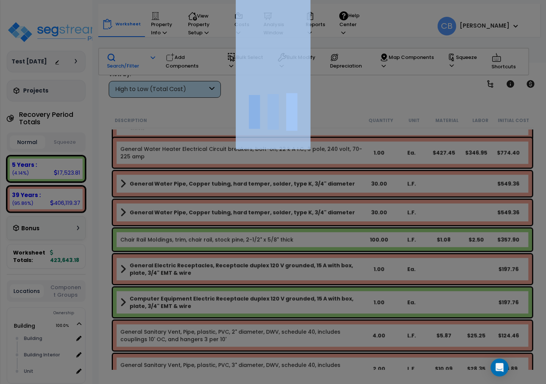
click at [276, 30] on div "We are Building your Property. So please grab a coffee and let us do the heavy …" at bounding box center [273, 15] width 546 height 30
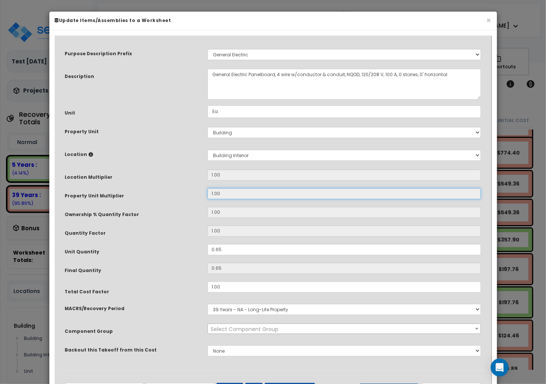
scroll to position [1160, 0]
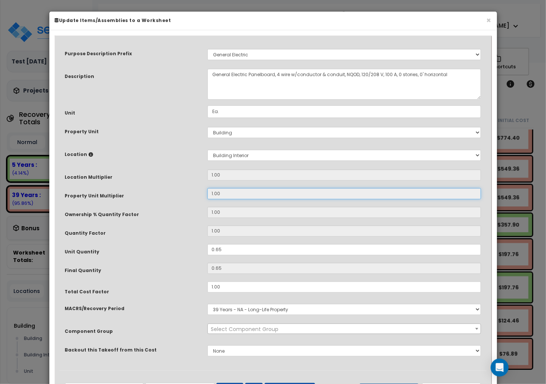
click at [276, 193] on input "1.00" at bounding box center [344, 193] width 274 height 11
select select "16115"
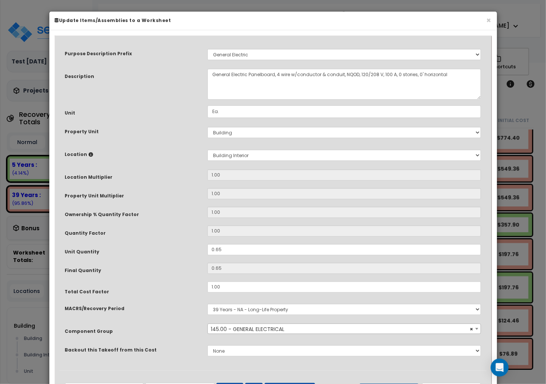
click at [491, 18] on div "× Update Items/Assemblies to a Worksheet" at bounding box center [272, 21] width 447 height 19
click at [489, 19] on button "×" at bounding box center [488, 20] width 5 height 8
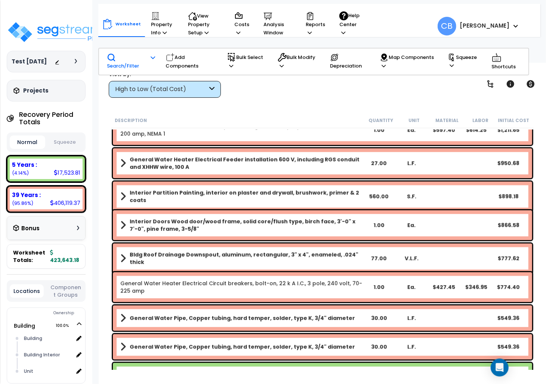
click at [280, 235] on div "Interior Doors Wood door/wood frame, solid core/flush type, birch face, 3'-0" x…" at bounding box center [322, 225] width 419 height 30
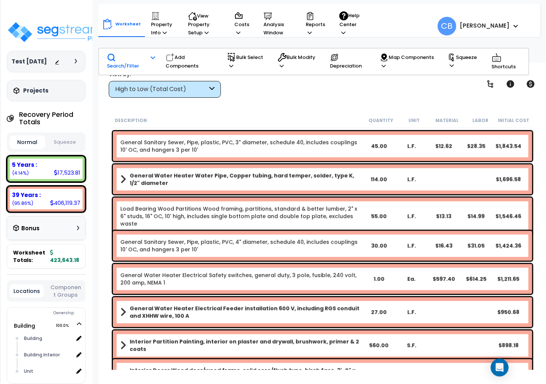
click at [261, 240] on link "General Sanitary Sewer, Pipe, plastic, PVC, 4" diameter, schedule 40, includes …" at bounding box center [241, 246] width 242 height 15
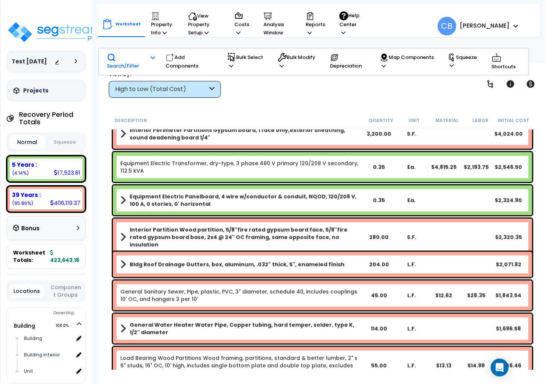
scroll to position [513, 0]
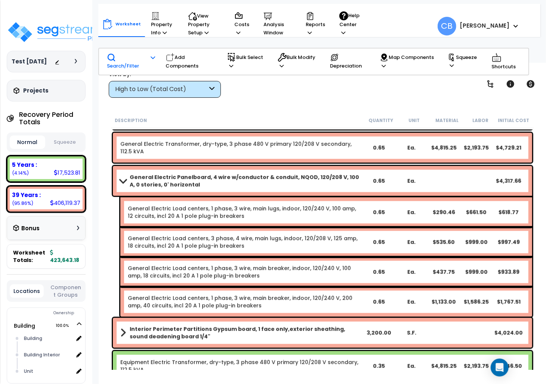
click at [247, 247] on link "General Electric Load centers, 3 phase, 4 wire, main lugs, indoor, 120/208 V, 1…" at bounding box center [245, 242] width 234 height 15
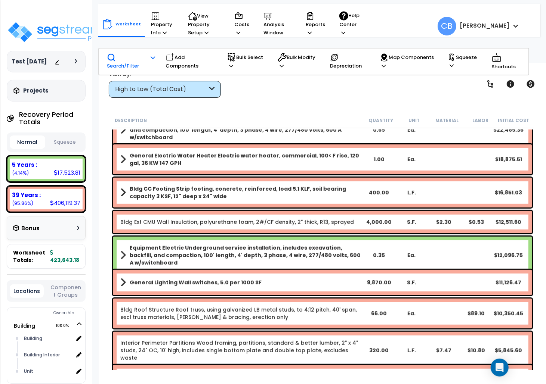
click at [247, 250] on b "Equipment Electric Underground service installation, includes excavation, backf…" at bounding box center [246, 255] width 233 height 22
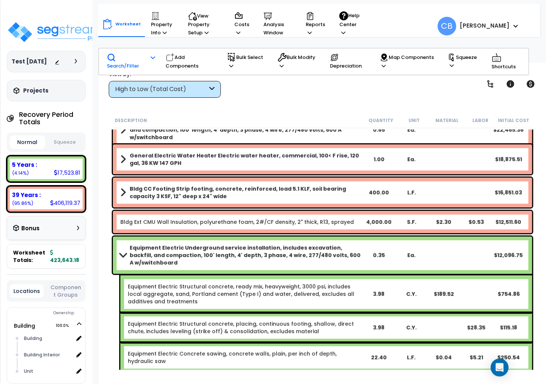
scroll to position [15, 0]
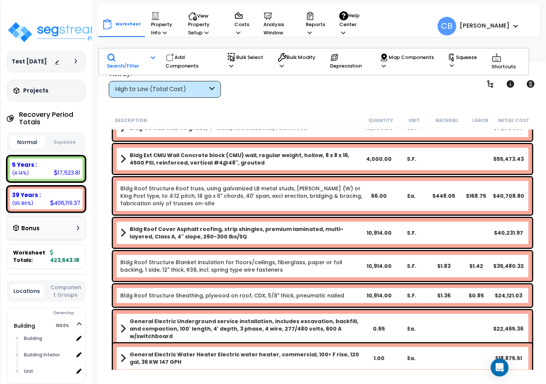
click at [250, 250] on div "Bldg Roof Structure Blanket insulation for floors/ceilings, fiberglass, paper o…" at bounding box center [322, 266] width 423 height 34
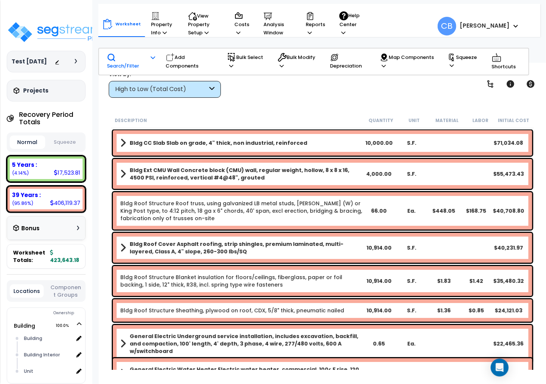
click at [250, 250] on b "Bldg Roof Cover Asphalt roofing, strip shingles, premium laminated, multi-layer…" at bounding box center [246, 247] width 233 height 15
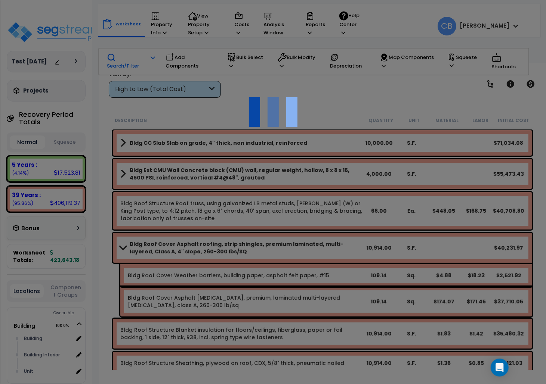
click at [250, 250] on div at bounding box center [273, 192] width 546 height 384
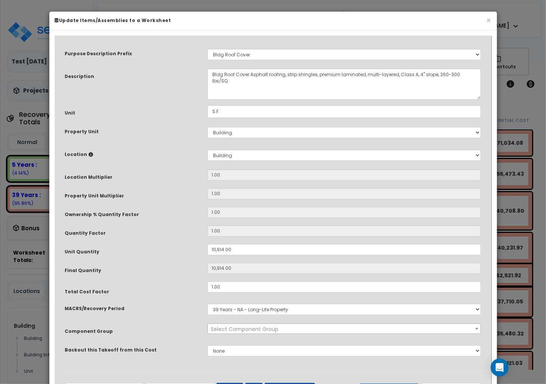
select select "10899"
click at [487, 19] on button "×" at bounding box center [488, 20] width 5 height 8
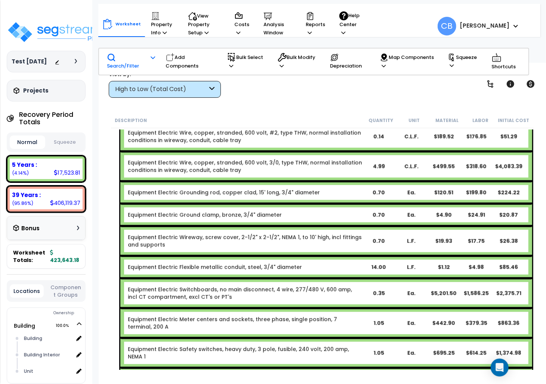
click at [308, 189] on link "Equipment Electric Grounding rod, copper clad, 15' long, 3/4" diameter" at bounding box center [224, 192] width 192 height 7
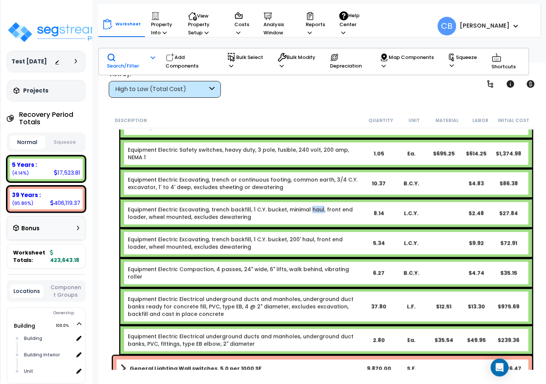
click at [308, 199] on div "Equipment Electric Excavating, trench backfill, 1 C.Y. bucket, minimal haul, fr…" at bounding box center [326, 214] width 412 height 30
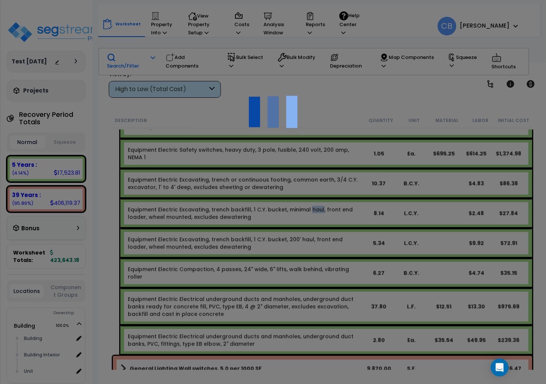
scroll to position [896, 0]
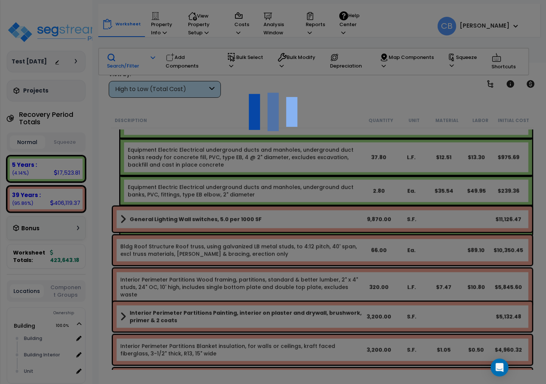
click at [308, 181] on div at bounding box center [273, 192] width 546 height 384
click at [345, 189] on div at bounding box center [273, 192] width 546 height 384
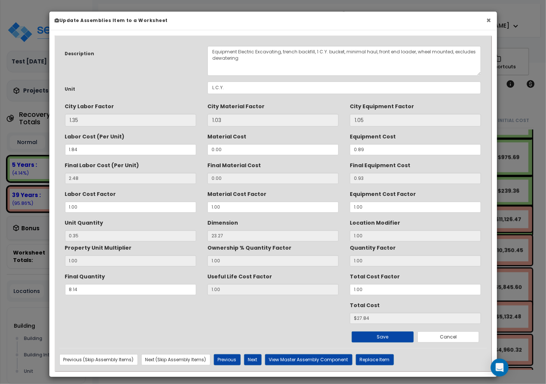
click at [489, 22] on button "×" at bounding box center [488, 20] width 5 height 8
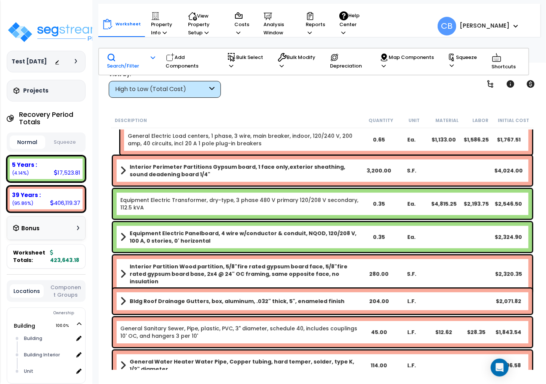
click at [430, 254] on div "Interior Partition Wood partition, 5/8"fire rated gypsum board face, 5/8"fire r…" at bounding box center [322, 274] width 423 height 41
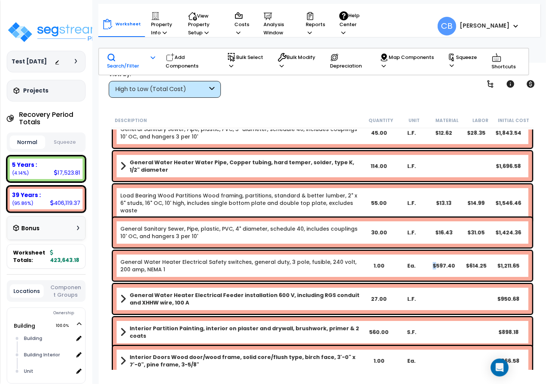
click at [430, 253] on div "General Water Heater Electrical Safety switches, general duty, 3 pole, fusible,…" at bounding box center [322, 266] width 419 height 30
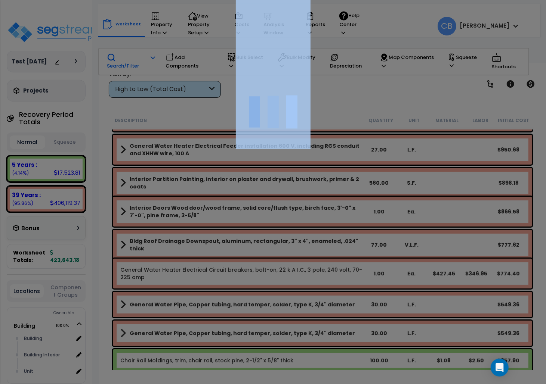
click at [430, 253] on div at bounding box center [273, 192] width 546 height 384
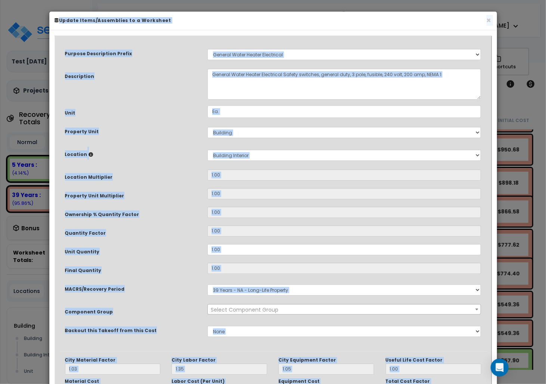
select select "16676"
click at [486, 22] on button "×" at bounding box center [488, 20] width 5 height 8
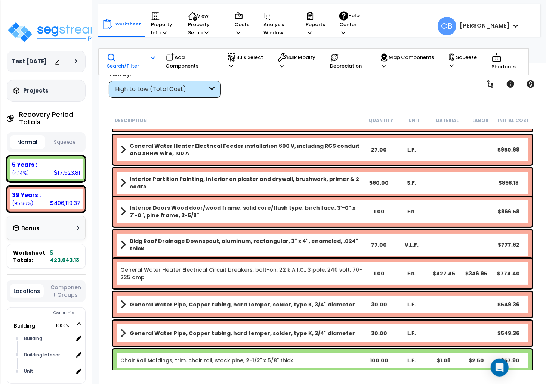
scroll to position [1779, 0]
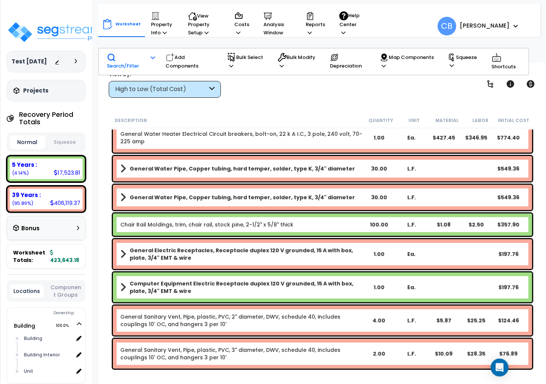
click at [325, 181] on div "General Water Pipe, Copper tubing, hard temper, solder, type K, 3/4" diameter 3…" at bounding box center [322, 168] width 423 height 29
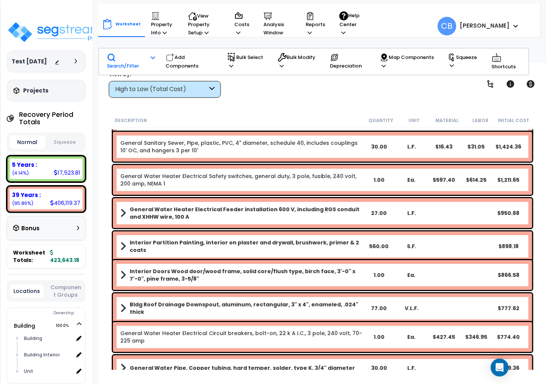
click at [325, 181] on link "General Water Heater Electrical Safety switches, general duty, 3 pole, fusible,…" at bounding box center [241, 180] width 242 height 15
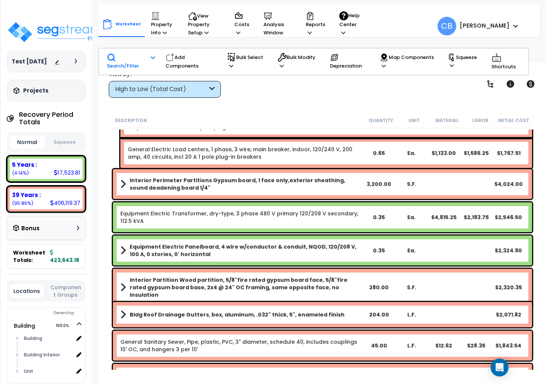
click at [325, 181] on b "Interior Perimeter Partitions Gypsum board, 1 face only,exterior sheathing, sou…" at bounding box center [246, 184] width 233 height 15
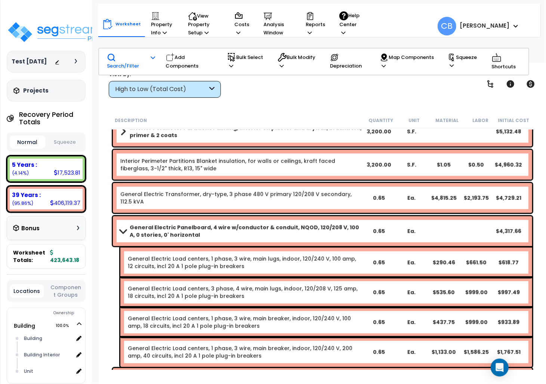
click at [325, 181] on div "General Electric Transformer, dry-type, 3 phase 480 V primary 120/208 V seconda…" at bounding box center [322, 198] width 423 height 34
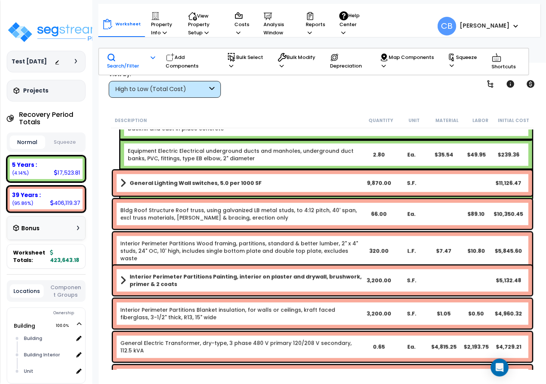
click at [325, 181] on link "General Lighting Wall switches, 5.0 per 1000 SF" at bounding box center [241, 183] width 242 height 10
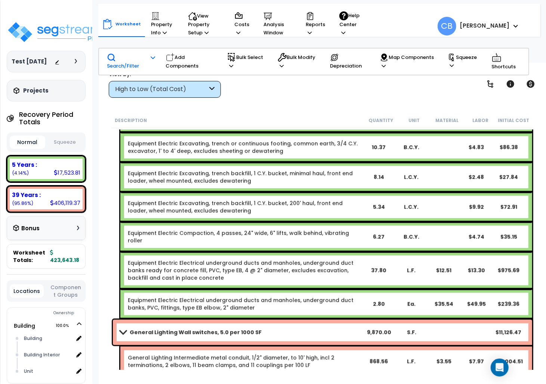
click at [325, 200] on link "Equipment Electric Excavating, trench backfill, 1 C.Y. bucket, 200' haul, front…" at bounding box center [245, 207] width 234 height 15
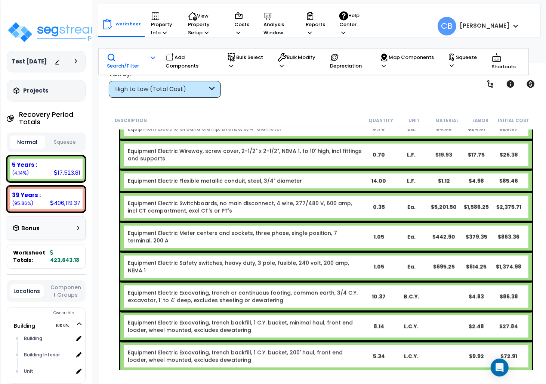
click at [325, 192] on div "Equipment Electric Switchboards, no main disconnect, 4 wire, 277/480 V, 600 amp…" at bounding box center [326, 207] width 412 height 30
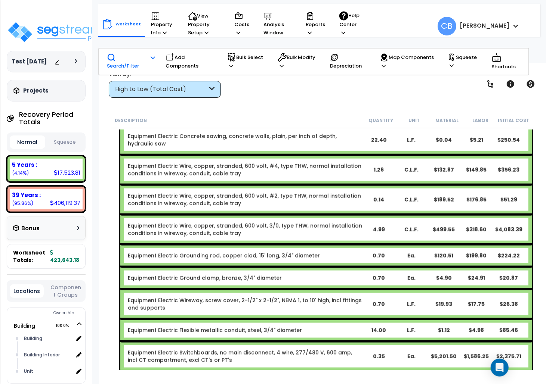
click at [325, 192] on link "Equipment Electric Wire, copper, stranded, 600 volt, #2, type THW, normal insta…" at bounding box center [245, 199] width 234 height 15
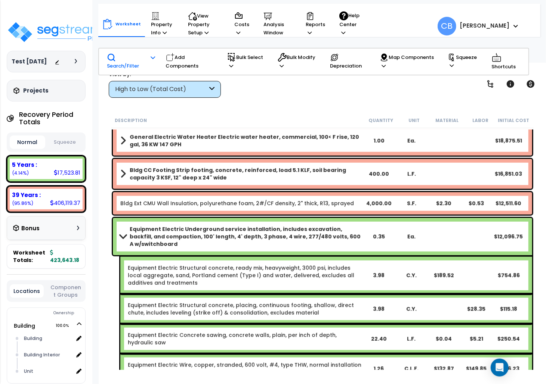
click at [325, 181] on div "Bldg CC Footing Strip footing, concrete, reinforced, load 5.1 KLF, soil bearing…" at bounding box center [322, 174] width 419 height 30
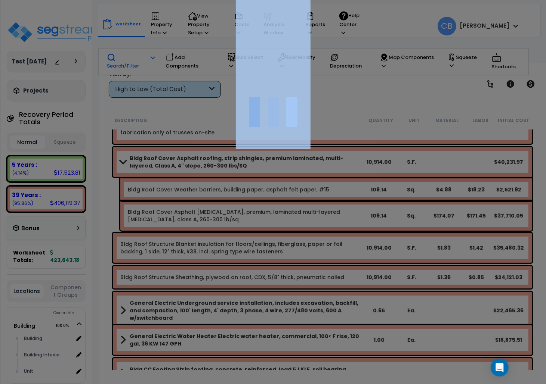
scroll to position [0, 0]
click at [325, 181] on div at bounding box center [273, 192] width 546 height 384
click at [326, 183] on div at bounding box center [273, 192] width 546 height 384
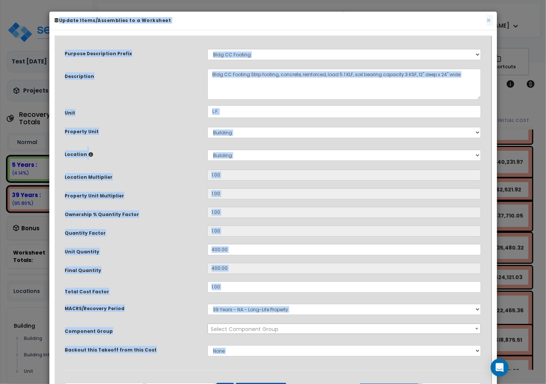
click at [345, 190] on input "1.00" at bounding box center [344, 193] width 274 height 11
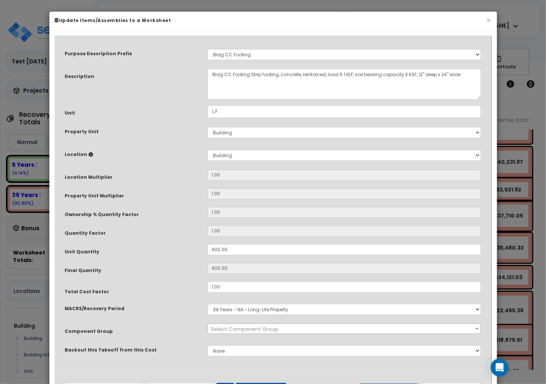
select select "10081"
click at [490, 21] on button "×" at bounding box center [488, 20] width 5 height 8
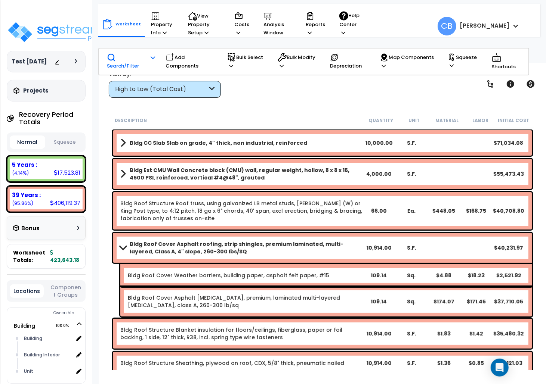
click at [325, 220] on link "Bldg Roof Structure Roof truss, using galvanized LB metal studs, [PERSON_NAME] …" at bounding box center [241, 211] width 242 height 22
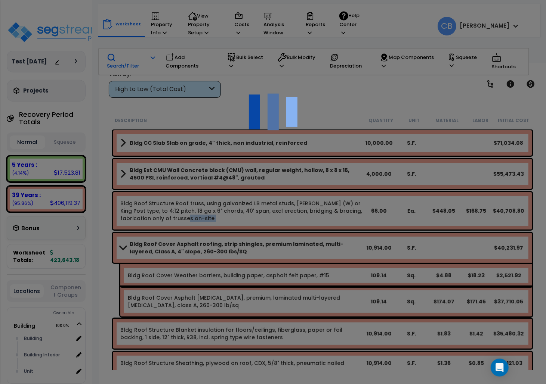
scroll to position [33, 0]
click at [325, 220] on div at bounding box center [273, 192] width 546 height 384
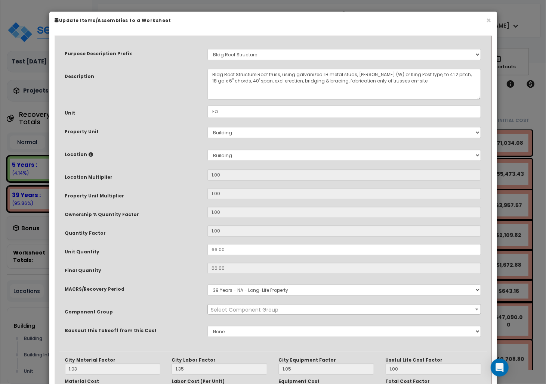
scroll to position [97, 0]
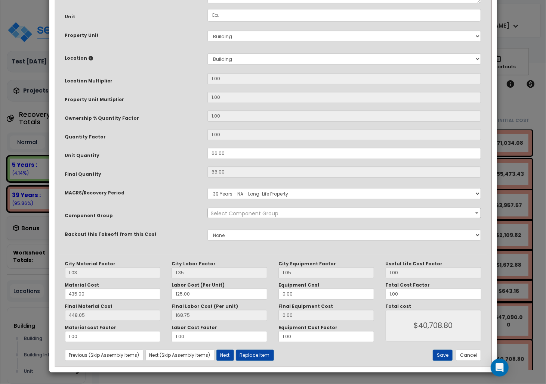
select select "10797"
click at [325, 220] on div "Component Group Select Component Group 143.00 - FIRE EXTINGUISHERS 350.00 - SIT…" at bounding box center [272, 214] width 427 height 13
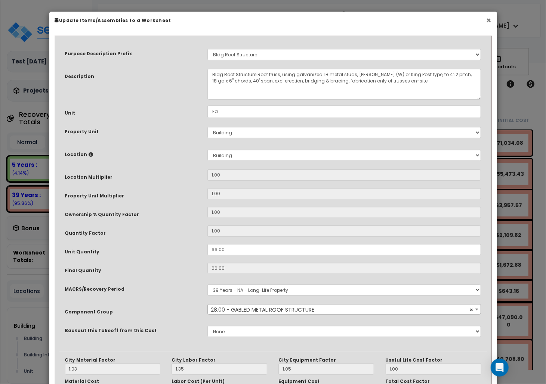
click at [488, 19] on button "×" at bounding box center [488, 20] width 5 height 8
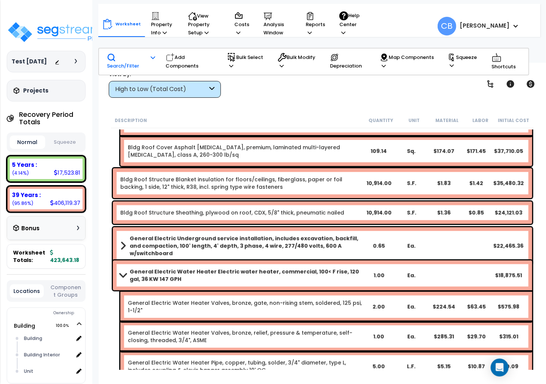
click at [284, 235] on b "General Electric Underground service installation, includes excavation, backfil…" at bounding box center [246, 246] width 233 height 22
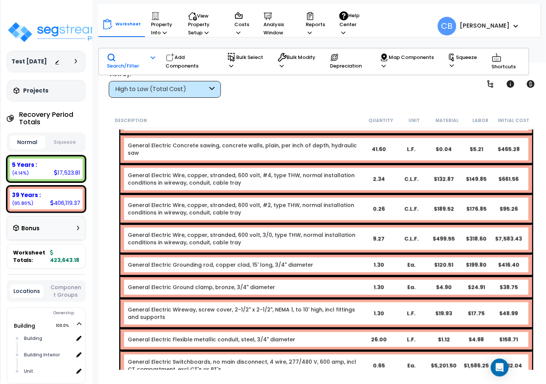
click at [284, 254] on div "General Electric Grounding rod, copper clad, 15' long, 3/4" diameter 1.30 Ea. $…" at bounding box center [326, 265] width 412 height 22
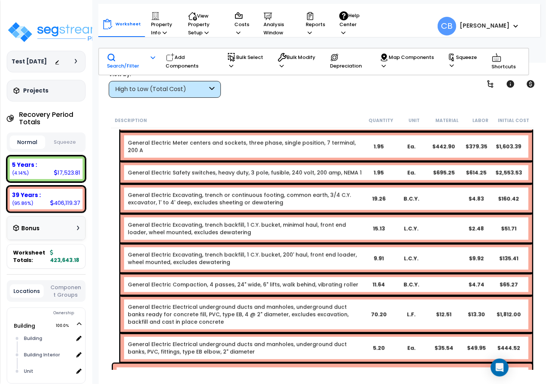
click at [284, 251] on link "General Electric Excavating, trench backfill, 1 C.Y. bucket, 200' haul, front e…" at bounding box center [245, 258] width 234 height 15
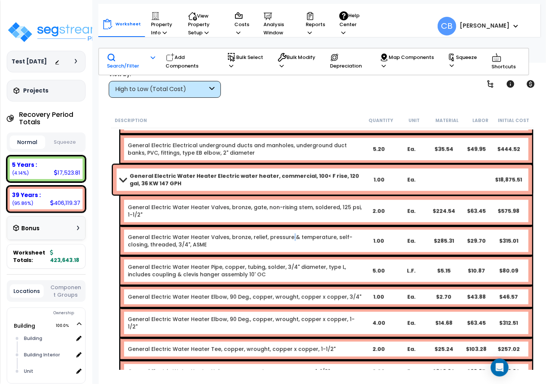
click at [284, 235] on link "General Electric Water Heater Valves, bronze, relief, pressure & temperature, s…" at bounding box center [245, 241] width 234 height 15
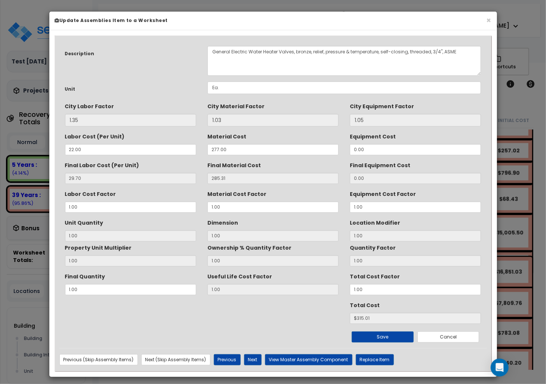
click at [284, 30] on div "We are Building your Property. So please grab a coffee and let us do the heavy …" at bounding box center [273, 15] width 546 height 30
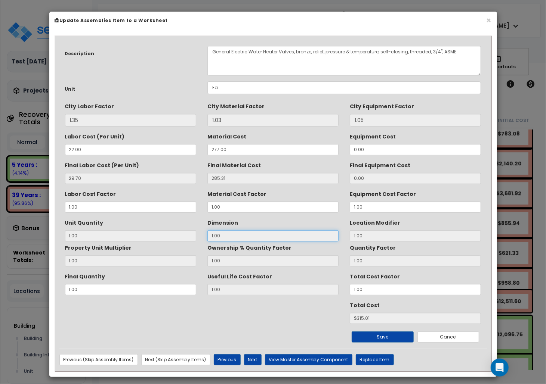
click at [284, 235] on input "1.00" at bounding box center [272, 235] width 131 height 11
click at [487, 18] on button "×" at bounding box center [488, 20] width 5 height 8
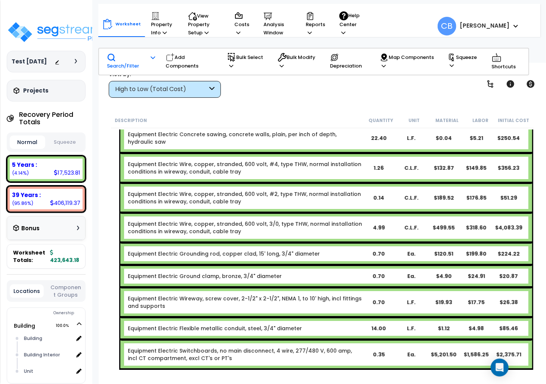
click at [289, 199] on div "Equipment Electric Wire, copper, stranded, 600 volt, #2, type THW, normal insta…" at bounding box center [326, 198] width 412 height 30
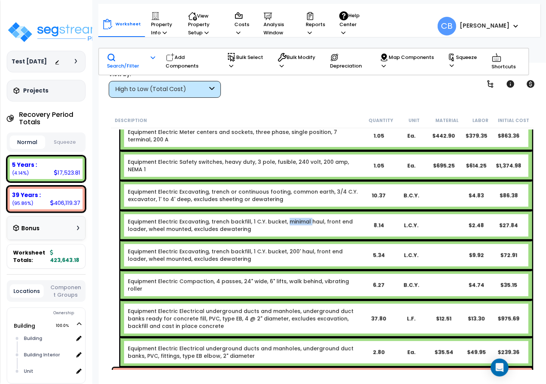
click at [289, 218] on link "Equipment Electric Excavating, trench backfill, 1 C.Y. bucket, minimal haul, fr…" at bounding box center [245, 225] width 234 height 15
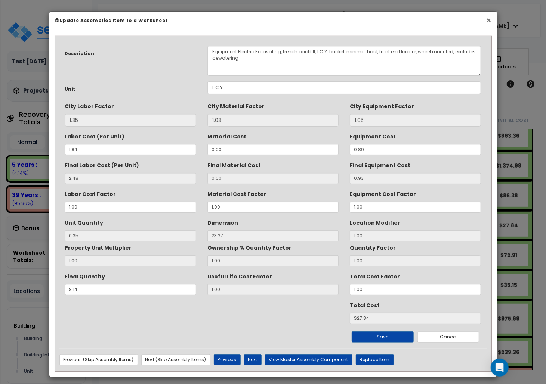
click at [487, 21] on button "×" at bounding box center [488, 20] width 5 height 8
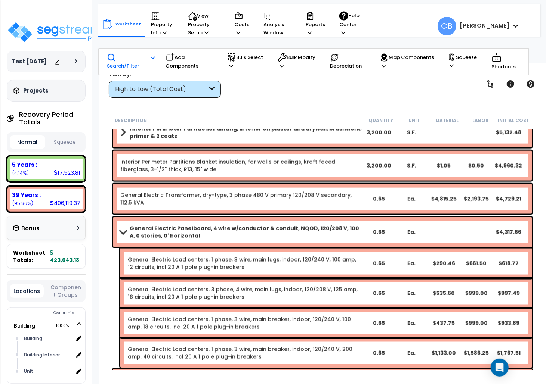
click at [320, 246] on div "General Electric Panelboard, 4 wire w/conductor & conduit, NQOD, 120/208 V, 100…" at bounding box center [322, 232] width 419 height 30
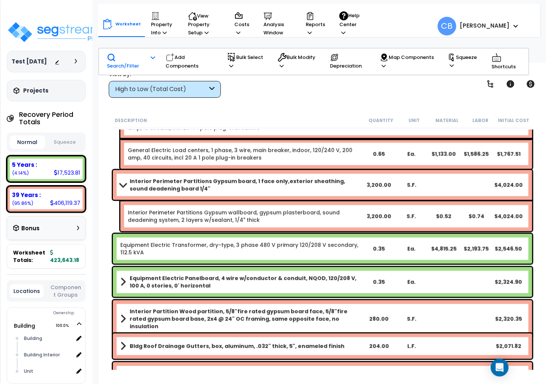
click at [320, 246] on link "Equipment Electric Transformer, dry-type, 3 phase 480 V primary 120/208 V secon…" at bounding box center [241, 249] width 242 height 15
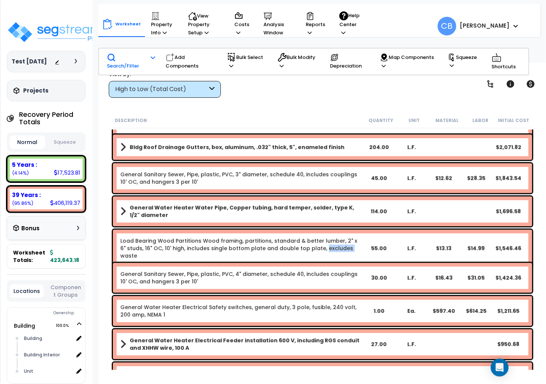
click at [320, 246] on link "Load Bearing Wood Partitions Wood framing, partitions, standard & better lumber…" at bounding box center [241, 248] width 242 height 22
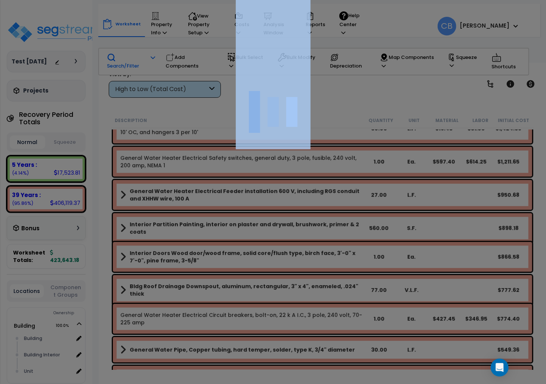
click at [320, 246] on div at bounding box center [273, 192] width 546 height 384
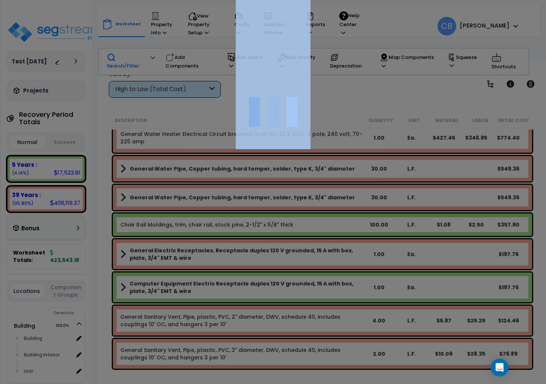
click at [320, 246] on div at bounding box center [273, 192] width 546 height 384
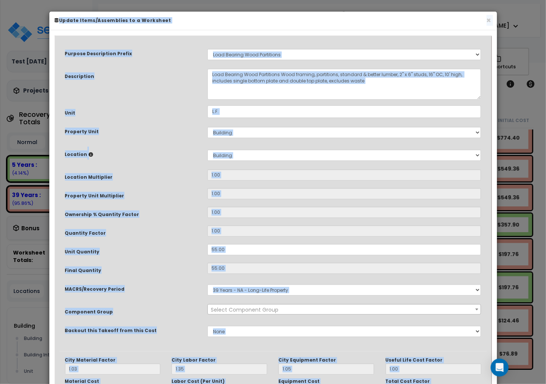
select select "10438"
click at [486, 17] on button "×" at bounding box center [488, 20] width 5 height 8
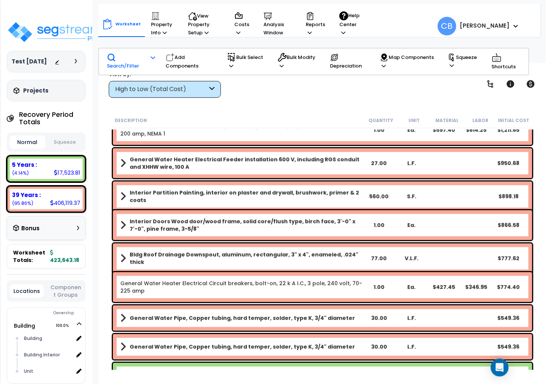
click at [335, 274] on div "General Water Heater Electrical Circuit breakers, bolt-on, 22 k A I.C., 3 pole,…" at bounding box center [322, 287] width 419 height 30
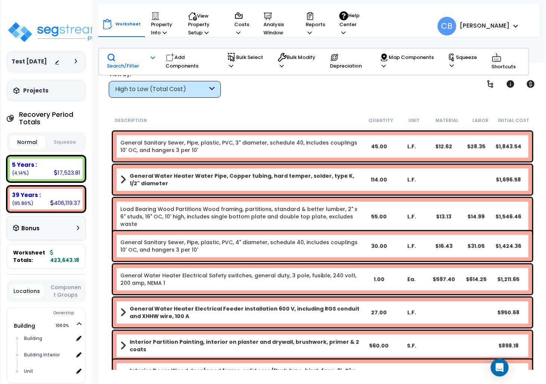
click at [335, 274] on link "General Water Heater Electrical Safety switches, general duty, 3 pole, fusible,…" at bounding box center [241, 279] width 242 height 15
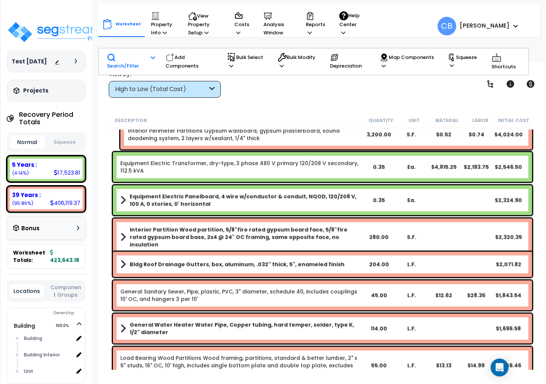
click at [335, 274] on div "Bldg Roof Drainage Gutters, box, aluminum, .032" thick, 5", enameled finish 204…" at bounding box center [322, 264] width 419 height 25
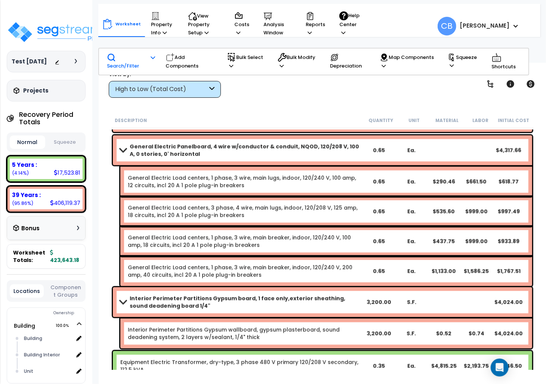
click at [335, 274] on link "General Electric Load centers, 1 phase, 3 wire, main breaker, indoor, 120/240 V…" at bounding box center [245, 271] width 234 height 15
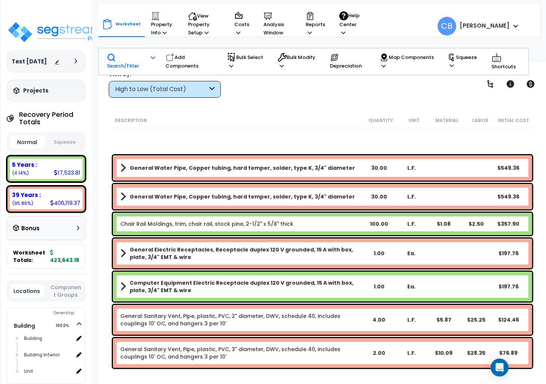
scroll to position [1713, 0]
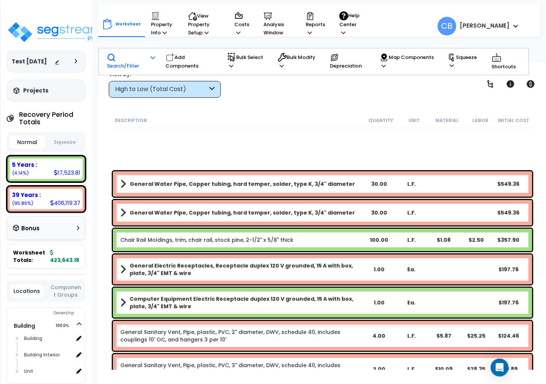
click at [335, 274] on b "General Electric Receptacles, Receptacle duplex 120 V grounded, 15 A with box, …" at bounding box center [246, 269] width 233 height 15
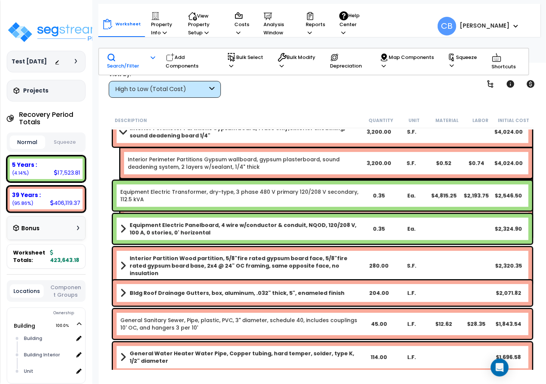
click at [299, 231] on link "General Electric Load centers, 1 phase, 3 wire, main breaker, indoor, 120/240 V…" at bounding box center [245, 223] width 234 height 15
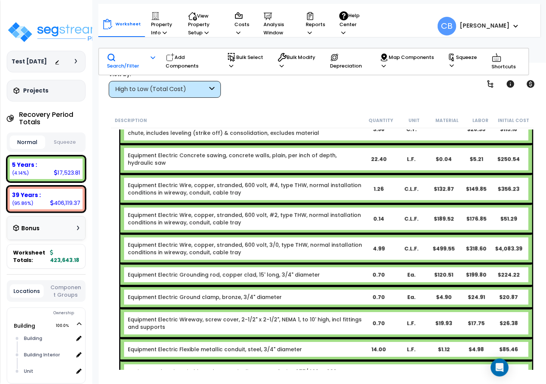
click at [299, 243] on link "Equipment Electric Wire, copper, stranded, 600 volt, 3/0, type THW, normal inst…" at bounding box center [245, 248] width 234 height 15
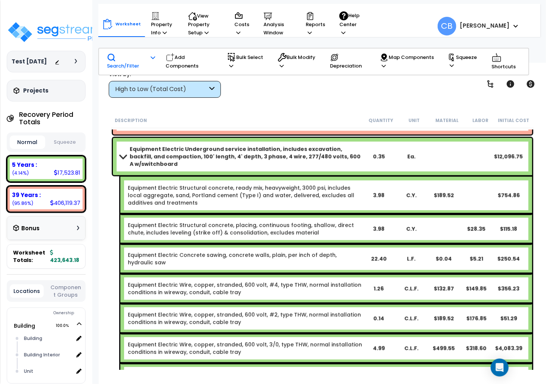
click at [299, 251] on link "Equipment Electric Concrete sawing, concrete walls, plain, per inch of depth, h…" at bounding box center [245, 258] width 234 height 15
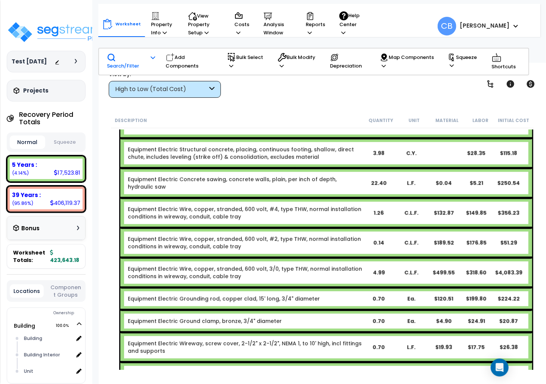
click at [299, 243] on div "Equipment Electric Wire, copper, stranded, 600 volt, #2, type THW, normal insta…" at bounding box center [326, 243] width 412 height 30
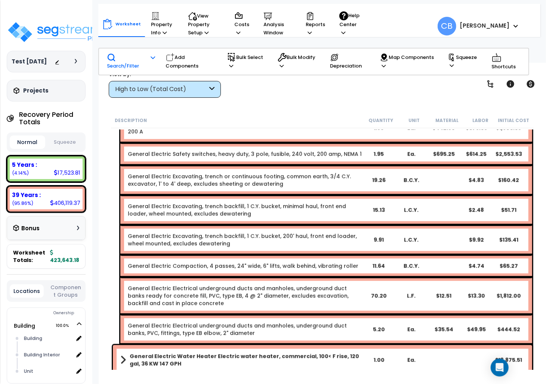
click at [299, 255] on div "General Electric Compaction, 4 passes, 24" wide, 6" lifts, walk behind, vibrati…" at bounding box center [326, 266] width 412 height 22
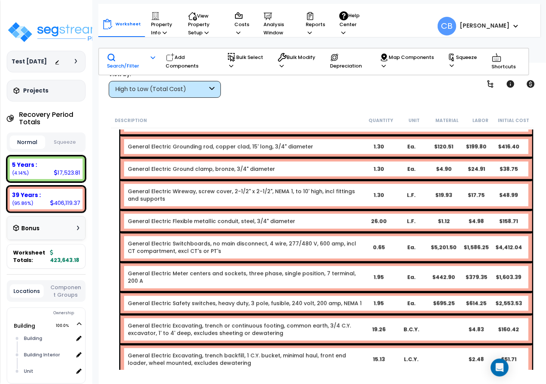
click at [299, 263] on div "General Electric Meter centers and sockets, three phase, single position, 7 ter…" at bounding box center [326, 278] width 412 height 30
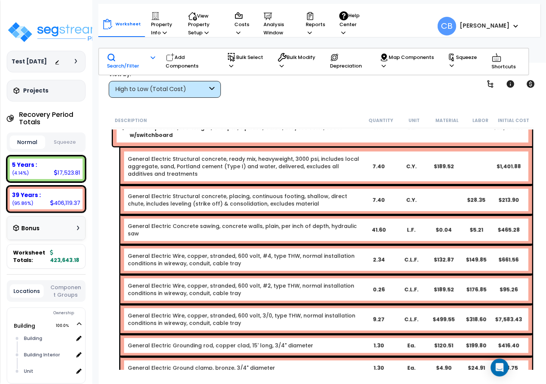
click at [299, 252] on link "General Electric Wire, copper, stranded, 600 volt, #4, type THW, normal install…" at bounding box center [245, 259] width 234 height 15
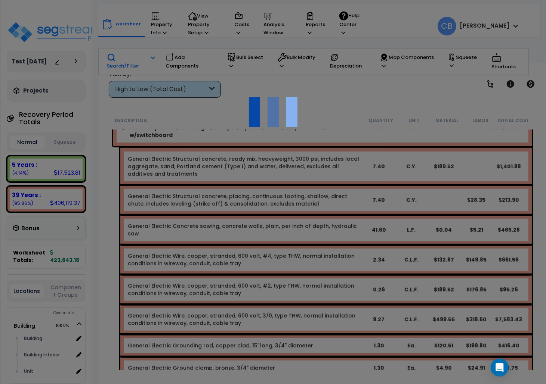
scroll to position [119, 0]
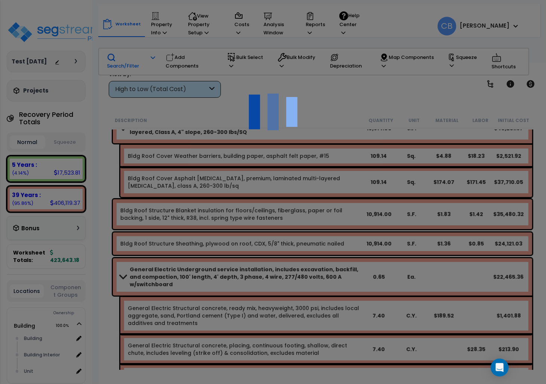
click at [299, 243] on div at bounding box center [273, 192] width 546 height 384
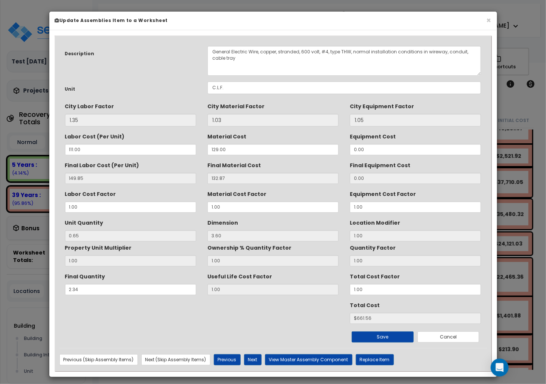
click at [299, 243] on div "Ownership % Quantity Factor 1.00" at bounding box center [272, 254] width 131 height 25
click at [490, 20] on button "×" at bounding box center [488, 20] width 5 height 8
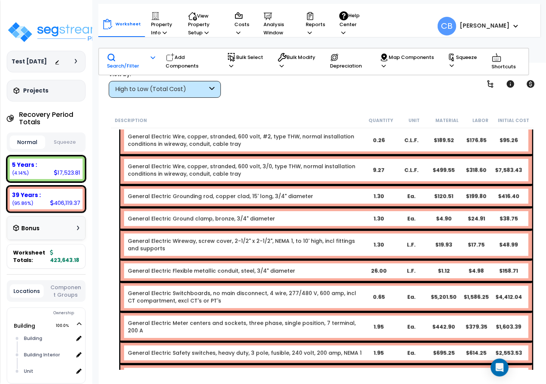
click at [275, 238] on link "General Electric Wireway, screw cover, 2-1/2" x 2-1/2", NEMA 1, to 10' high, in…" at bounding box center [245, 245] width 234 height 15
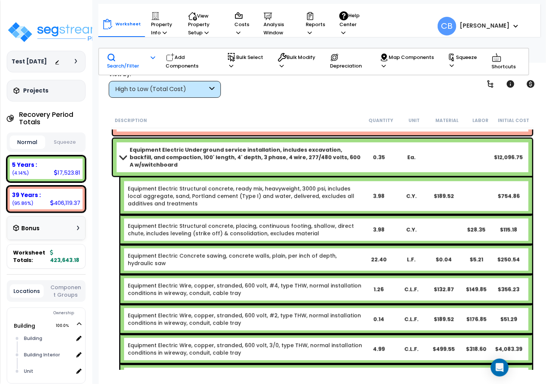
click at [275, 226] on link "Equipment Electric Structural concrete, placing, continuous footing, shallow, d…" at bounding box center [245, 230] width 234 height 15
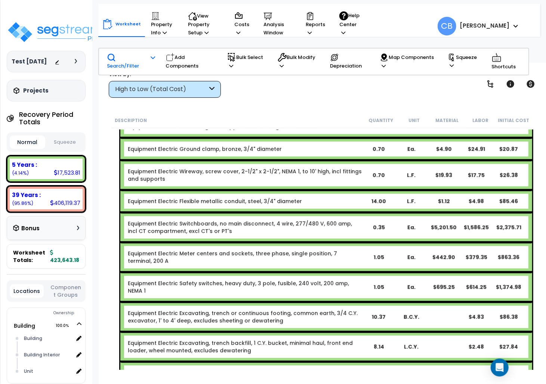
click at [275, 226] on div "Equipment Electric Switchboards, no main disconnect, 4 wire, 277/480 V, 600 amp…" at bounding box center [326, 227] width 412 height 30
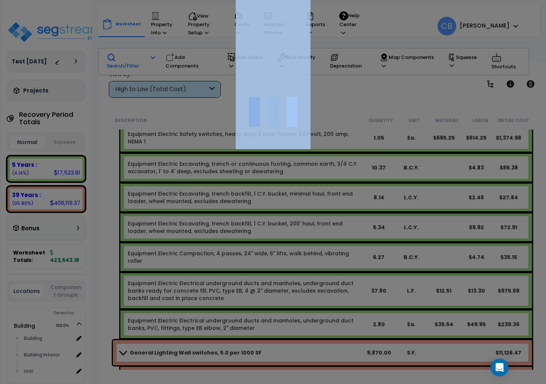
click at [275, 226] on div at bounding box center [273, 192] width 546 height 384
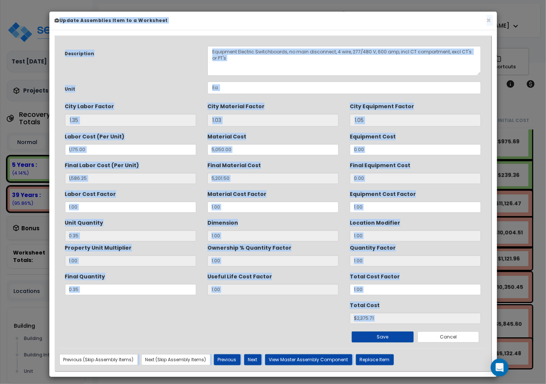
click at [276, 226] on div "Dimension 1.00" at bounding box center [272, 229] width 131 height 25
click at [486, 21] on button "×" at bounding box center [488, 20] width 5 height 8
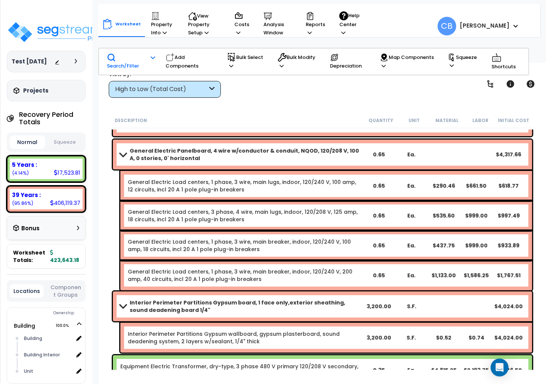
click at [307, 234] on div "General Electric Load centers, 1 phase, 3 wire, main breaker, indoor, 120/240 V…" at bounding box center [326, 246] width 412 height 30
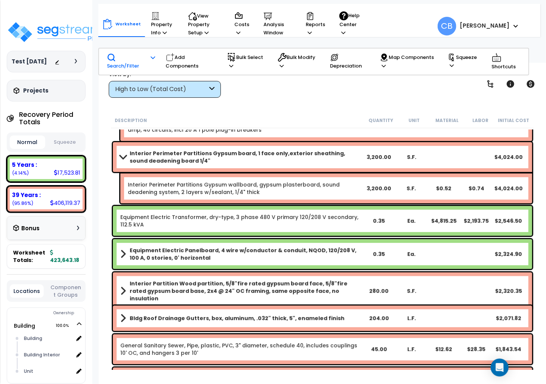
click at [307, 234] on div "Equipment Electric Transformer, dry-type, 3 phase 480 V primary 120/208 V secon…" at bounding box center [322, 221] width 419 height 30
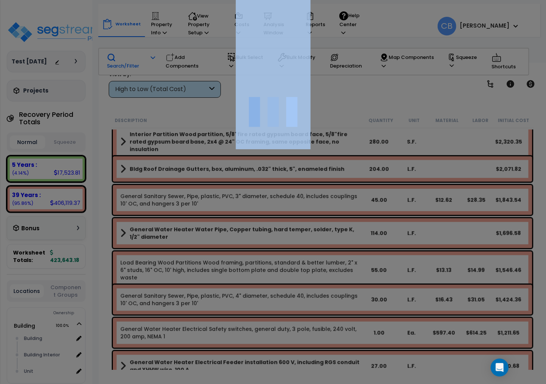
click at [307, 234] on div at bounding box center [273, 192] width 546 height 384
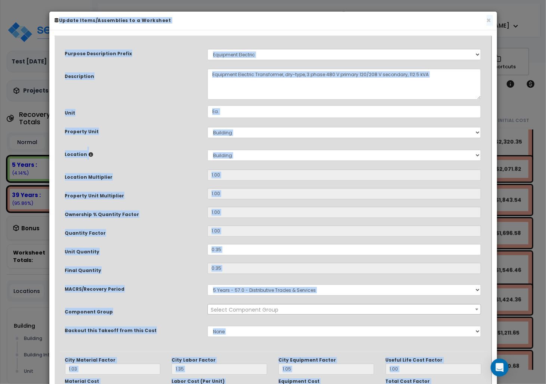
select select "20157"
click at [486, 17] on button "×" at bounding box center [488, 20] width 5 height 8
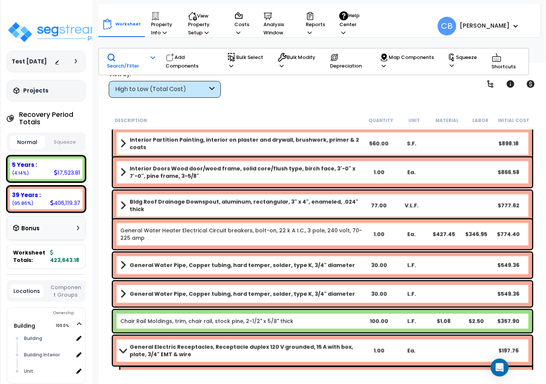
click at [217, 244] on div "General Water Heater Electrical Circuit breakers, bolt-on, 22 k A I.C., 3 pole,…" at bounding box center [322, 235] width 419 height 30
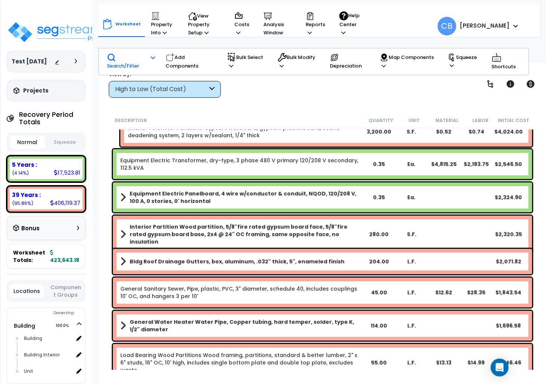
click at [214, 243] on div "Interior Partition Wood partition, 5/8"fire rated gypsum board face, 5/8"fire r…" at bounding box center [322, 234] width 419 height 37
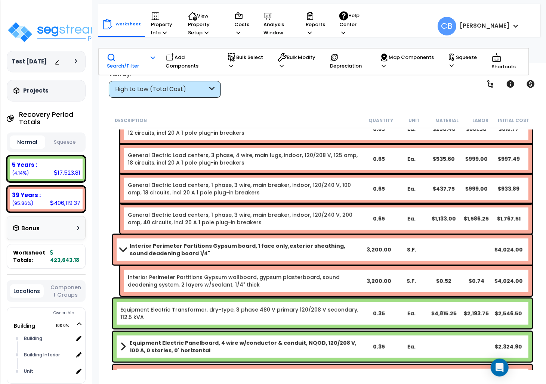
click at [214, 242] on b "Interior Perimeter Partitions Gypsum board, 1 face only,exterior sheathing, sou…" at bounding box center [246, 249] width 233 height 15
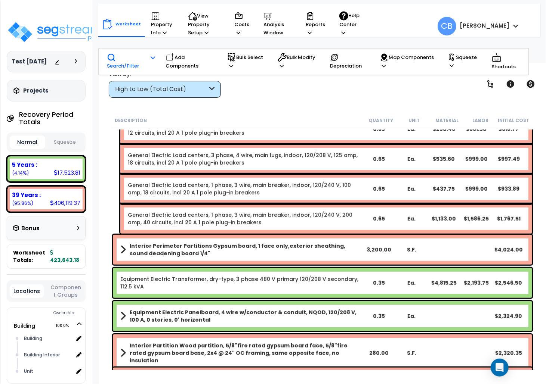
scroll to position [1670, 0]
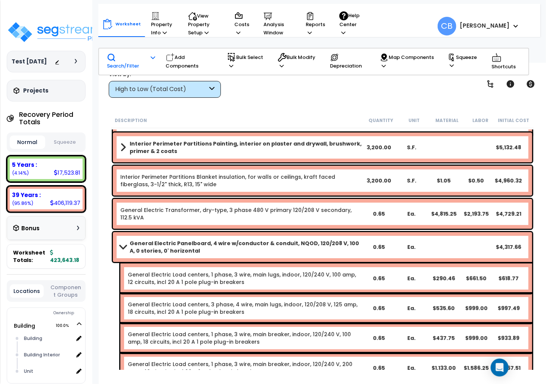
click at [214, 242] on b "General Electric Panelboard, 4 wire w/conductor & conduit, NQOD, 120/208 V, 100…" at bounding box center [246, 247] width 233 height 15
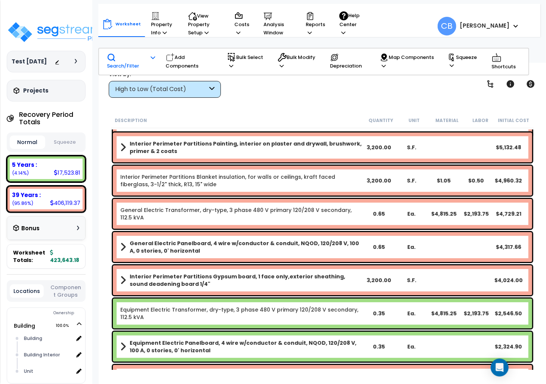
click at [214, 242] on b "General Electric Panelboard, 4 wire w/conductor & conduit, NQOD, 120/208 V, 100…" at bounding box center [246, 247] width 233 height 15
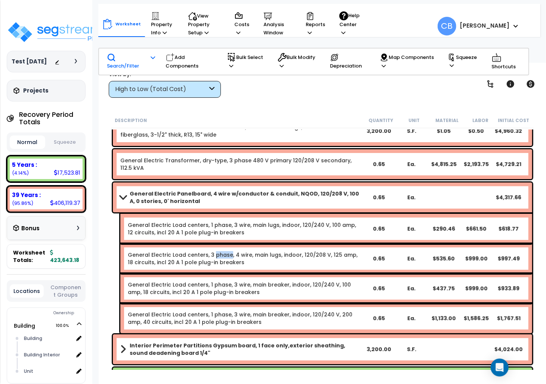
click at [214, 244] on div "General Electric Load centers, 3 phase, 4 wire, main lugs, indoor, 120/208 V, 1…" at bounding box center [326, 259] width 412 height 30
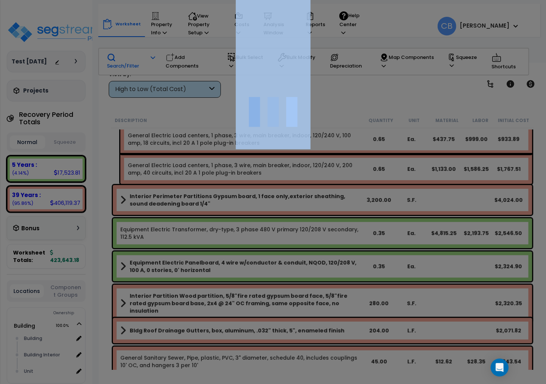
click at [214, 242] on div at bounding box center [273, 192] width 546 height 384
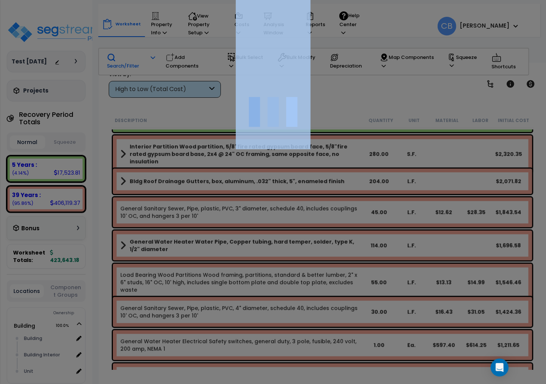
click at [214, 30] on div "We are Building your Property. So please grab a coffee and let us do the heavy …" at bounding box center [273, 15] width 546 height 30
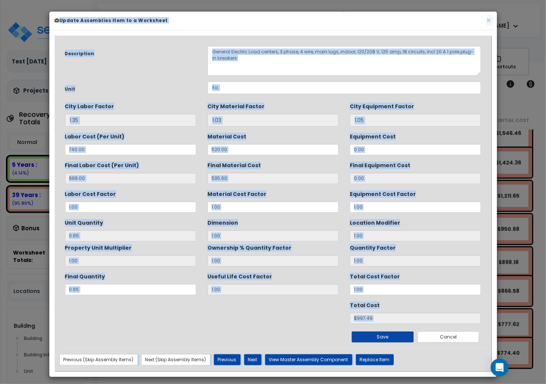
click at [214, 242] on label "Ownership % Quantity Factor" at bounding box center [249, 247] width 84 height 10
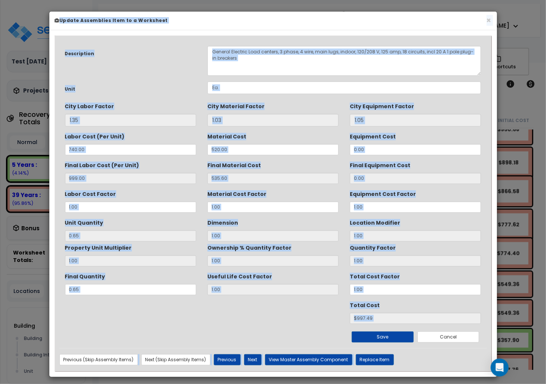
click at [214, 242] on label "Ownership % Quantity Factor" at bounding box center [249, 247] width 84 height 10
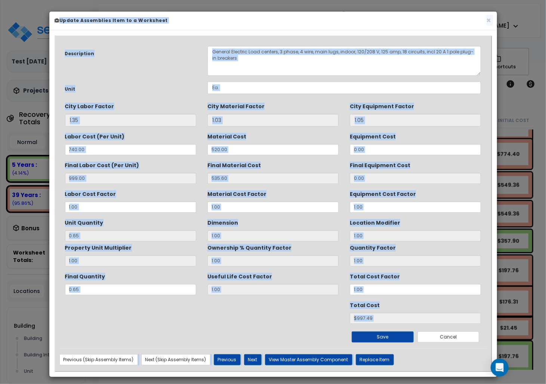
click at [214, 242] on label "Ownership % Quantity Factor" at bounding box center [249, 247] width 84 height 10
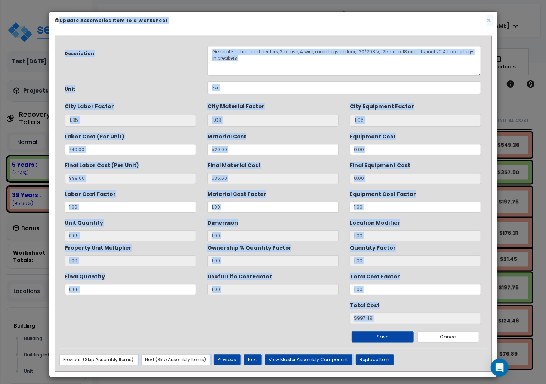
click at [214, 242] on label "Ownership % Quantity Factor" at bounding box center [249, 247] width 84 height 10
click at [490, 17] on button "×" at bounding box center [488, 20] width 5 height 8
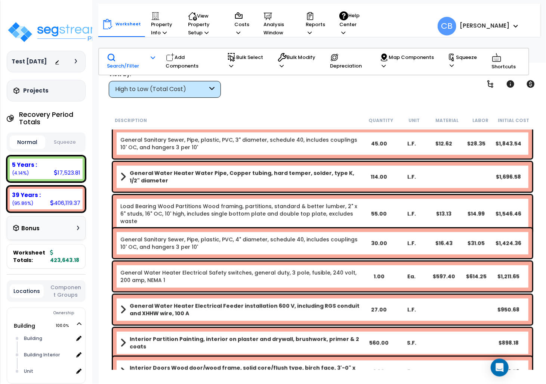
drag, startPoint x: 322, startPoint y: 276, endPoint x: 324, endPoint y: 280, distance: 5.0
click at [323, 279] on link "General Water Heater Electrical Safety switches, general duty, 3 pole, fusible,…" at bounding box center [241, 276] width 242 height 15
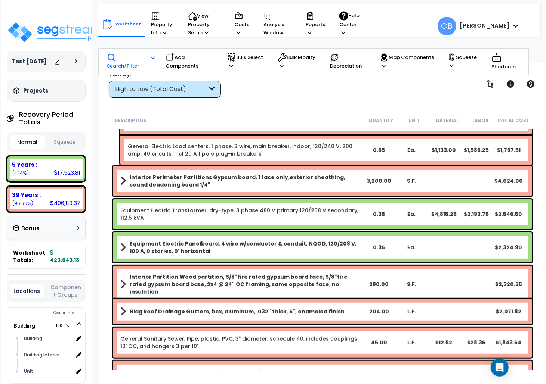
click at [325, 282] on b "Interior Partition Wood partition, 5/8"fire rated gypsum board face, 5/8"fire r…" at bounding box center [246, 284] width 233 height 22
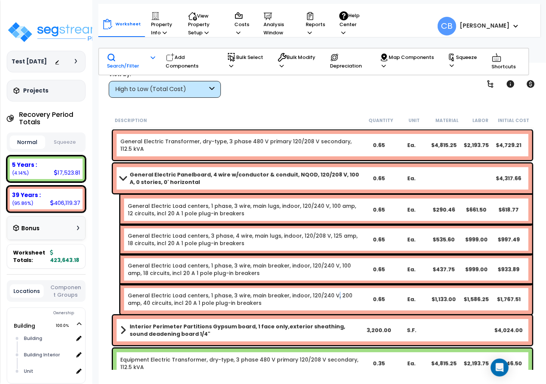
click at [331, 291] on div "General Electric Load centers, 1 phase, 3 wire, main breaker, indoor, 120/240 V…" at bounding box center [326, 300] width 412 height 30
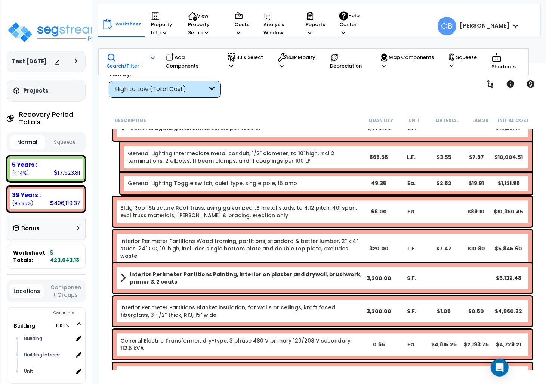
click at [338, 293] on div "Interior Perimeter Partitions Painting, interior on plaster and drywall, brushw…" at bounding box center [322, 278] width 423 height 34
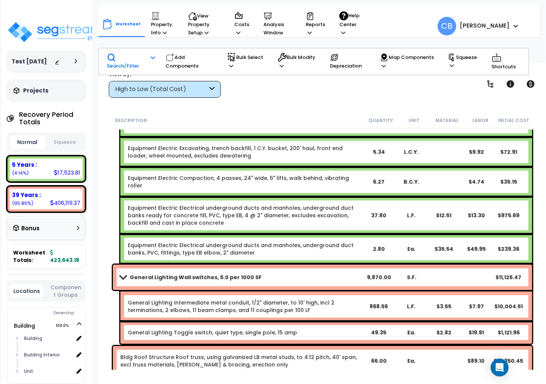
click at [338, 293] on div "General Lighting Intermediate metal conduit, 1/2" diameter, to 10' high, incl 2…" at bounding box center [326, 307] width 412 height 30
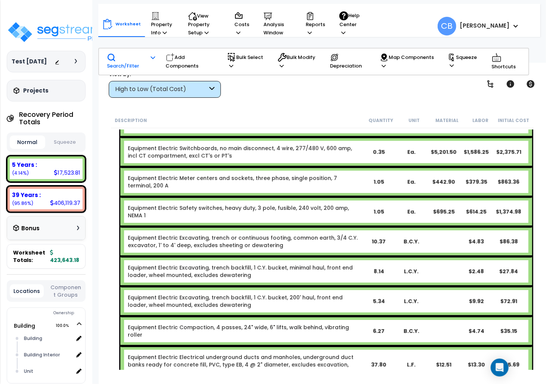
click at [338, 316] on div "Equipment Electric Compaction, 4 passes, 24" wide, 6" lifts, walk behind, vibra…" at bounding box center [326, 331] width 412 height 30
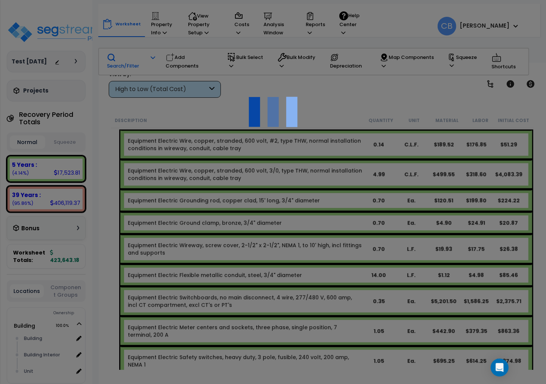
click at [341, 295] on div at bounding box center [273, 192] width 546 height 384
click at [344, 63] on div "We are Building your Property. So please grab a coffee and let us do the heavy …" at bounding box center [273, 48] width 546 height 30
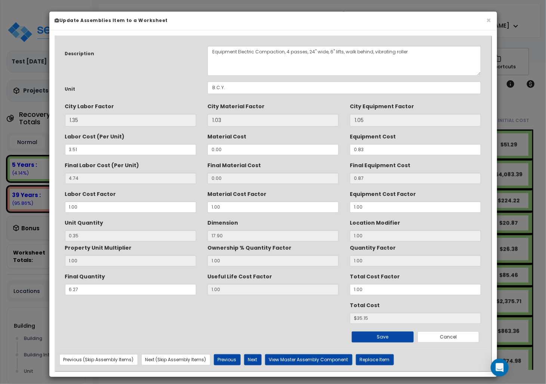
click at [344, 296] on div "Description Equipment Electric Compaction, 4 passes, 24" wide, 6" lifts, walk b…" at bounding box center [272, 194] width 427 height 308
click at [487, 20] on button "×" at bounding box center [488, 20] width 5 height 8
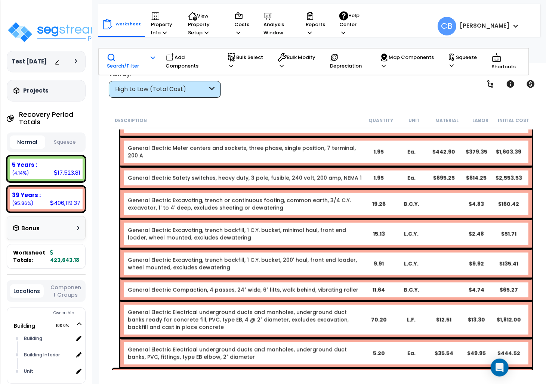
click at [311, 286] on link "General Electric Compaction, 4 passes, 24" wide, 6" lifts, walk behind, vibrati…" at bounding box center [243, 289] width 230 height 7
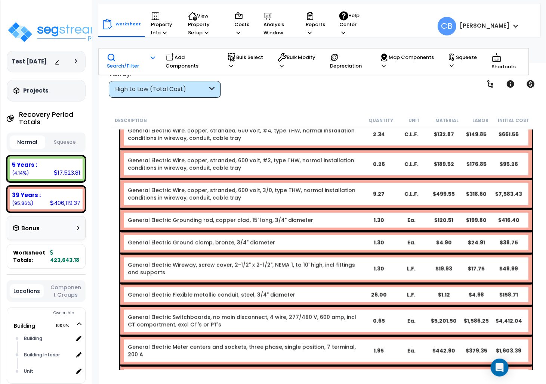
click at [310, 258] on div "General Electric Wireway, screw cover, 2-1/2" x 2-1/2", NEMA 1, to 10' high, in…" at bounding box center [326, 269] width 412 height 30
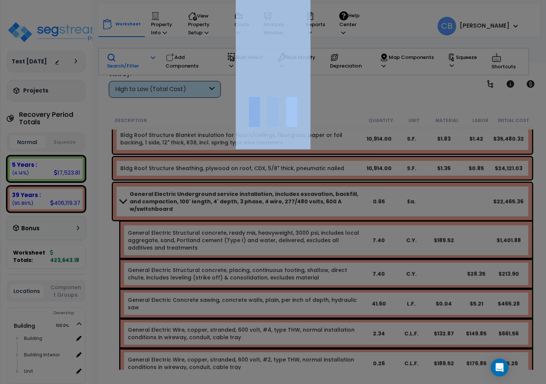
click at [310, 258] on div at bounding box center [273, 192] width 546 height 384
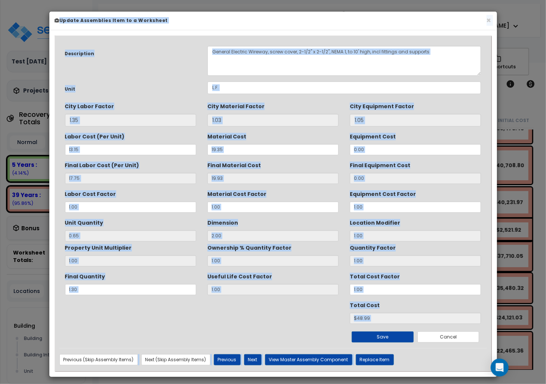
click at [310, 63] on div "We are Building your Property. So please grab a coffee and let us do the heavy …" at bounding box center [273, 48] width 546 height 30
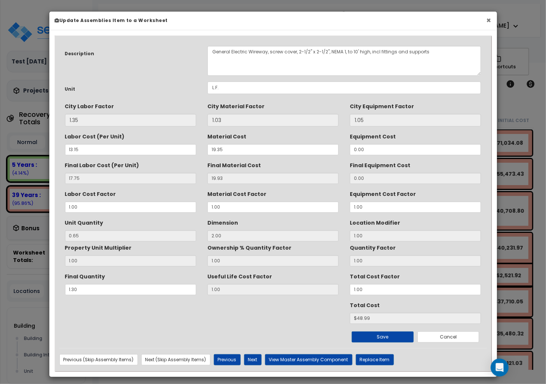
click at [486, 17] on button "×" at bounding box center [488, 20] width 5 height 8
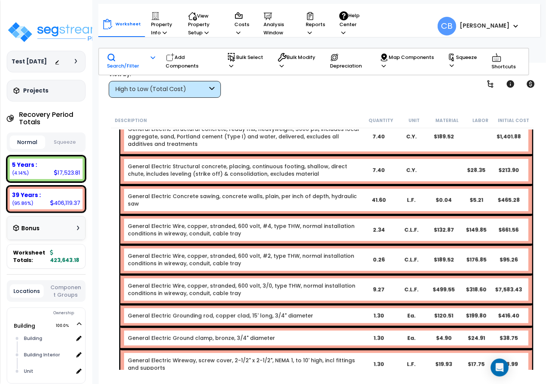
click at [208, 221] on div "General Electric Wire, copper, stranded, 600 volt, #4, type THW, normal install…" at bounding box center [326, 230] width 412 height 30
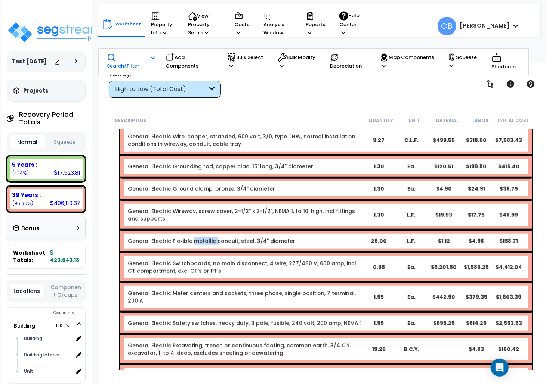
click at [208, 238] on link "General Electric Flexible metallic conduit, steel, 3/4" diameter" at bounding box center [211, 241] width 167 height 7
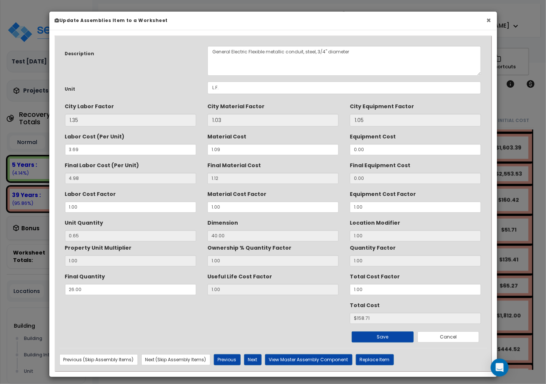
click at [487, 20] on button "×" at bounding box center [488, 20] width 5 height 8
